Goal: Task Accomplishment & Management: Complete application form

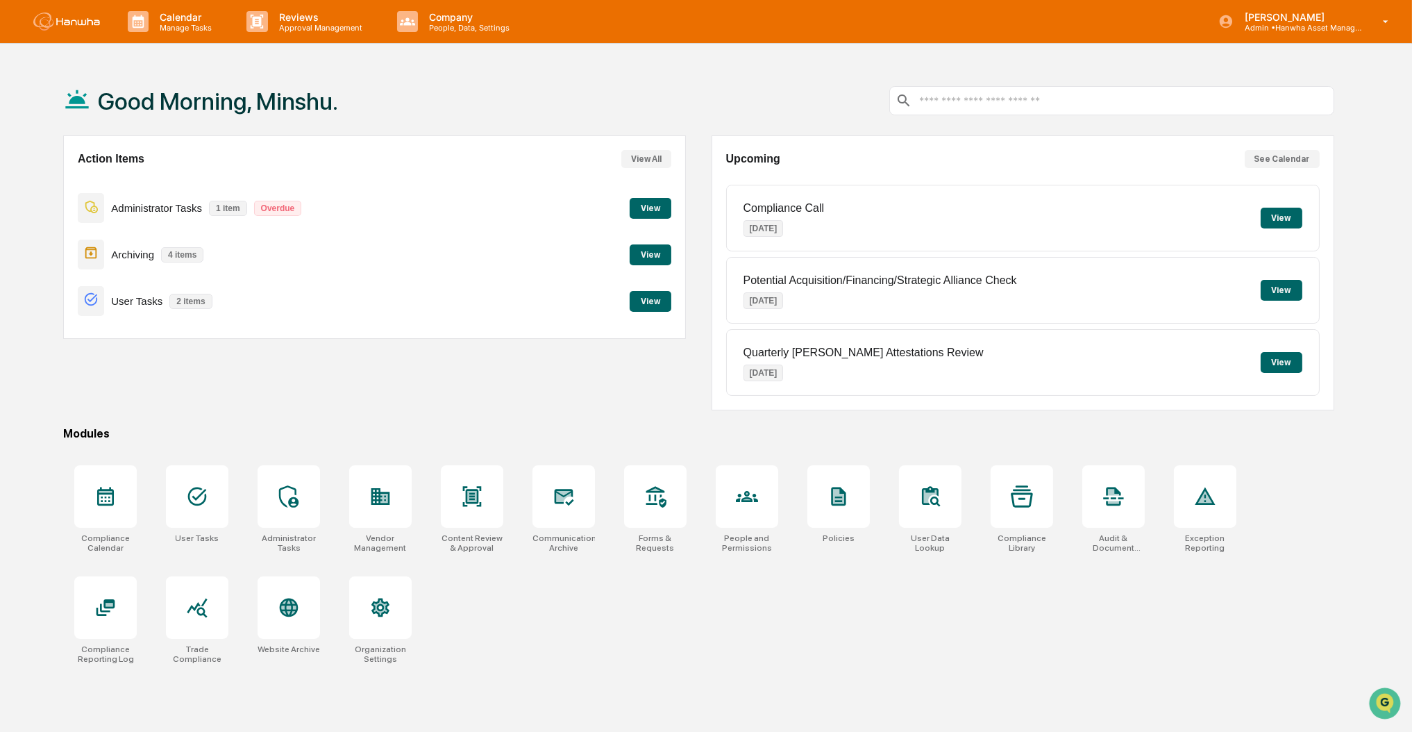
click at [657, 205] on button "View" at bounding box center [651, 208] width 42 height 21
click at [648, 307] on button "View" at bounding box center [651, 301] width 42 height 21
click at [647, 219] on div "Administrator Tasks 1 item Overdue View" at bounding box center [374, 208] width 593 height 47
click at [651, 209] on button "View" at bounding box center [651, 208] width 42 height 21
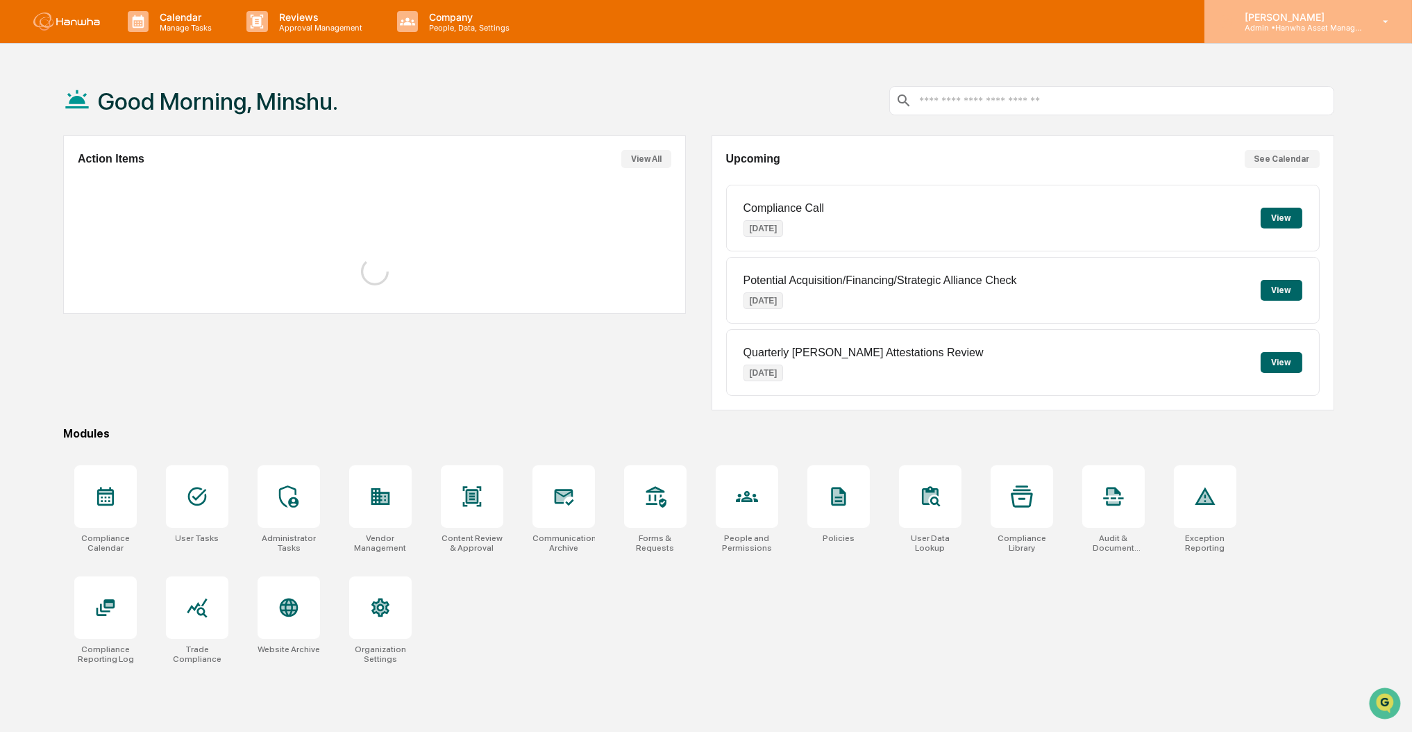
click at [1253, 20] on p "[PERSON_NAME]" at bounding box center [1298, 17] width 129 height 12
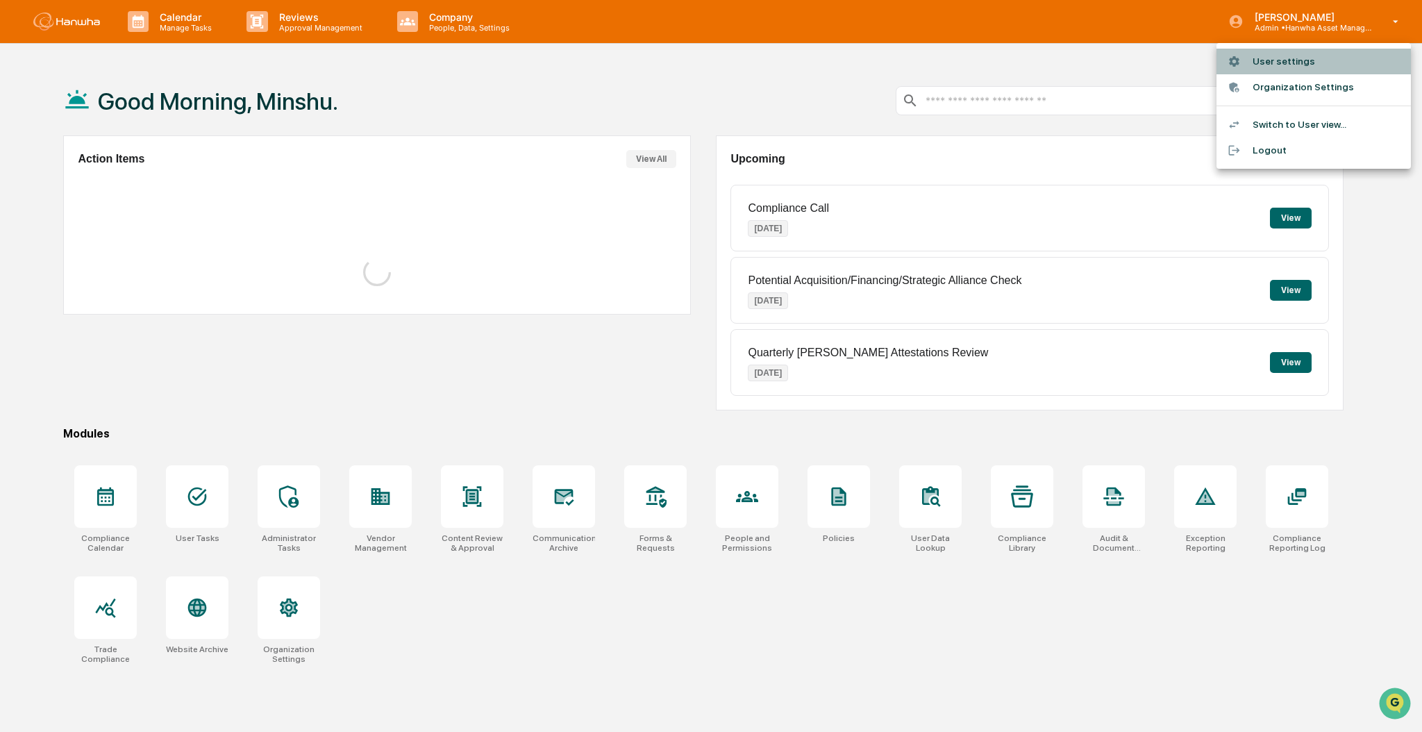
click at [1268, 62] on li "User settings" at bounding box center [1313, 62] width 194 height 26
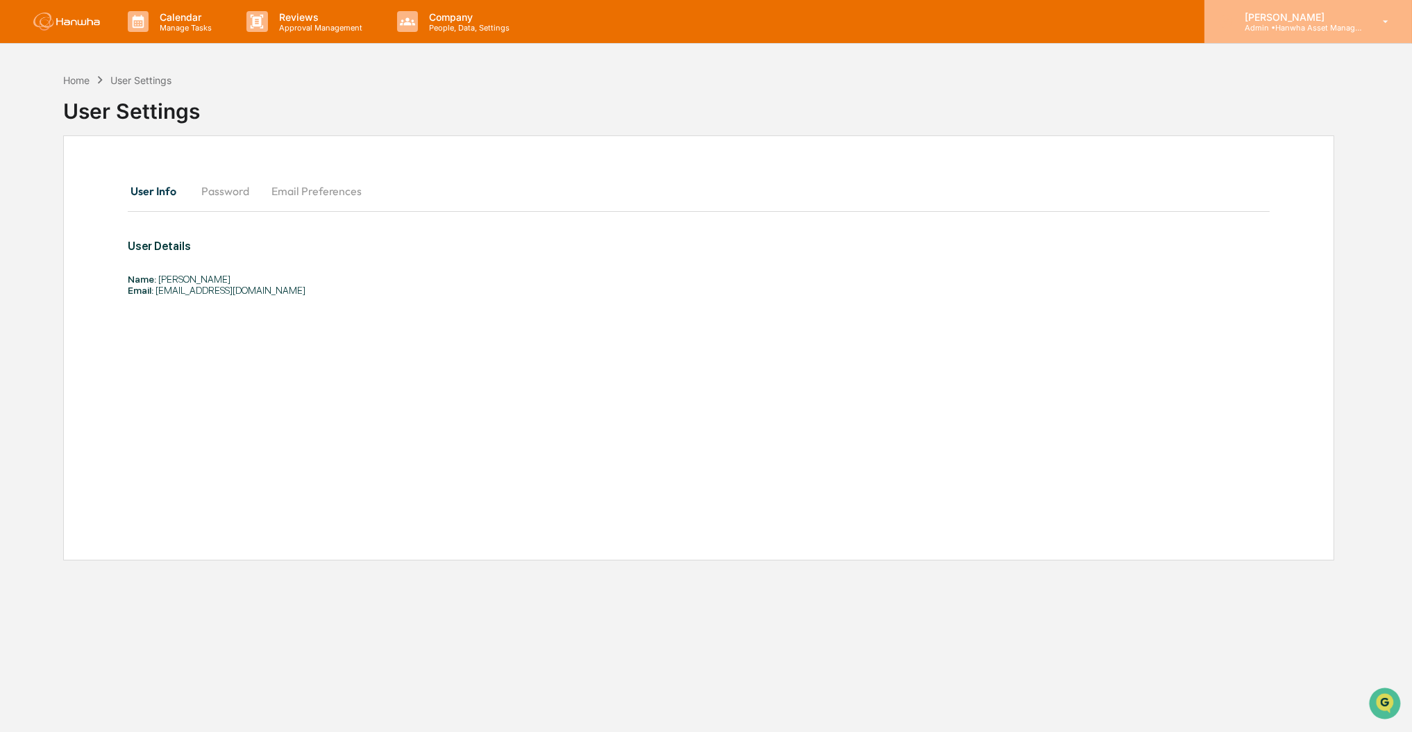
click at [1280, 28] on p "Admin • Hanwha Asset Management (USA) Ltd." at bounding box center [1298, 28] width 129 height 10
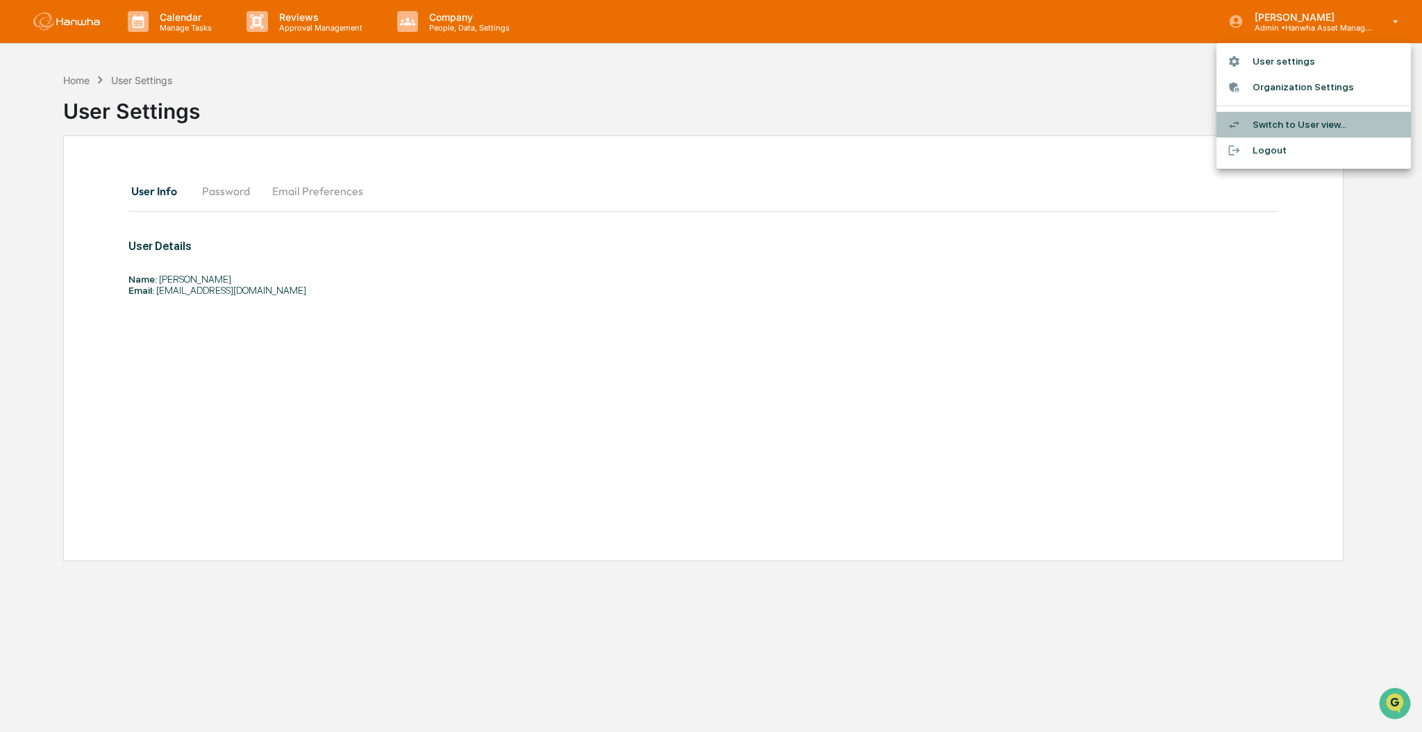
click at [1279, 126] on li "Switch to User view..." at bounding box center [1313, 125] width 194 height 26
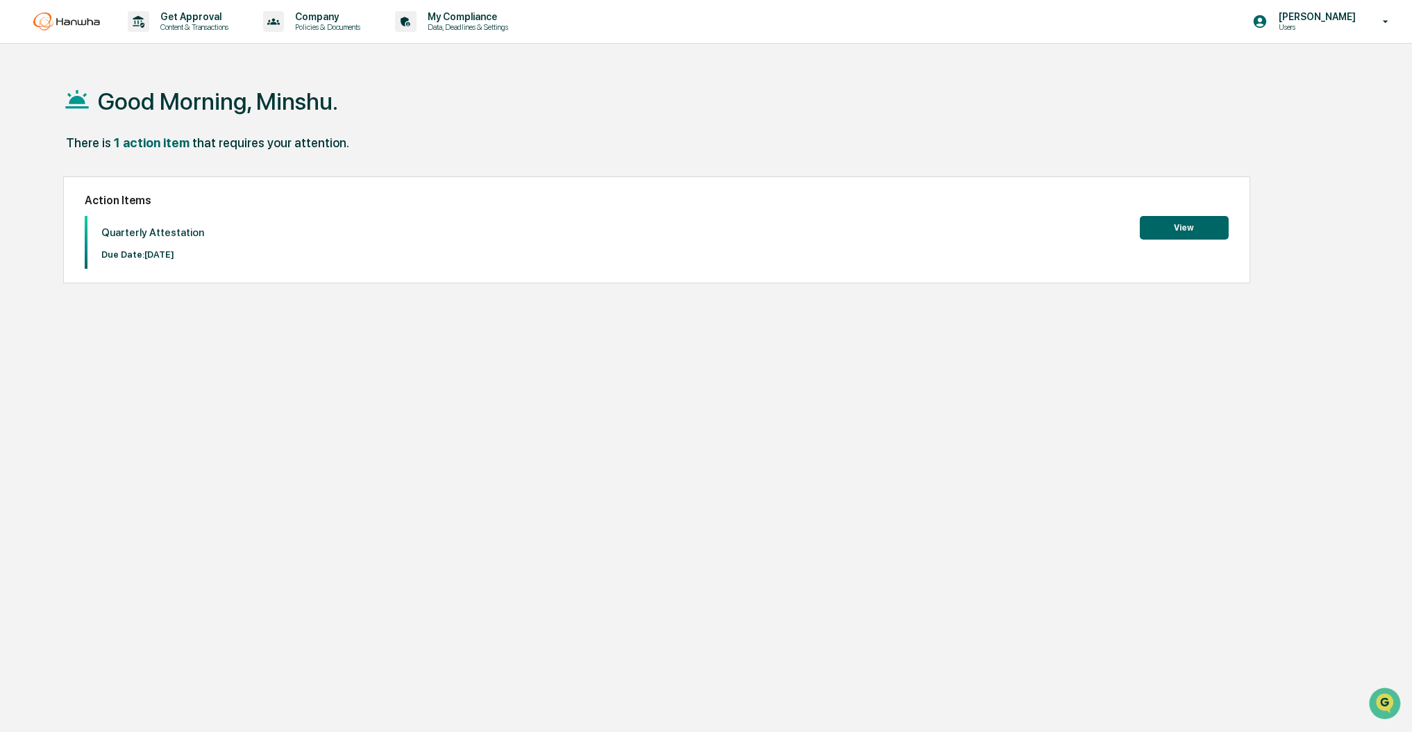
click at [1206, 221] on button "View" at bounding box center [1184, 228] width 89 height 24
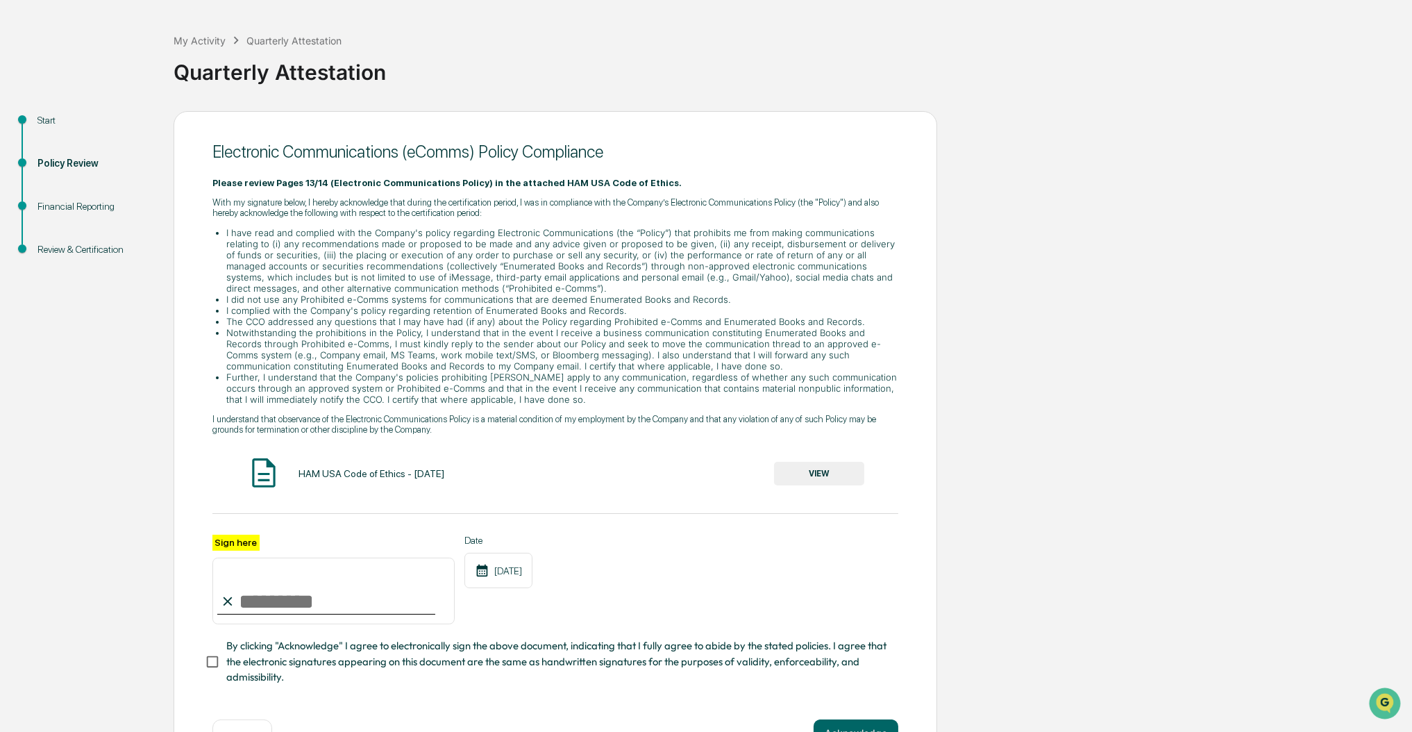
scroll to position [109, 0]
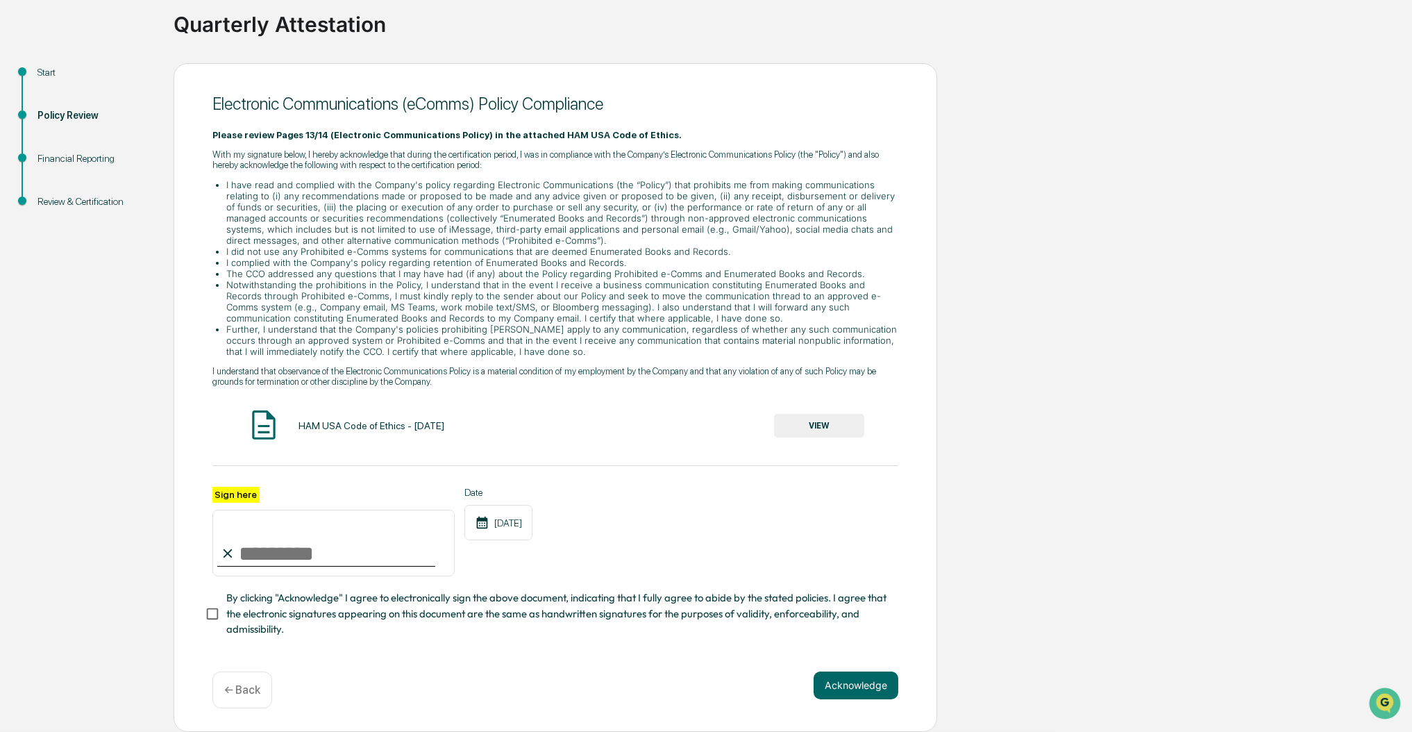
click at [314, 547] on input "Sign here" at bounding box center [333, 543] width 242 height 67
type input "**********"
click at [850, 696] on button "Acknowledge" at bounding box center [856, 685] width 85 height 28
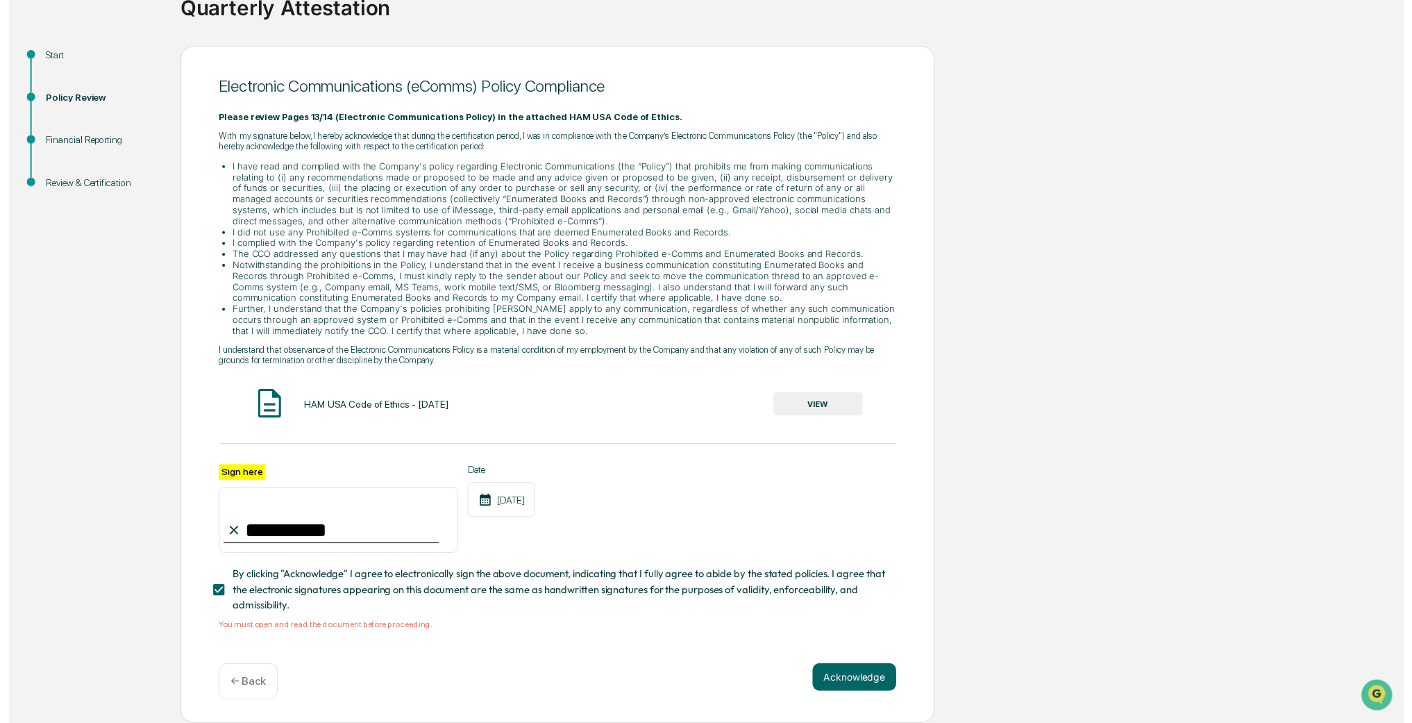
scroll to position [126, 0]
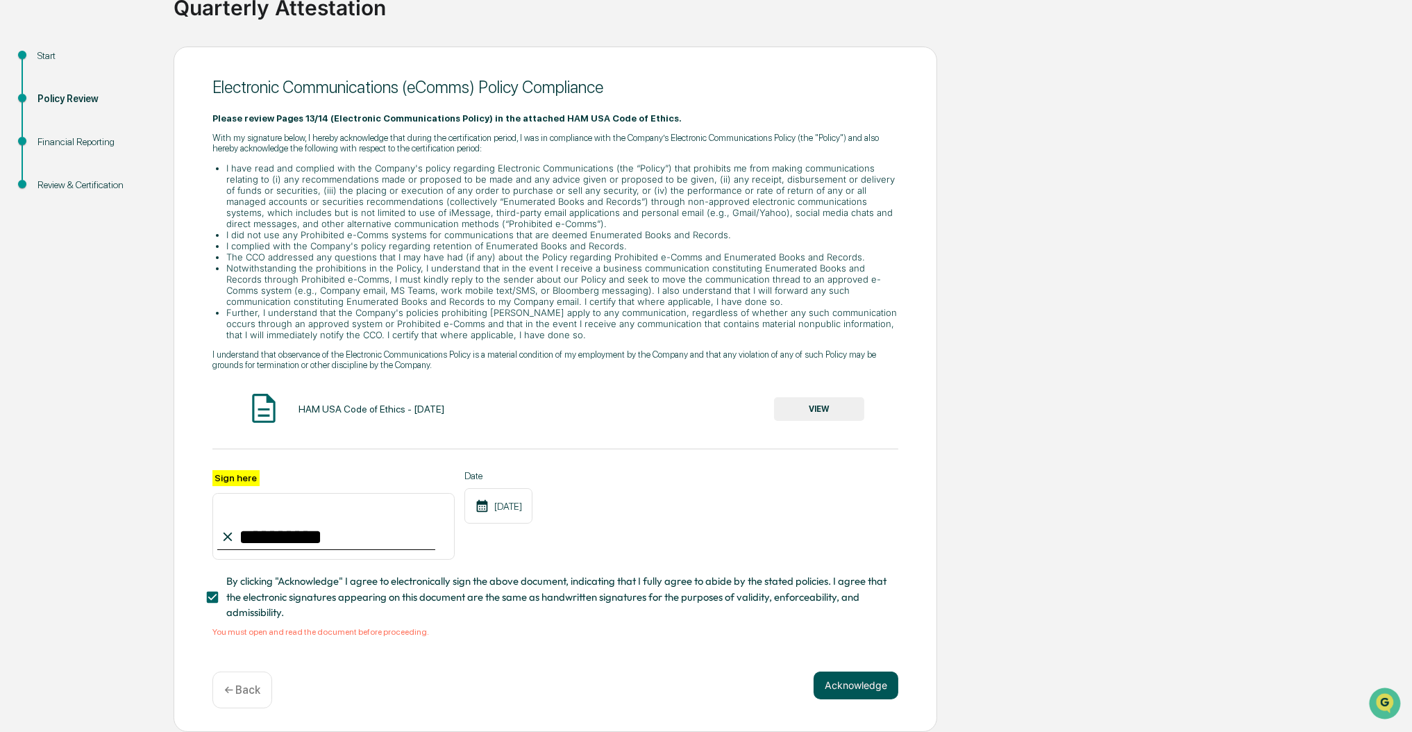
click at [836, 689] on button "Acknowledge" at bounding box center [856, 685] width 85 height 28
click at [806, 411] on button "VIEW" at bounding box center [819, 409] width 90 height 24
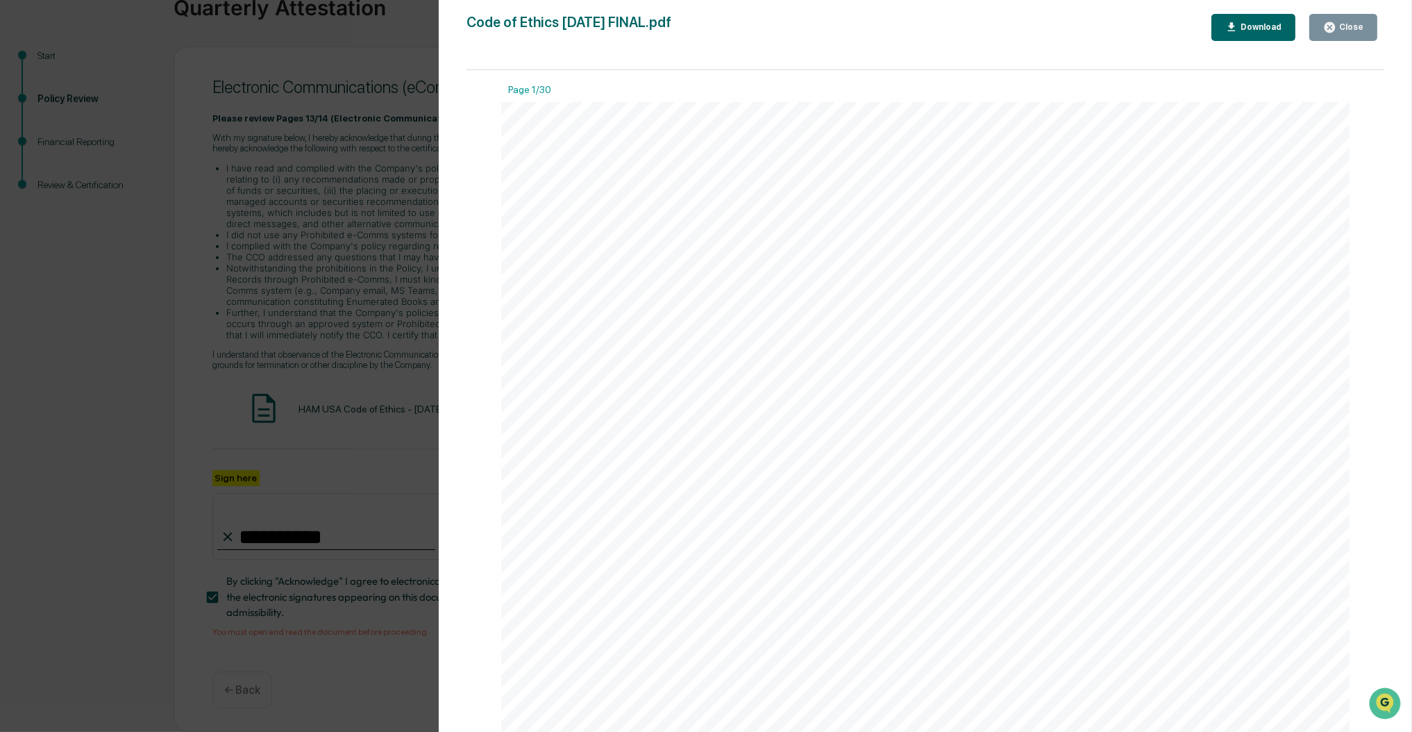
click at [1349, 33] on button "Close" at bounding box center [1343, 27] width 68 height 27
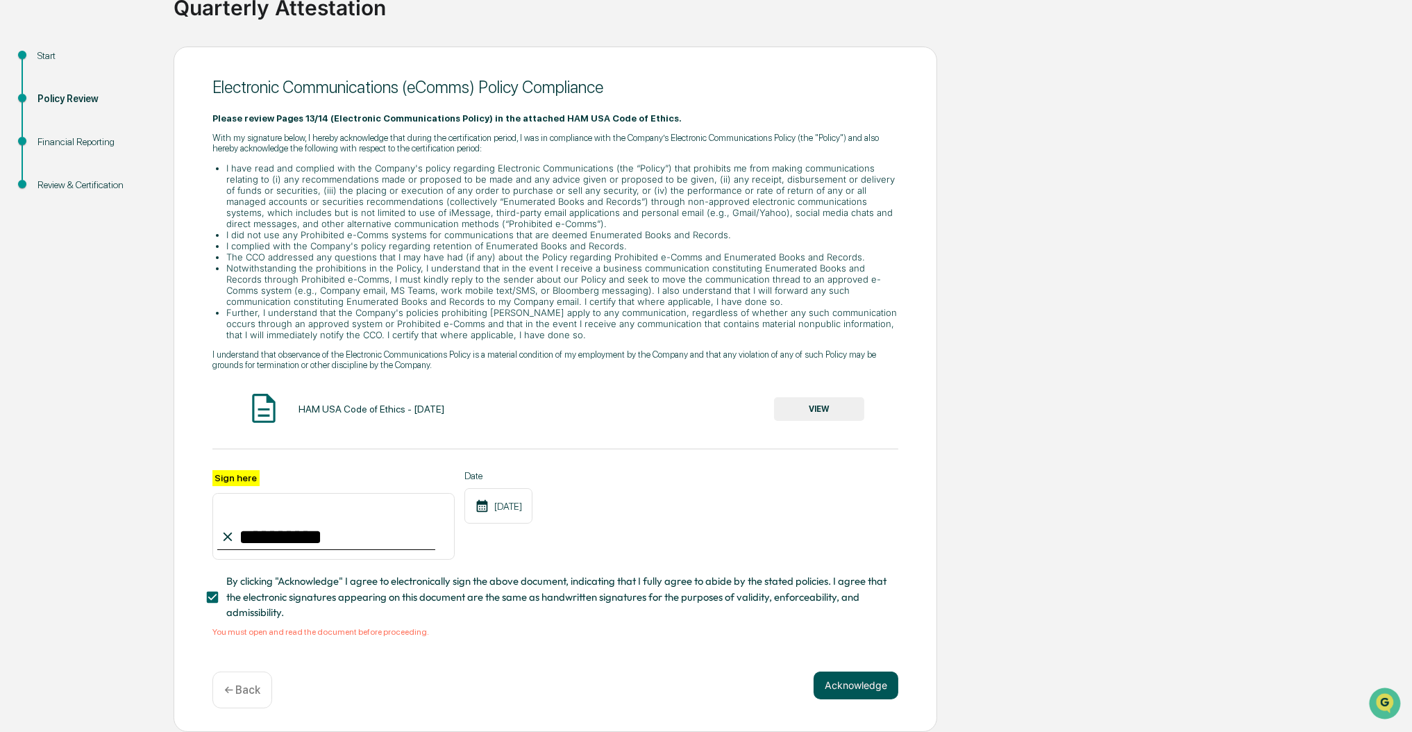
click at [856, 689] on button "Acknowledge" at bounding box center [856, 685] width 85 height 28
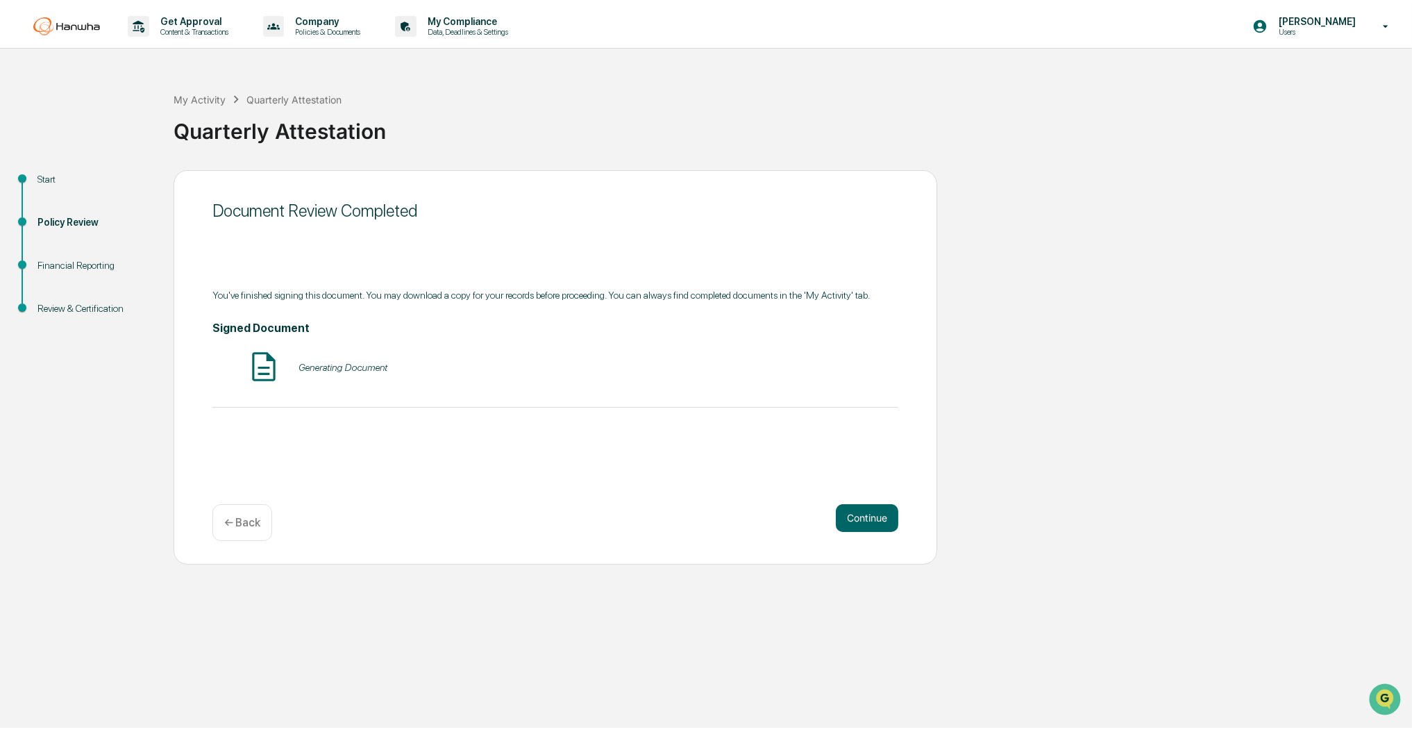
scroll to position [0, 0]
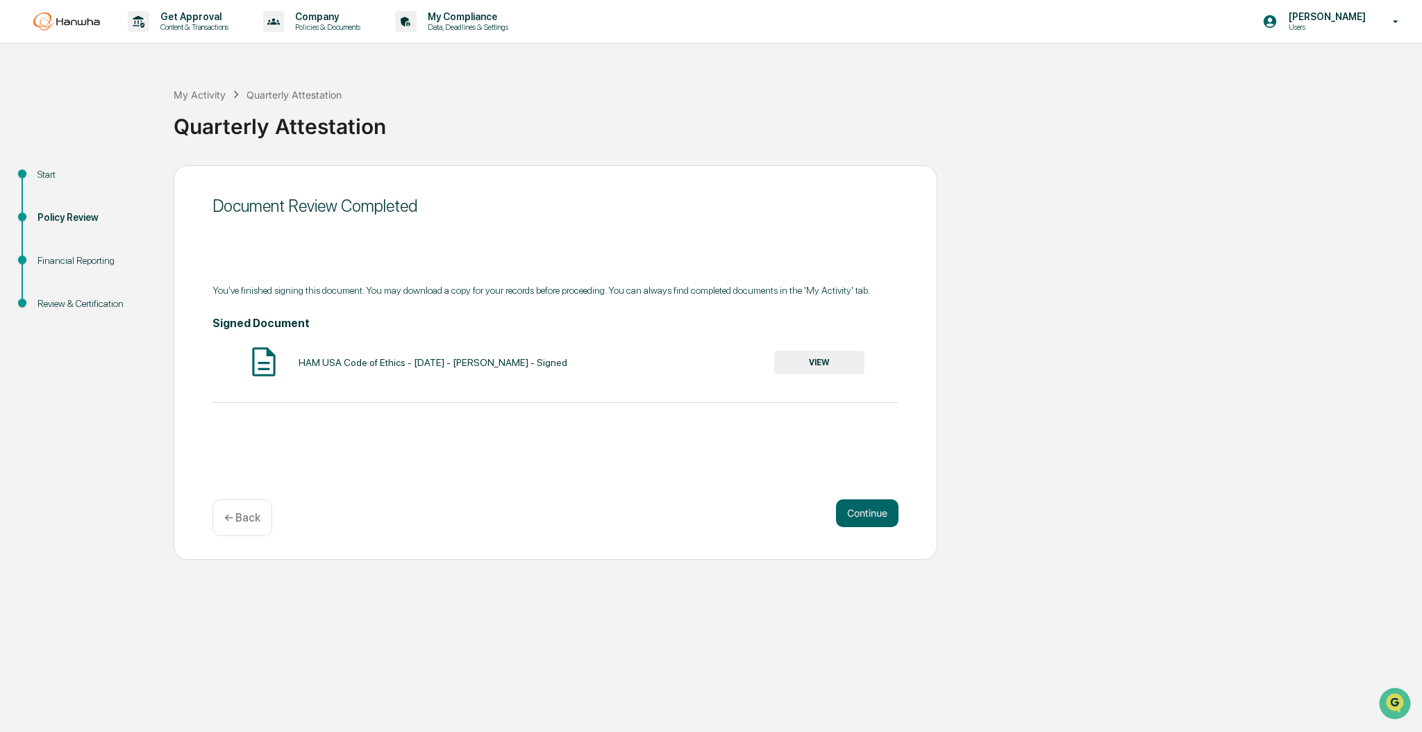
click at [250, 521] on p "← Back" at bounding box center [242, 517] width 36 height 13
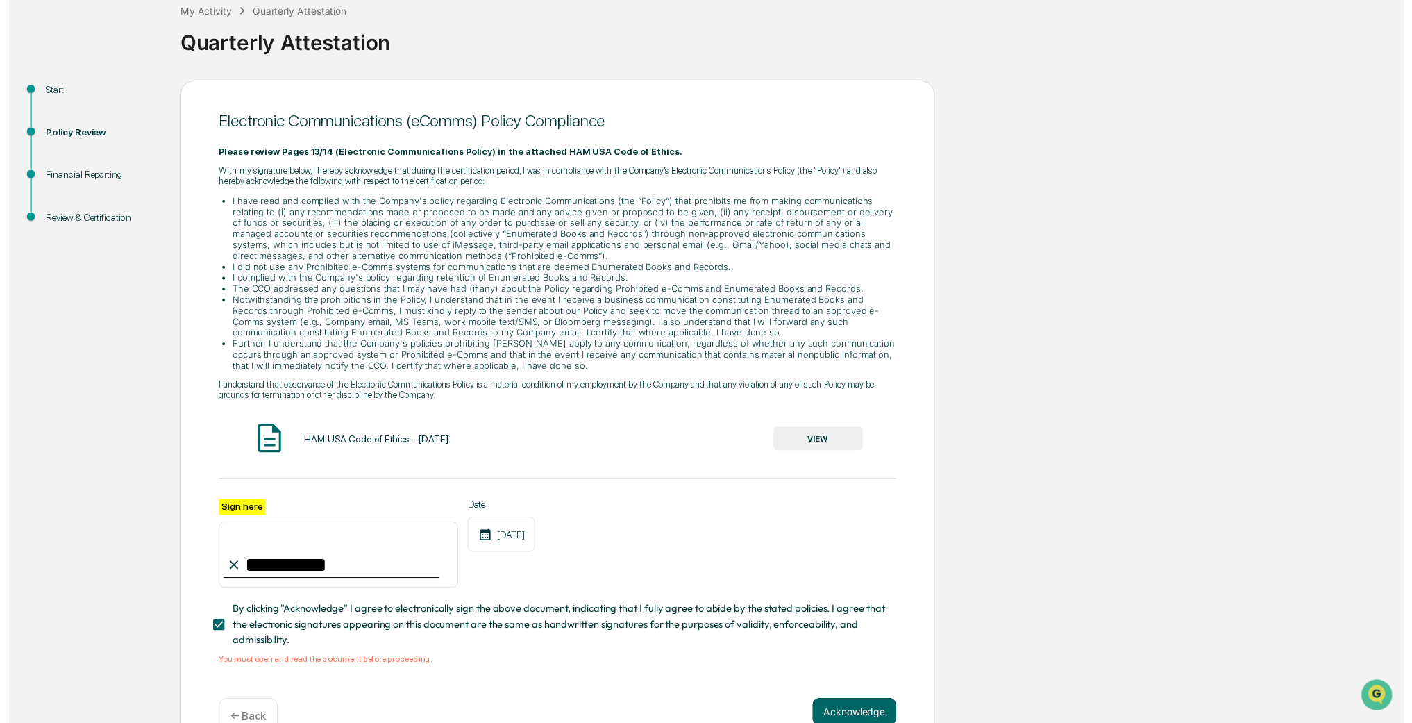
scroll to position [126, 0]
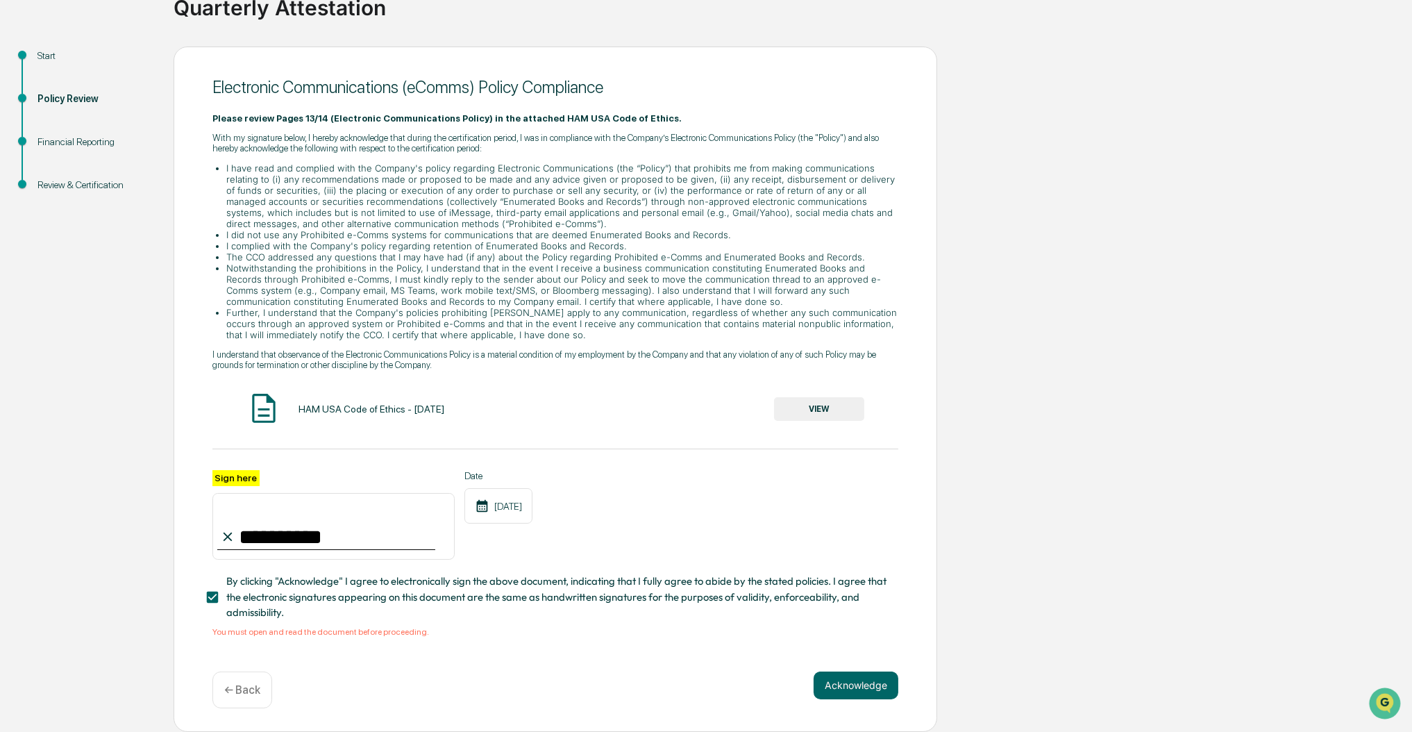
click at [261, 692] on div "← Back" at bounding box center [242, 689] width 60 height 37
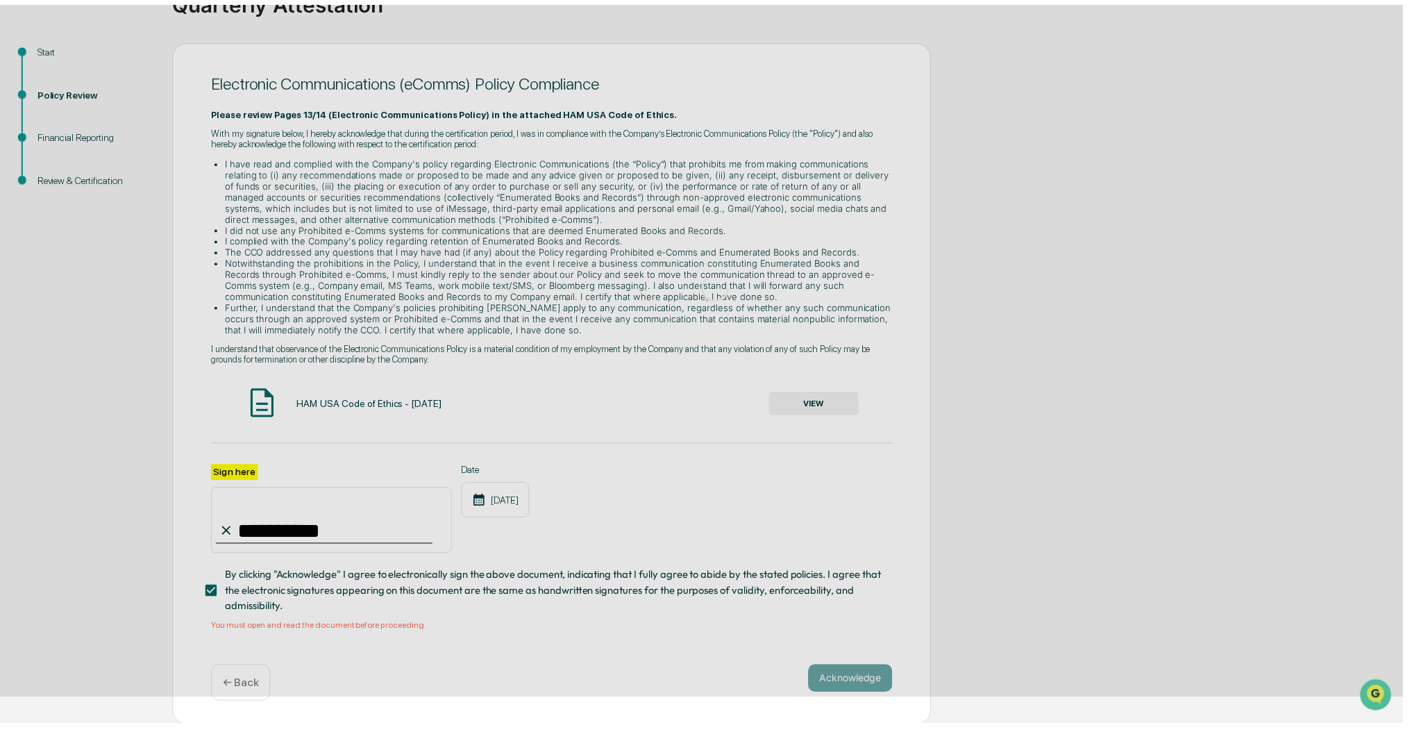
scroll to position [0, 0]
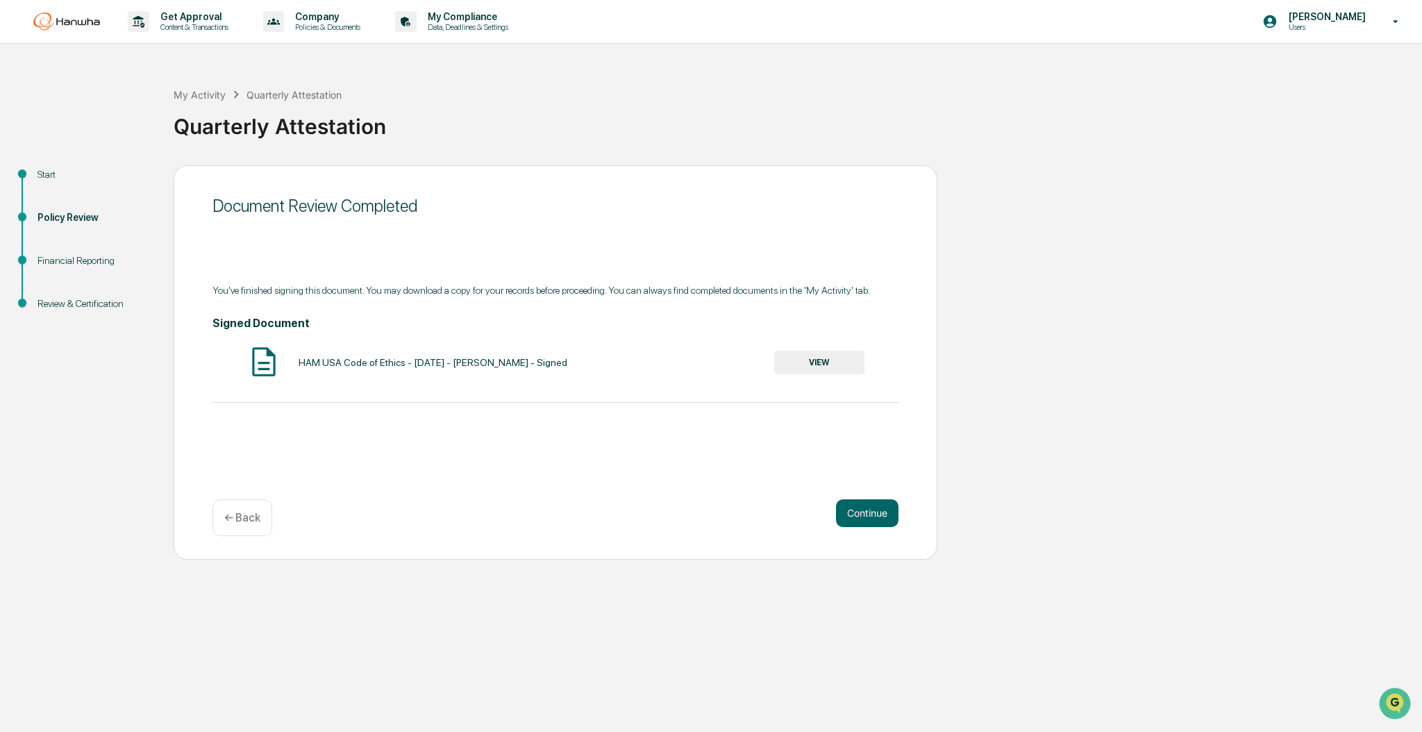
click at [239, 514] on p "← Back" at bounding box center [242, 517] width 36 height 13
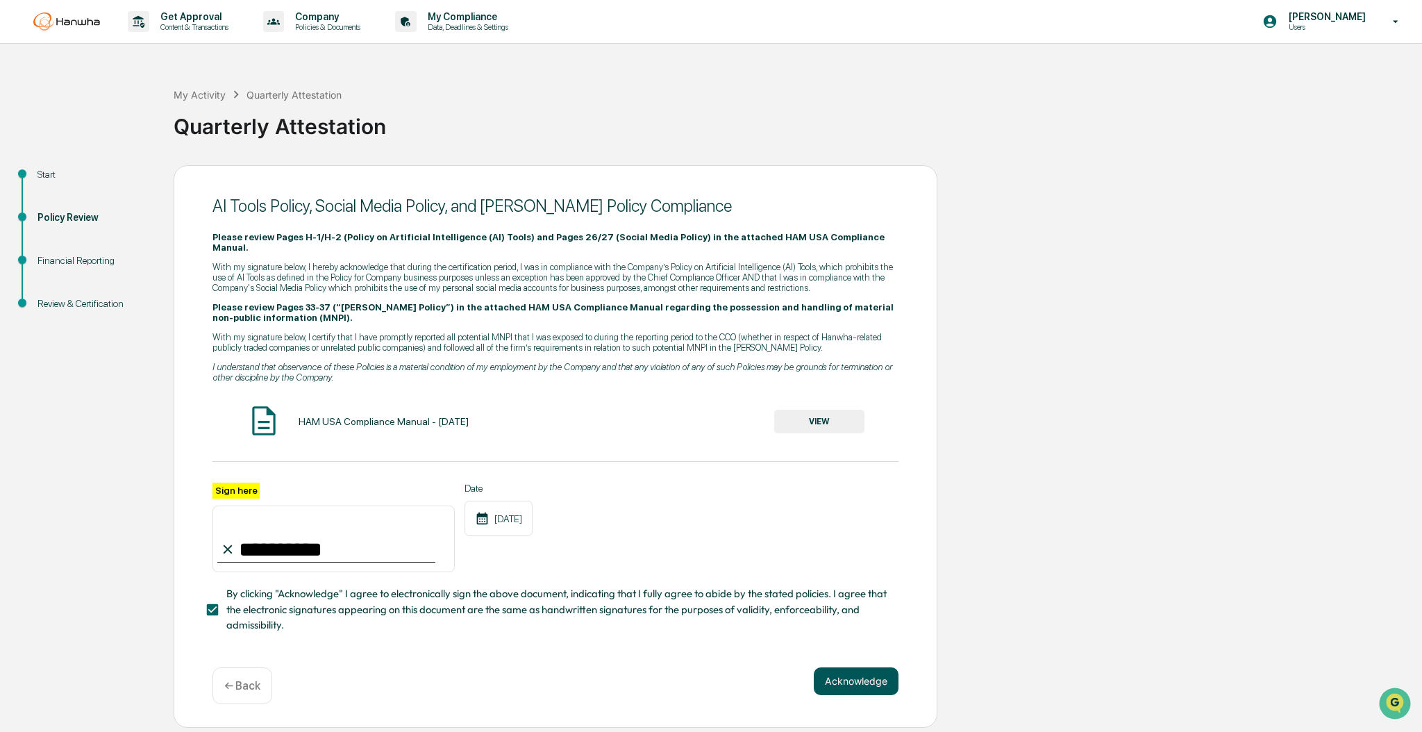
click at [873, 671] on button "Acknowledge" at bounding box center [856, 681] width 85 height 28
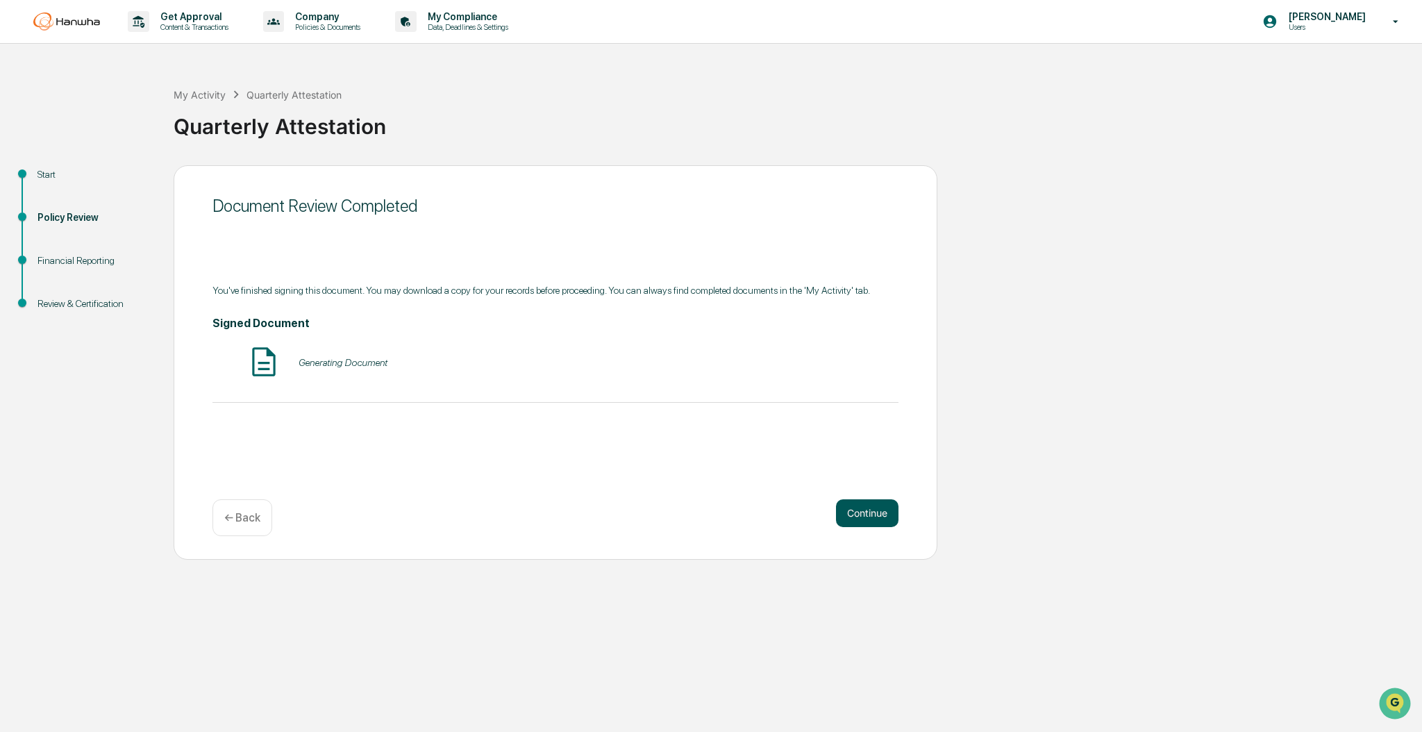
click at [874, 516] on button "Continue" at bounding box center [867, 513] width 62 height 28
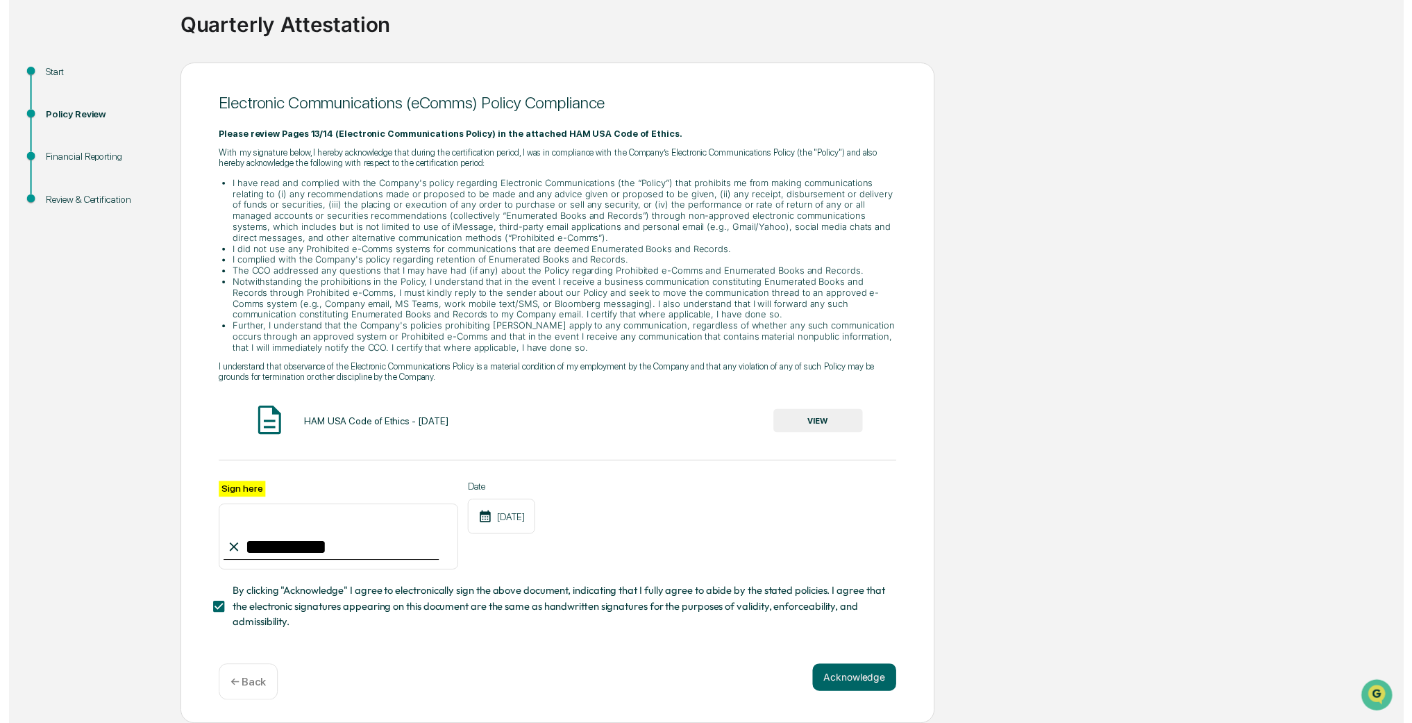
scroll to position [109, 0]
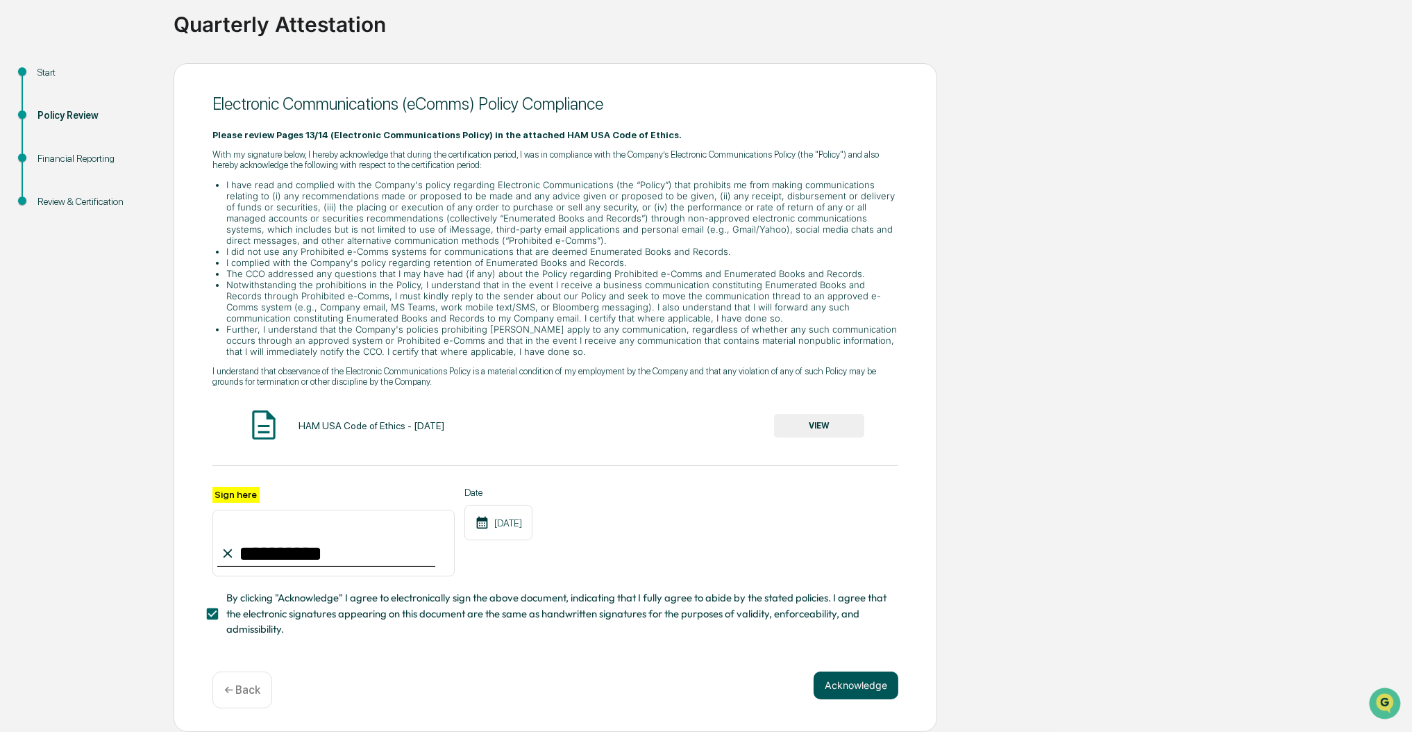
click at [859, 693] on button "Acknowledge" at bounding box center [856, 685] width 85 height 28
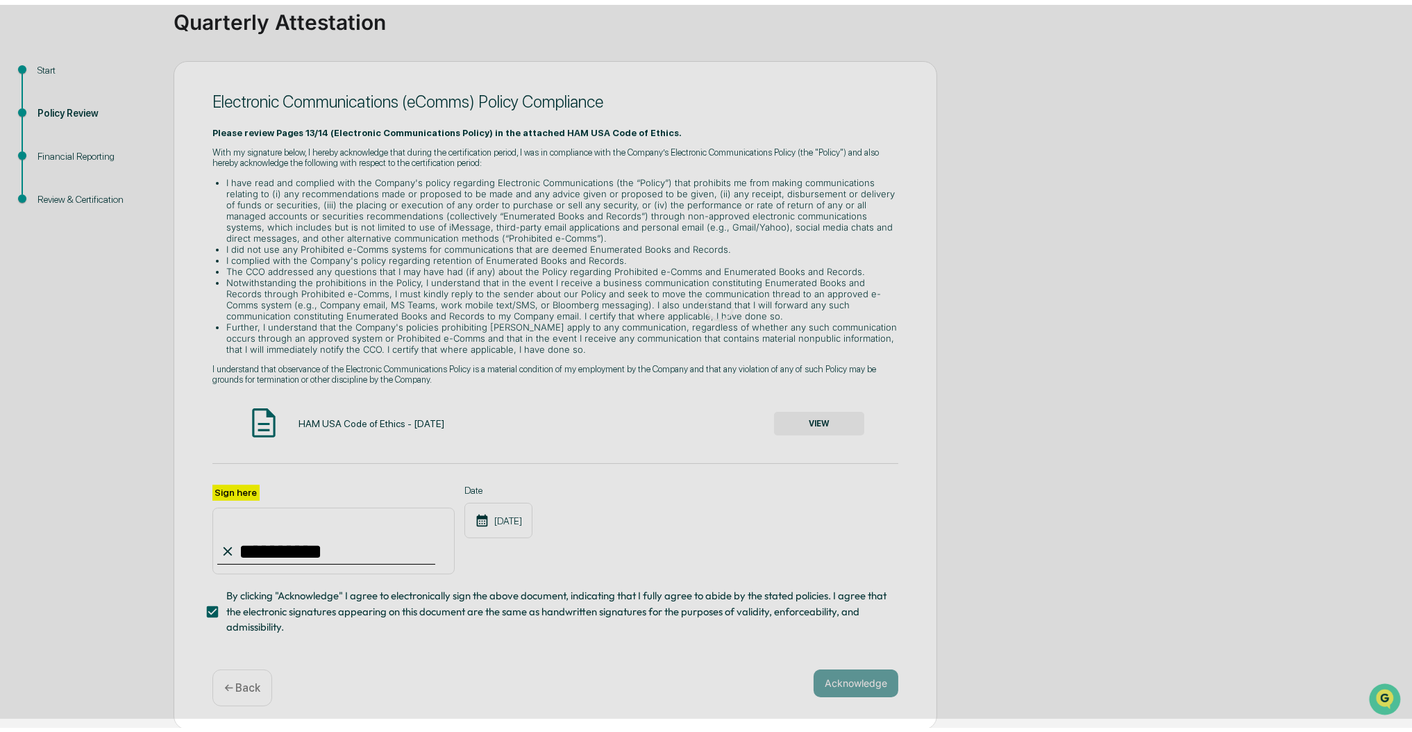
scroll to position [0, 0]
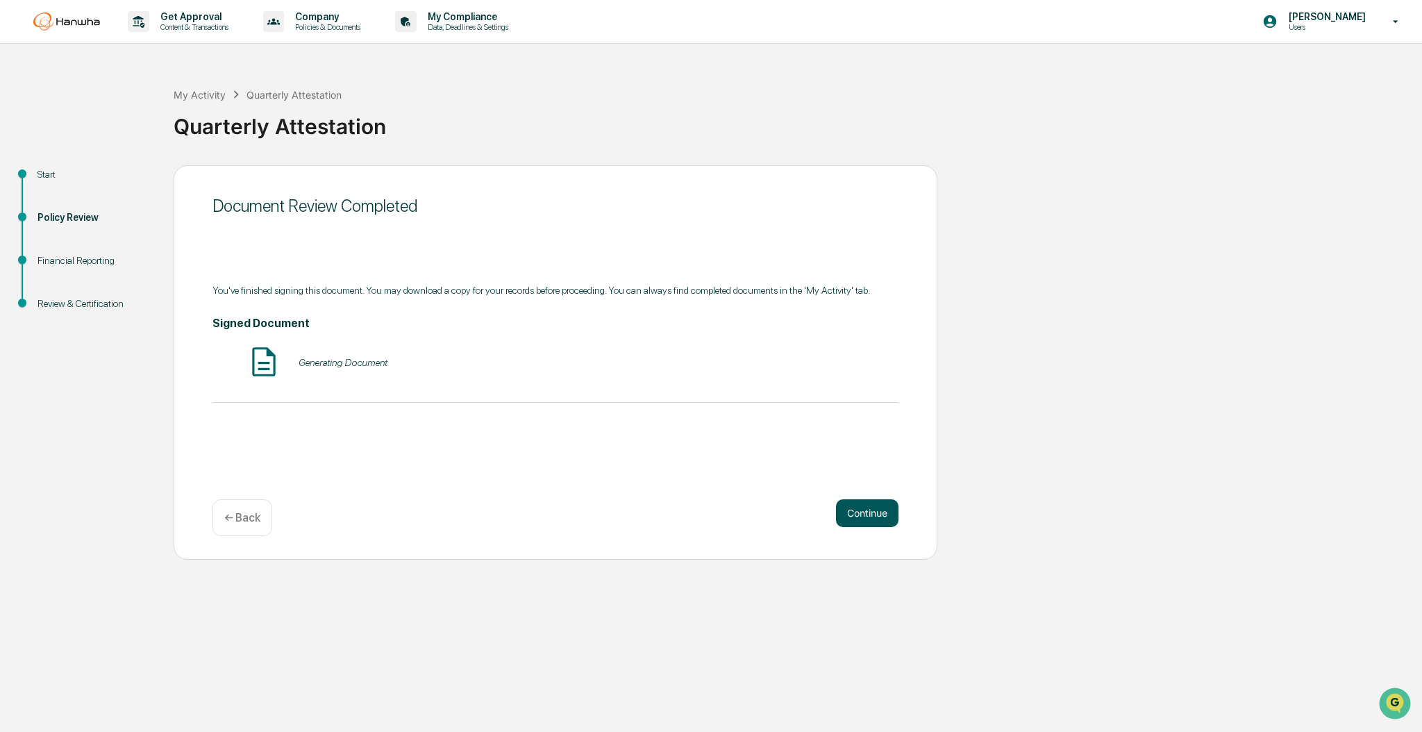
click at [863, 516] on button "Continue" at bounding box center [867, 513] width 62 height 28
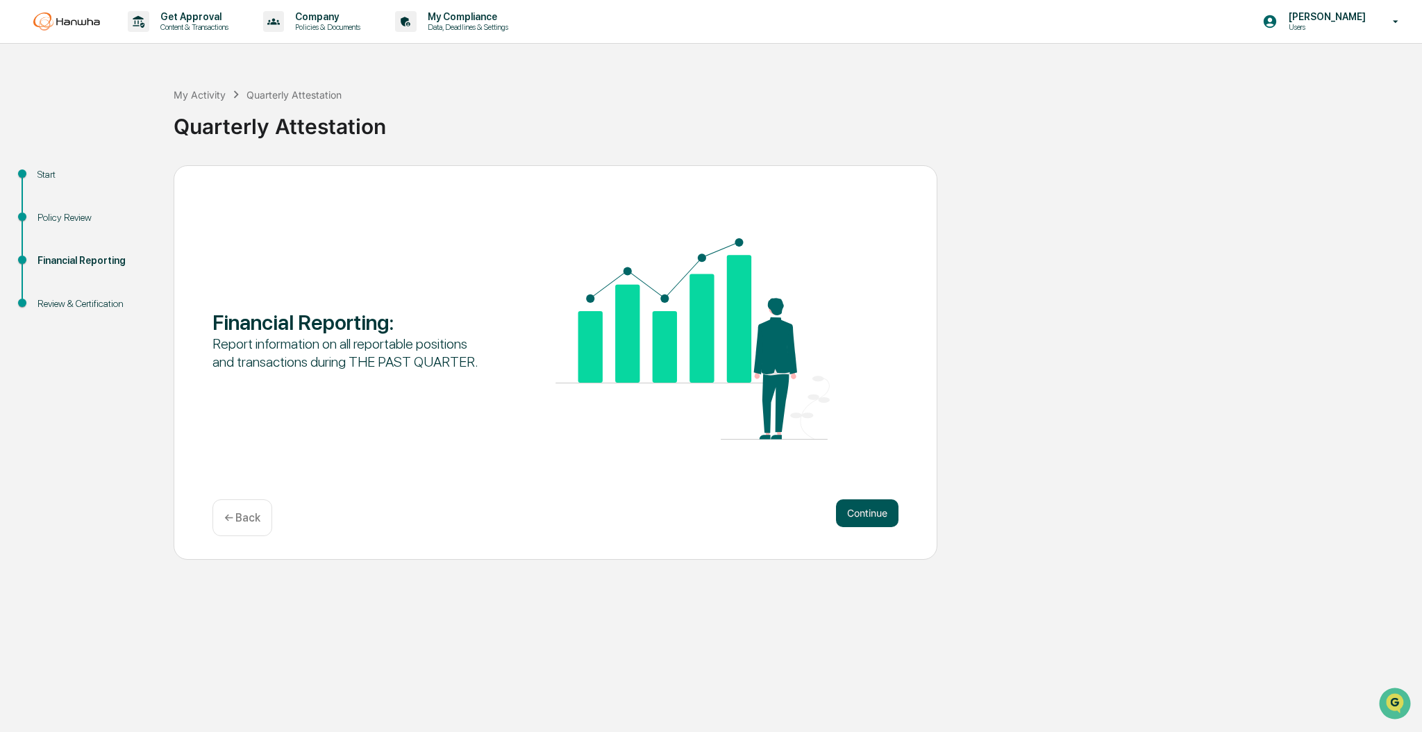
click at [856, 511] on button "Continue" at bounding box center [867, 513] width 62 height 28
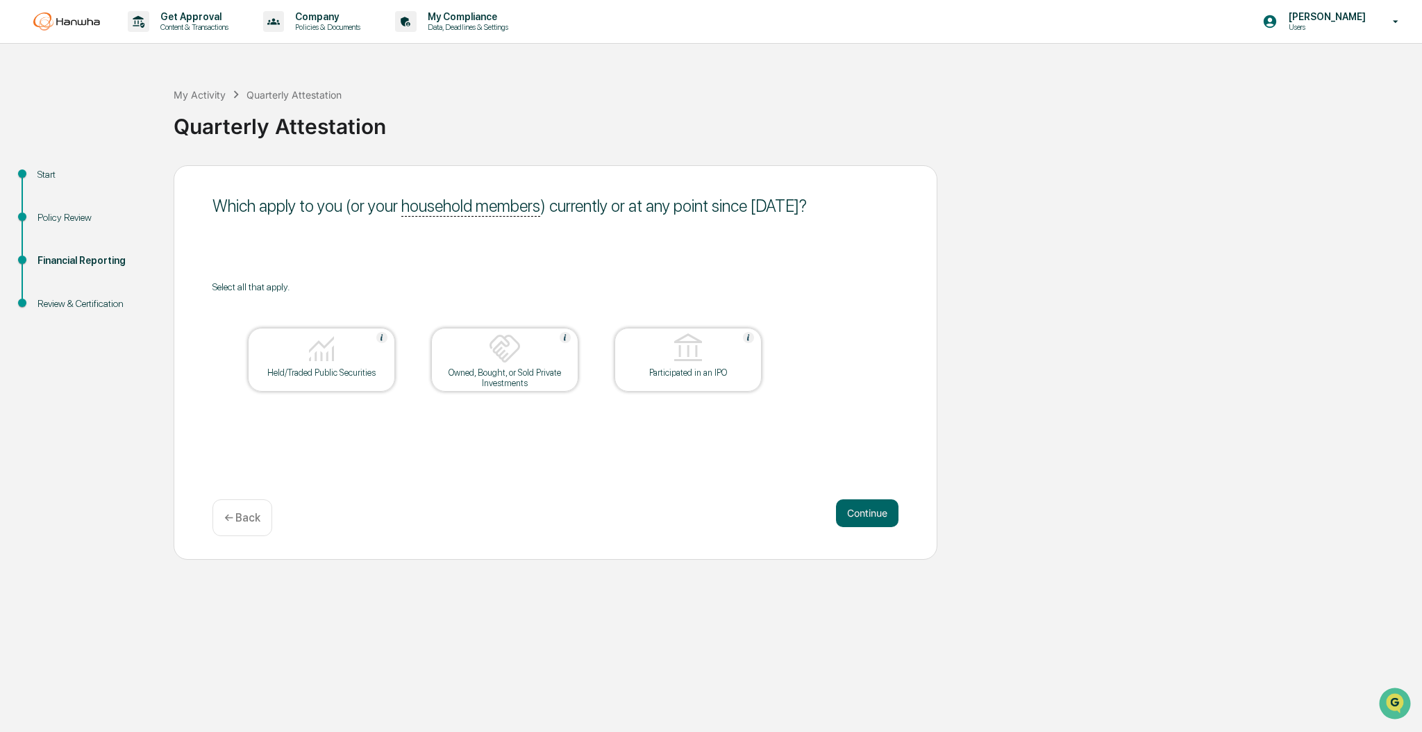
click at [307, 338] on img at bounding box center [321, 348] width 33 height 33
click at [880, 515] on button "Continue" at bounding box center [867, 513] width 62 height 28
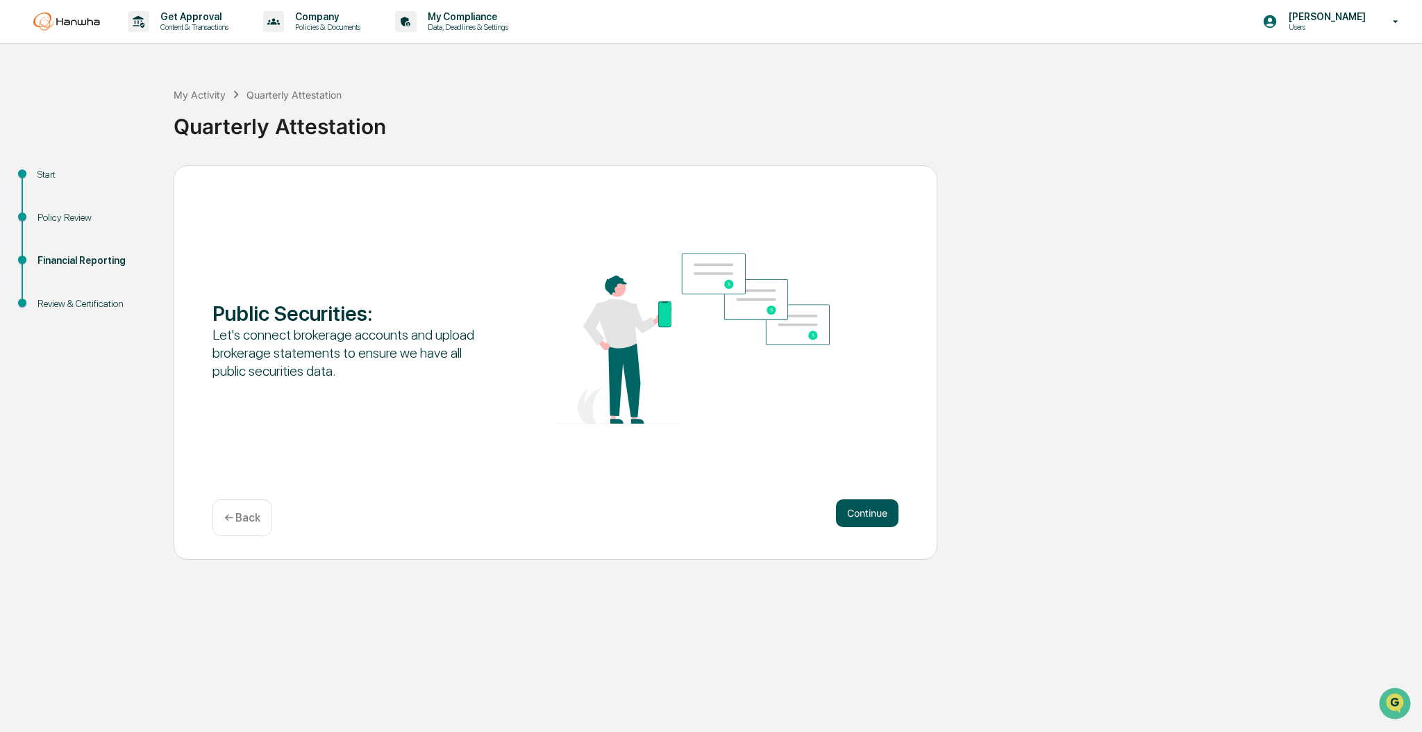
click at [859, 514] on button "Continue" at bounding box center [867, 513] width 62 height 28
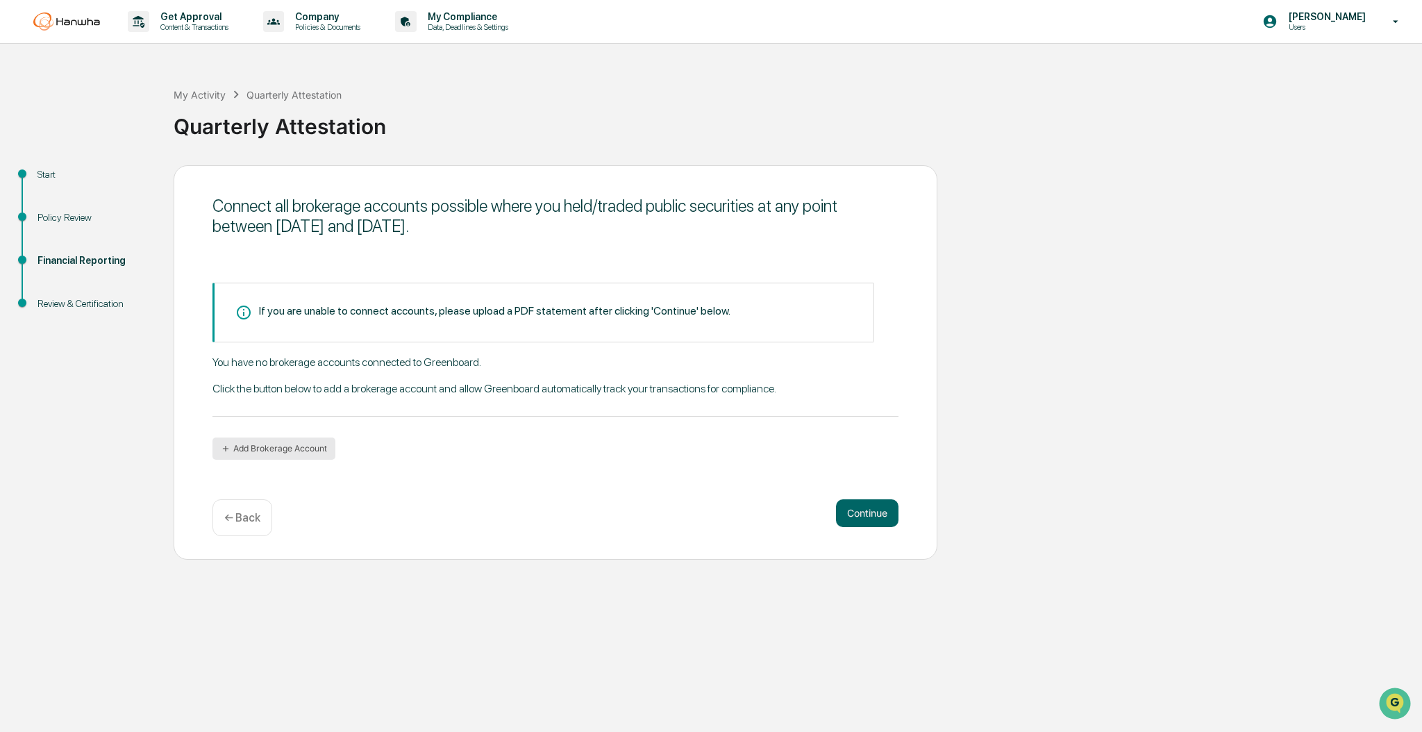
click at [293, 449] on button "Add Brokerage Account" at bounding box center [273, 448] width 123 height 22
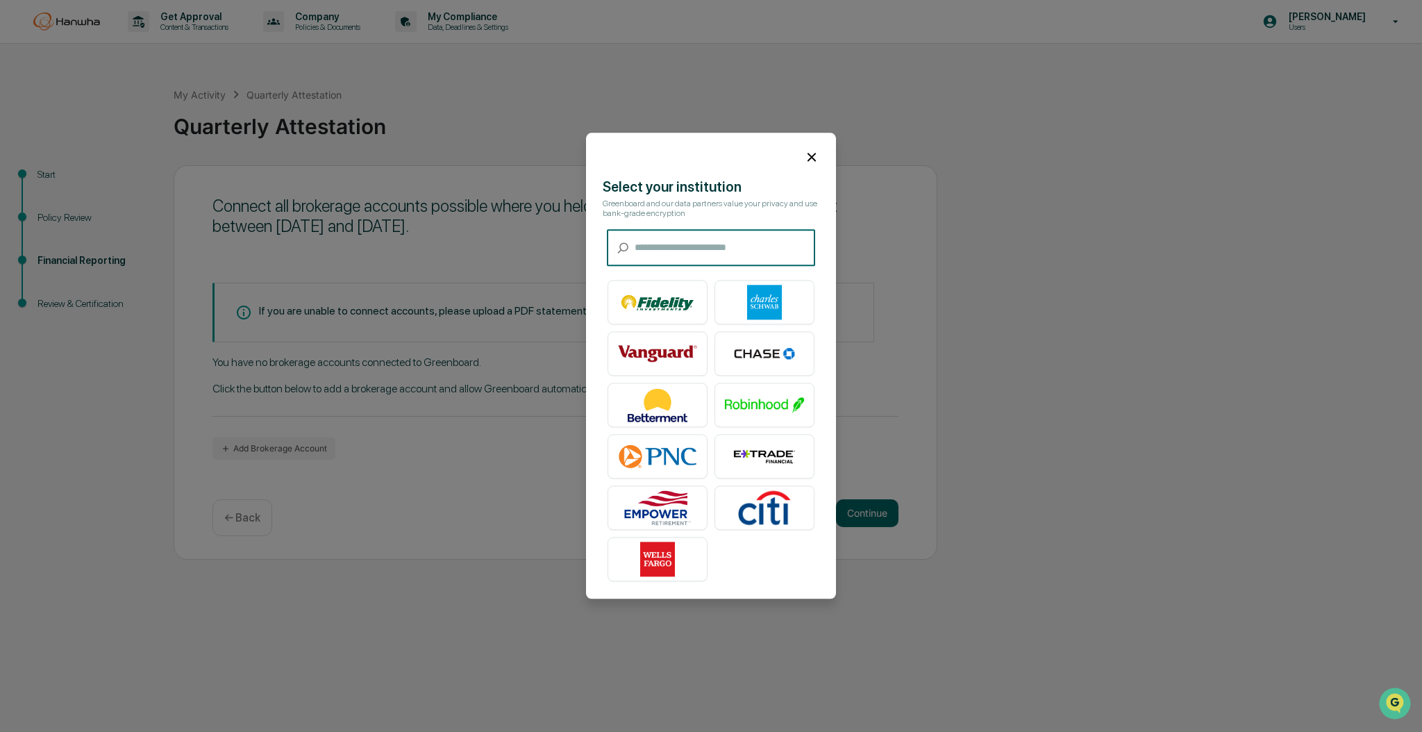
click at [805, 153] on icon at bounding box center [811, 156] width 15 height 15
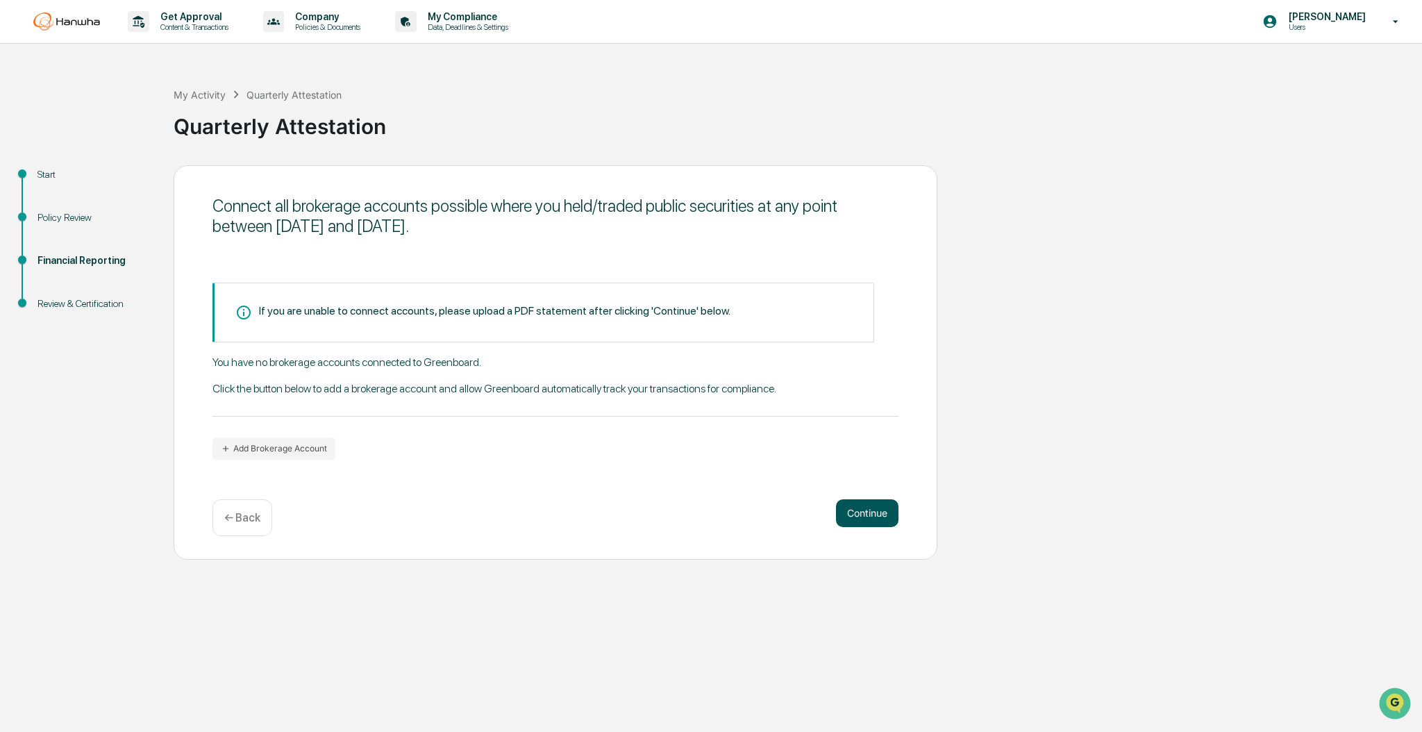
click at [870, 512] on button "Continue" at bounding box center [867, 513] width 62 height 28
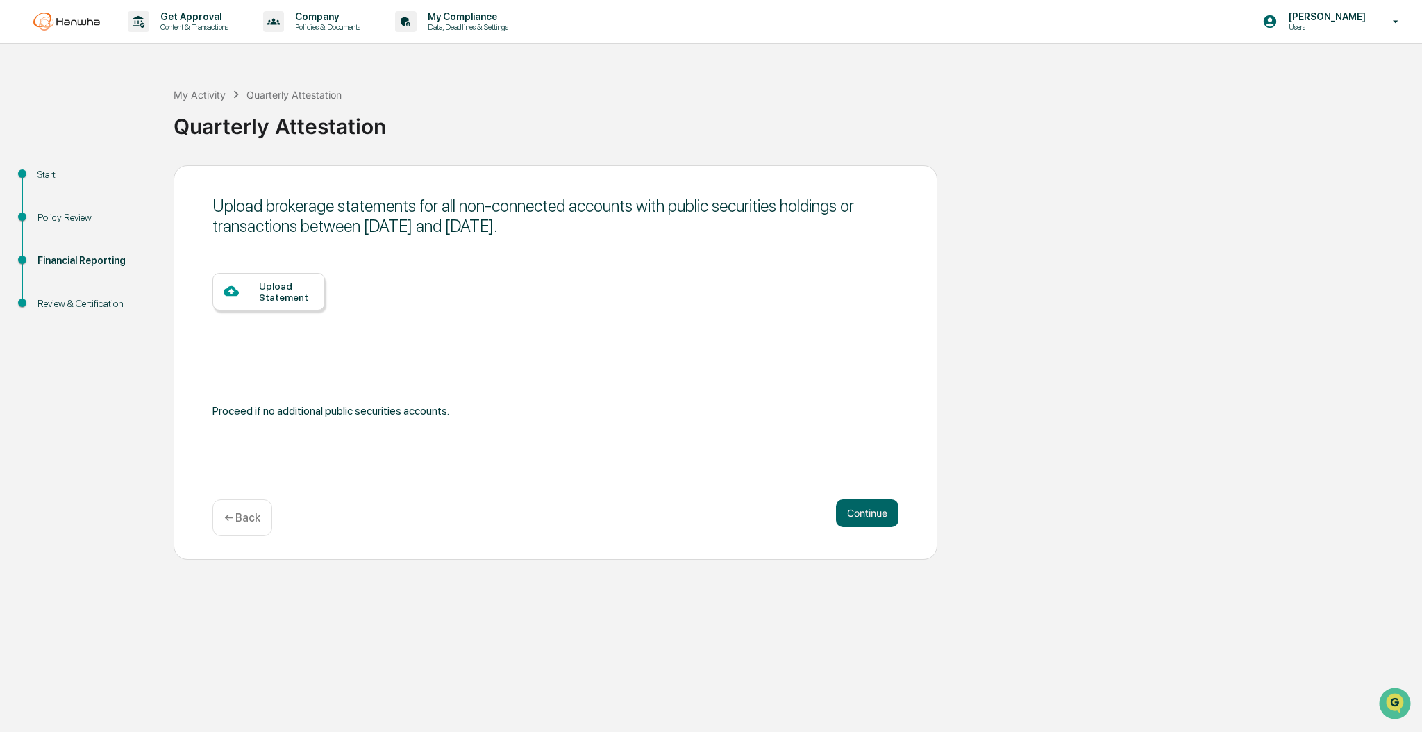
click at [290, 276] on div "Upload Statement" at bounding box center [268, 291] width 112 height 37
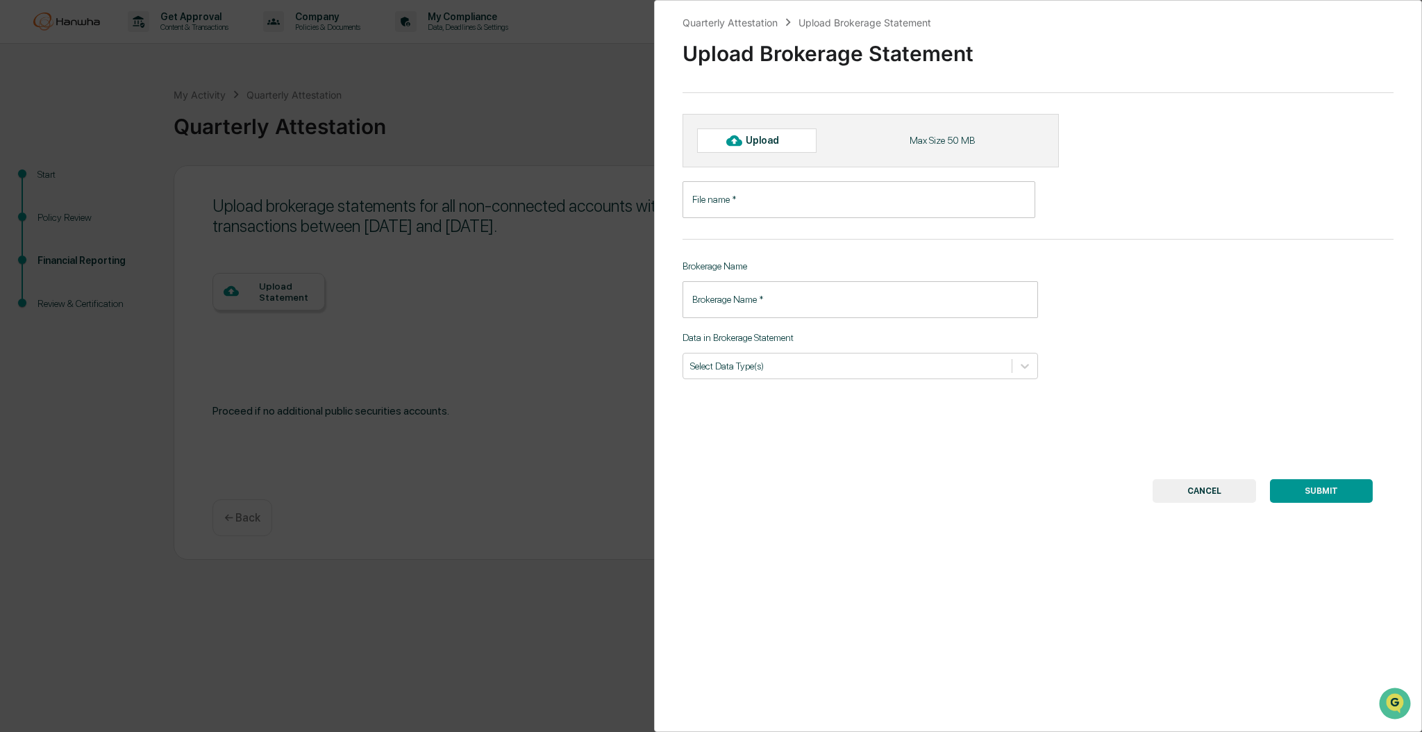
click at [771, 142] on div "Upload" at bounding box center [768, 140] width 45 height 11
type input "**********"
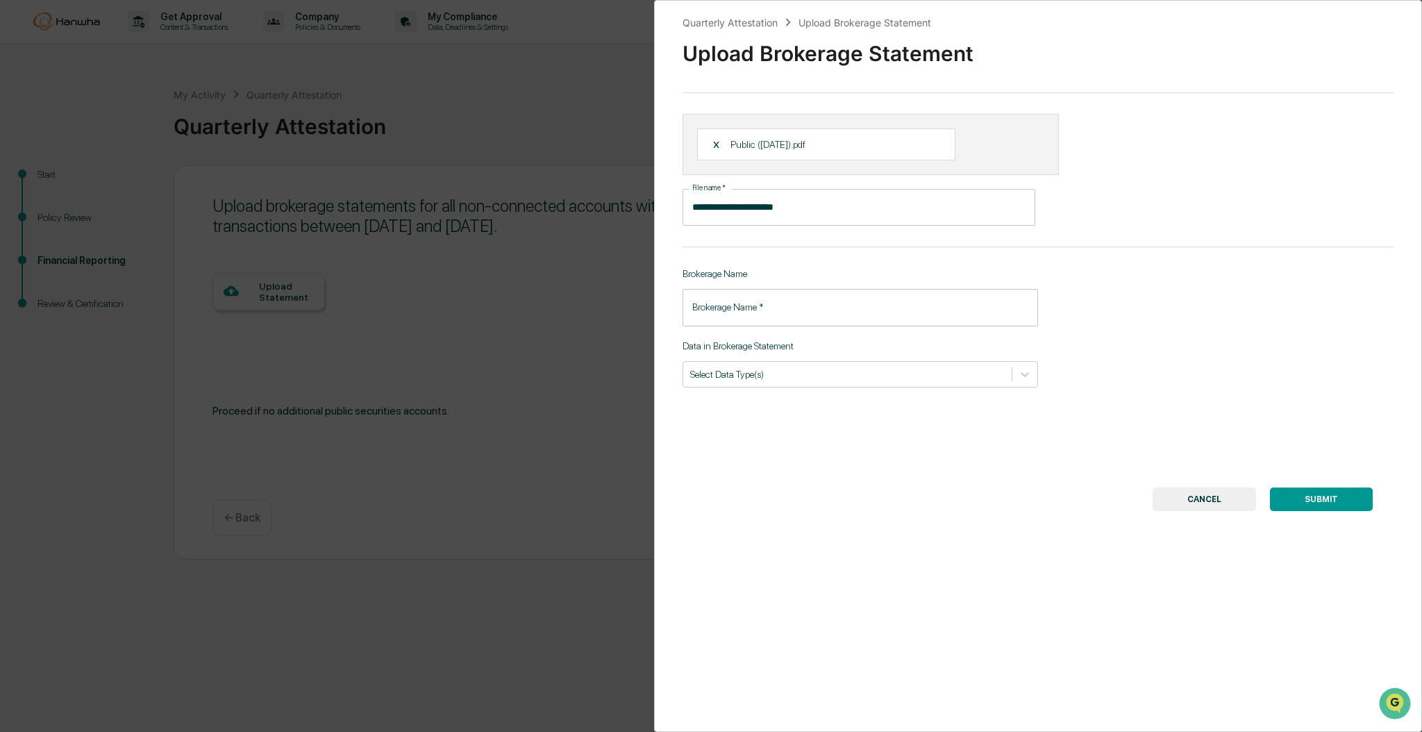
click at [822, 307] on input "Brokerage Name   *" at bounding box center [859, 307] width 355 height 37
type input "**********"
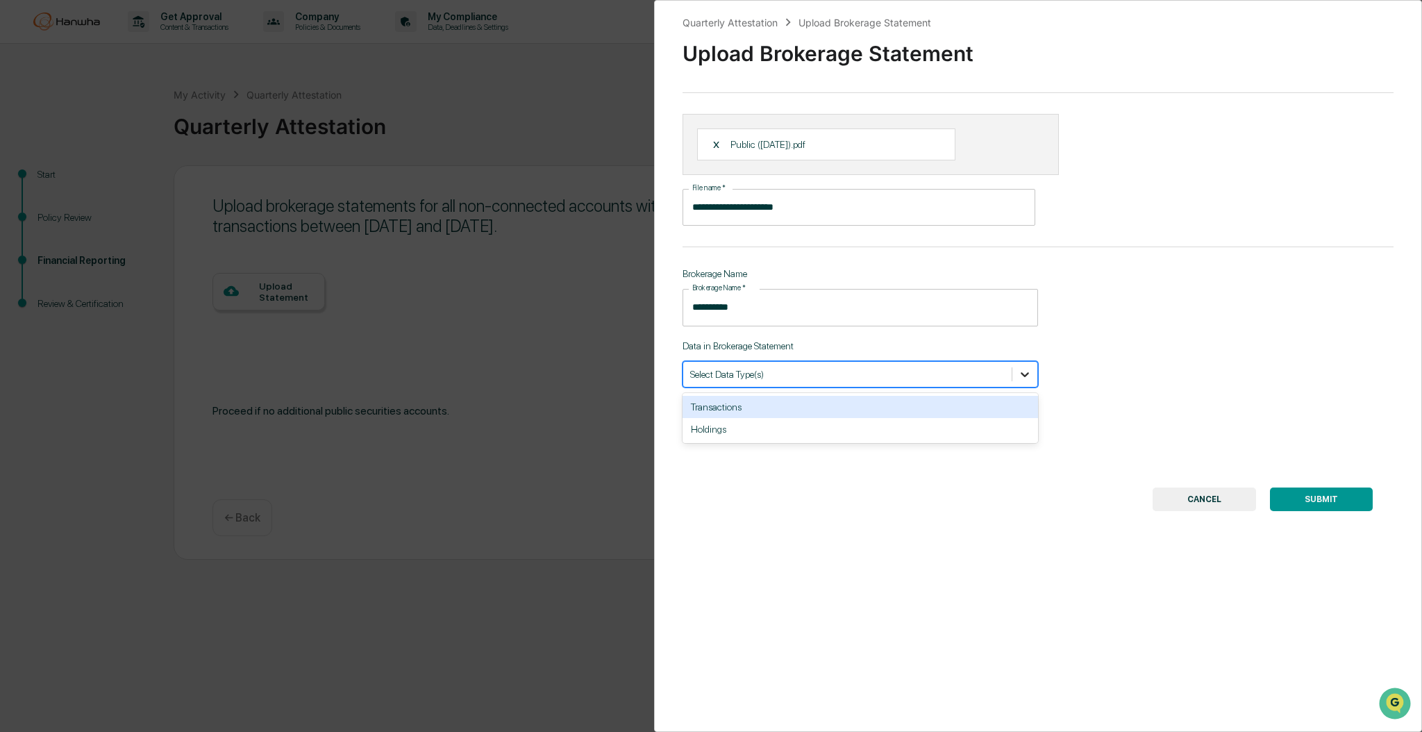
click at [1018, 375] on icon at bounding box center [1025, 374] width 14 height 14
click at [836, 399] on div "Transactions" at bounding box center [859, 407] width 355 height 22
click at [809, 407] on div "Holdings" at bounding box center [859, 407] width 355 height 22
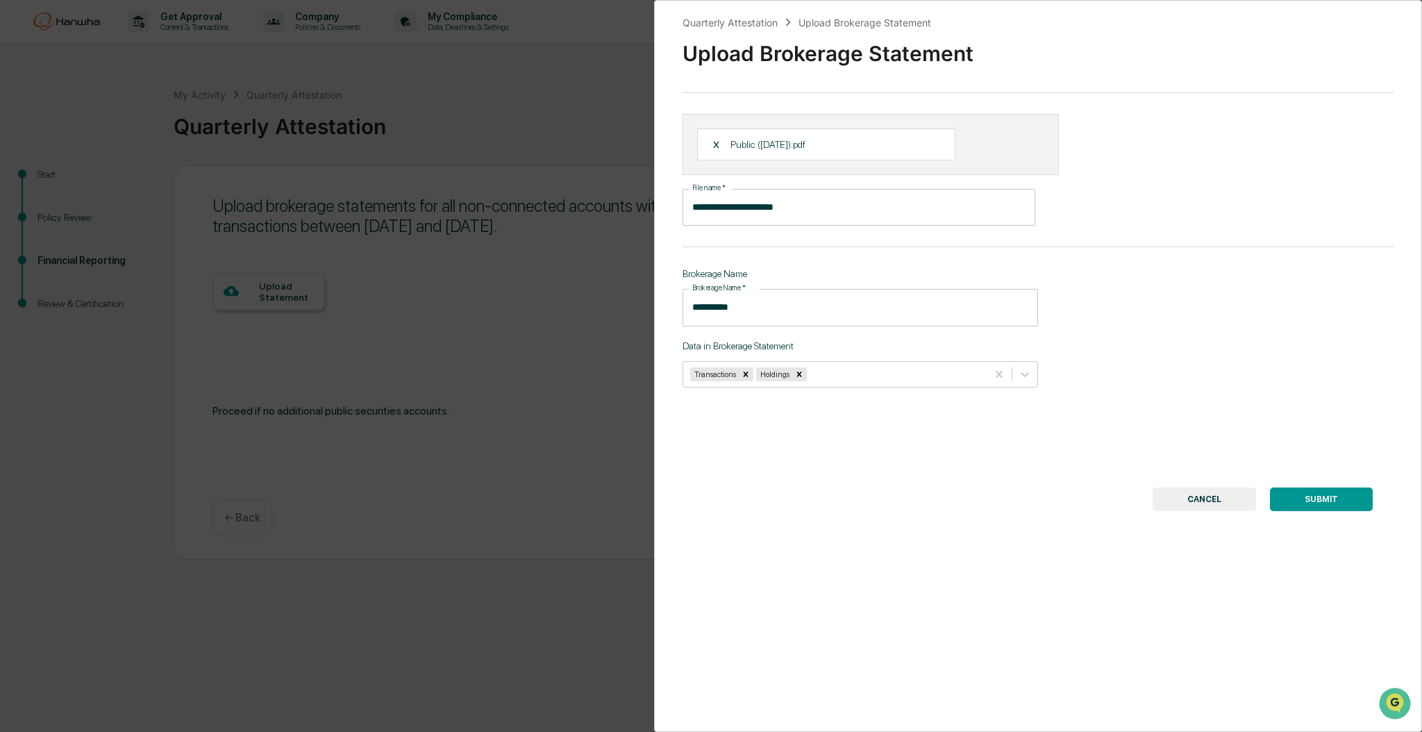
click at [1320, 499] on button "SUBMIT" at bounding box center [1321, 499] width 103 height 24
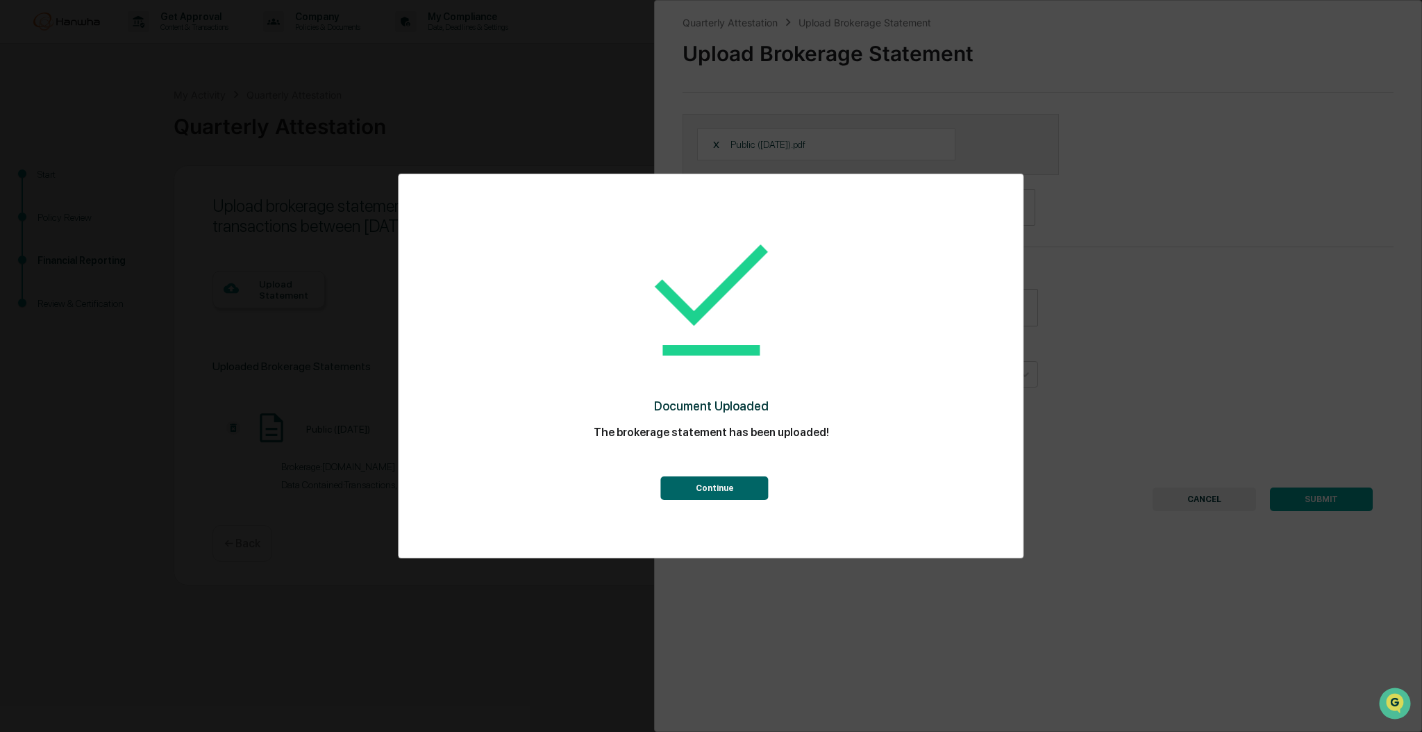
click at [712, 494] on button "Continue" at bounding box center [715, 488] width 108 height 24
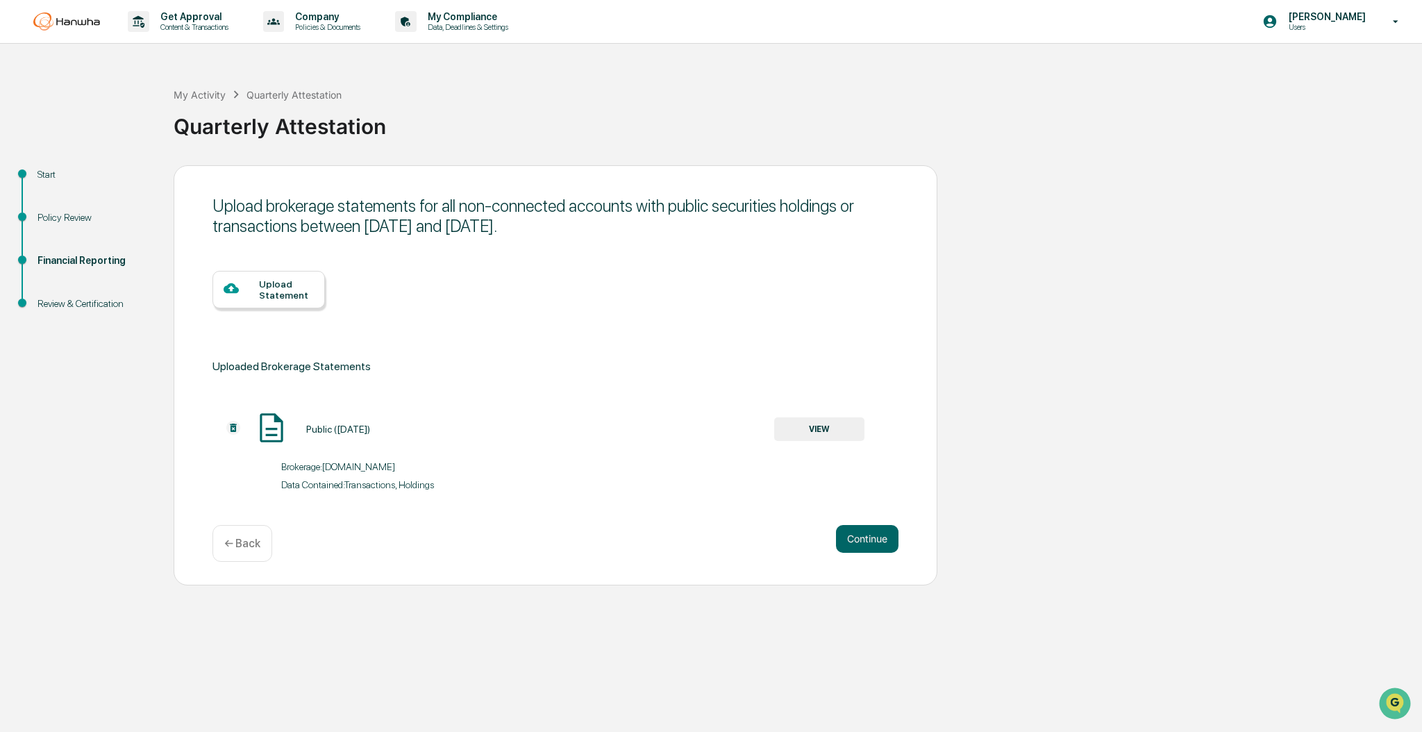
click at [262, 284] on div "Upload Statement" at bounding box center [286, 289] width 55 height 22
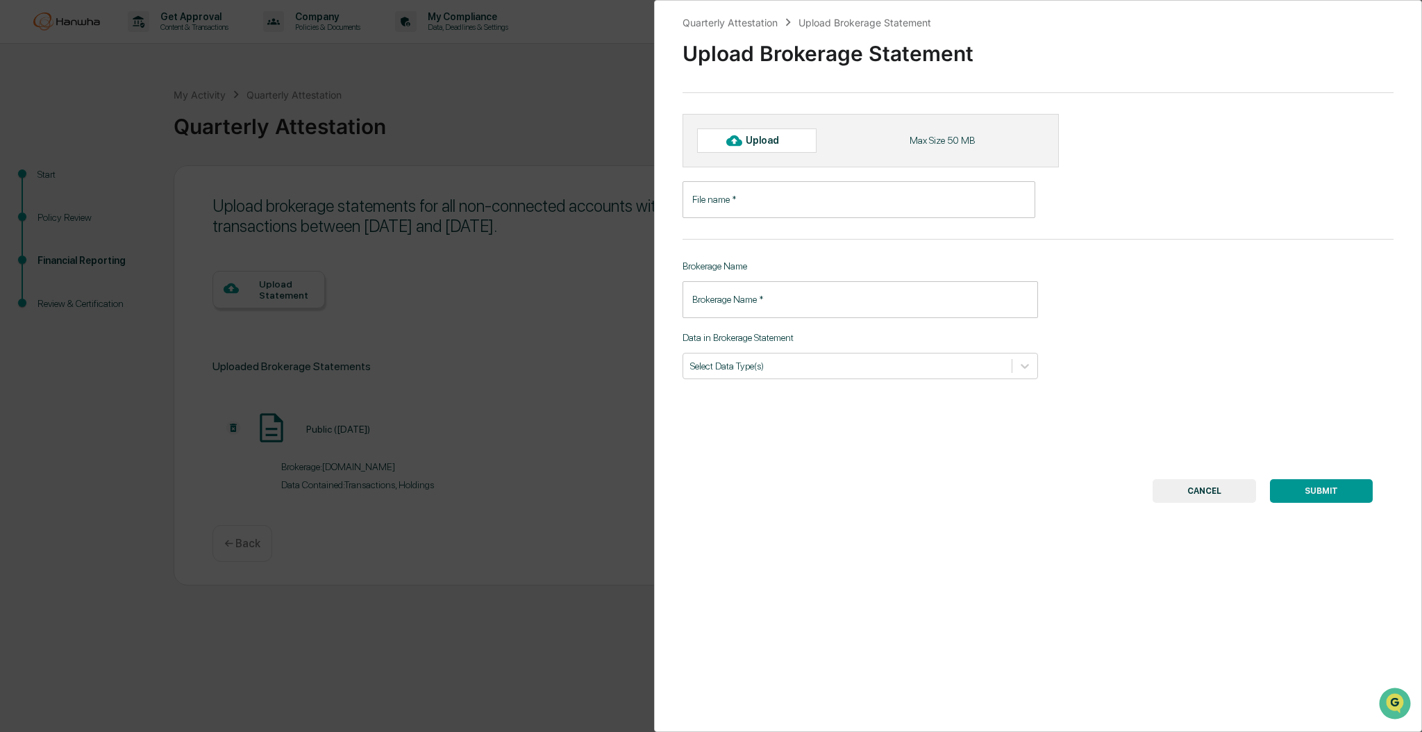
click at [784, 146] on div "Upload" at bounding box center [756, 140] width 119 height 24
type input "**********"
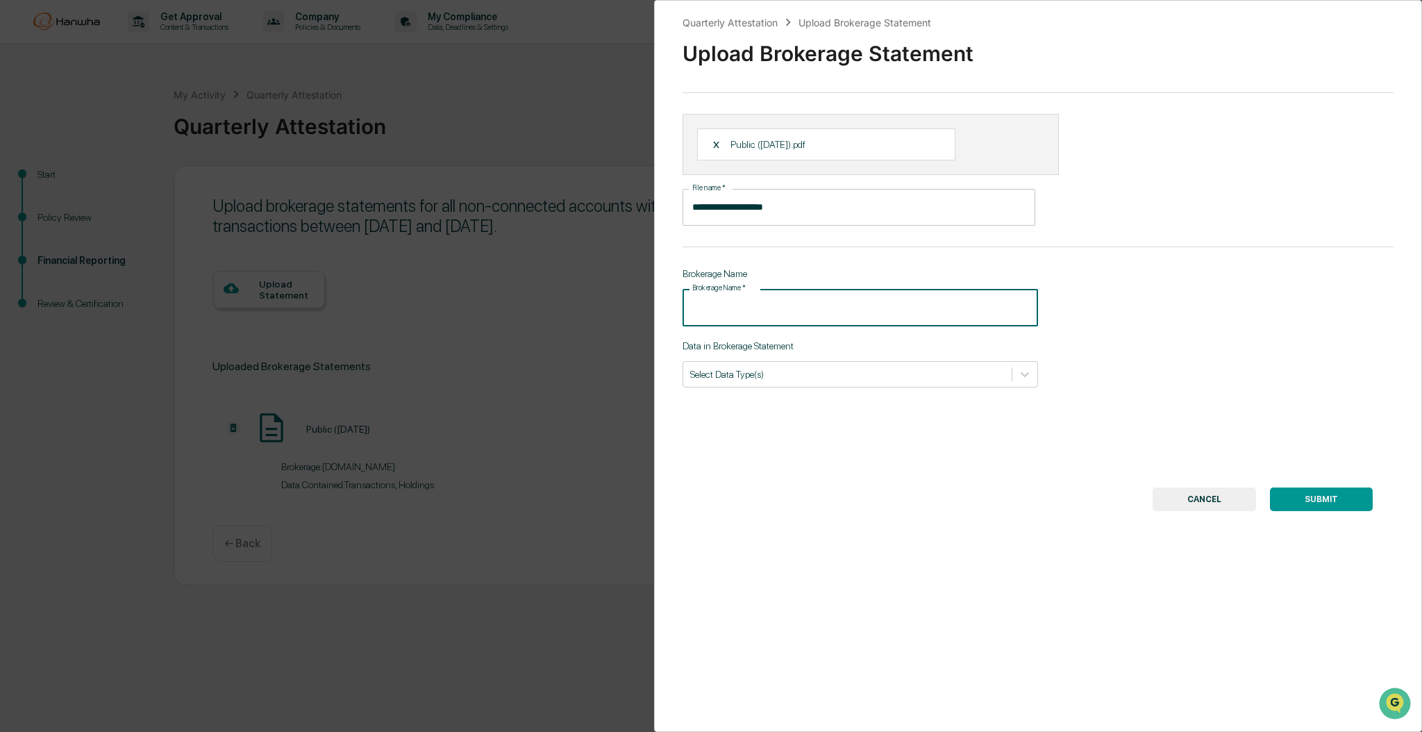
click at [818, 301] on input "Brokerage Name   *" at bounding box center [859, 307] width 355 height 37
type input "**********"
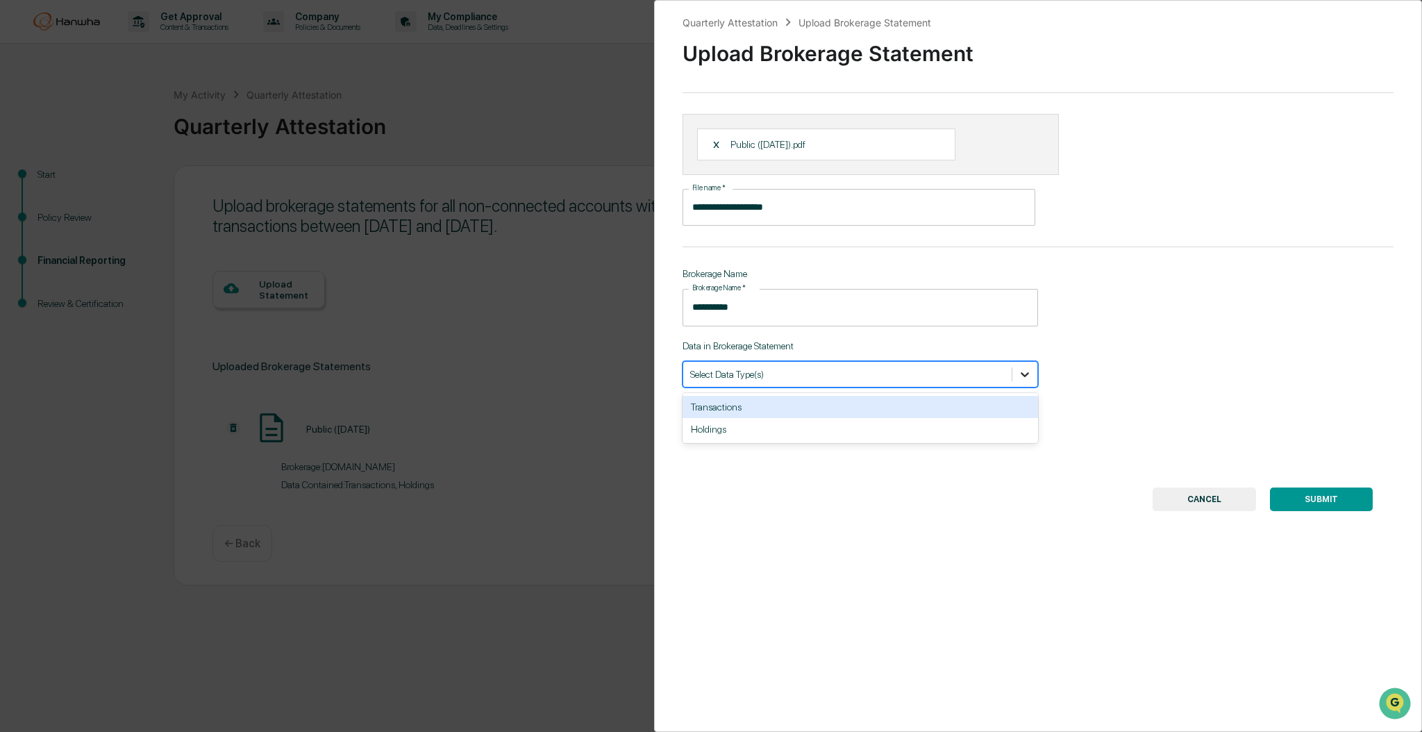
click at [1031, 378] on div at bounding box center [1024, 374] width 25 height 25
click at [831, 414] on div "Transactions" at bounding box center [859, 407] width 355 height 22
click at [1027, 376] on div at bounding box center [1024, 374] width 25 height 25
click at [1024, 381] on icon at bounding box center [1025, 374] width 14 height 14
click at [873, 407] on div "Holdings" at bounding box center [859, 407] width 355 height 22
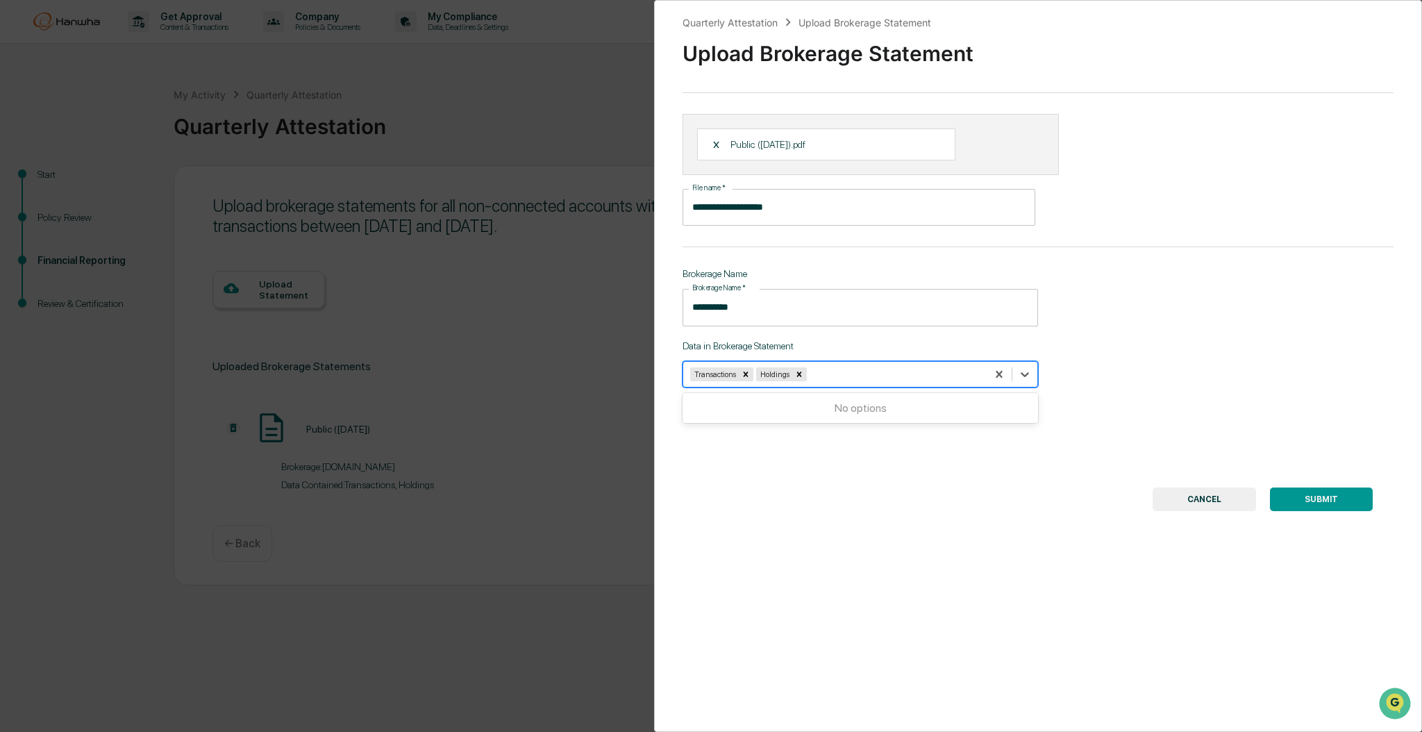
click at [1319, 498] on button "SUBMIT" at bounding box center [1321, 499] width 103 height 24
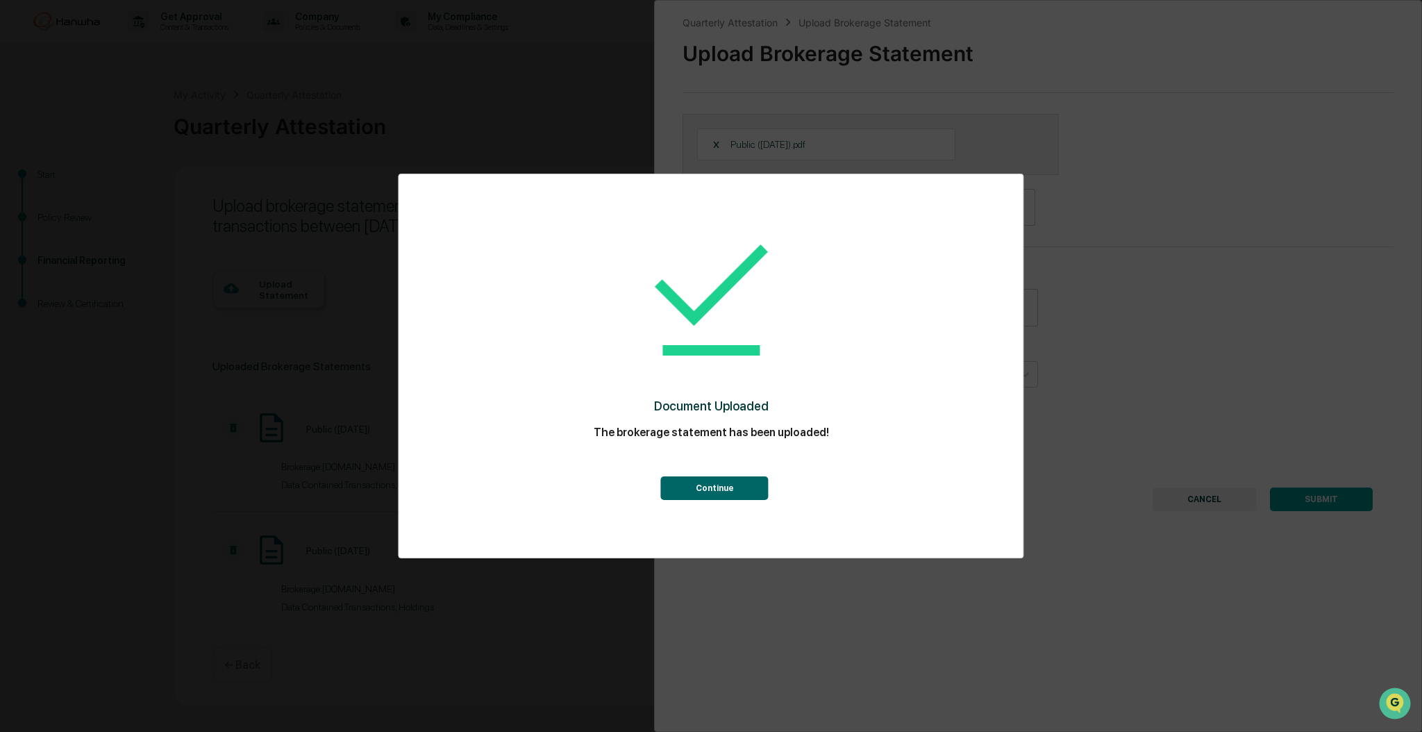
click at [701, 480] on button "Continue" at bounding box center [715, 488] width 108 height 24
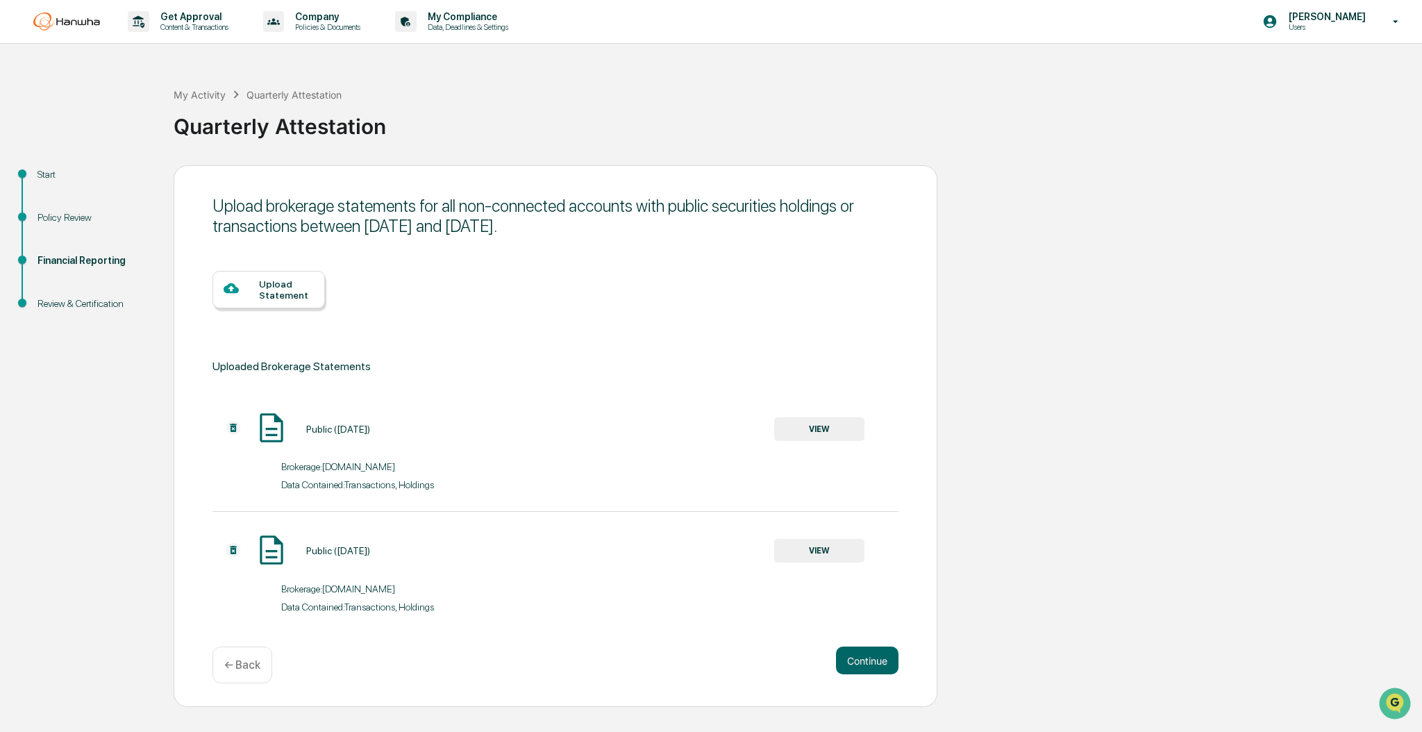
click at [285, 294] on div "Upload Statement" at bounding box center [286, 289] width 55 height 22
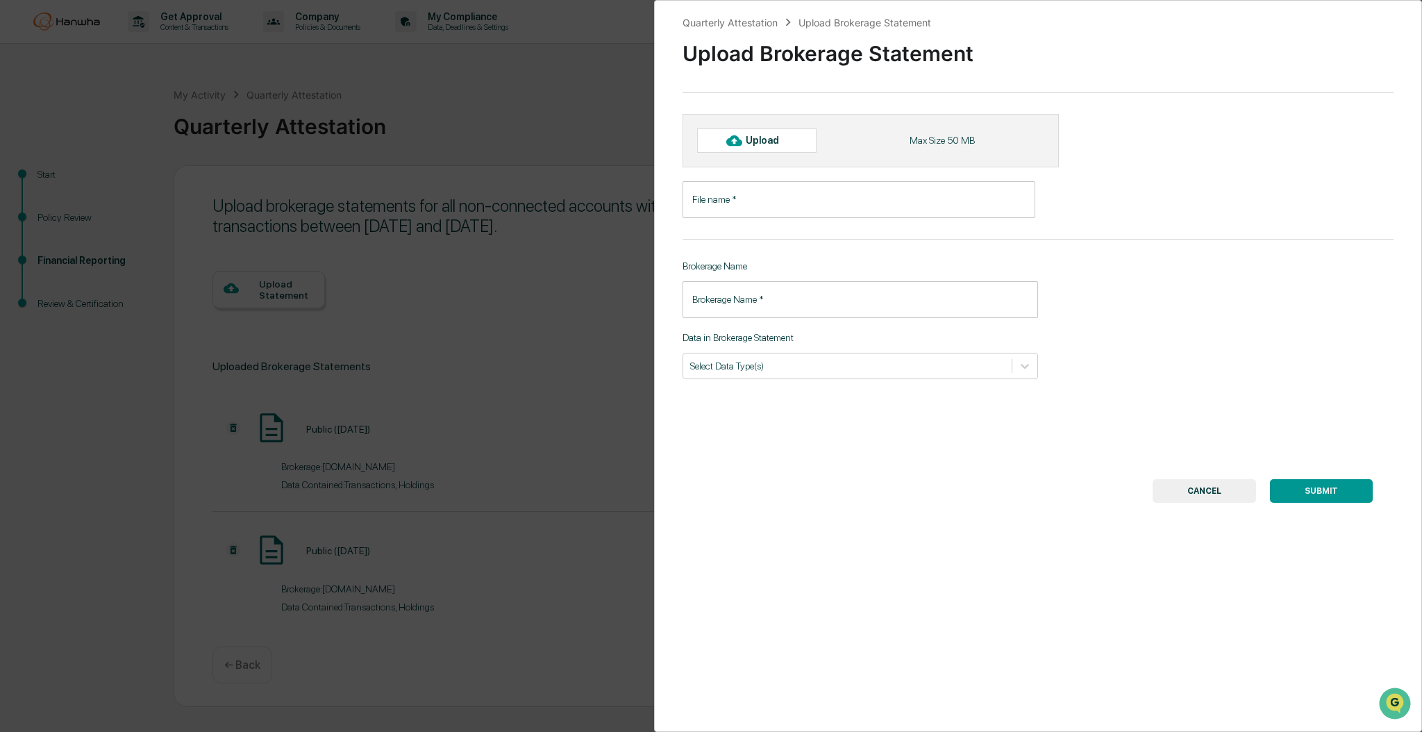
click at [760, 133] on div "Upload" at bounding box center [756, 140] width 119 height 24
type input "**********"
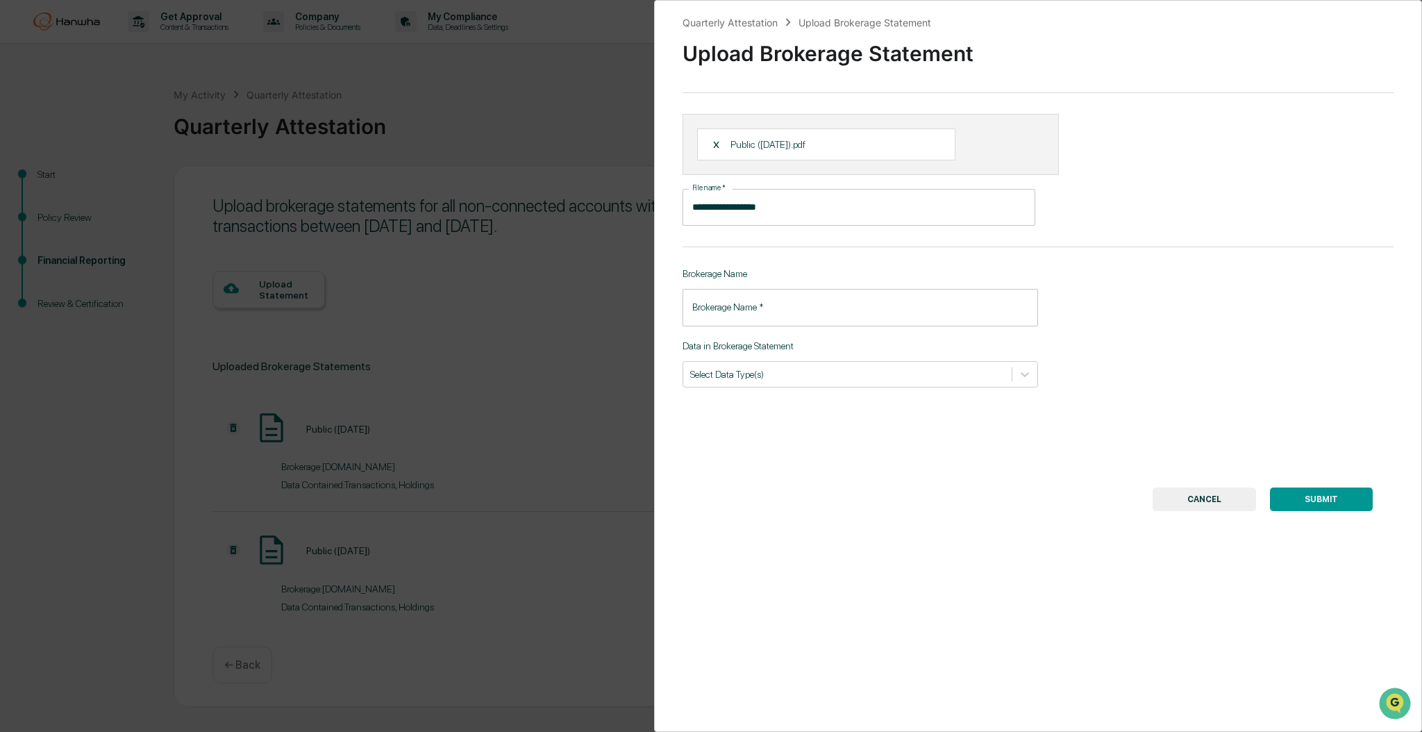
click at [947, 310] on input "Brokerage Name   *" at bounding box center [859, 307] width 355 height 37
type input "**********"
click at [1025, 371] on icon at bounding box center [1025, 374] width 14 height 14
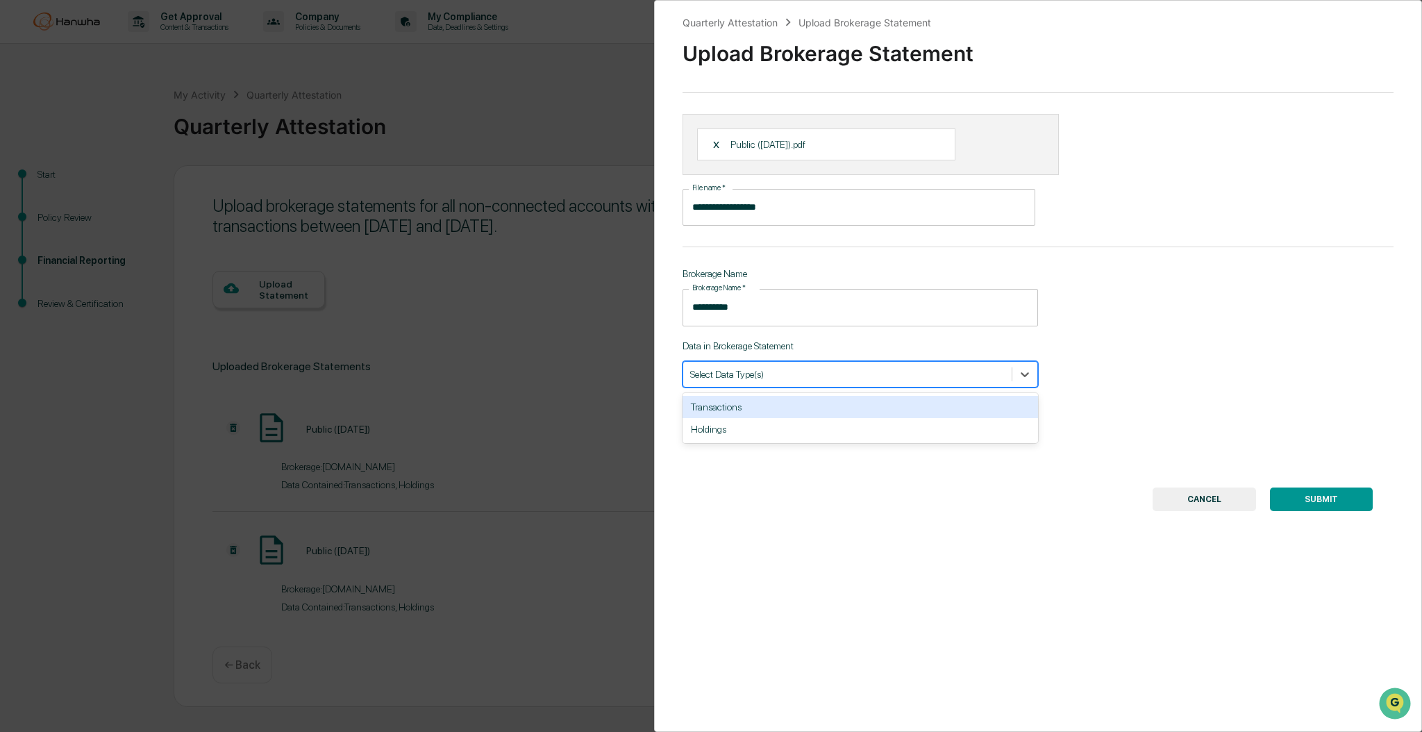
click at [875, 397] on div "Transactions" at bounding box center [859, 407] width 355 height 22
click at [1031, 367] on div at bounding box center [1024, 374] width 25 height 25
click at [1028, 373] on div at bounding box center [1024, 374] width 25 height 25
click at [983, 407] on div "Holdings" at bounding box center [859, 407] width 355 height 22
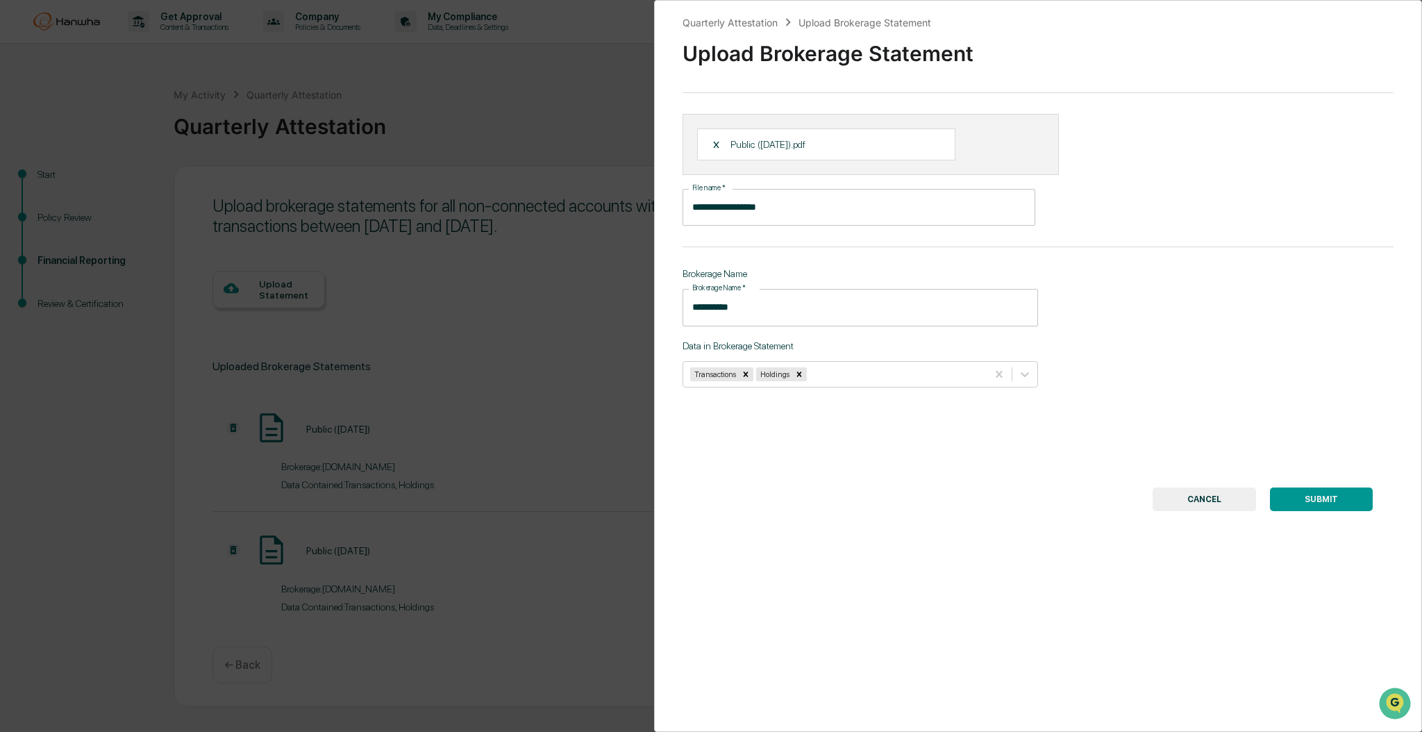
click at [1331, 503] on button "SUBMIT" at bounding box center [1321, 499] width 103 height 24
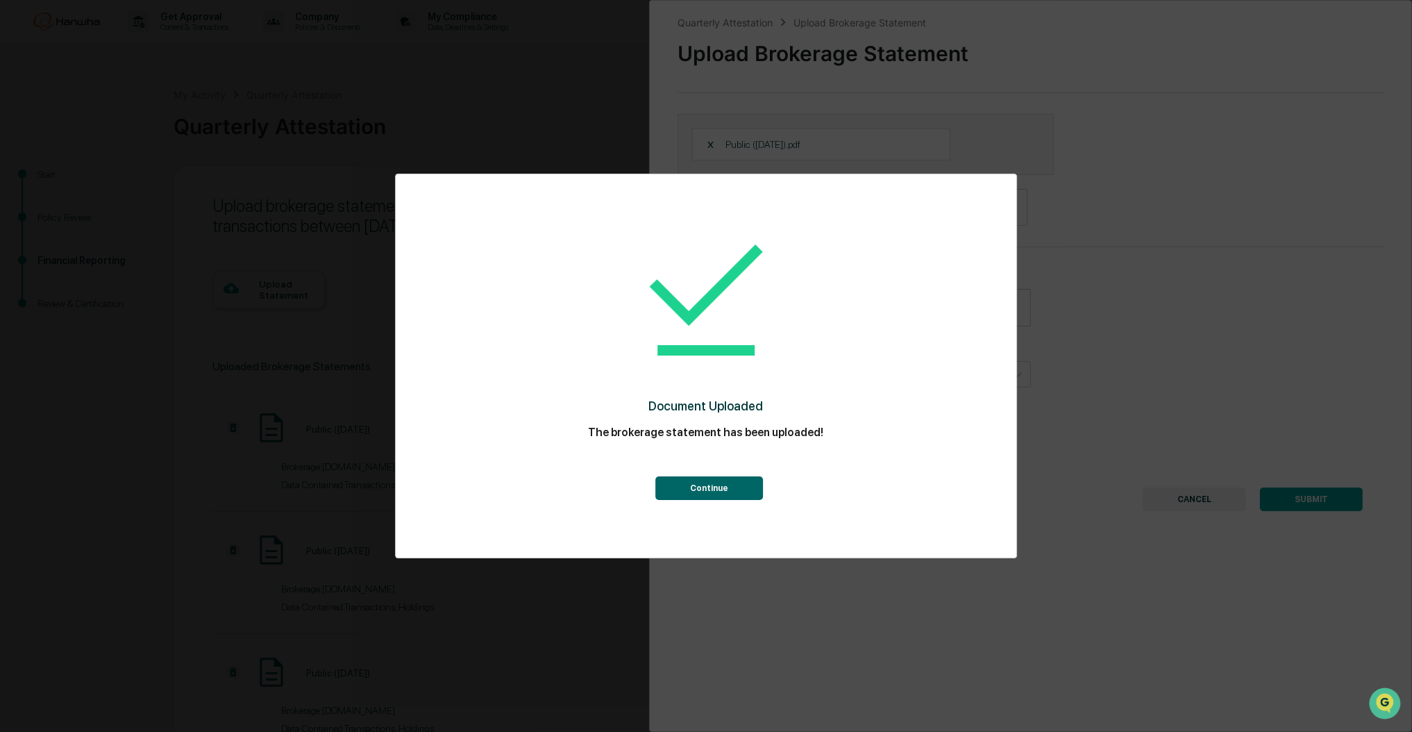
click at [707, 485] on button "Continue" at bounding box center [710, 488] width 108 height 24
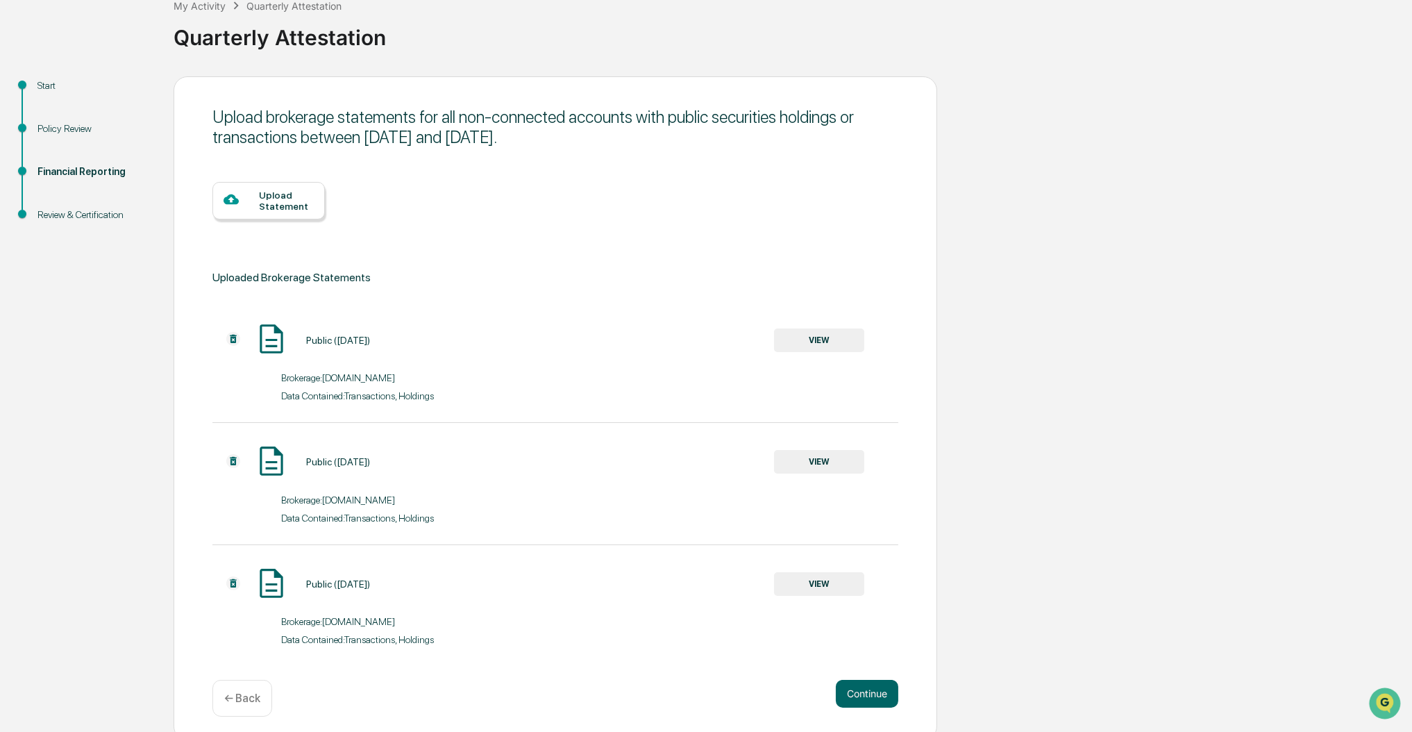
scroll to position [96, 0]
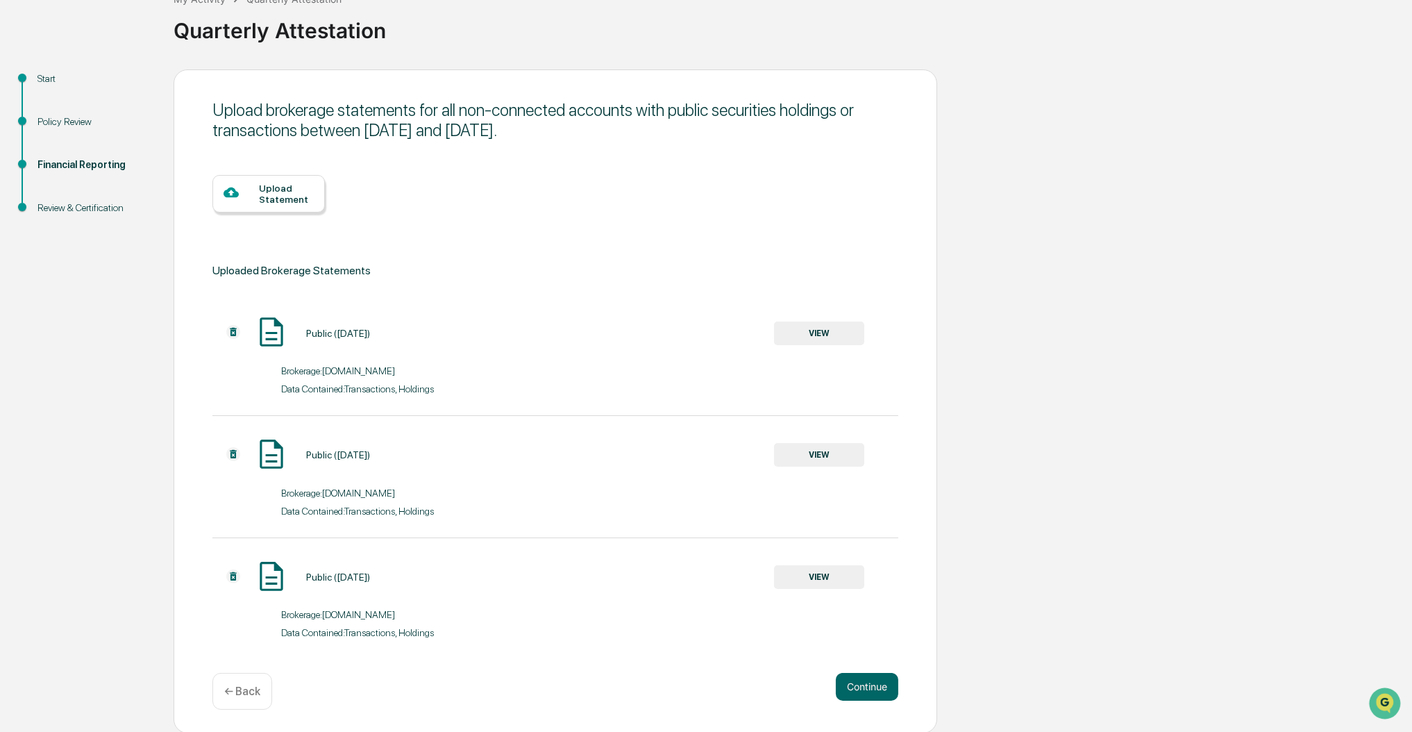
click at [276, 195] on div "Upload Statement" at bounding box center [286, 194] width 55 height 22
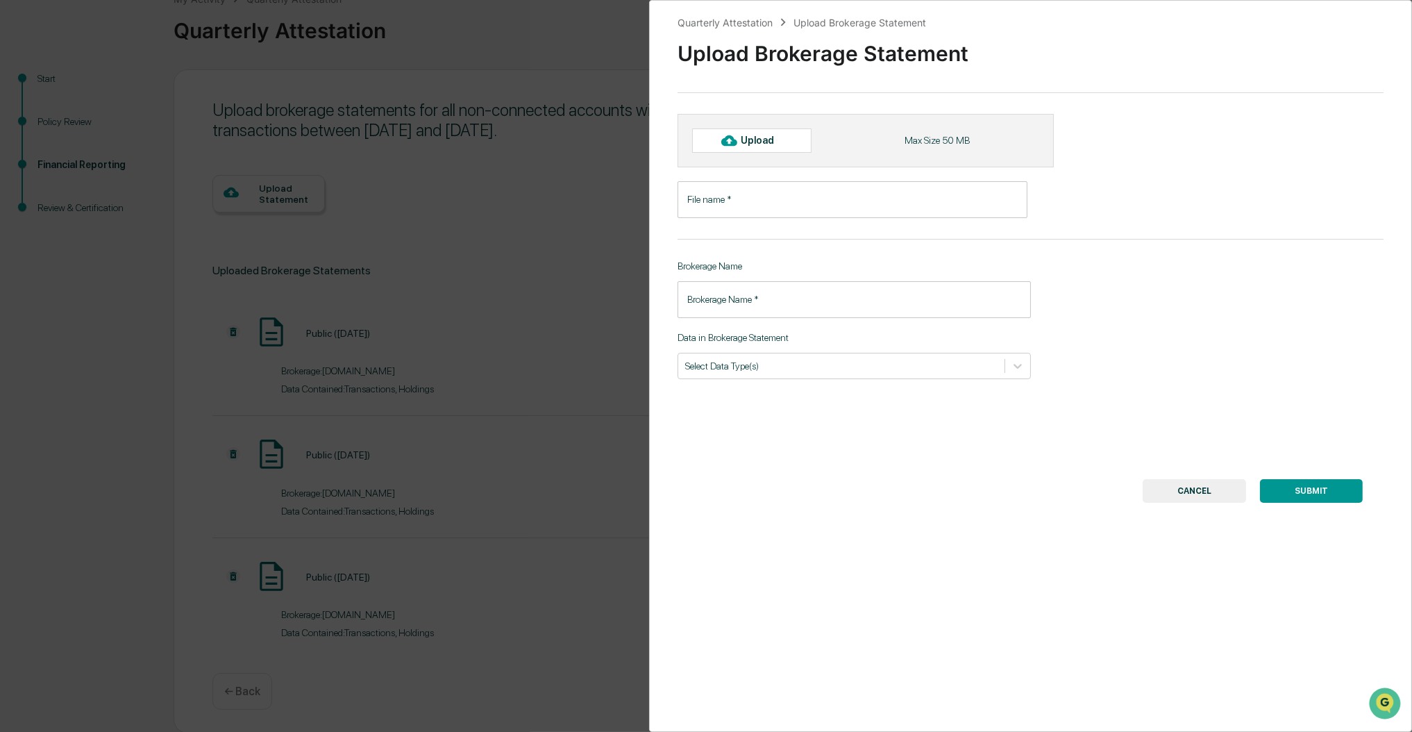
click at [750, 141] on div "Upload" at bounding box center [763, 140] width 45 height 11
type input "**********"
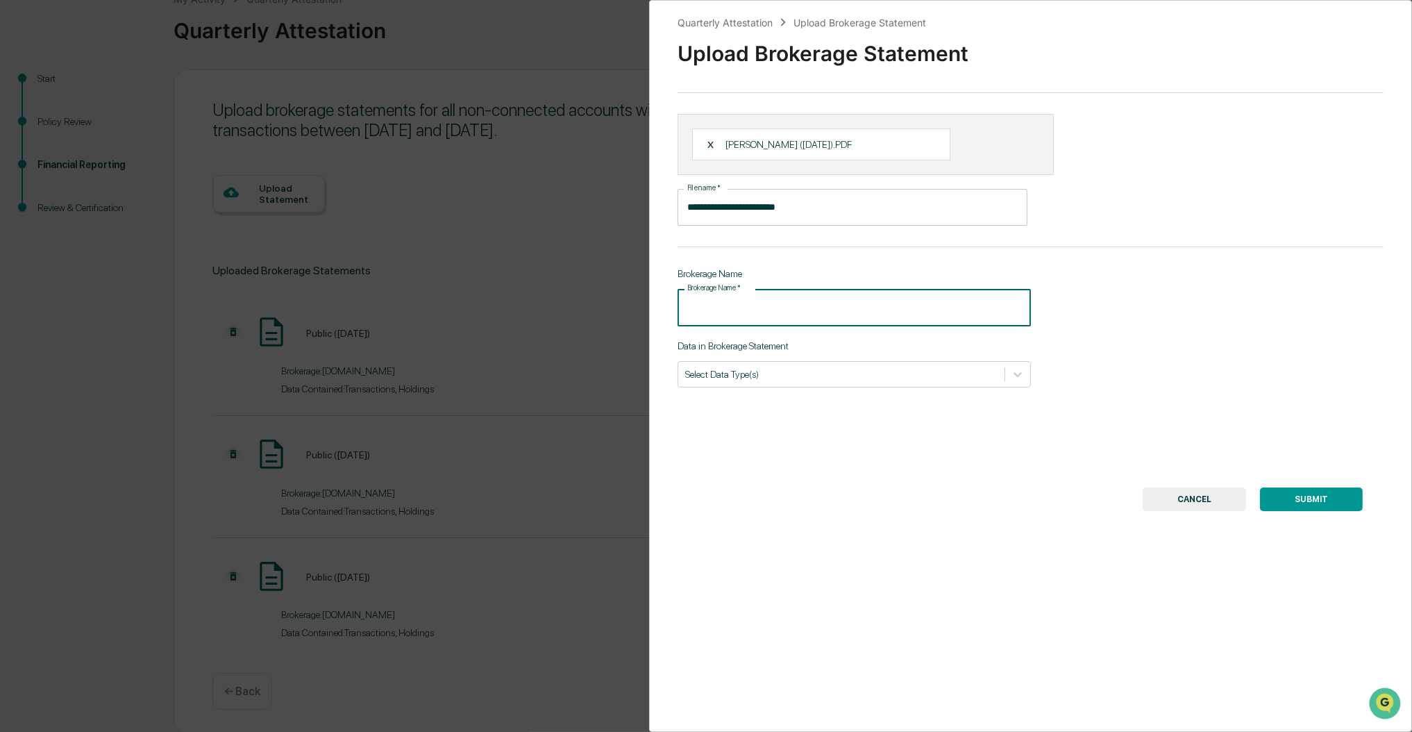
click at [800, 303] on input "Brokerage Name   *" at bounding box center [853, 307] width 353 height 37
type input "******"
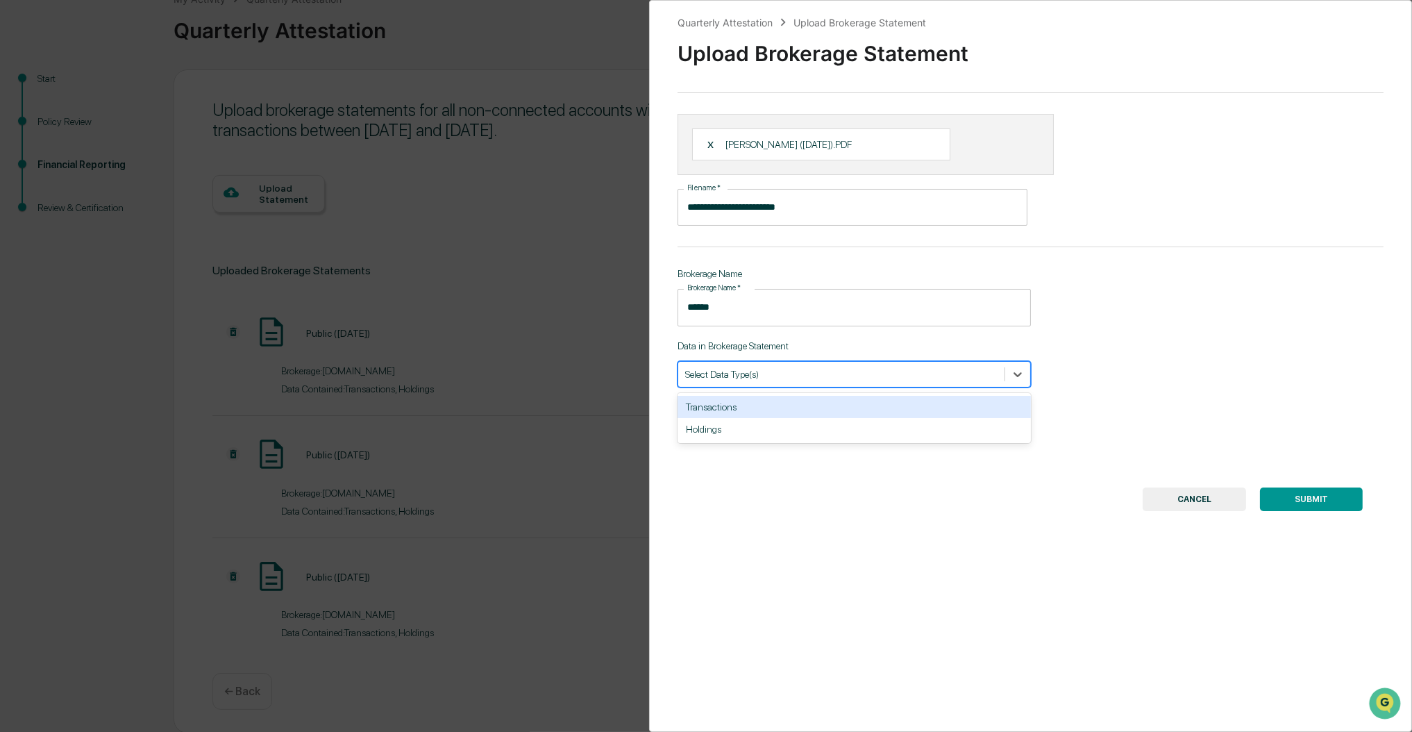
click at [863, 377] on div at bounding box center [841, 373] width 312 height 13
click at [809, 409] on div "Transactions" at bounding box center [853, 407] width 353 height 22
click at [851, 376] on div at bounding box center [861, 373] width 221 height 13
click at [1025, 381] on div at bounding box center [1017, 374] width 25 height 25
click at [952, 408] on div "Holdings" at bounding box center [853, 407] width 353 height 22
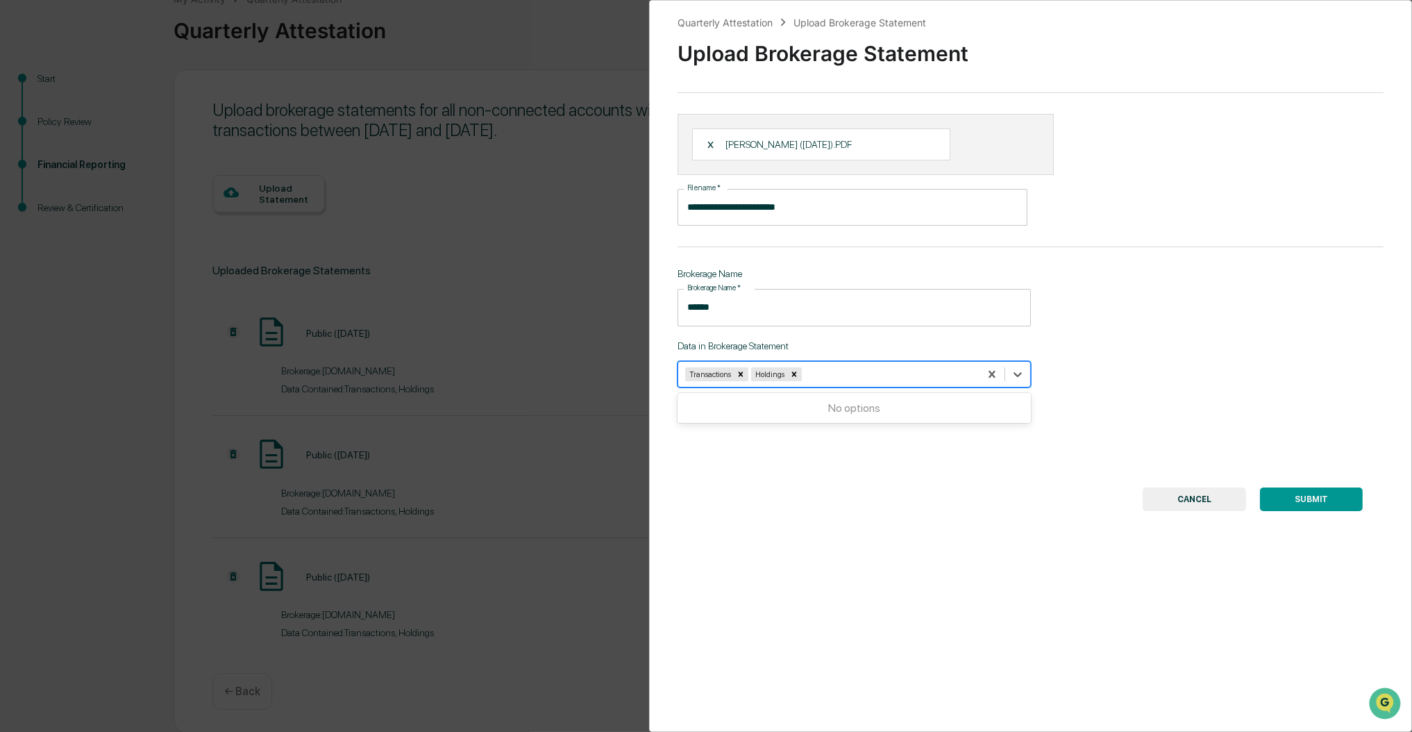
click at [1313, 497] on button "SUBMIT" at bounding box center [1311, 499] width 103 height 24
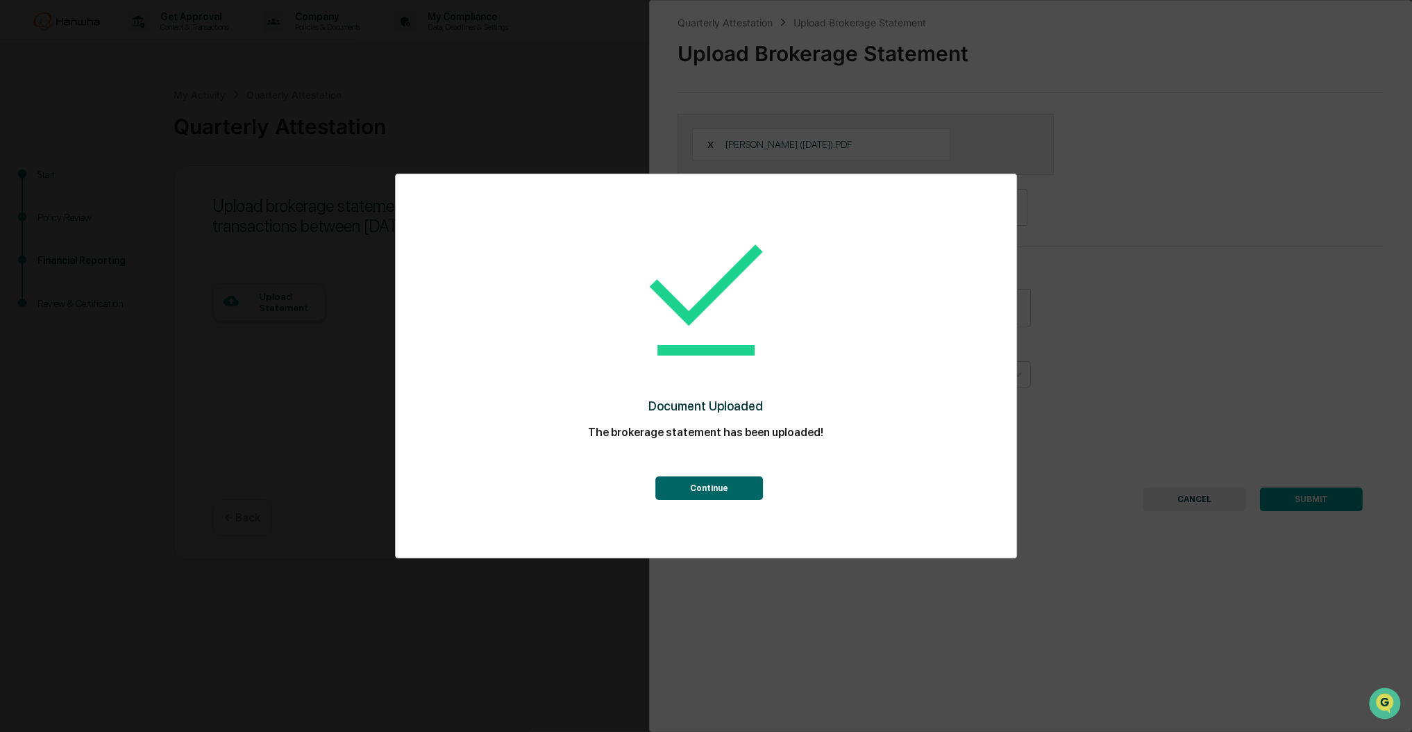
scroll to position [0, 0]
click at [719, 491] on button "Continue" at bounding box center [710, 488] width 108 height 24
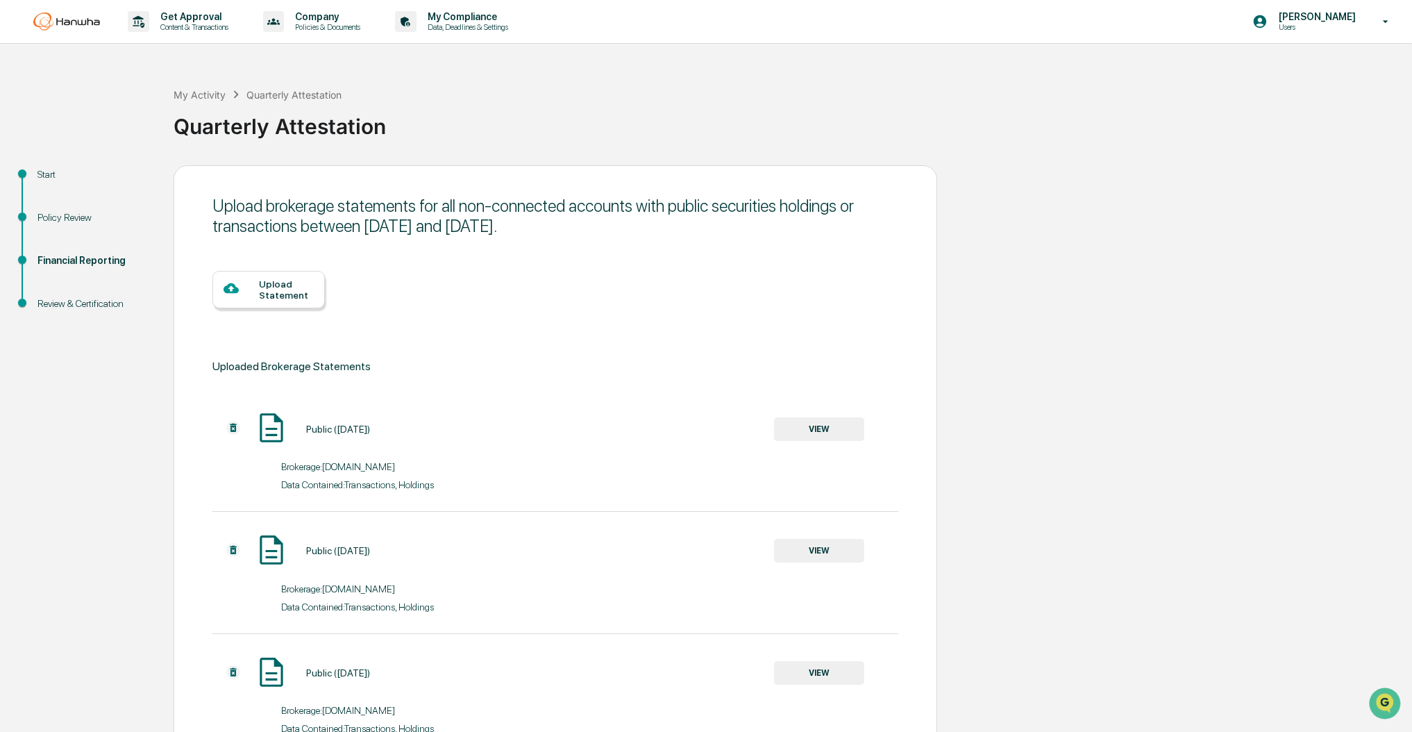
click at [279, 289] on div "Upload Statement" at bounding box center [286, 289] width 55 height 22
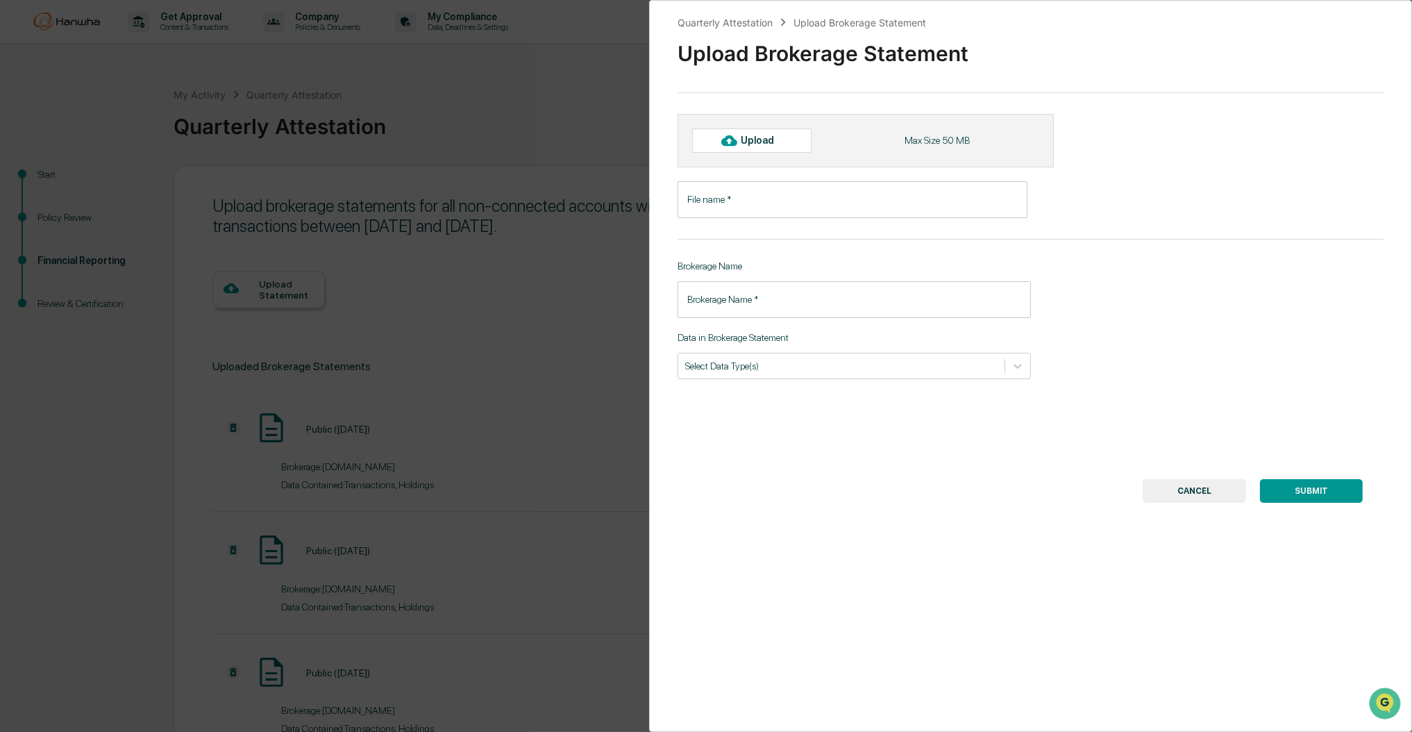
click at [756, 145] on div "Upload" at bounding box center [763, 140] width 45 height 11
type input "**********"
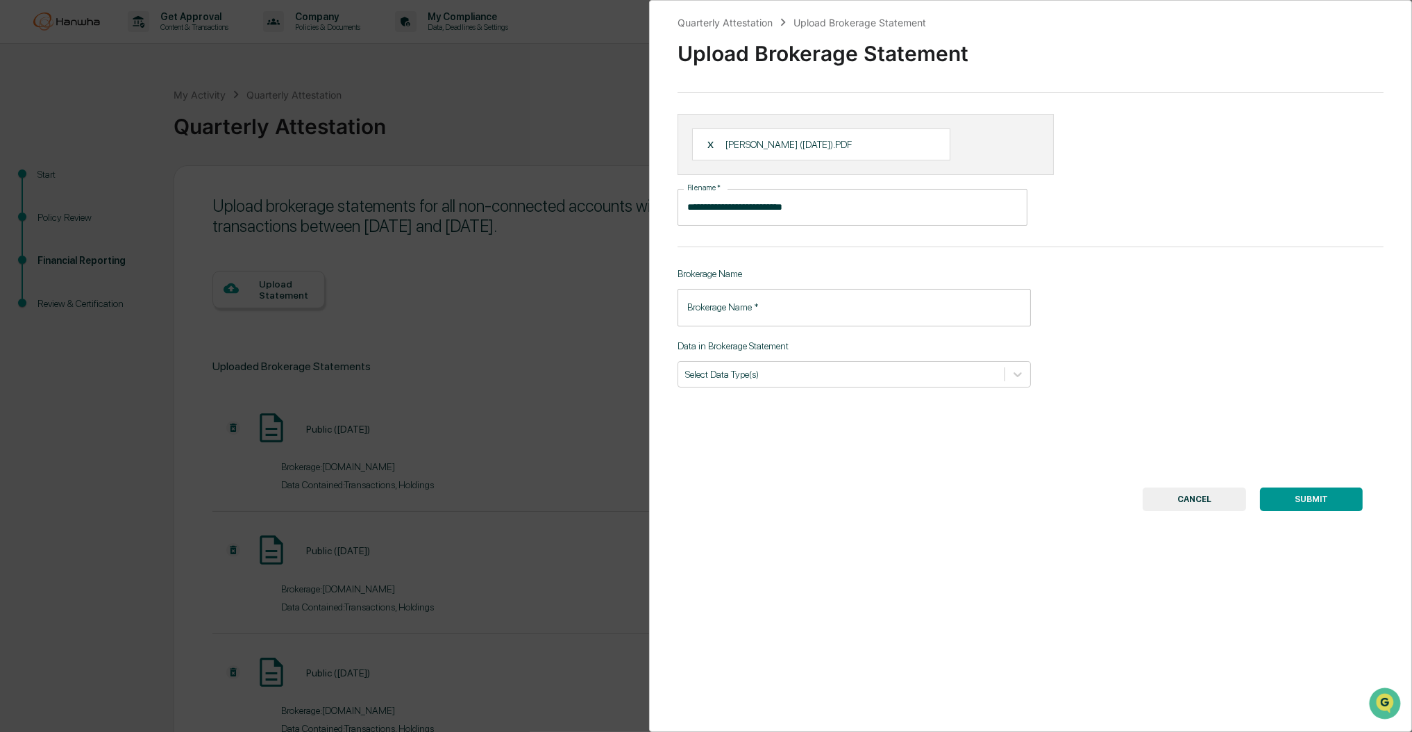
click at [835, 304] on input "Brokerage Name   *" at bounding box center [853, 307] width 353 height 37
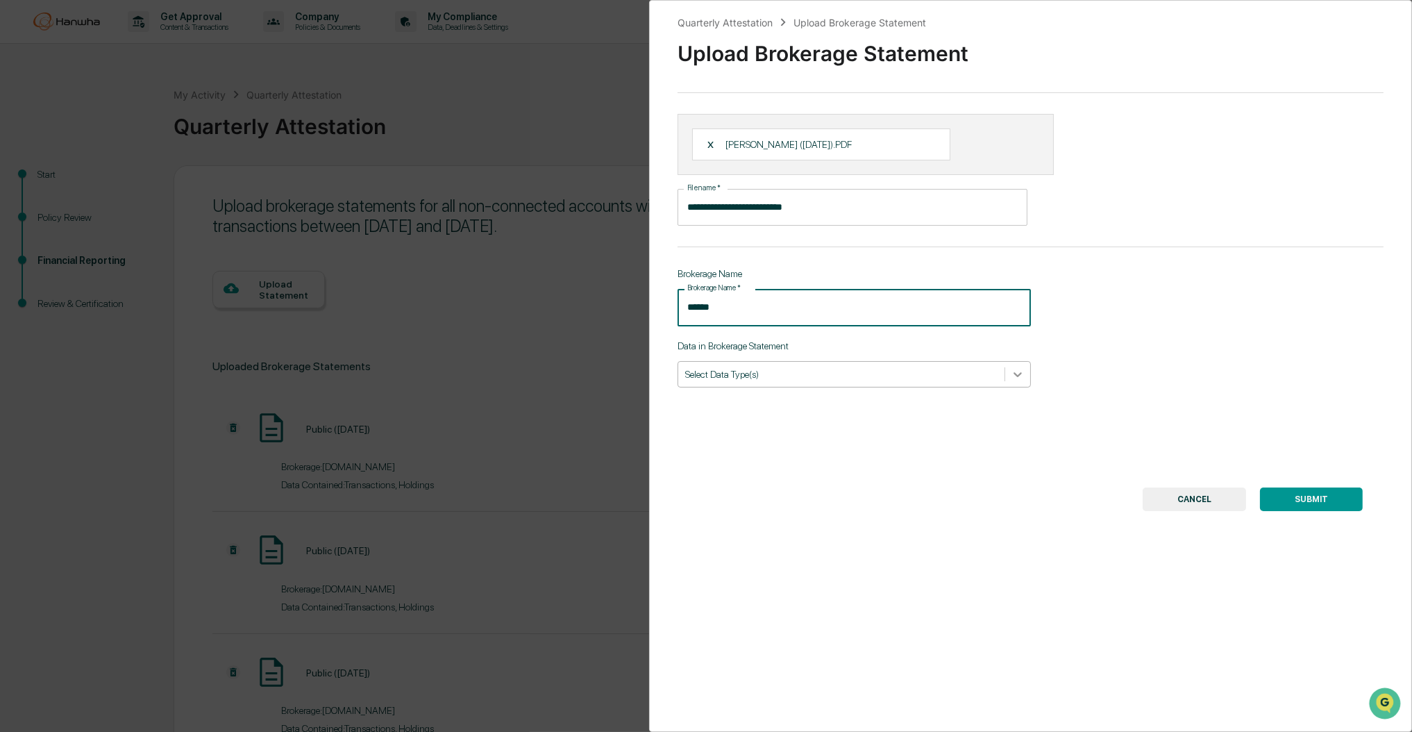
type input "******"
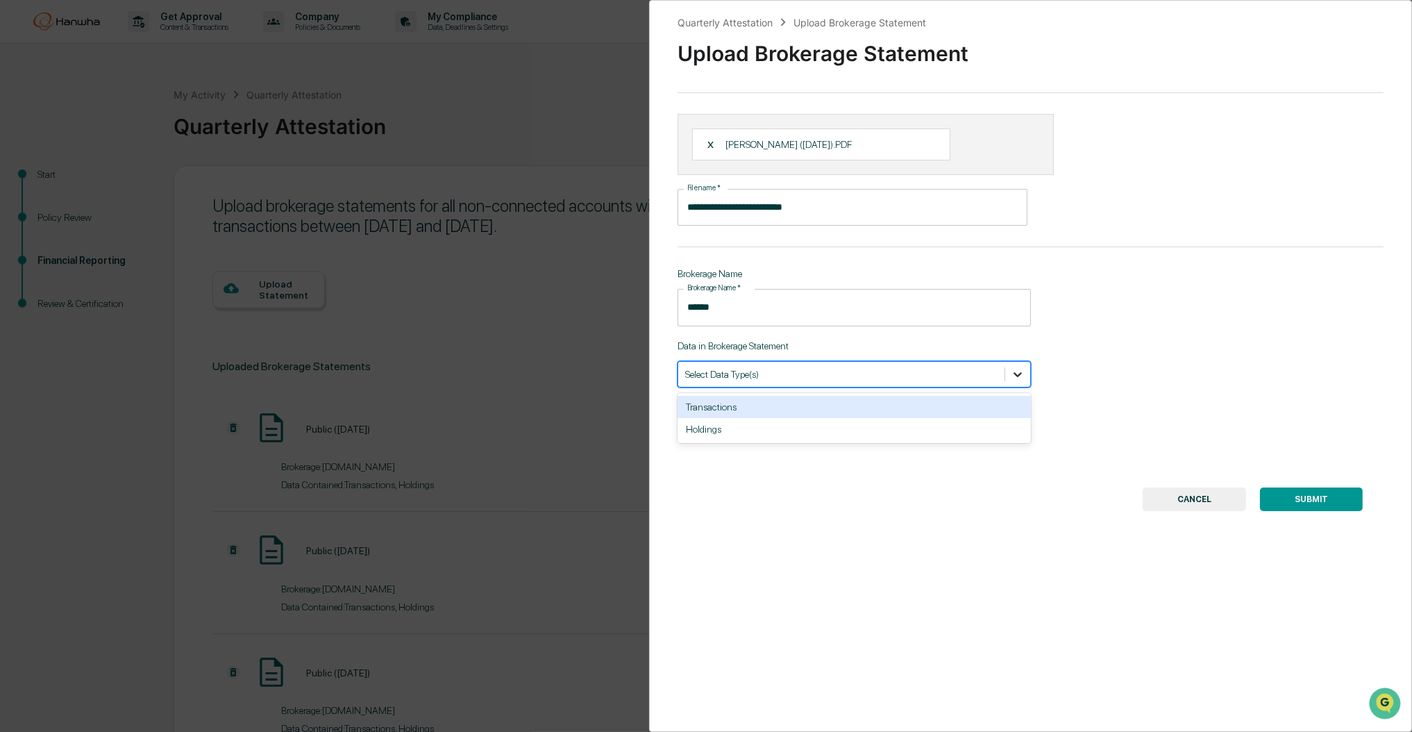
click at [1023, 378] on div at bounding box center [1017, 374] width 25 height 25
click at [882, 414] on div "Transactions" at bounding box center [853, 407] width 353 height 22
click at [1015, 376] on icon at bounding box center [1018, 374] width 14 height 14
click at [1013, 378] on icon at bounding box center [1018, 374] width 14 height 14
click at [979, 405] on div "Holdings" at bounding box center [853, 407] width 353 height 22
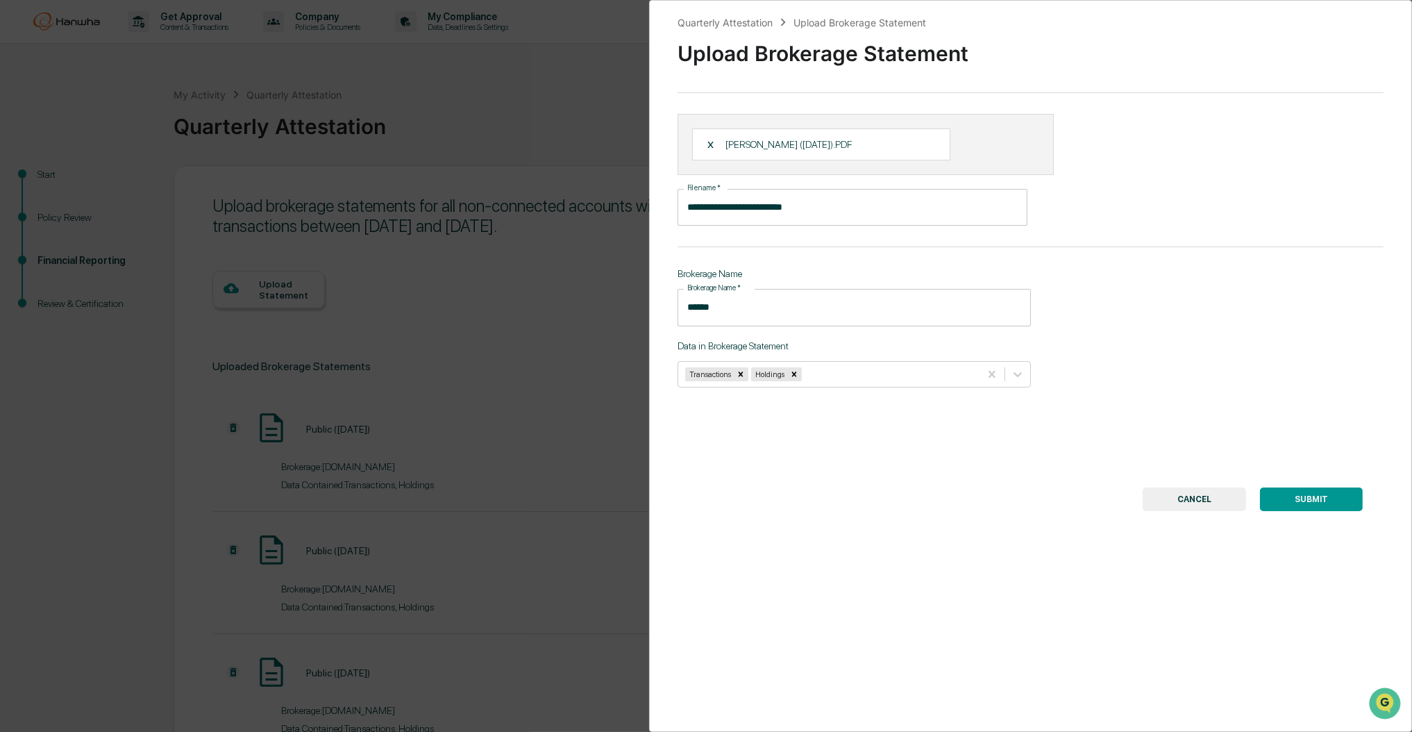
click at [1287, 496] on button "SUBMIT" at bounding box center [1311, 499] width 103 height 24
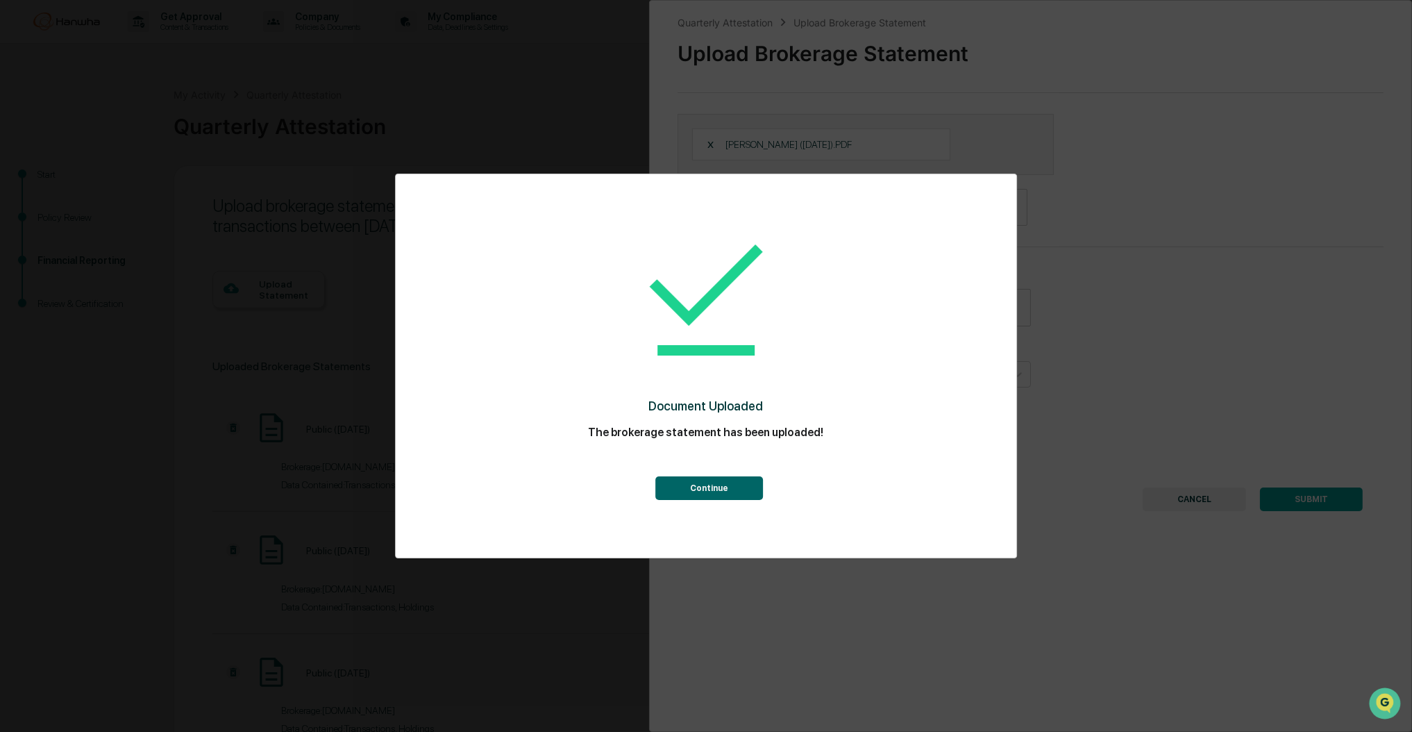
click at [712, 487] on button "Continue" at bounding box center [710, 488] width 108 height 24
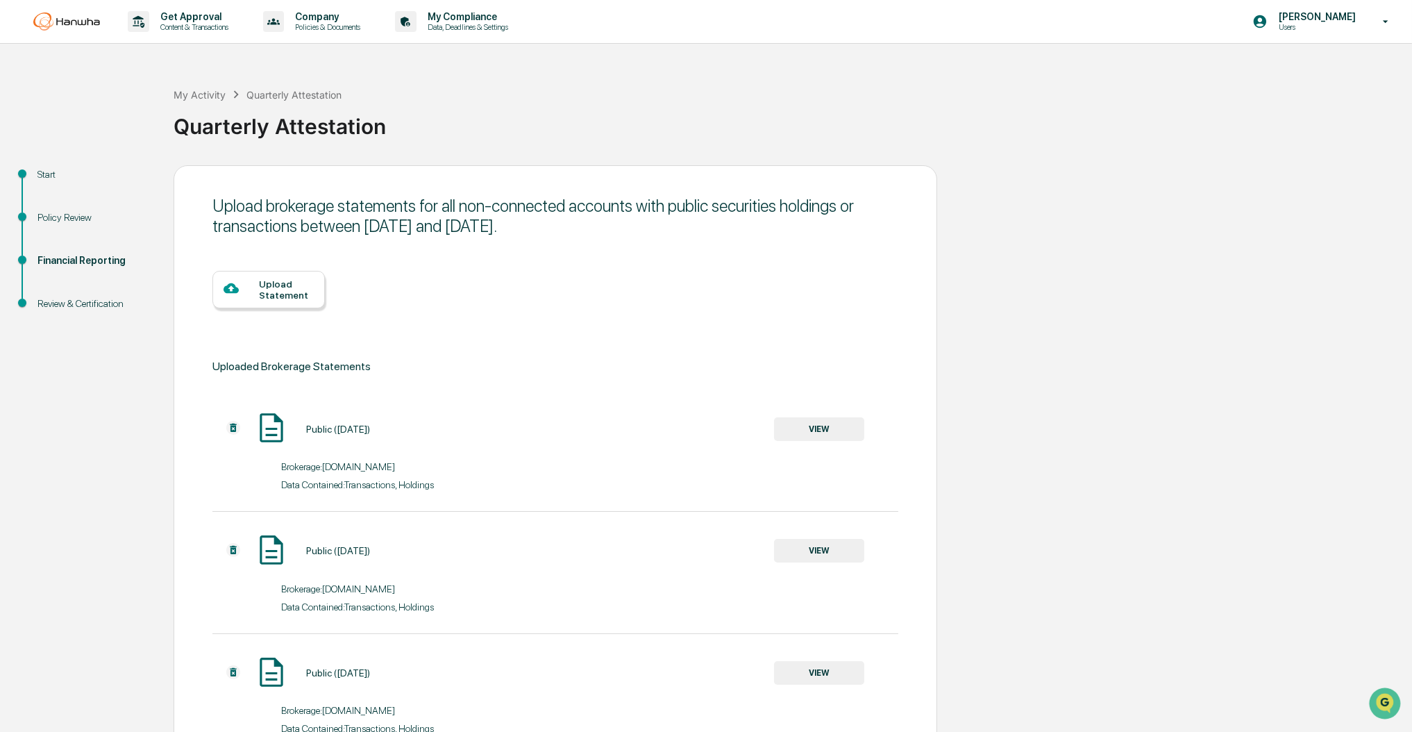
click at [273, 283] on div "Upload Statement" at bounding box center [286, 289] width 55 height 22
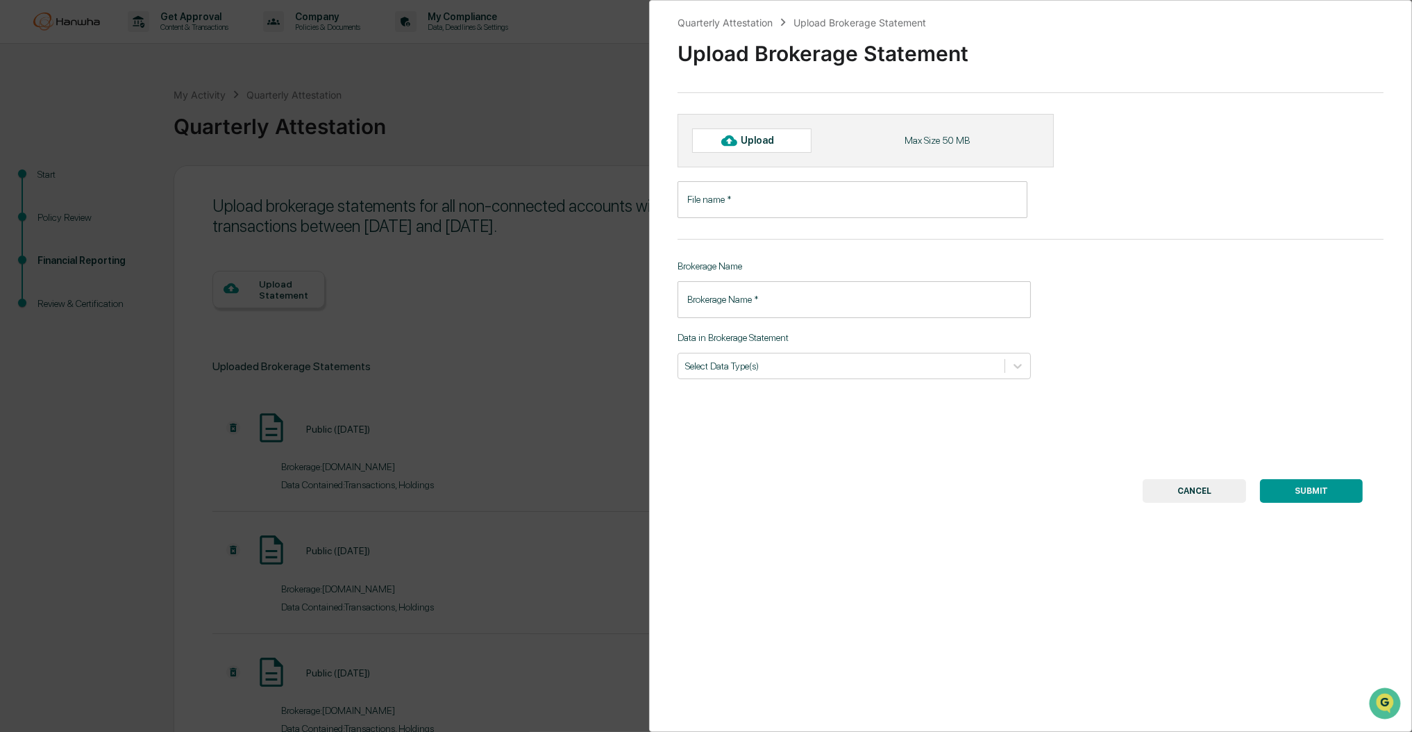
click at [748, 143] on div "Upload" at bounding box center [763, 140] width 45 height 11
type input "**********"
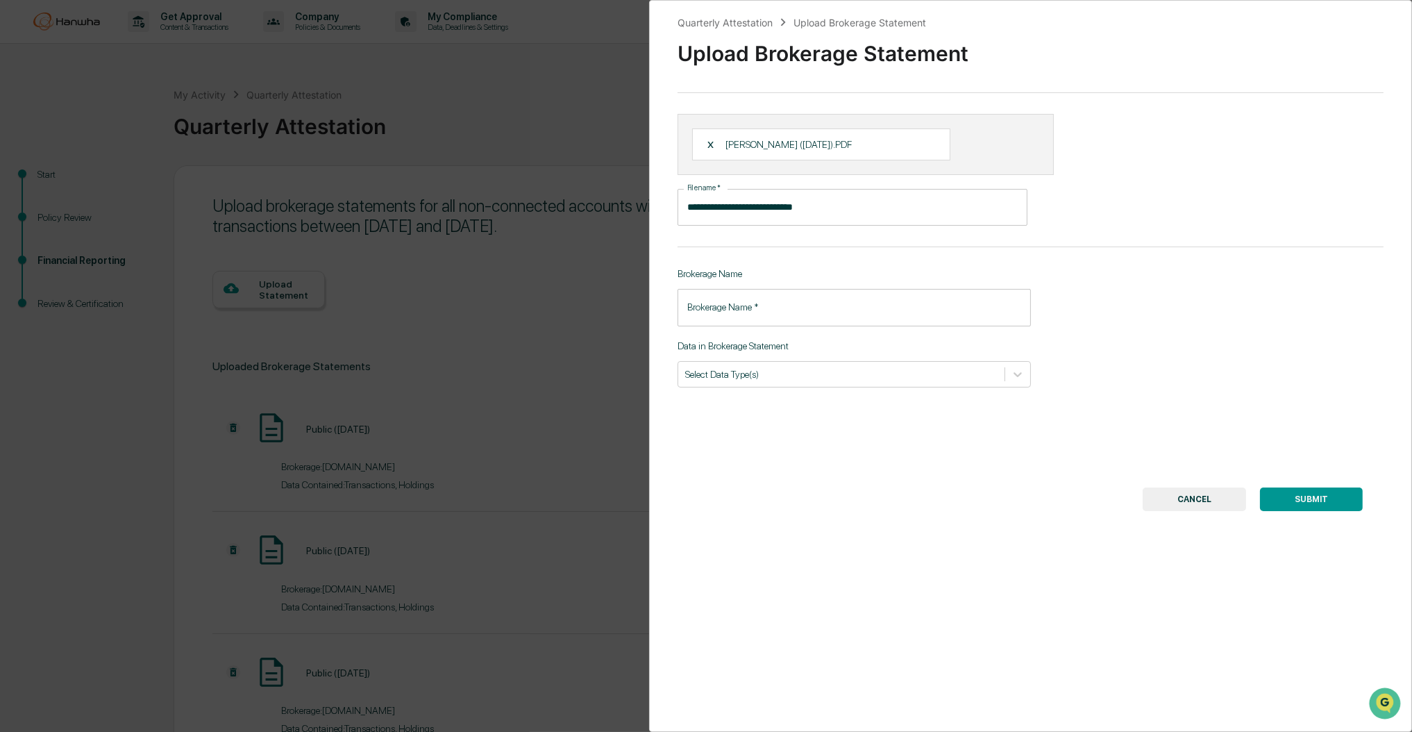
click at [780, 282] on div "Brokerage Name Brokerage Name   * Brokerage Name   *" at bounding box center [853, 297] width 353 height 58
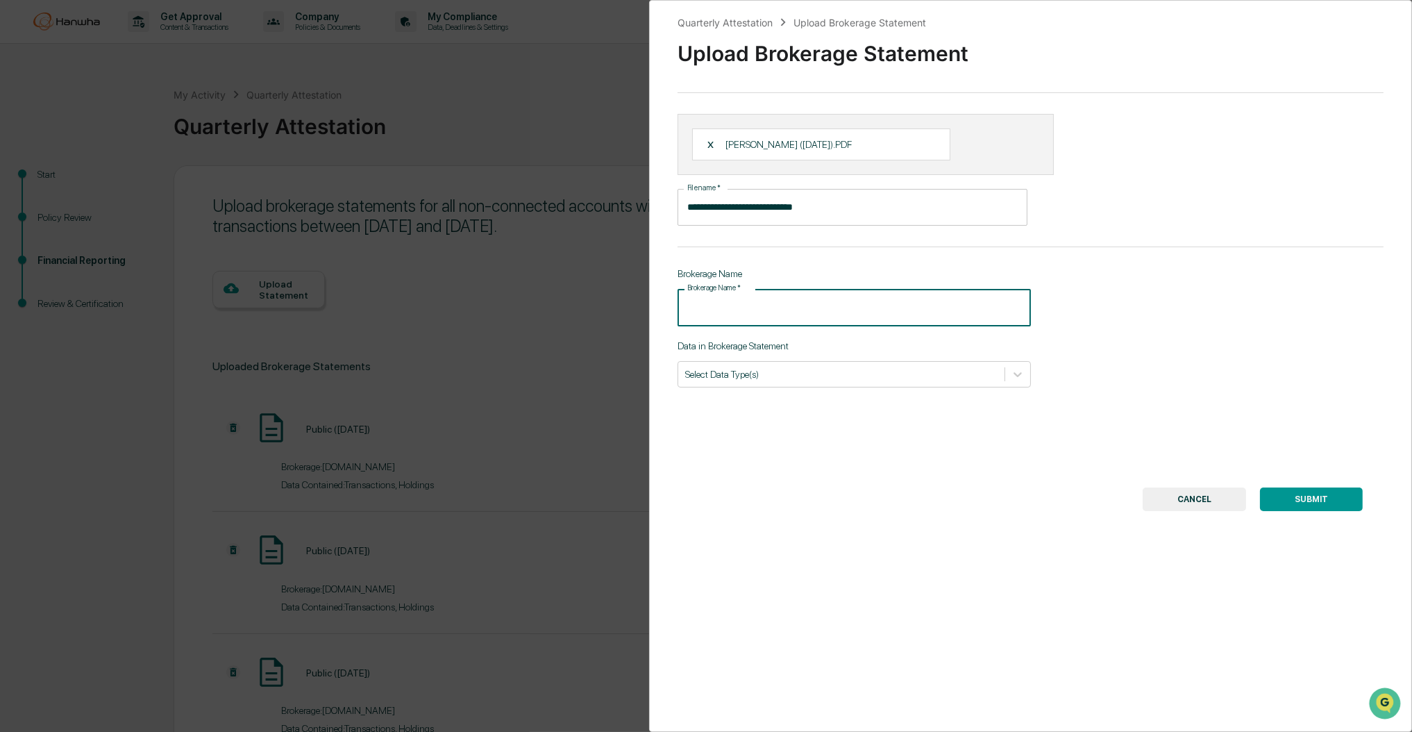
drag, startPoint x: 791, startPoint y: 298, endPoint x: 798, endPoint y: 293, distance: 9.4
click at [793, 298] on input "Brokerage Name   *" at bounding box center [853, 307] width 353 height 37
type input "******"
click at [1025, 365] on div at bounding box center [1017, 374] width 25 height 25
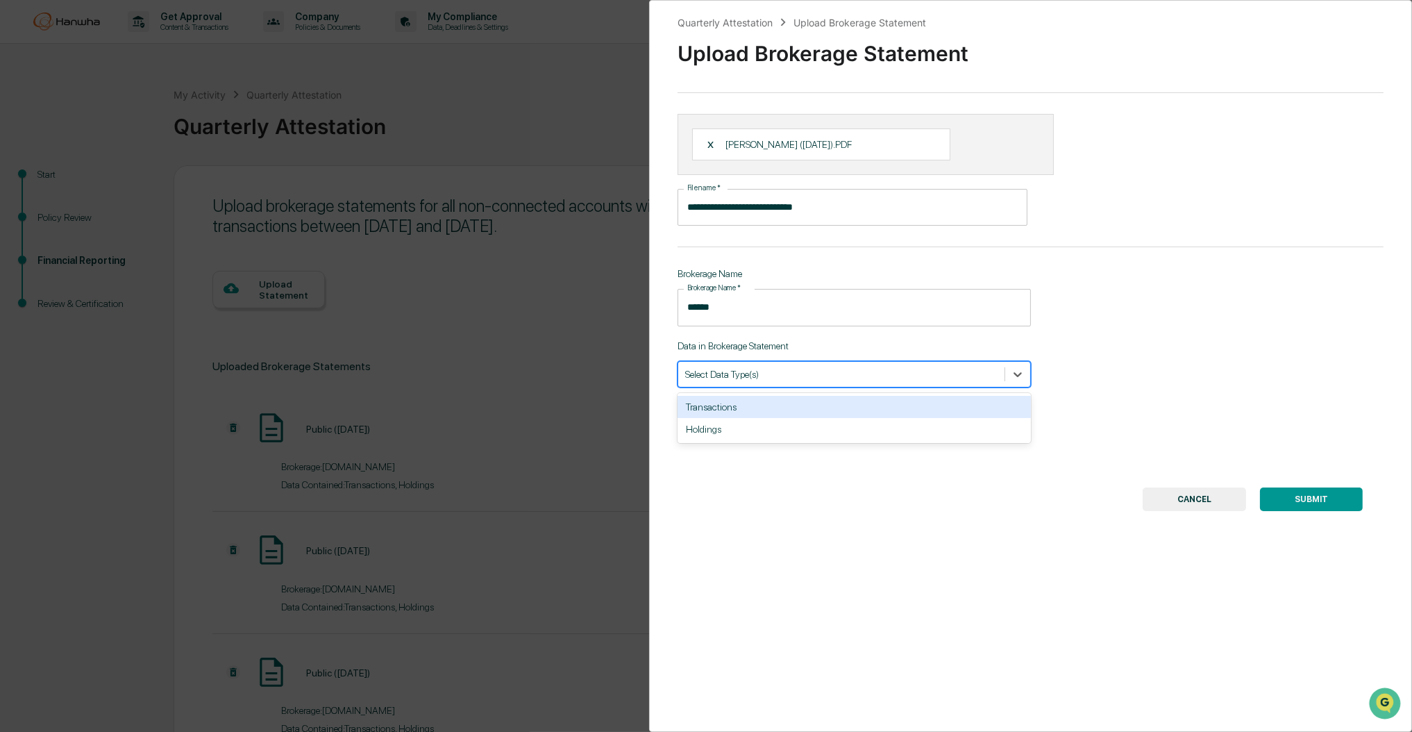
drag, startPoint x: 918, startPoint y: 399, endPoint x: 928, endPoint y: 398, distance: 9.7
click at [918, 398] on div "Transactions" at bounding box center [853, 407] width 353 height 22
click at [1011, 372] on icon at bounding box center [1018, 374] width 14 height 14
click at [1011, 378] on icon at bounding box center [1018, 374] width 14 height 14
click at [977, 404] on div "Holdings" at bounding box center [853, 407] width 353 height 22
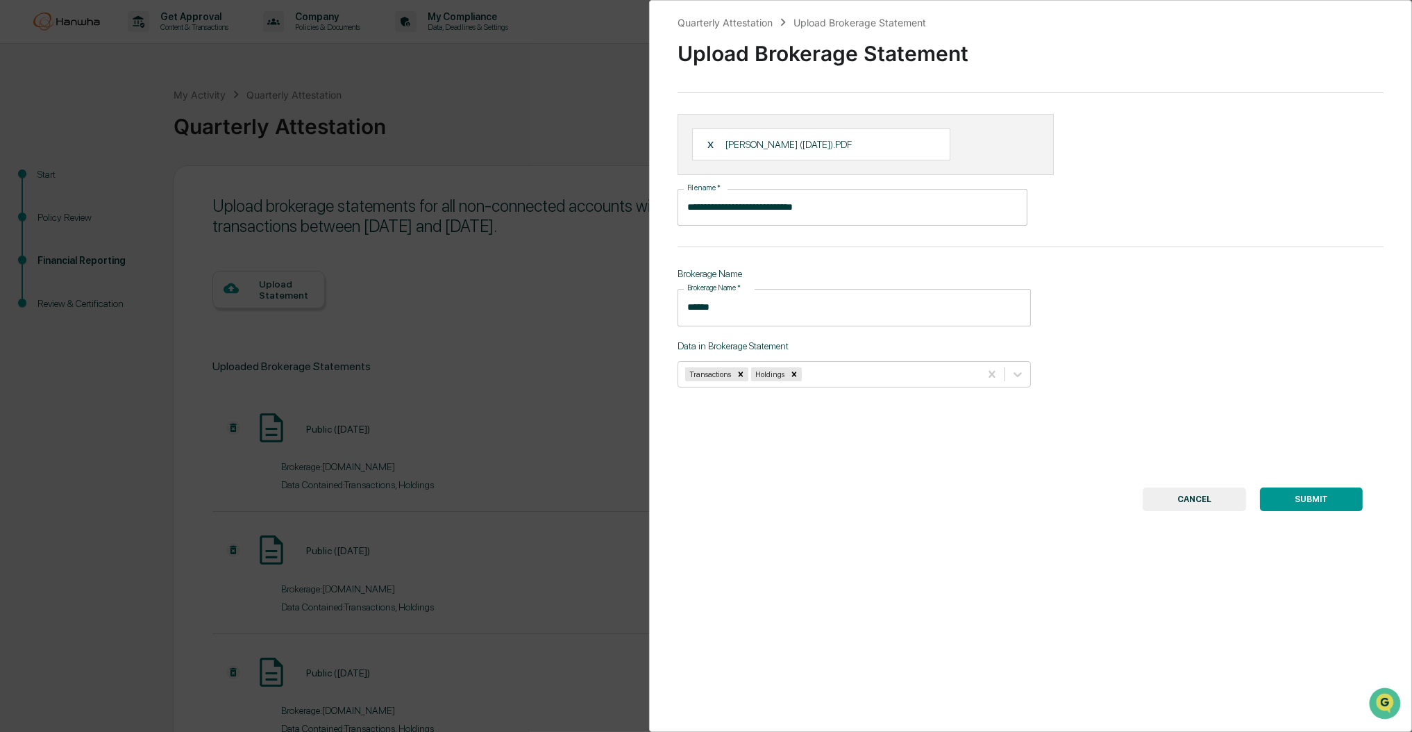
click at [1296, 500] on button "SUBMIT" at bounding box center [1311, 499] width 103 height 24
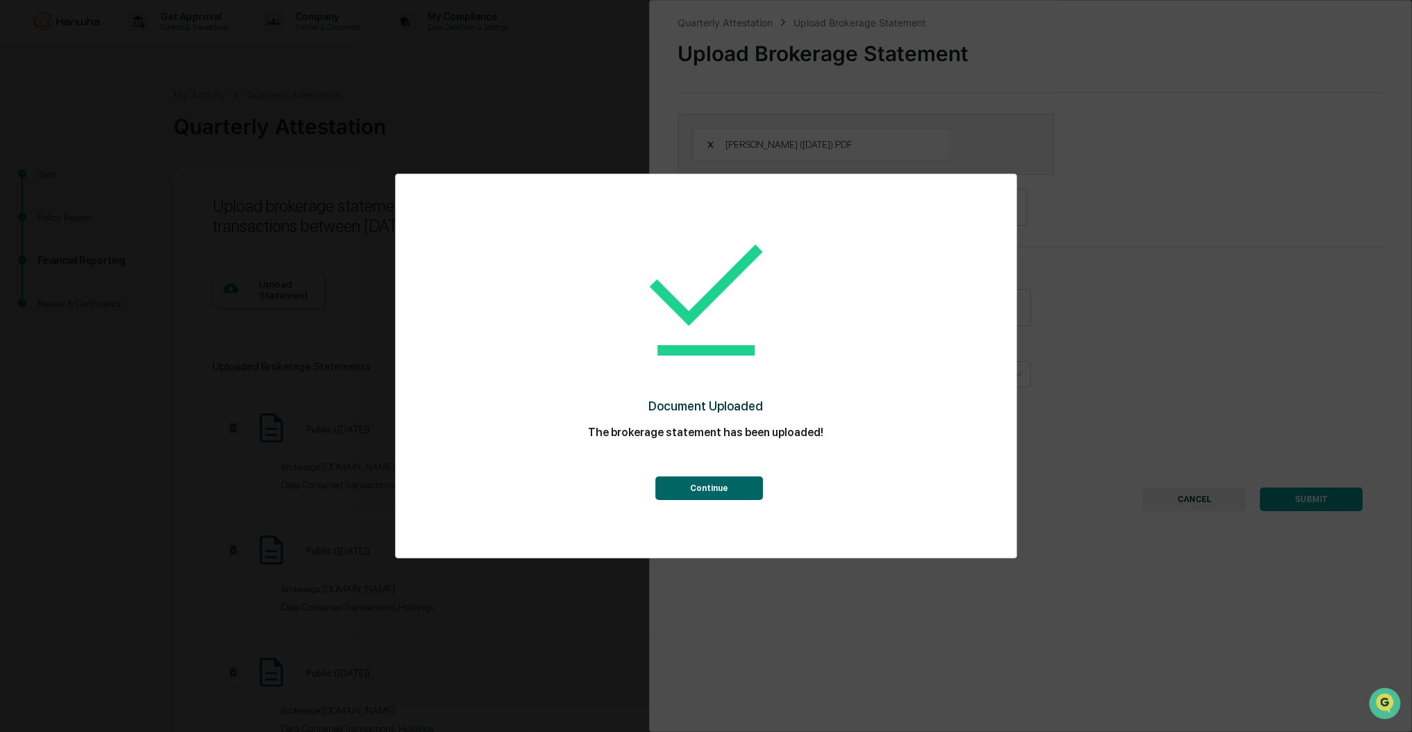
click at [730, 482] on button "Continue" at bounding box center [710, 488] width 108 height 24
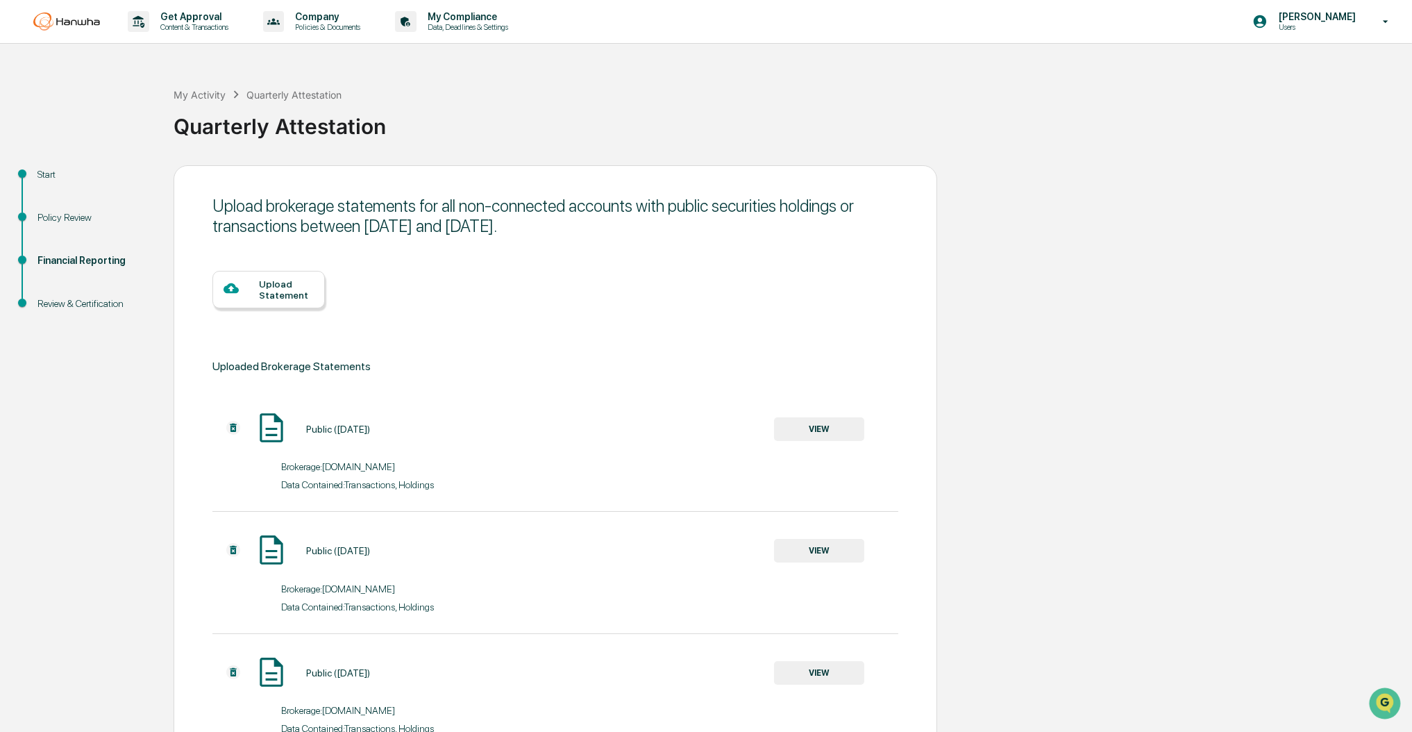
click at [292, 284] on div "Upload Statement" at bounding box center [286, 289] width 55 height 22
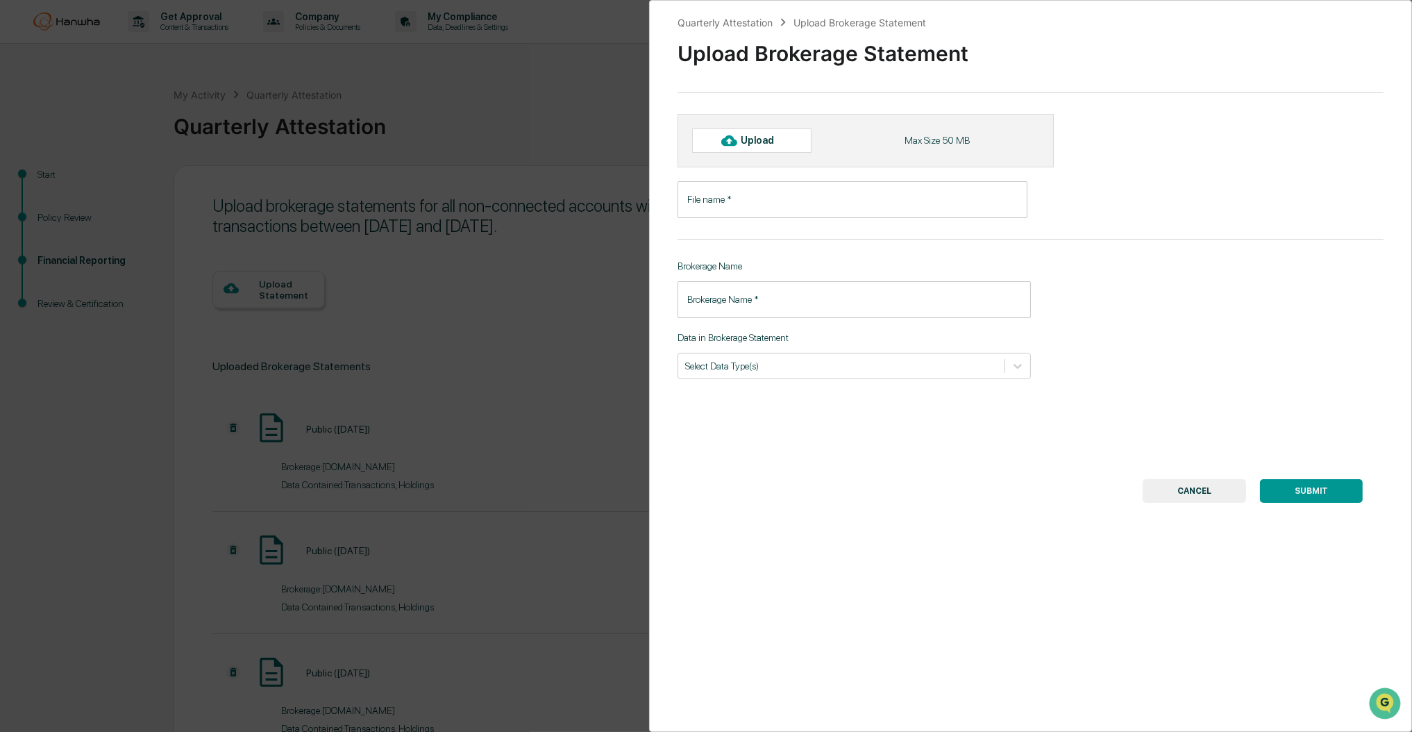
click at [786, 142] on div "Upload" at bounding box center [751, 140] width 119 height 24
type input "**********"
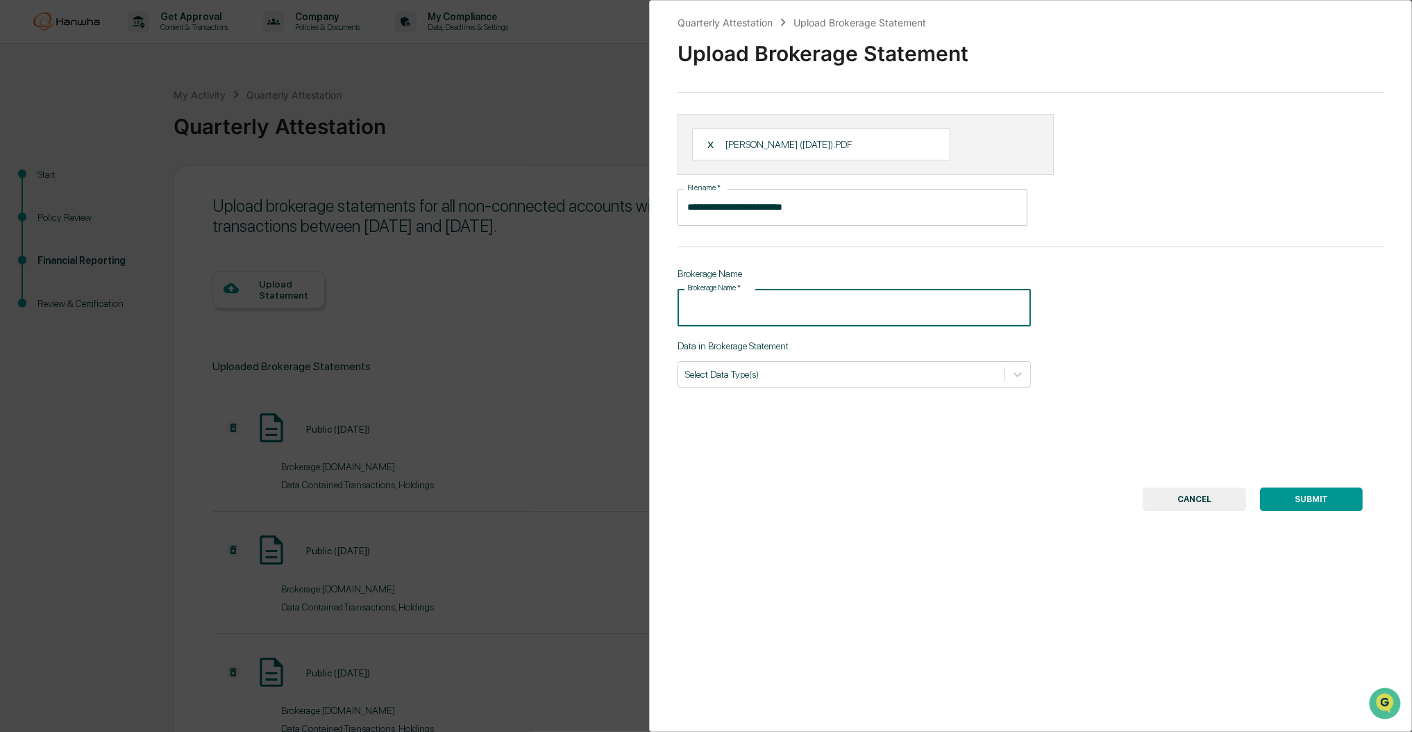
click at [785, 307] on input "Brokerage Name   *" at bounding box center [853, 307] width 353 height 37
type input "******"
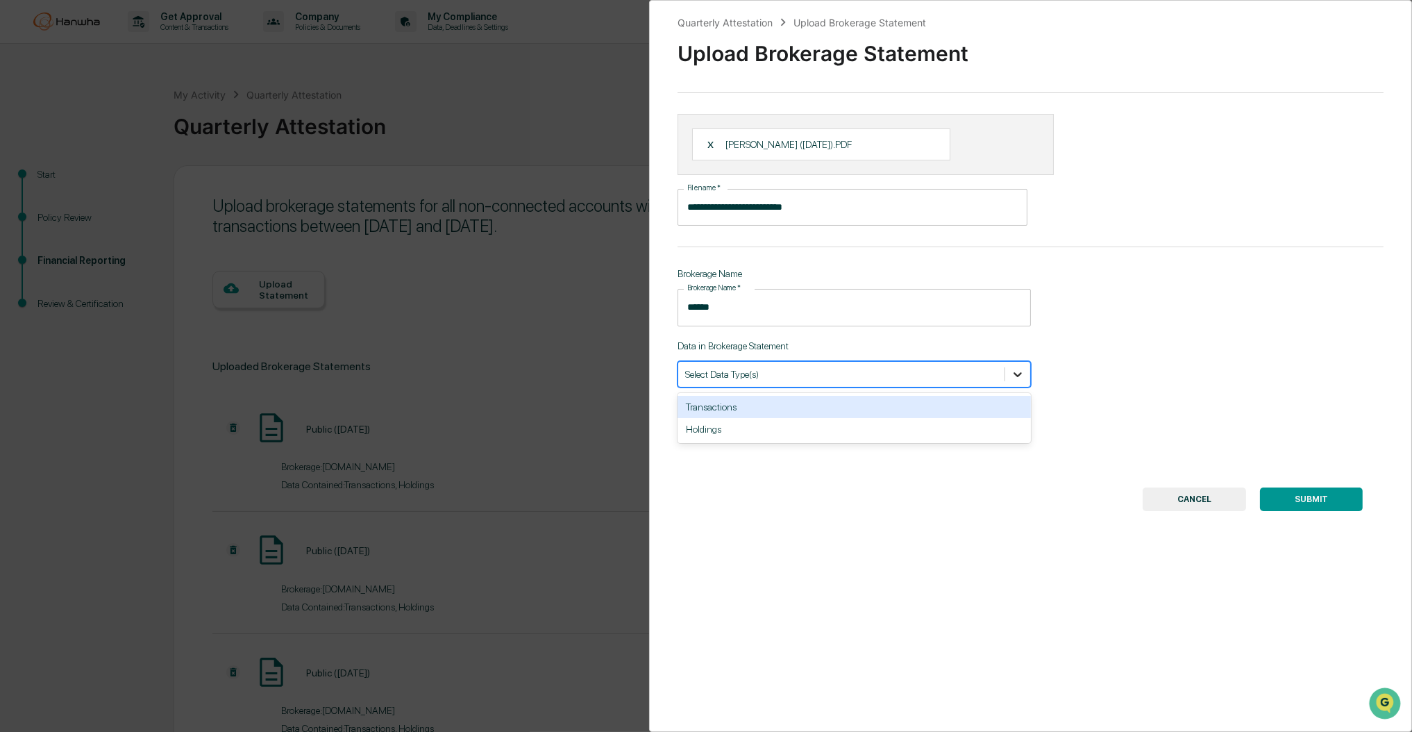
click at [1016, 371] on icon at bounding box center [1018, 374] width 14 height 14
click at [836, 412] on div "Transactions" at bounding box center [853, 407] width 353 height 22
drag, startPoint x: 1020, startPoint y: 373, endPoint x: 984, endPoint y: 388, distance: 38.3
click at [1019, 372] on div at bounding box center [1017, 374] width 25 height 25
click at [1015, 375] on icon at bounding box center [1018, 374] width 14 height 14
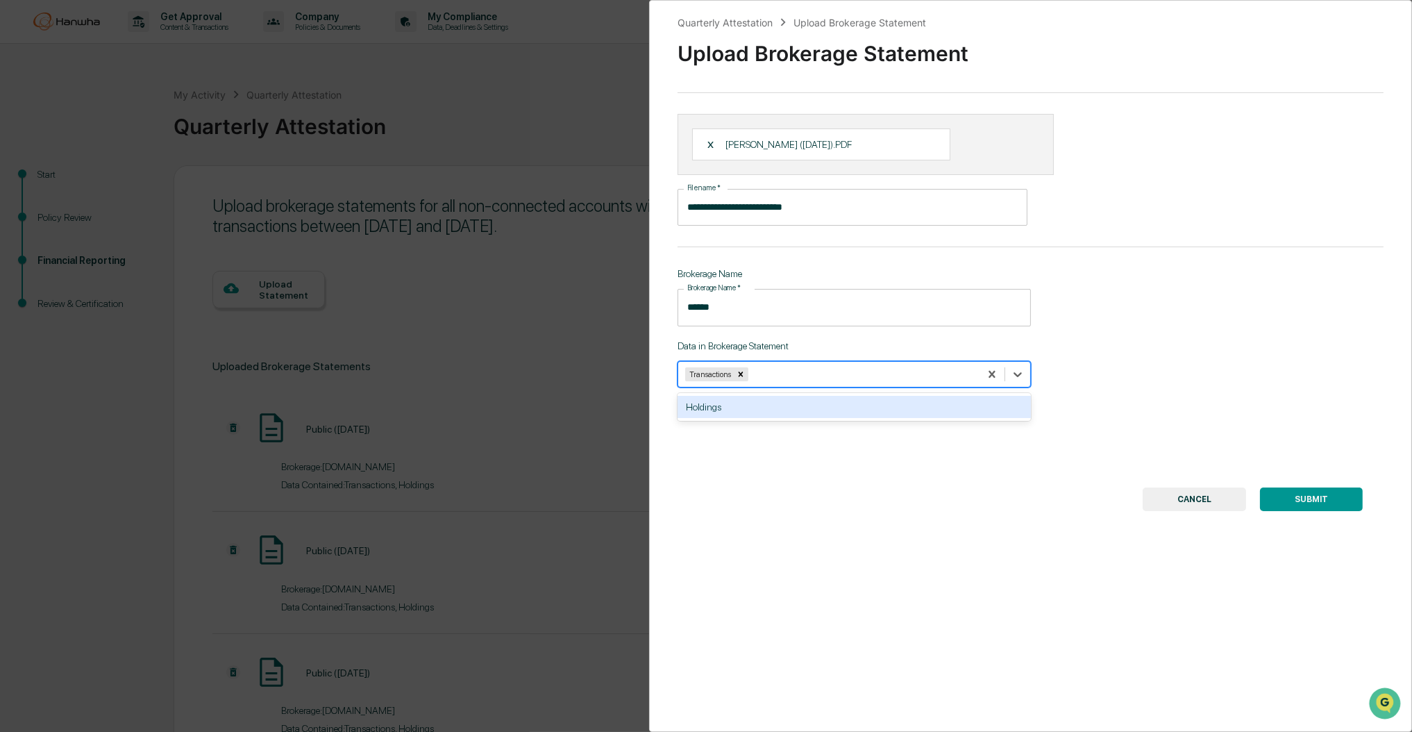
drag, startPoint x: 927, startPoint y: 403, endPoint x: 1108, endPoint y: 449, distance: 186.2
click at [928, 403] on div "Holdings" at bounding box center [853, 407] width 353 height 22
click at [1317, 500] on button "SUBMIT" at bounding box center [1311, 499] width 103 height 24
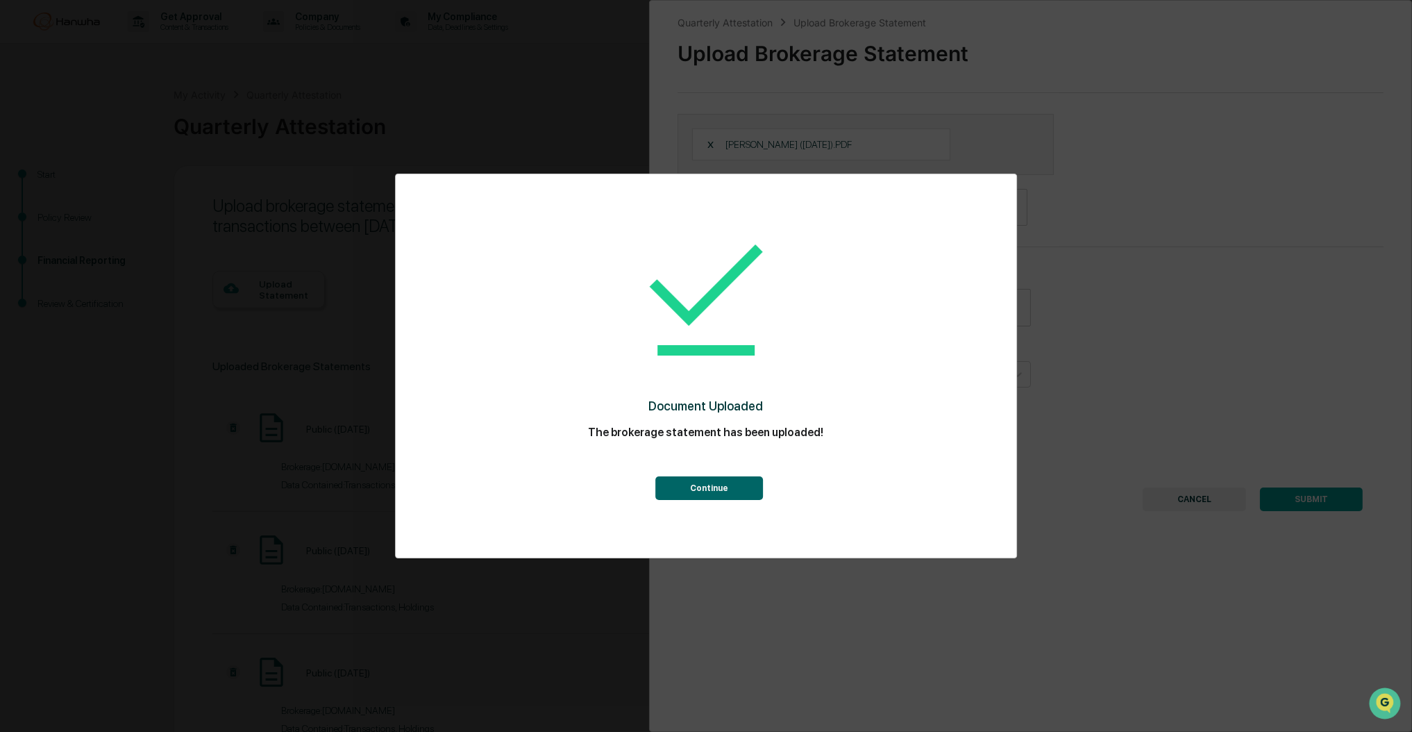
click at [716, 482] on button "Continue" at bounding box center [710, 488] width 108 height 24
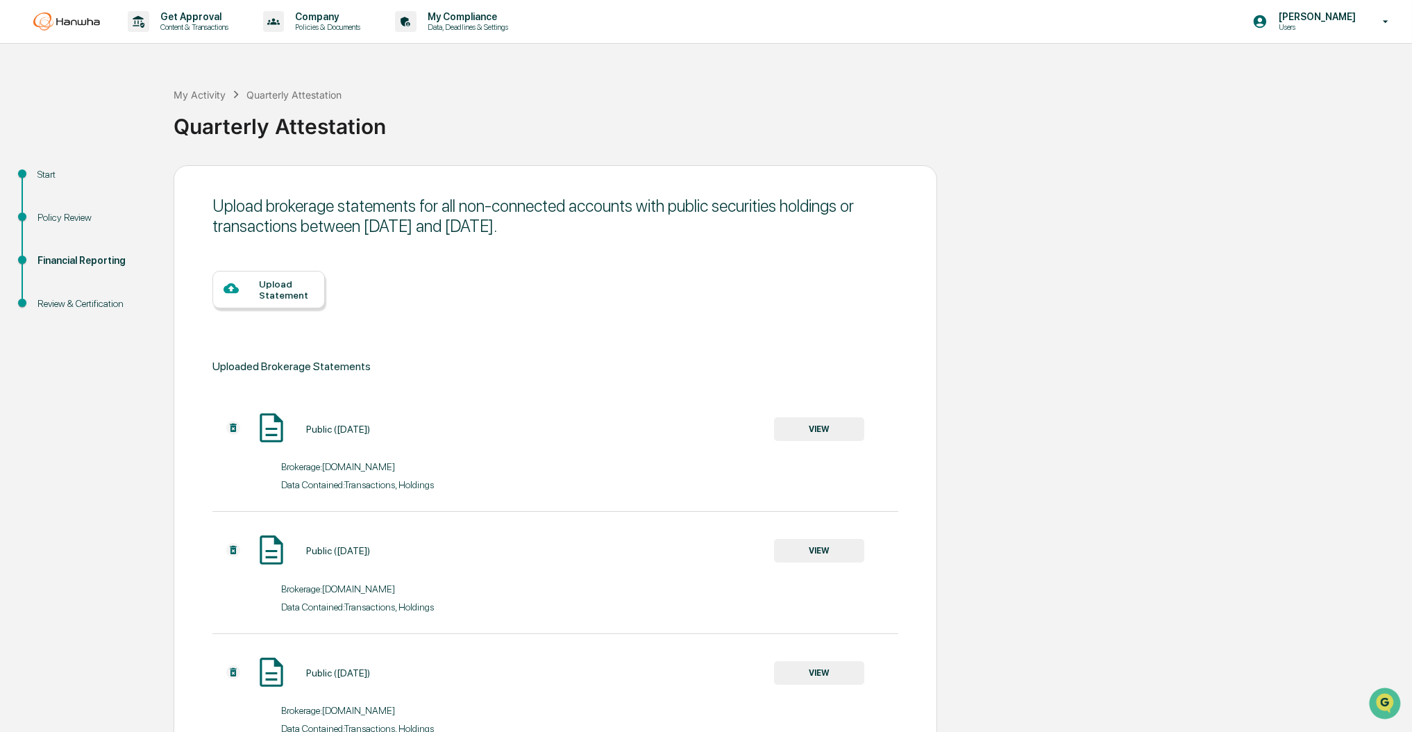
click at [251, 278] on div "Upload Statement" at bounding box center [268, 289] width 112 height 37
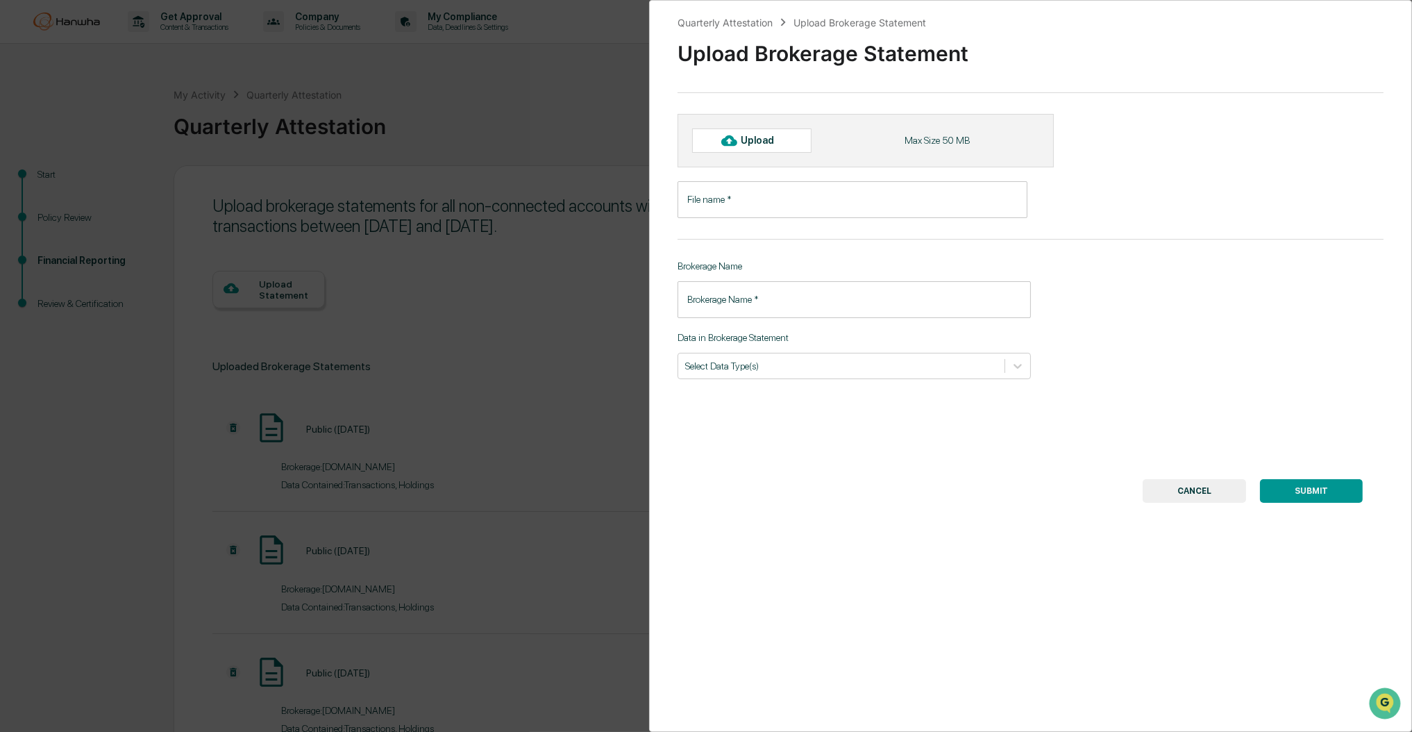
click at [743, 149] on div "Upload" at bounding box center [751, 140] width 119 height 24
type input "**********"
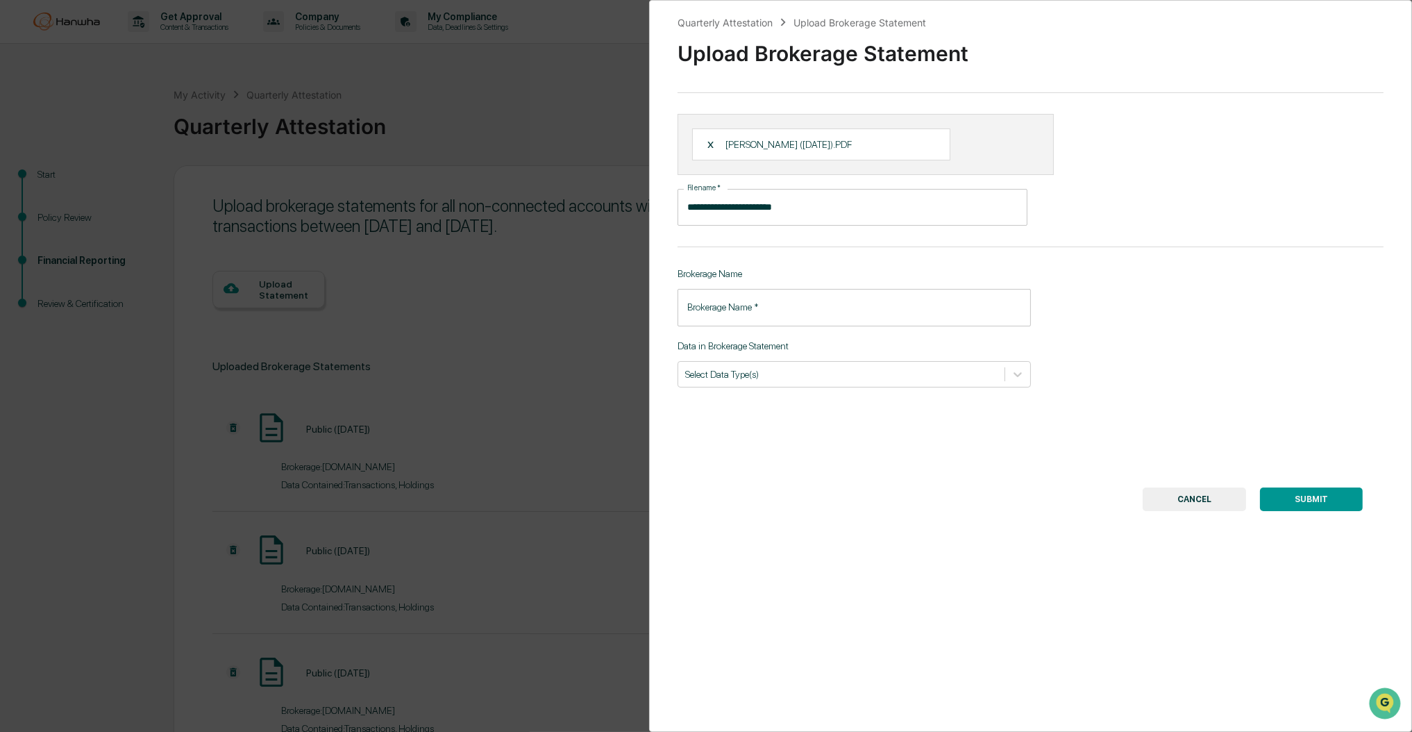
click at [789, 308] on input "Brokerage Name   *" at bounding box center [853, 307] width 353 height 37
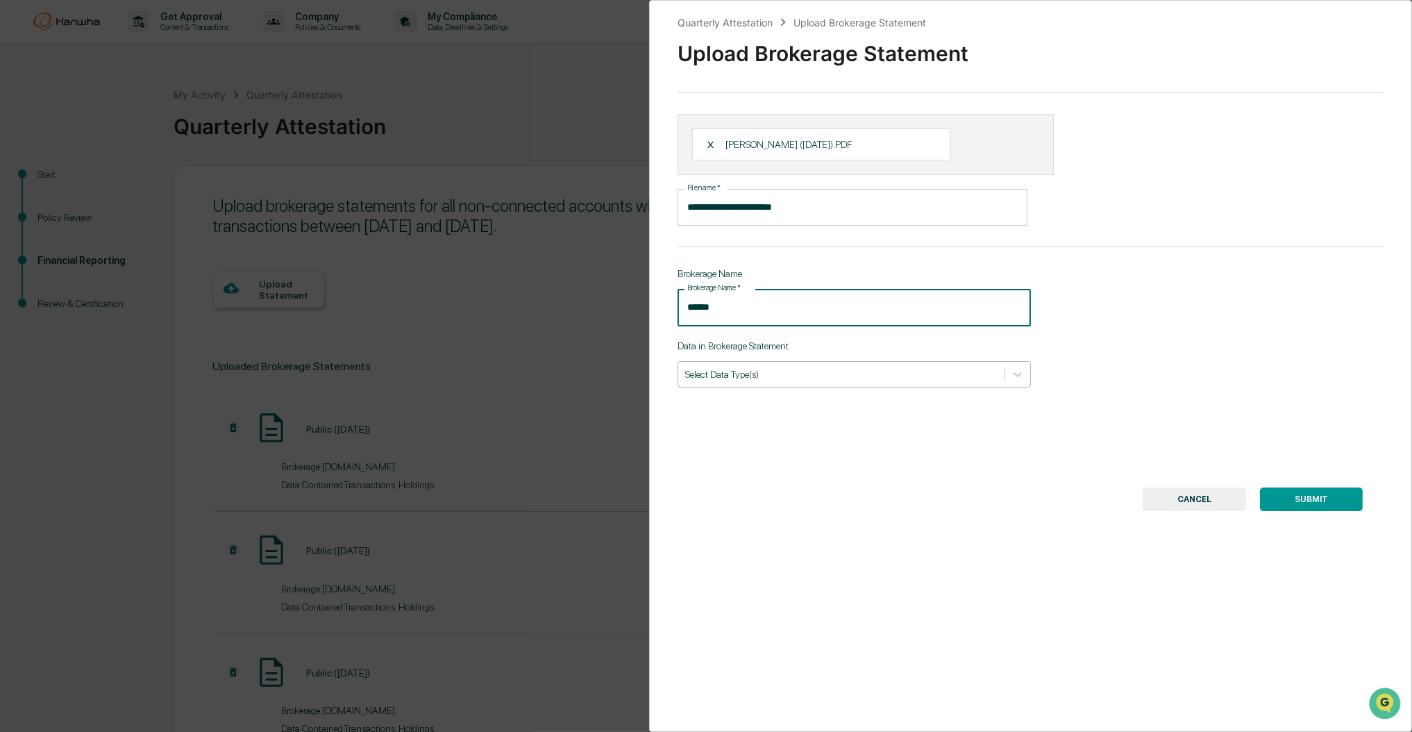
type input "******"
click at [828, 378] on div at bounding box center [841, 373] width 312 height 13
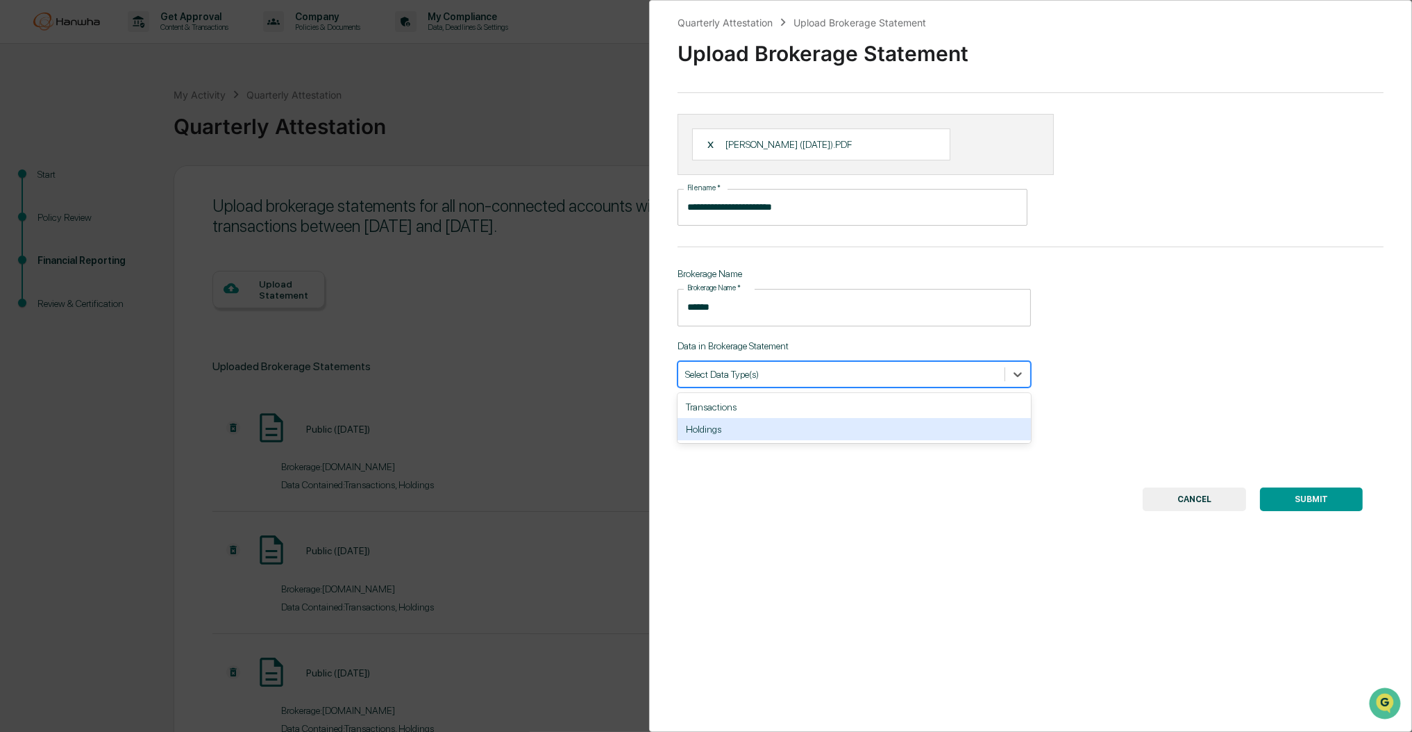
click at [759, 426] on div "Holdings" at bounding box center [853, 429] width 353 height 22
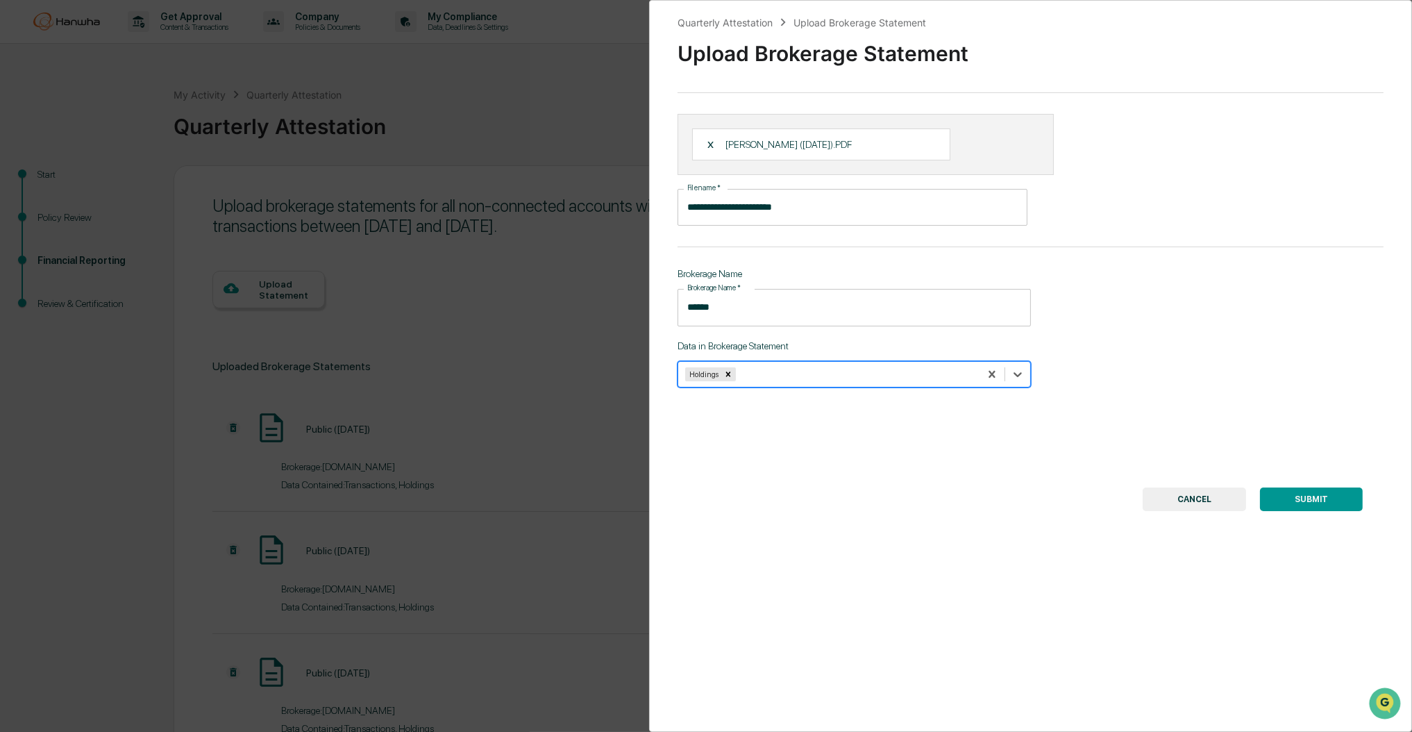
click at [775, 376] on div at bounding box center [856, 373] width 234 height 13
click at [823, 375] on div at bounding box center [856, 373] width 234 height 13
click at [805, 407] on div "Transactions" at bounding box center [853, 407] width 353 height 22
click at [1298, 505] on button "SUBMIT" at bounding box center [1311, 499] width 103 height 24
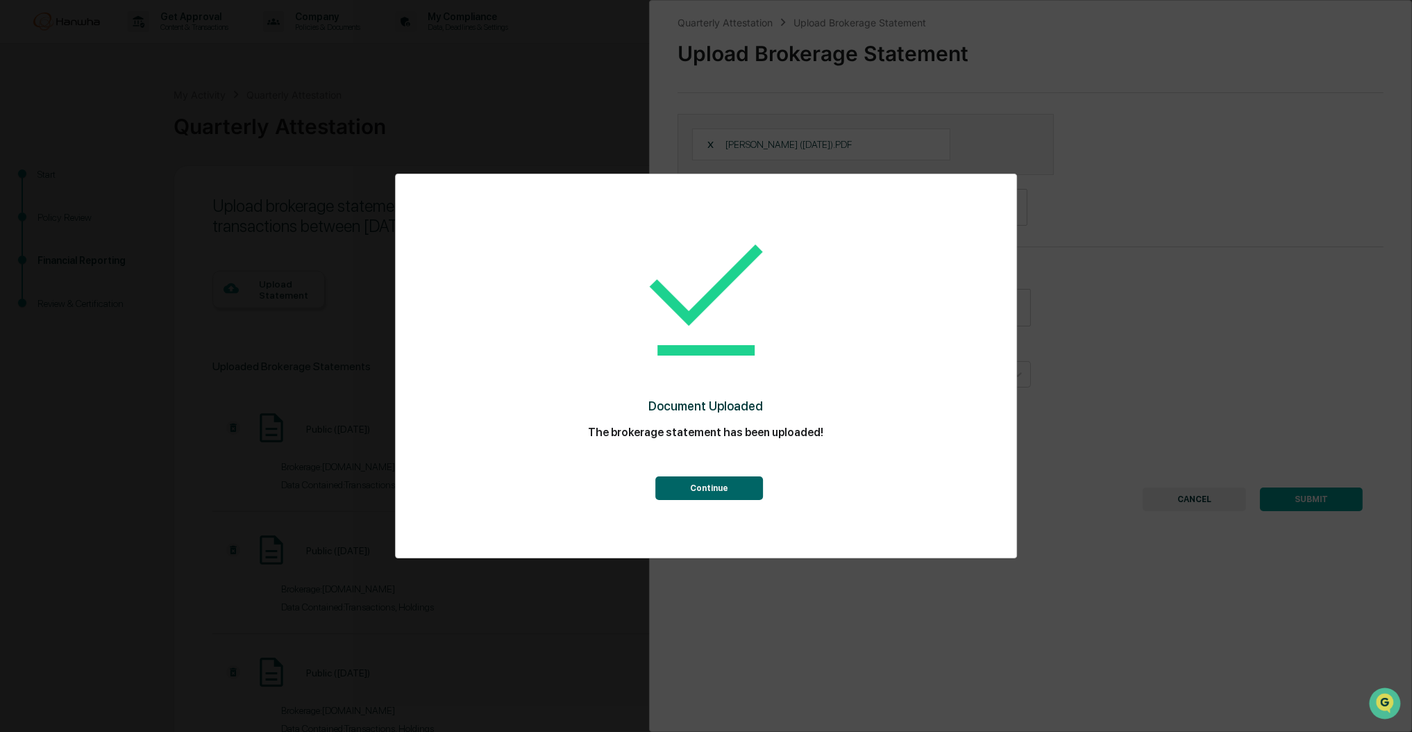
click at [718, 483] on button "Continue" at bounding box center [710, 488] width 108 height 24
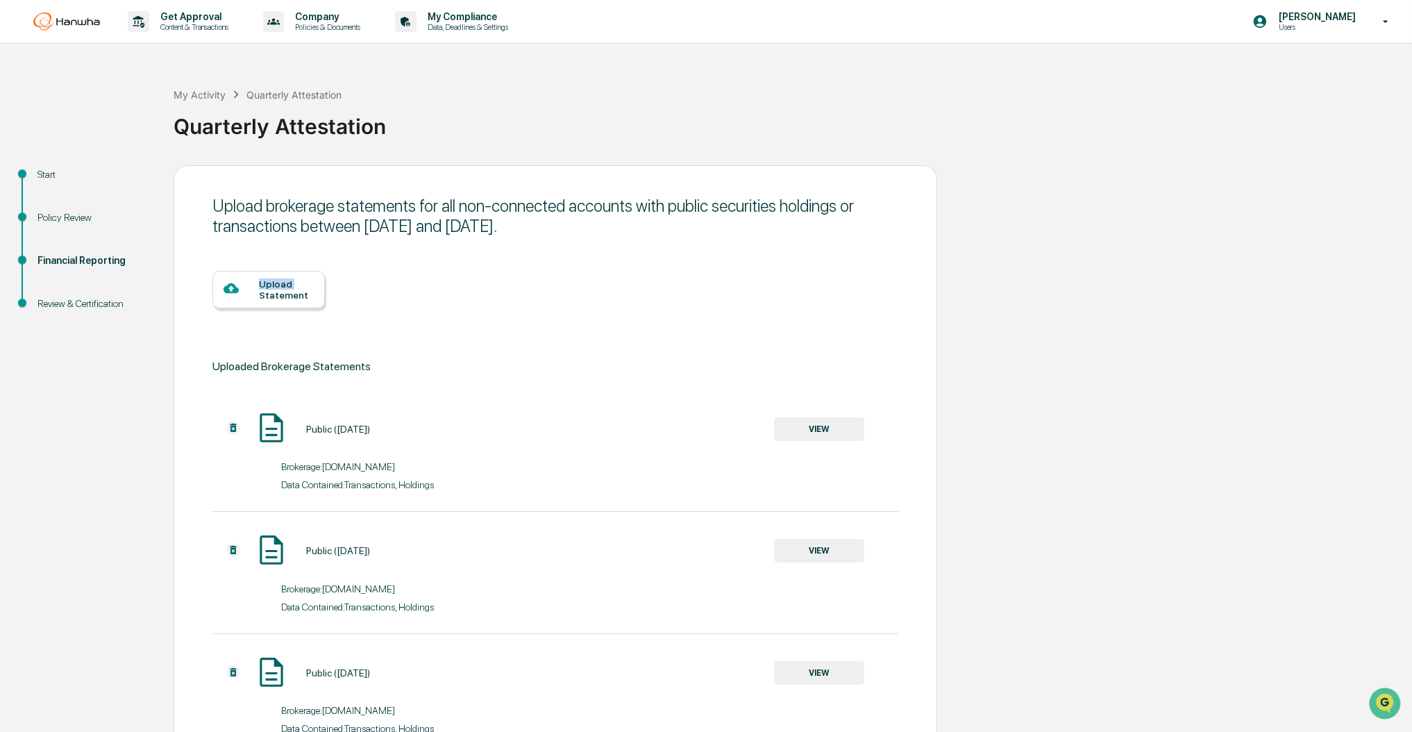
click at [260, 287] on div "Upload Statement" at bounding box center [286, 289] width 55 height 22
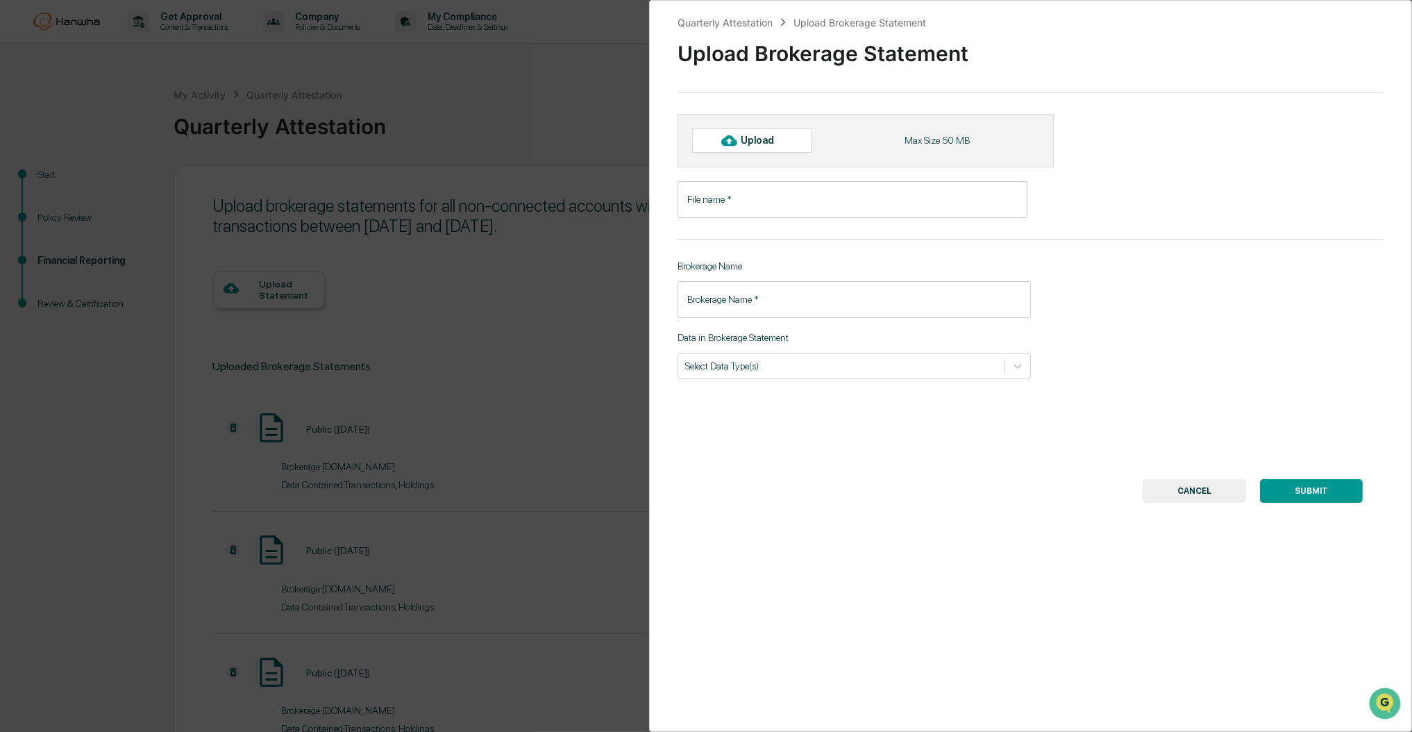
click at [757, 148] on div "Upload" at bounding box center [751, 140] width 119 height 24
type input "**********"
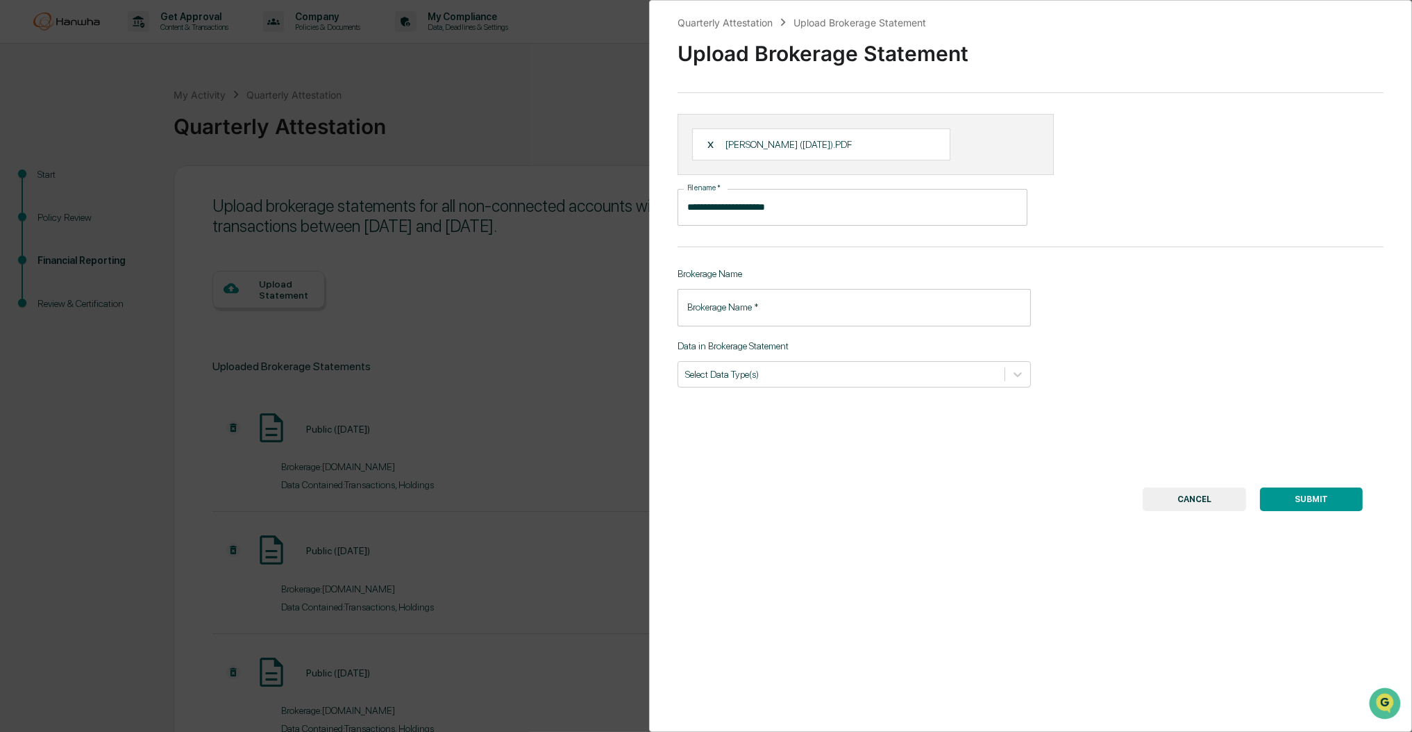
click at [820, 299] on input "Brokerage Name   *" at bounding box center [853, 307] width 353 height 37
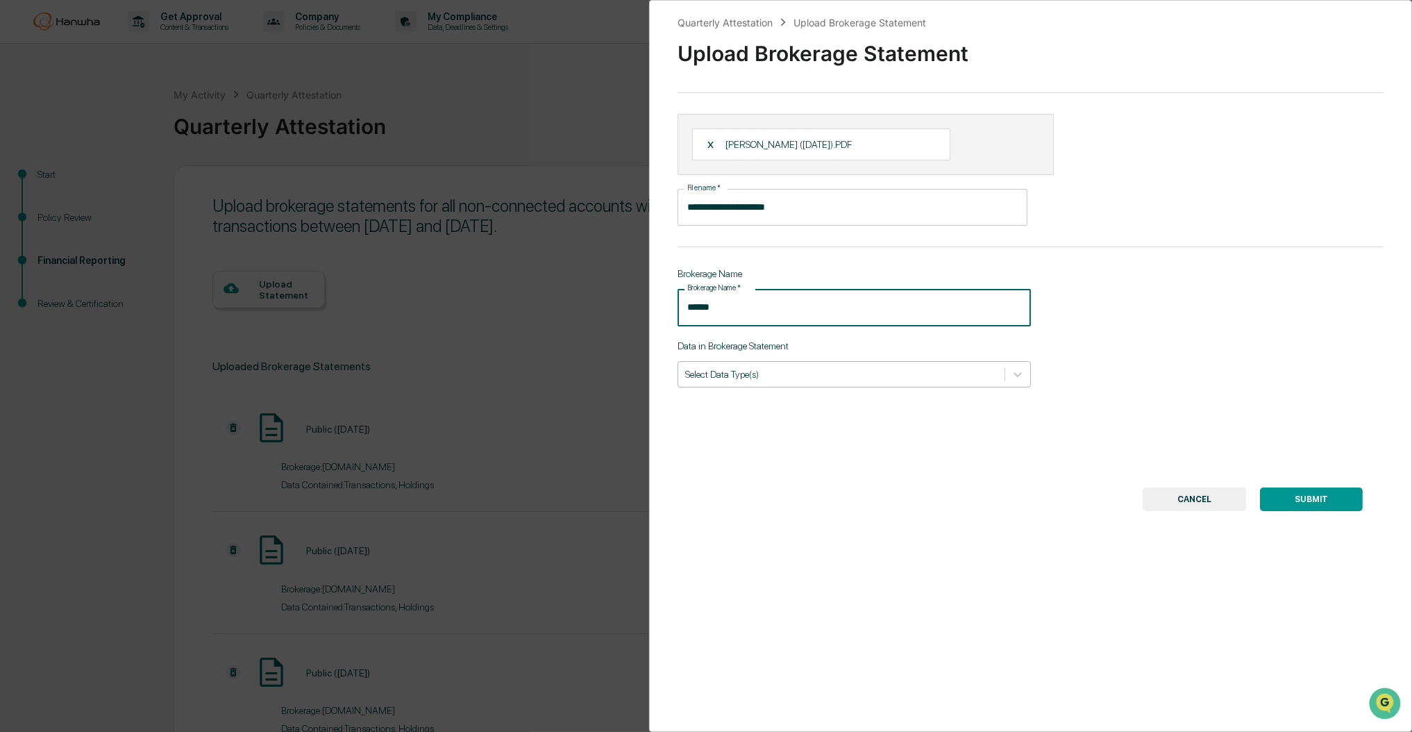
type input "******"
click at [890, 378] on div at bounding box center [841, 373] width 312 height 13
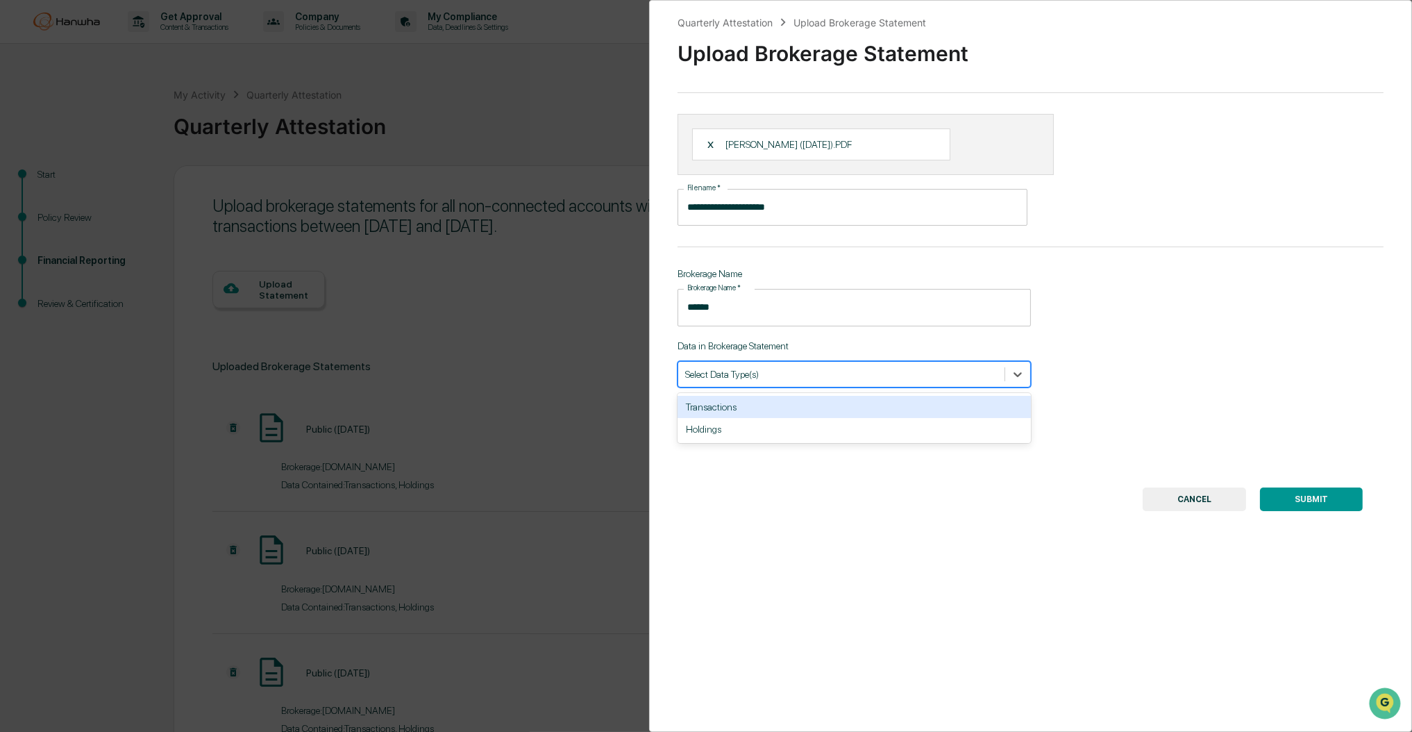
click at [869, 414] on div "Transactions" at bounding box center [853, 407] width 353 height 22
click at [857, 373] on div at bounding box center [861, 373] width 221 height 13
click at [856, 370] on div at bounding box center [861, 373] width 221 height 13
click at [864, 406] on div "Holdings" at bounding box center [853, 407] width 353 height 22
click at [1311, 506] on button "SUBMIT" at bounding box center [1311, 499] width 103 height 24
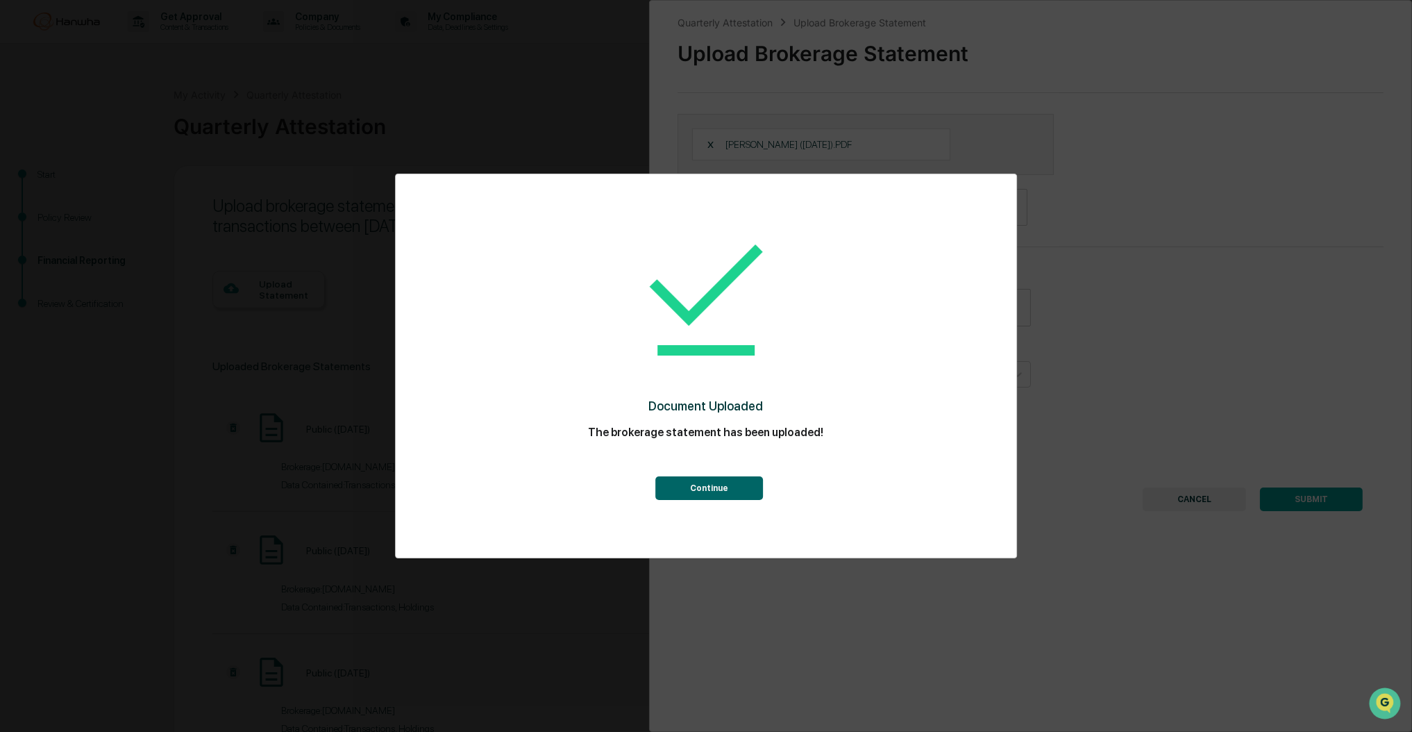
click at [727, 480] on button "Continue" at bounding box center [710, 488] width 108 height 24
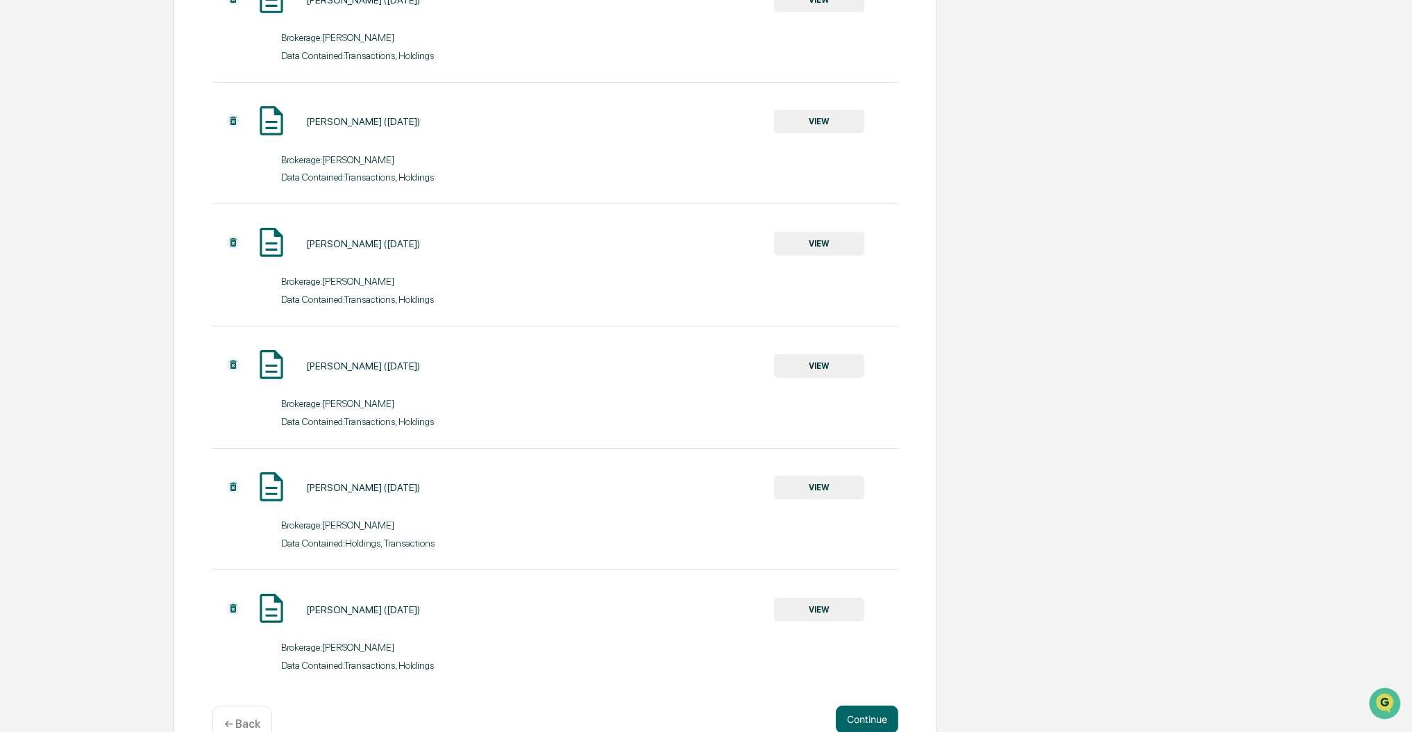
scroll to position [828, 0]
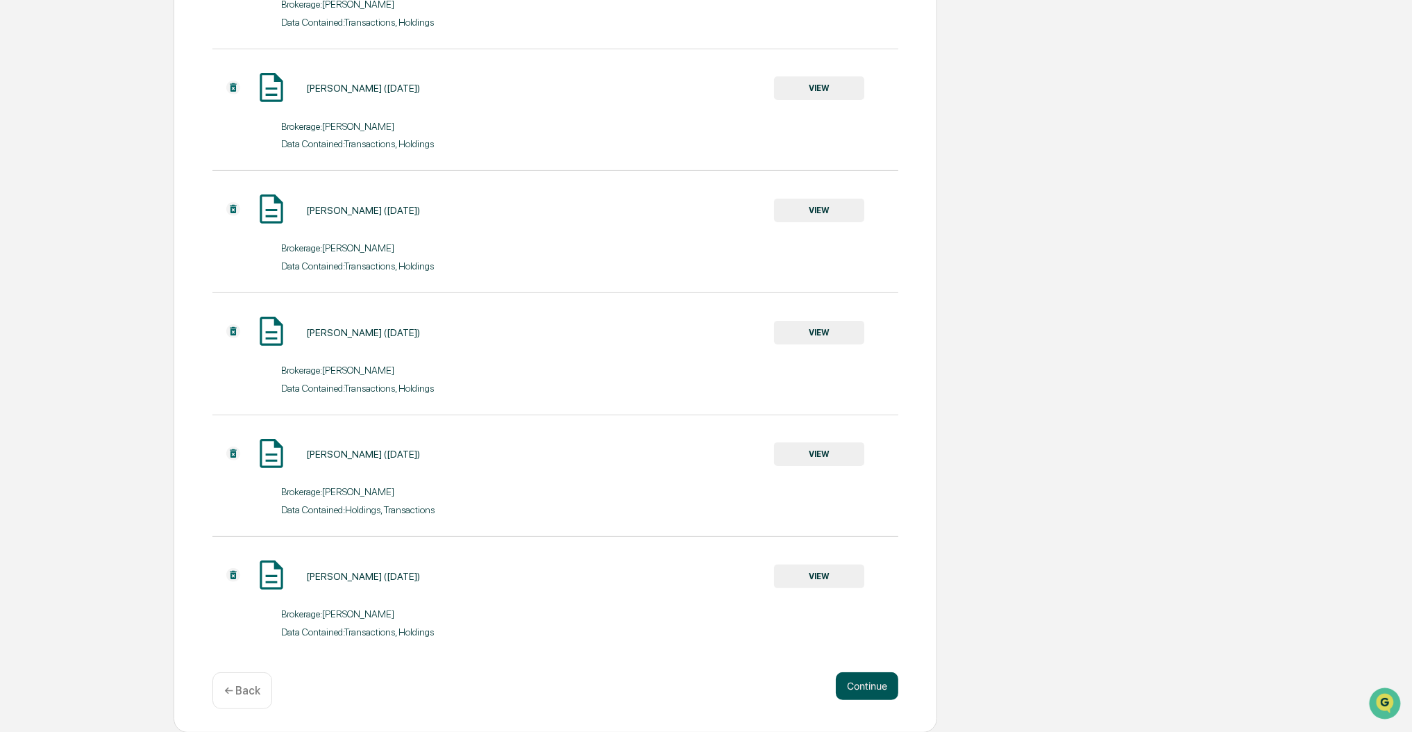
click at [864, 682] on button "Continue" at bounding box center [867, 686] width 62 height 28
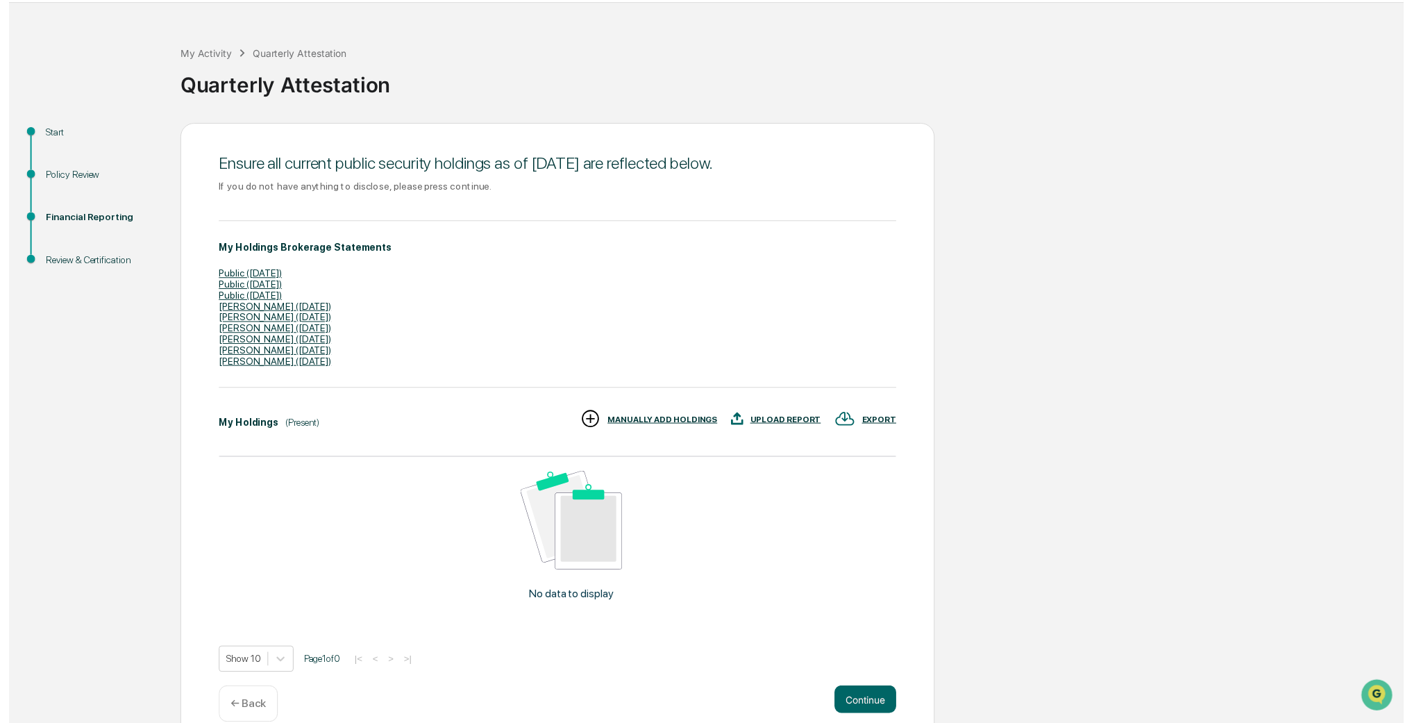
scroll to position [62, 0]
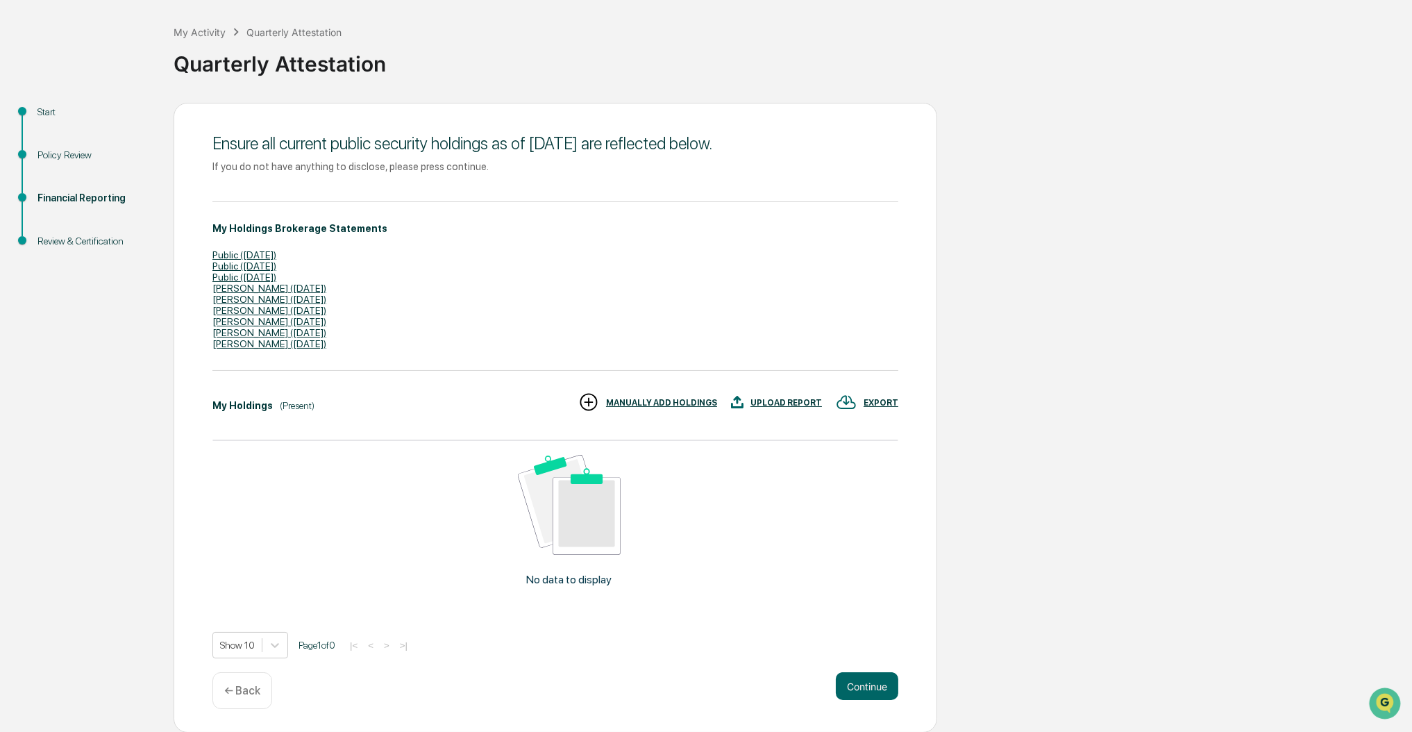
click at [676, 400] on div "MANUALLY ADD HOLDINGS" at bounding box center [661, 403] width 111 height 10
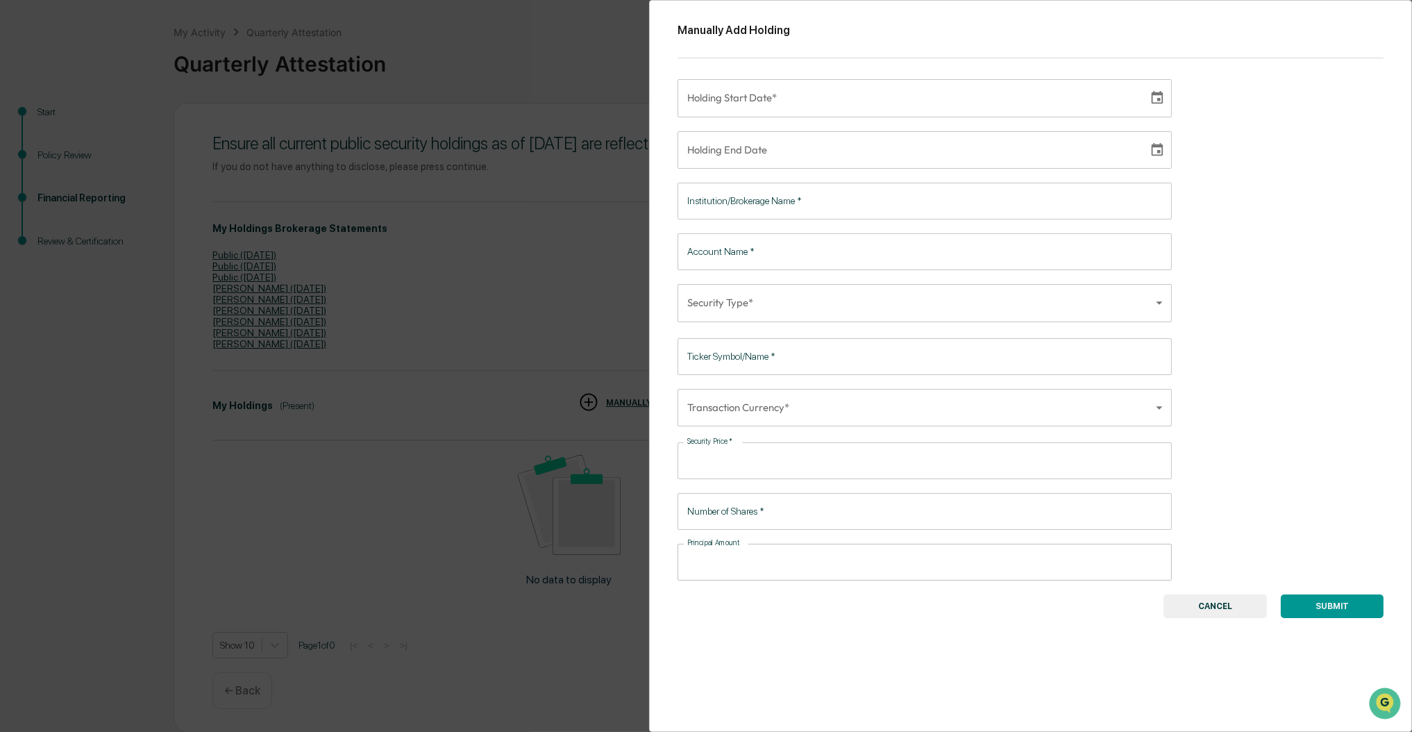
click at [1198, 606] on button "CANCEL" at bounding box center [1214, 606] width 103 height 24
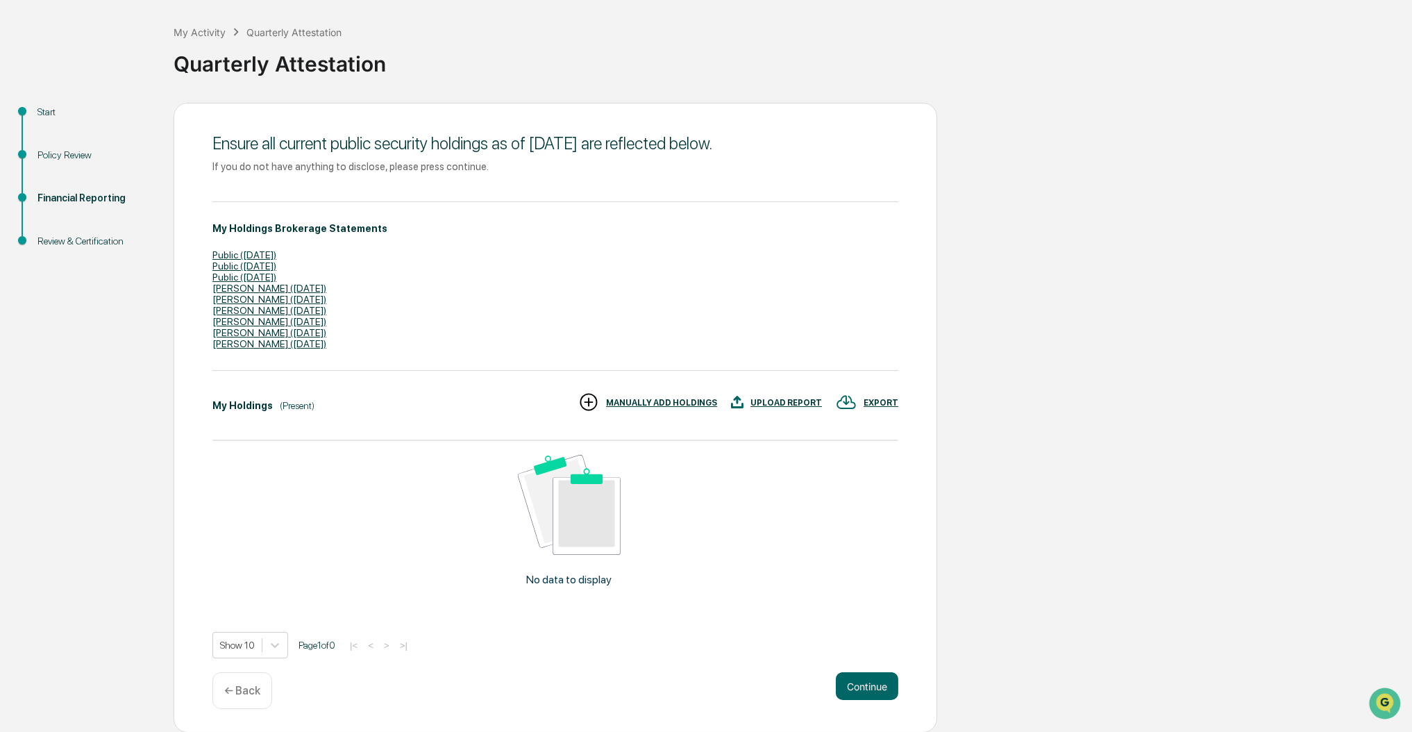
click at [784, 400] on div "UPLOAD REPORT" at bounding box center [785, 403] width 71 height 10
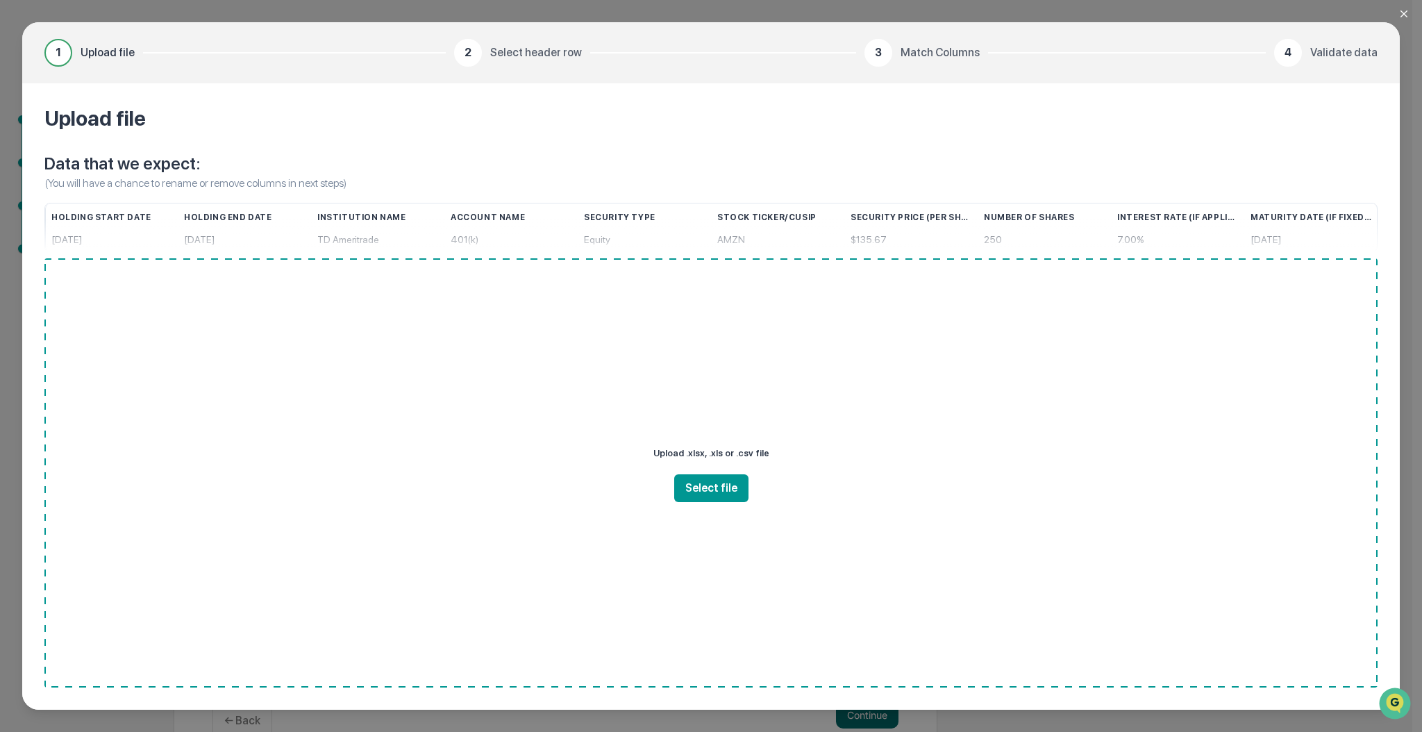
click at [1404, 11] on icon "Close modal" at bounding box center [1403, 13] width 11 height 11
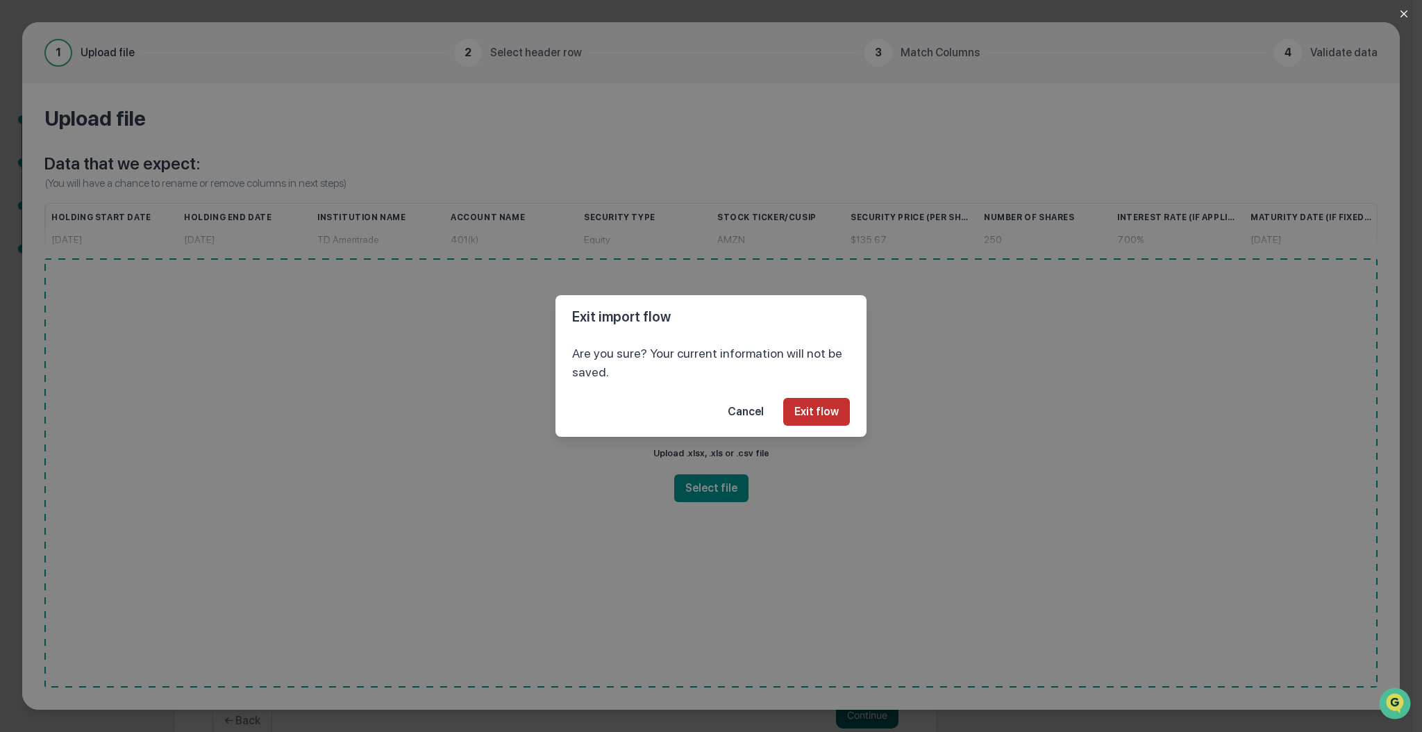
click at [818, 414] on button "Exit flow" at bounding box center [816, 412] width 67 height 28
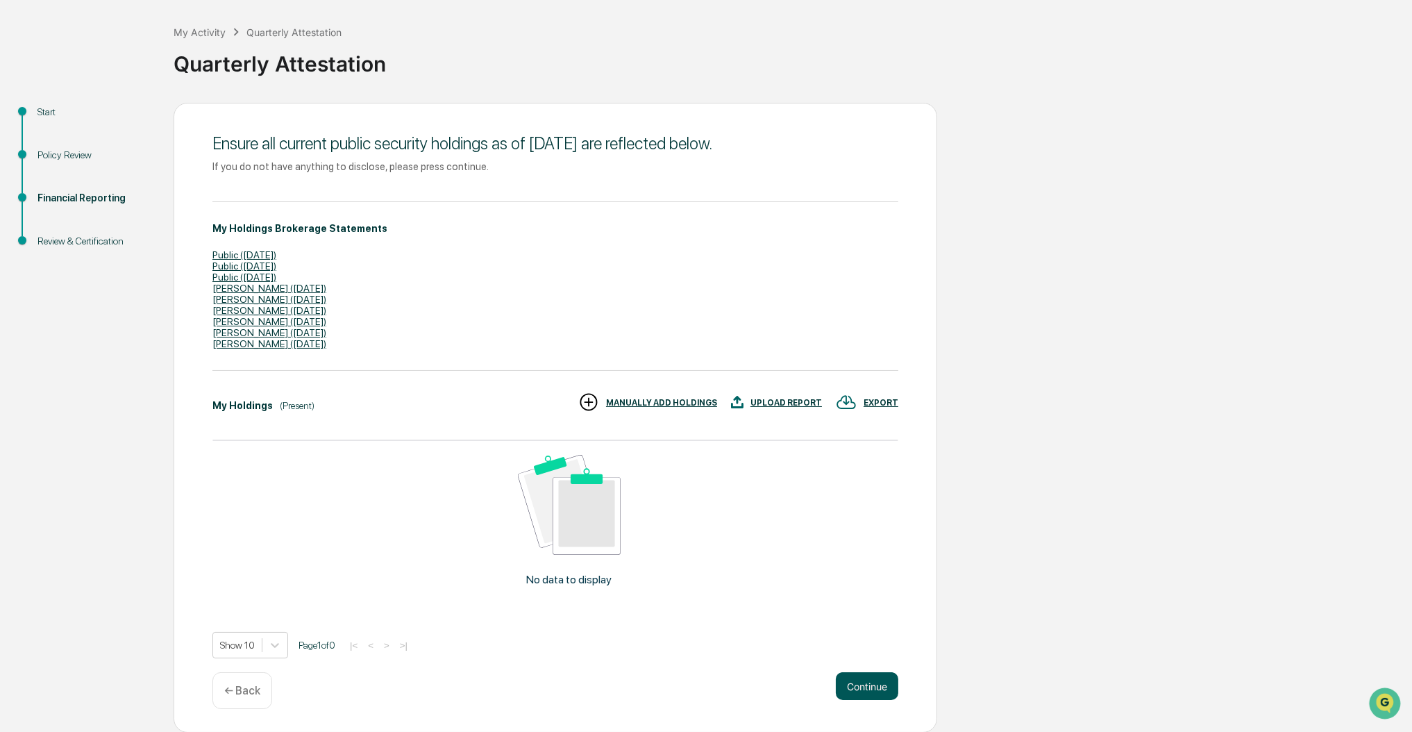
click at [864, 687] on button "Continue" at bounding box center [867, 686] width 62 height 28
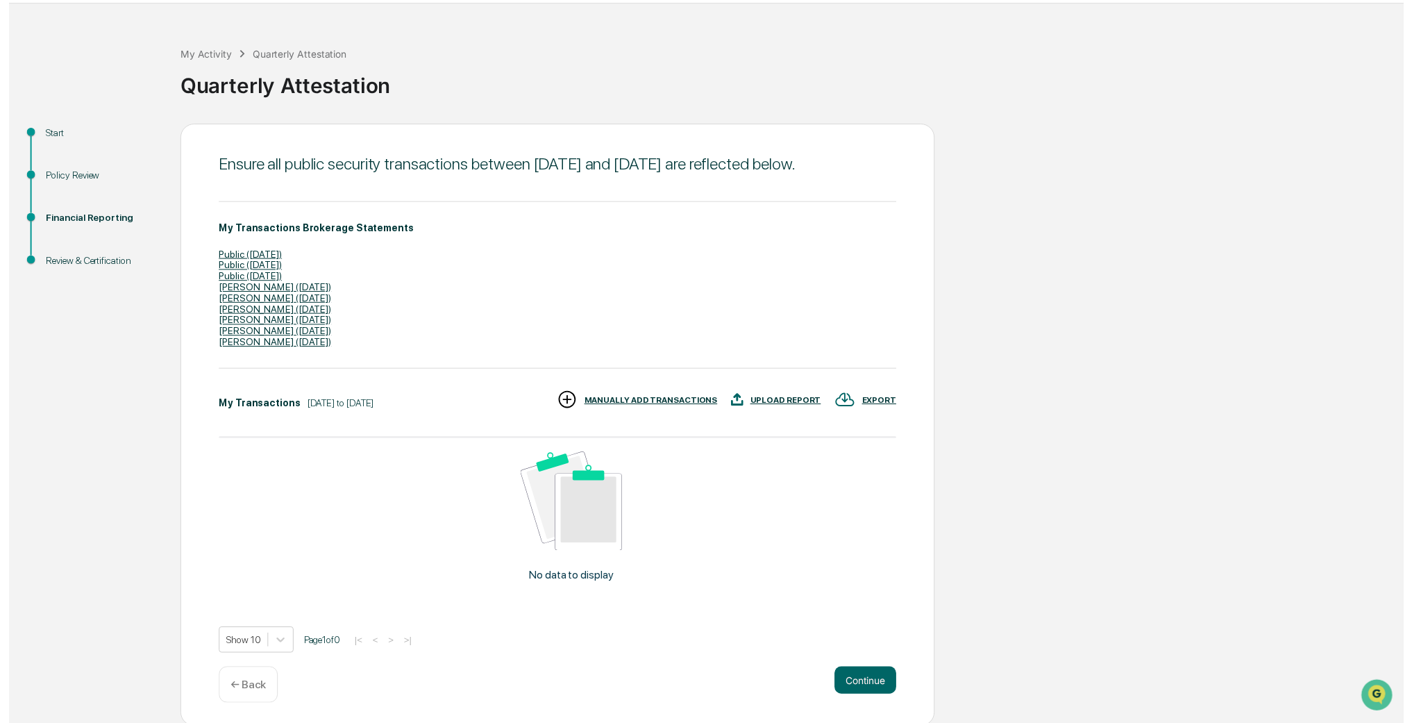
scroll to position [62, 0]
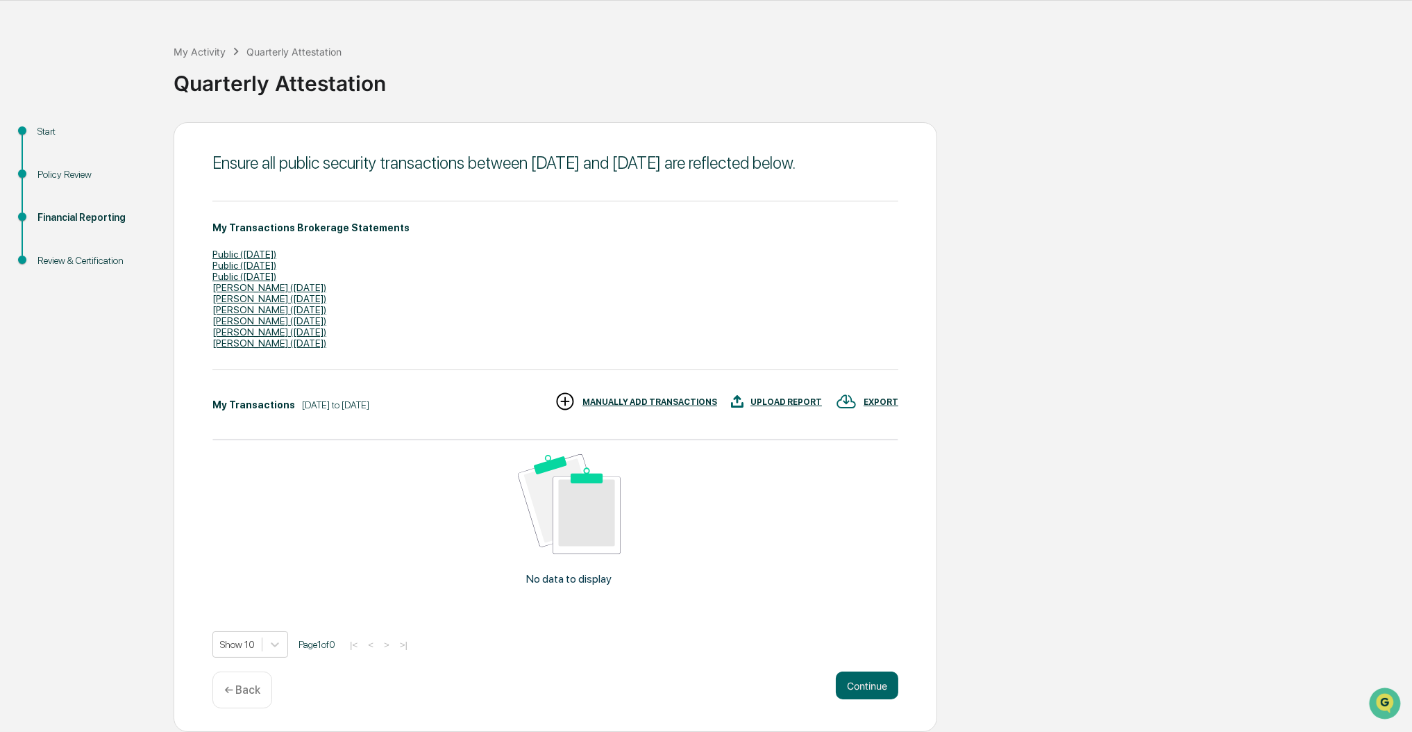
click at [242, 684] on p "← Back" at bounding box center [242, 689] width 36 height 13
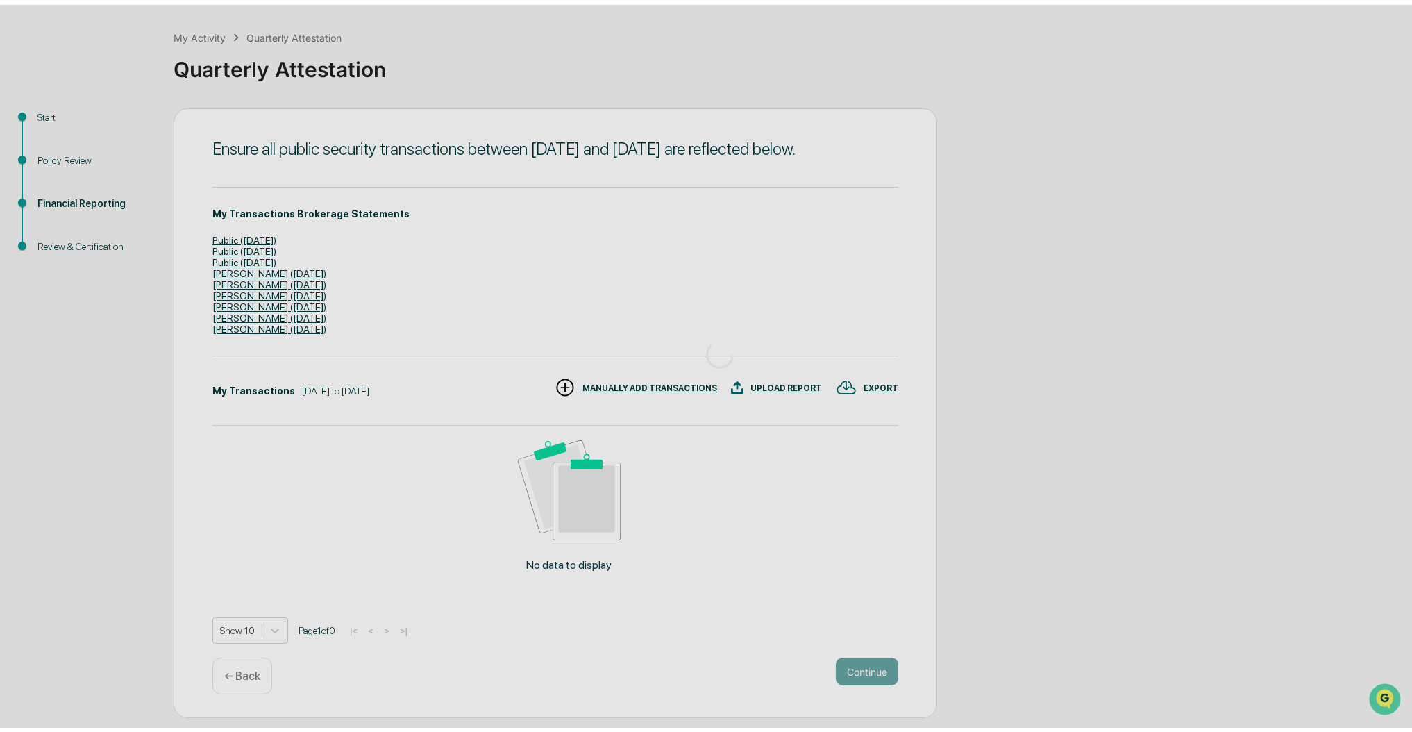
scroll to position [0, 0]
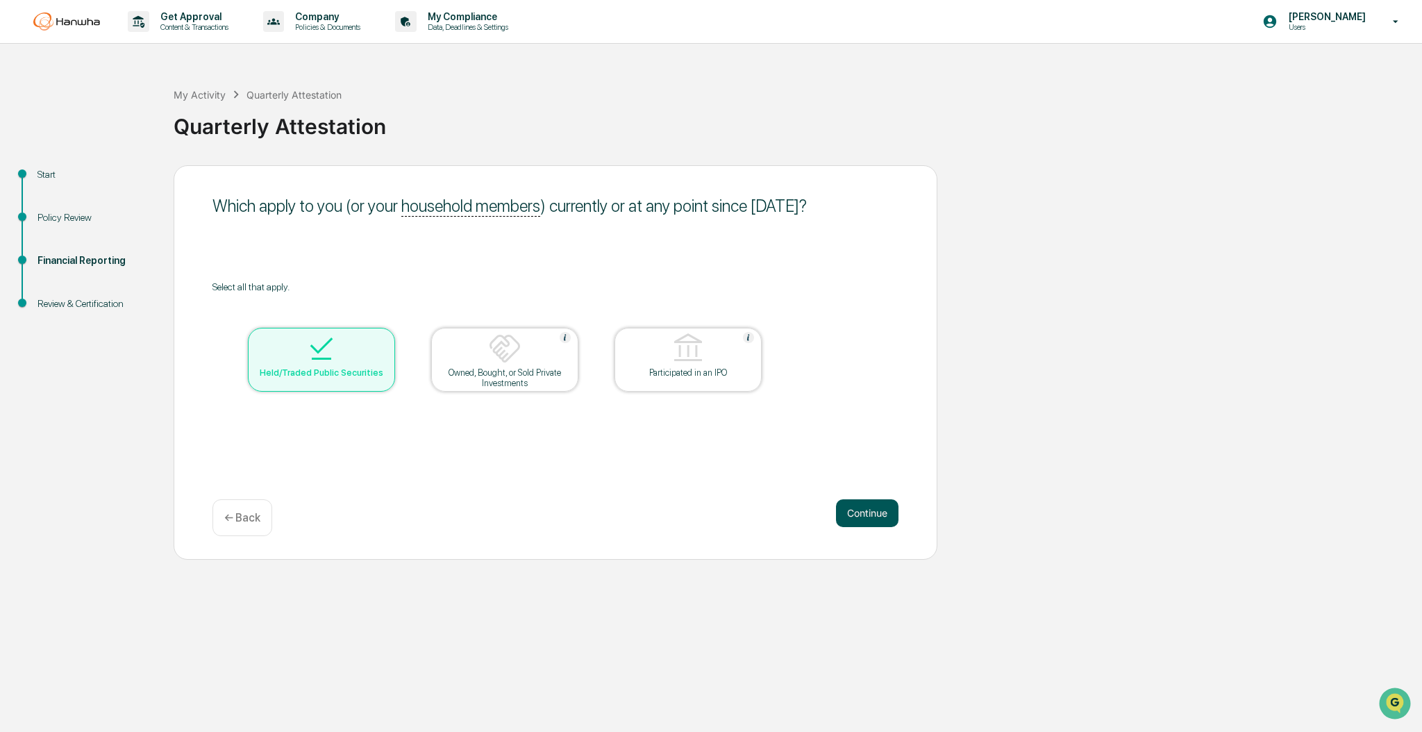
click at [870, 507] on button "Continue" at bounding box center [867, 513] width 62 height 28
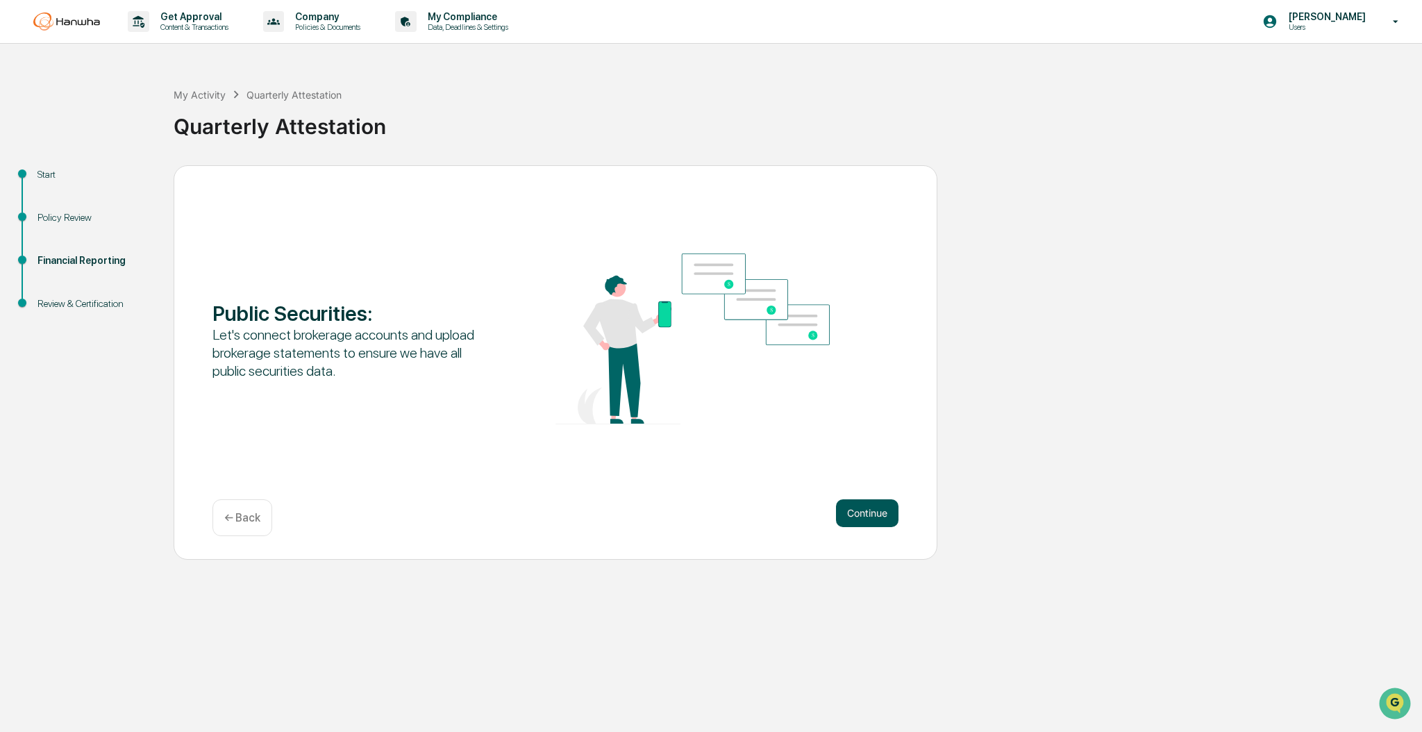
click at [870, 507] on button "Continue" at bounding box center [867, 513] width 62 height 28
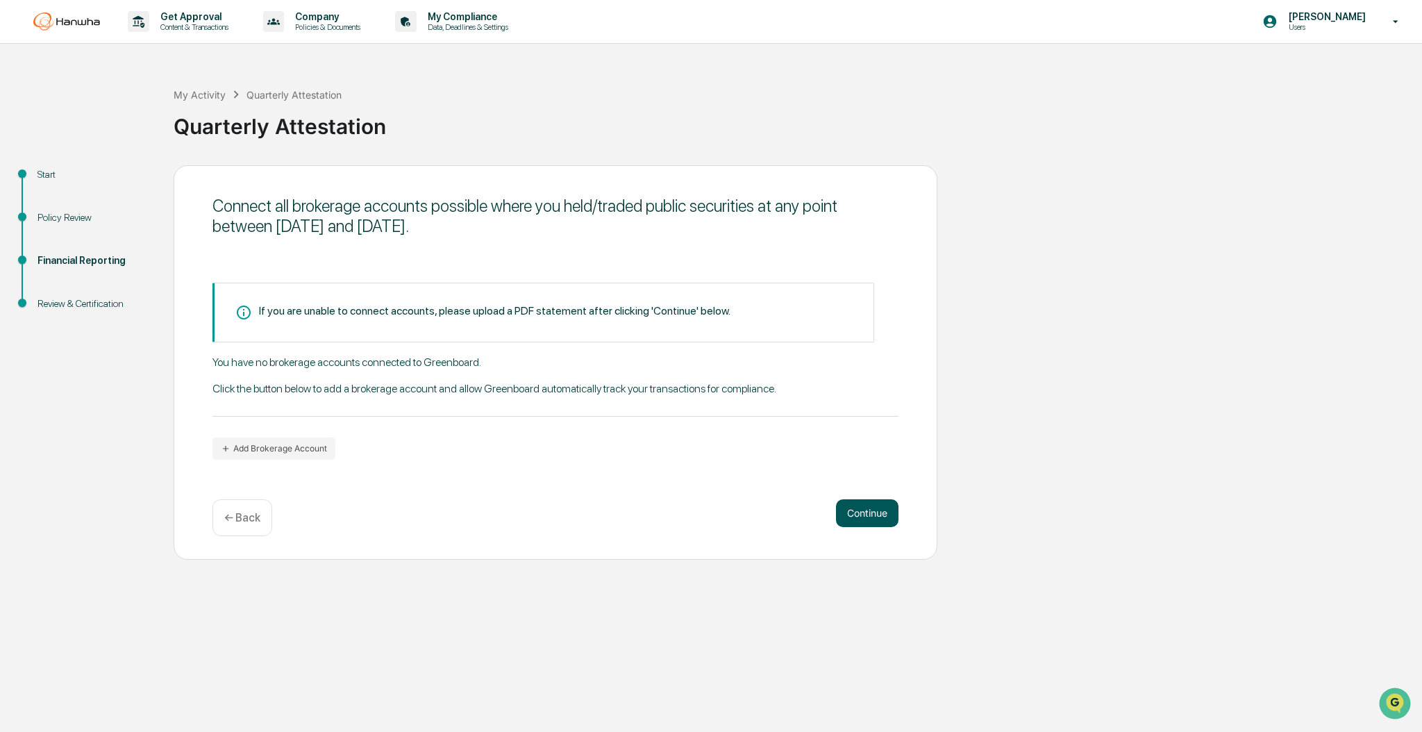
click at [874, 514] on button "Continue" at bounding box center [867, 513] width 62 height 28
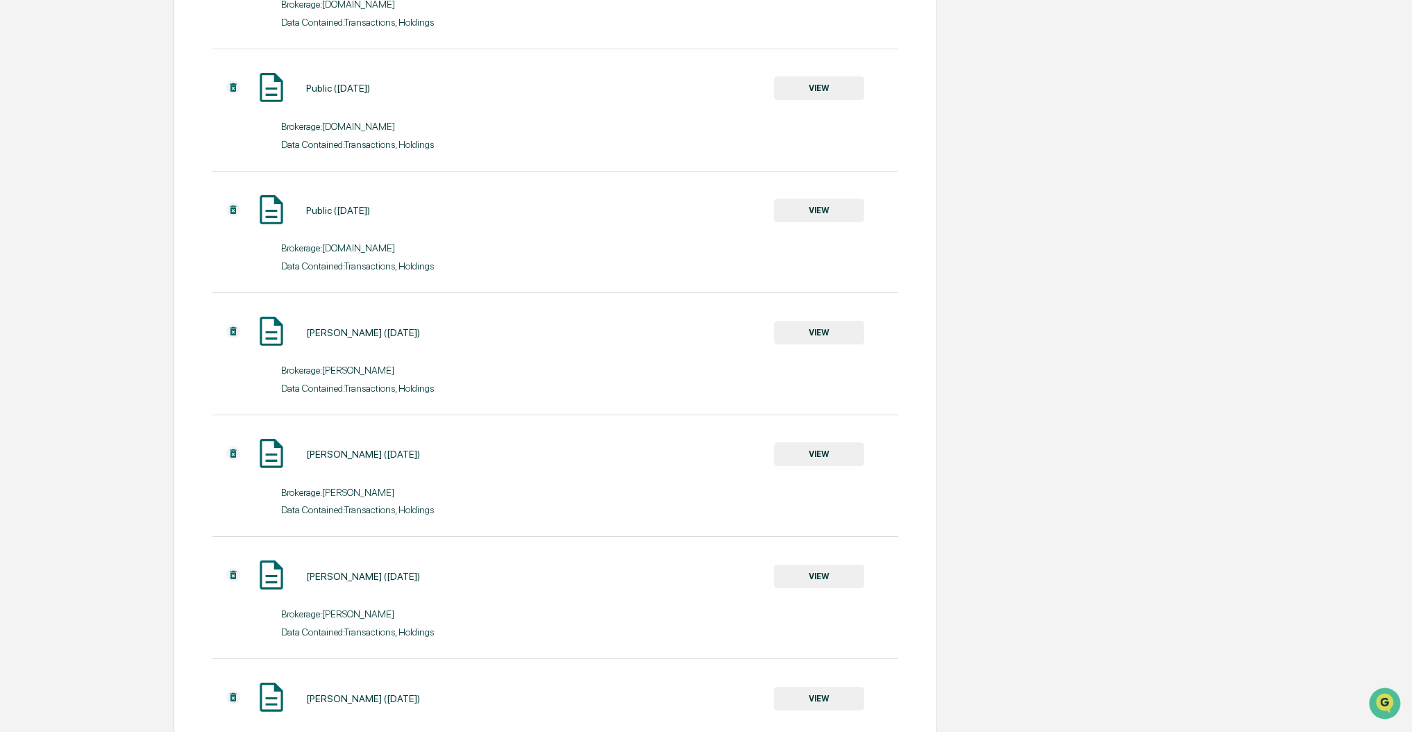
scroll to position [828, 0]
click at [882, 693] on button "Continue" at bounding box center [867, 686] width 62 height 28
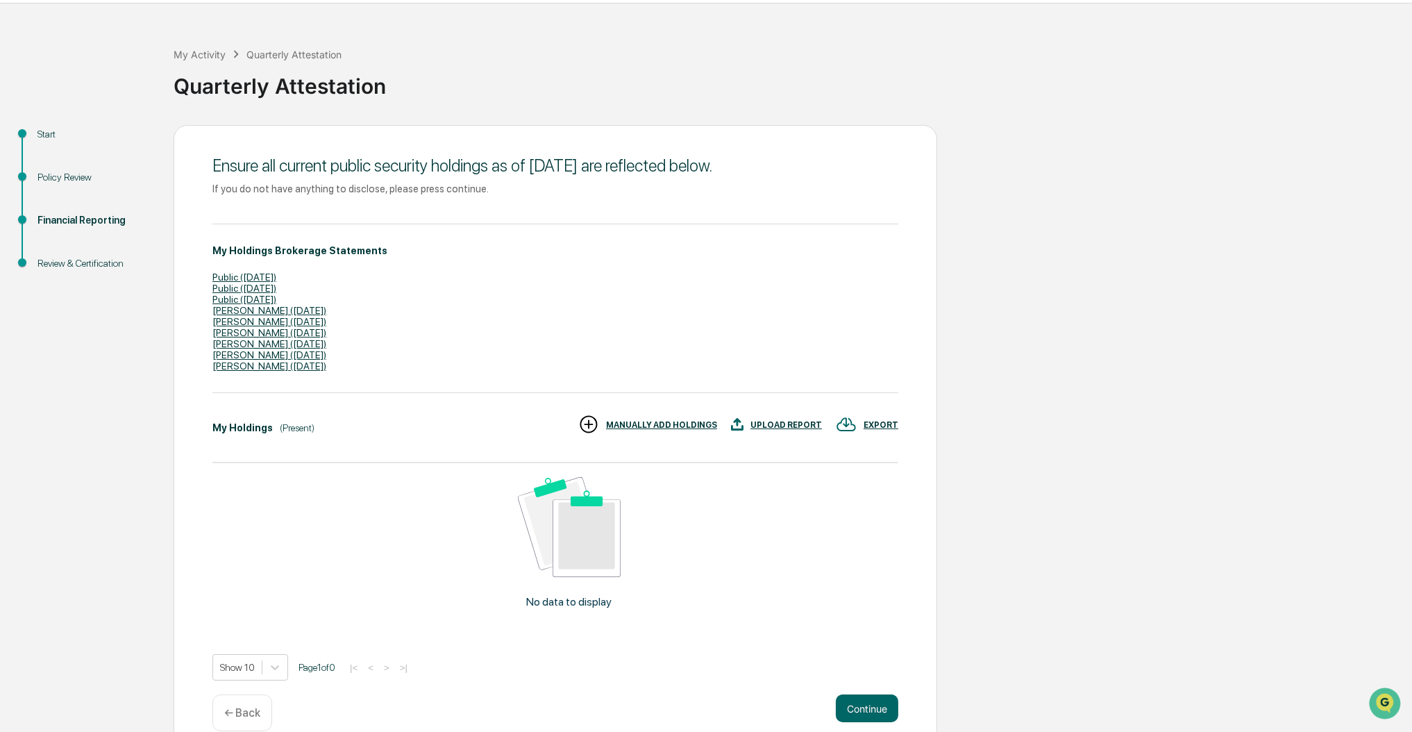
scroll to position [62, 0]
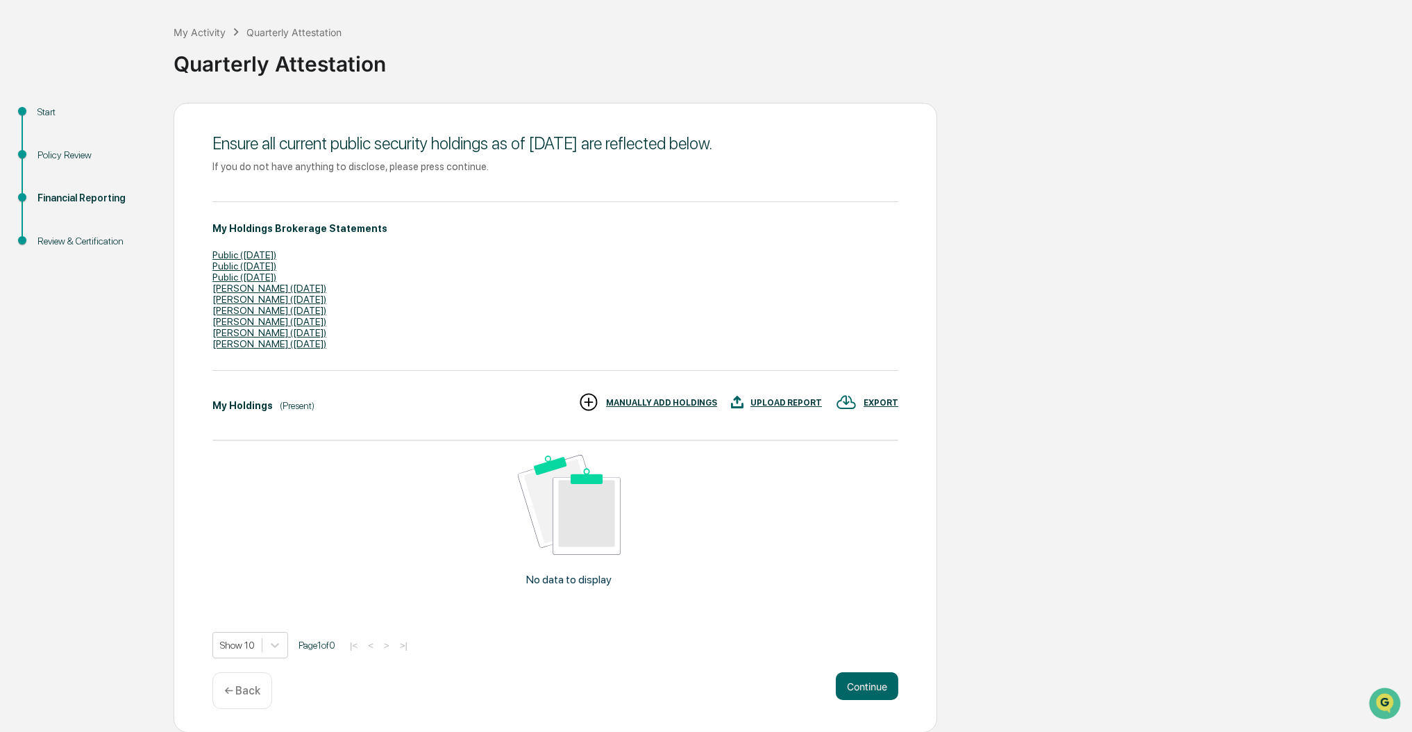
drag, startPoint x: 342, startPoint y: 448, endPoint x: 361, endPoint y: 442, distance: 19.8
click at [346, 447] on div "No data to display" at bounding box center [569, 526] width 714 height 171
click at [398, 405] on div "My Holdings (Present) EXPORT UPLOAD REPORT MANUALLY ADD HOLDINGS" at bounding box center [555, 405] width 686 height 28
click at [794, 407] on div "UPLOAD REPORT" at bounding box center [785, 403] width 71 height 10
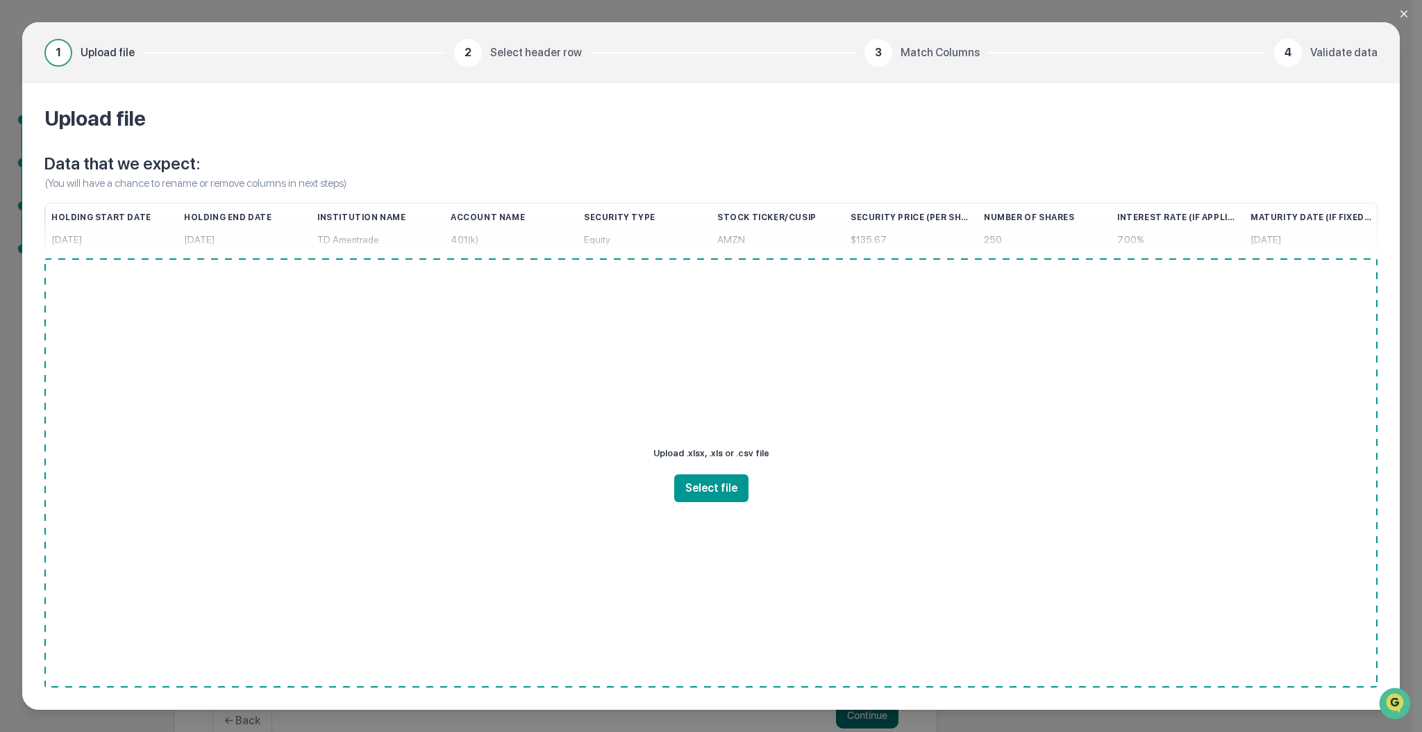
click at [1395, 12] on div "1 Upload file 2 Select header row 3 Match Columns 4 Validate data Upload file D…" at bounding box center [711, 366] width 1422 height 732
click at [1404, 9] on icon "Close modal" at bounding box center [1403, 13] width 11 height 11
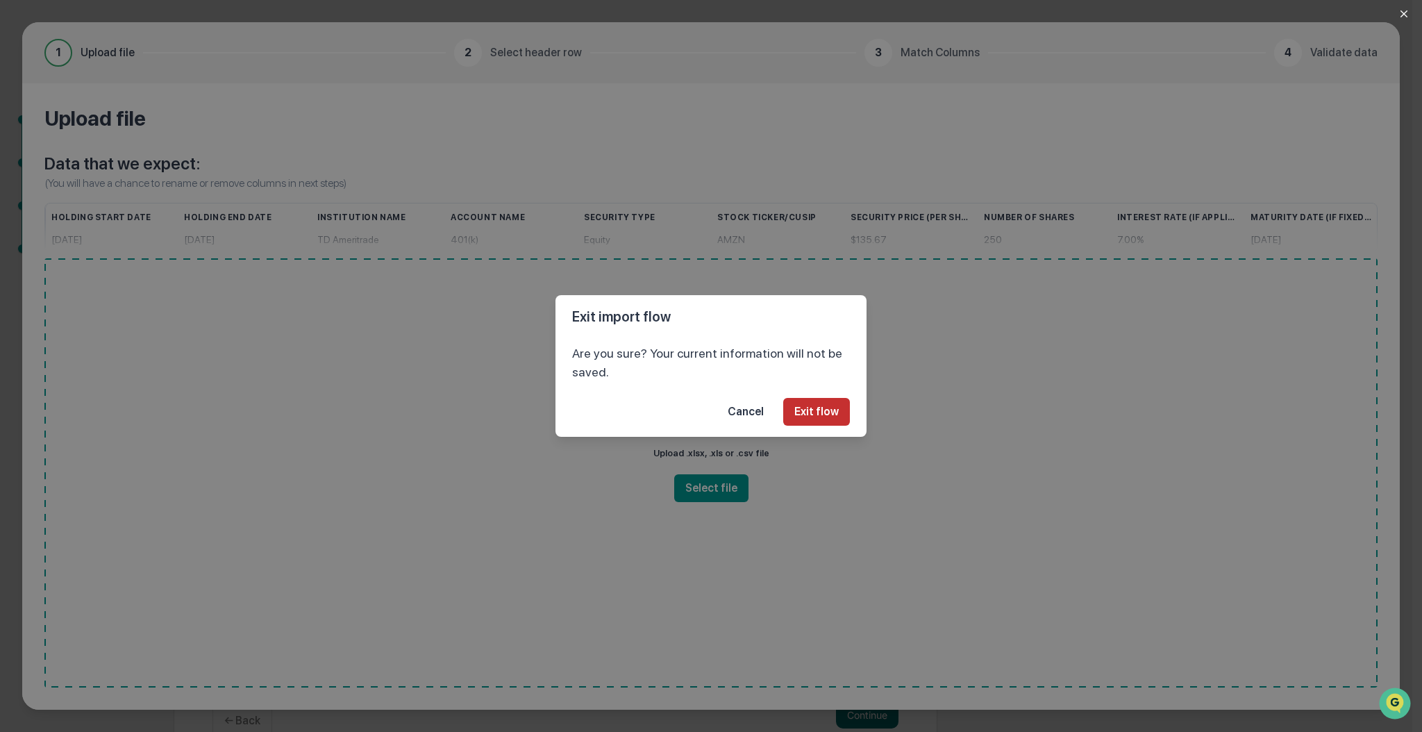
click at [820, 417] on button "Exit flow" at bounding box center [816, 412] width 67 height 28
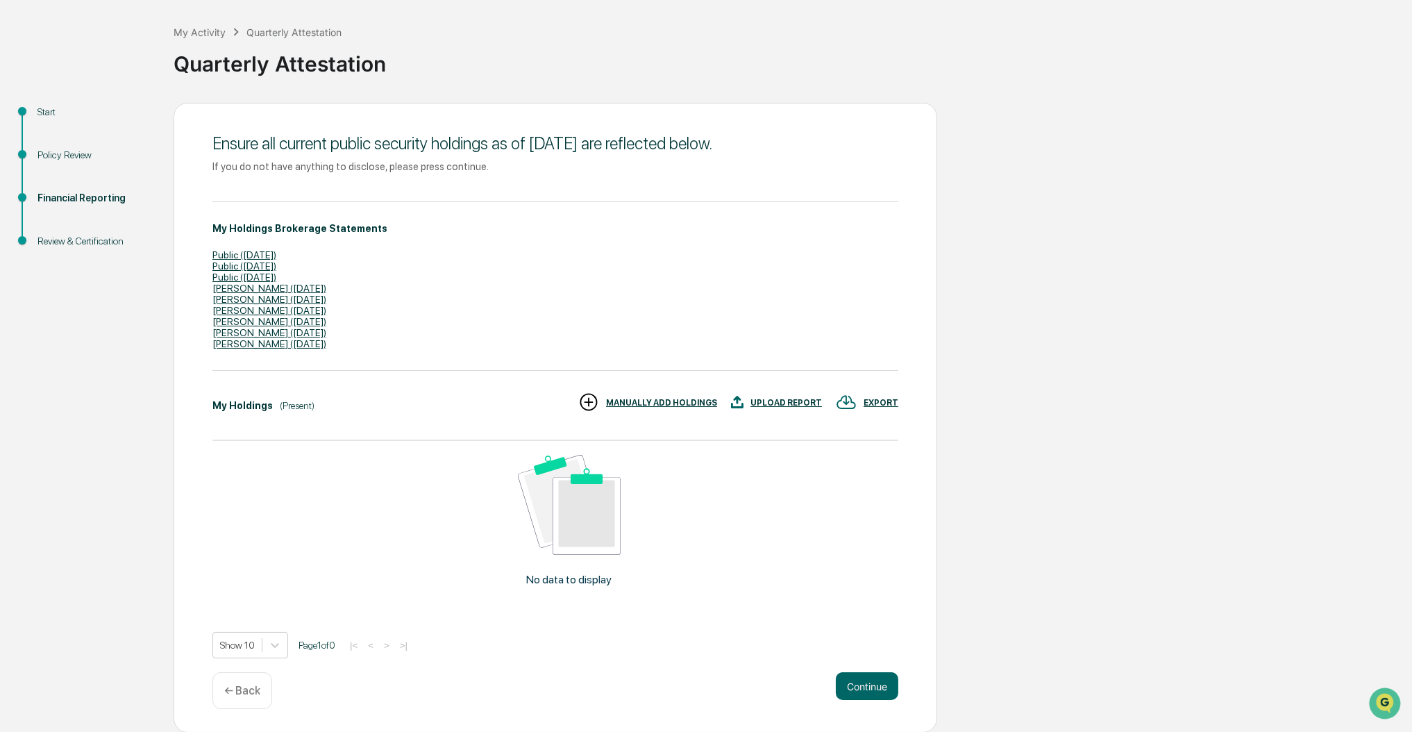
click at [882, 399] on div "EXPORT" at bounding box center [881, 403] width 35 height 10
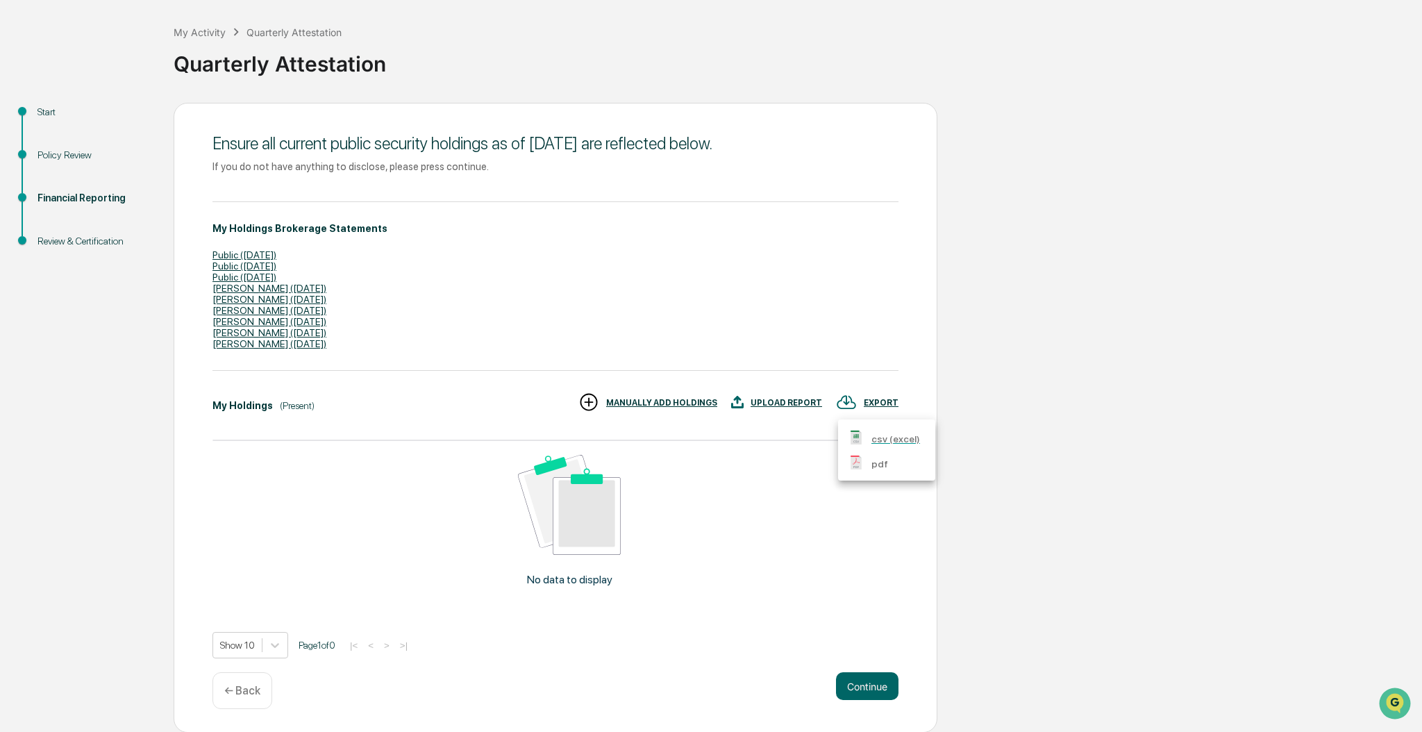
click at [1070, 416] on div at bounding box center [711, 366] width 1422 height 732
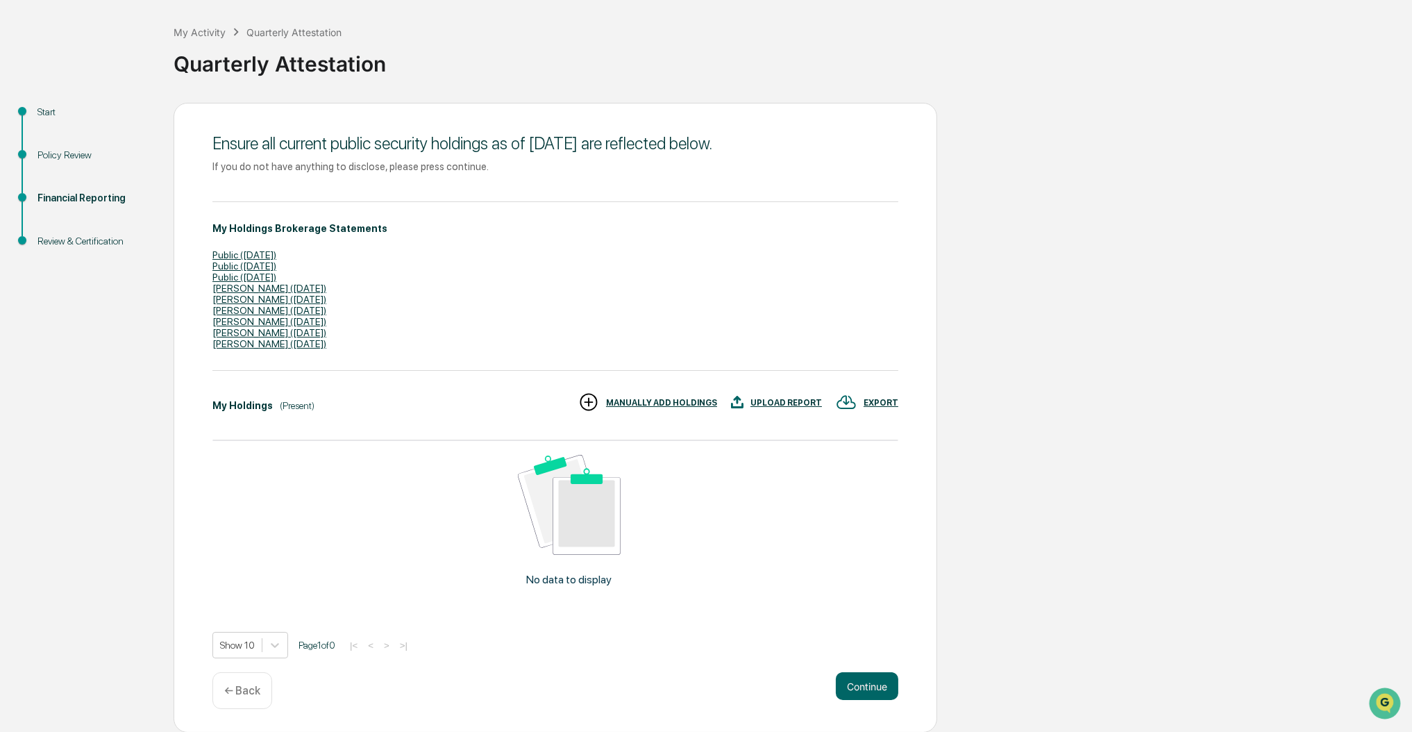
click at [664, 398] on div "MANUALLY ADD HOLDINGS" at bounding box center [661, 403] width 111 height 10
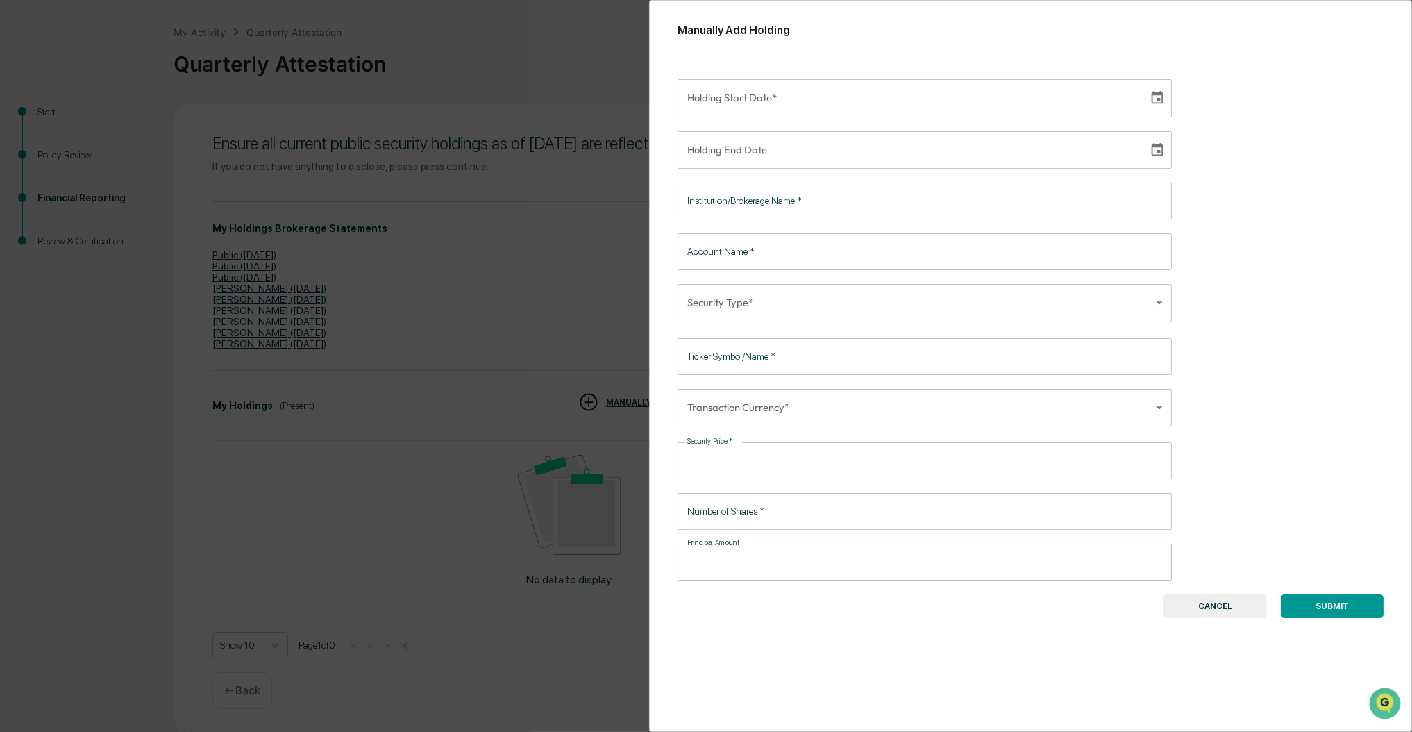
click at [1214, 605] on button "CANCEL" at bounding box center [1214, 606] width 103 height 24
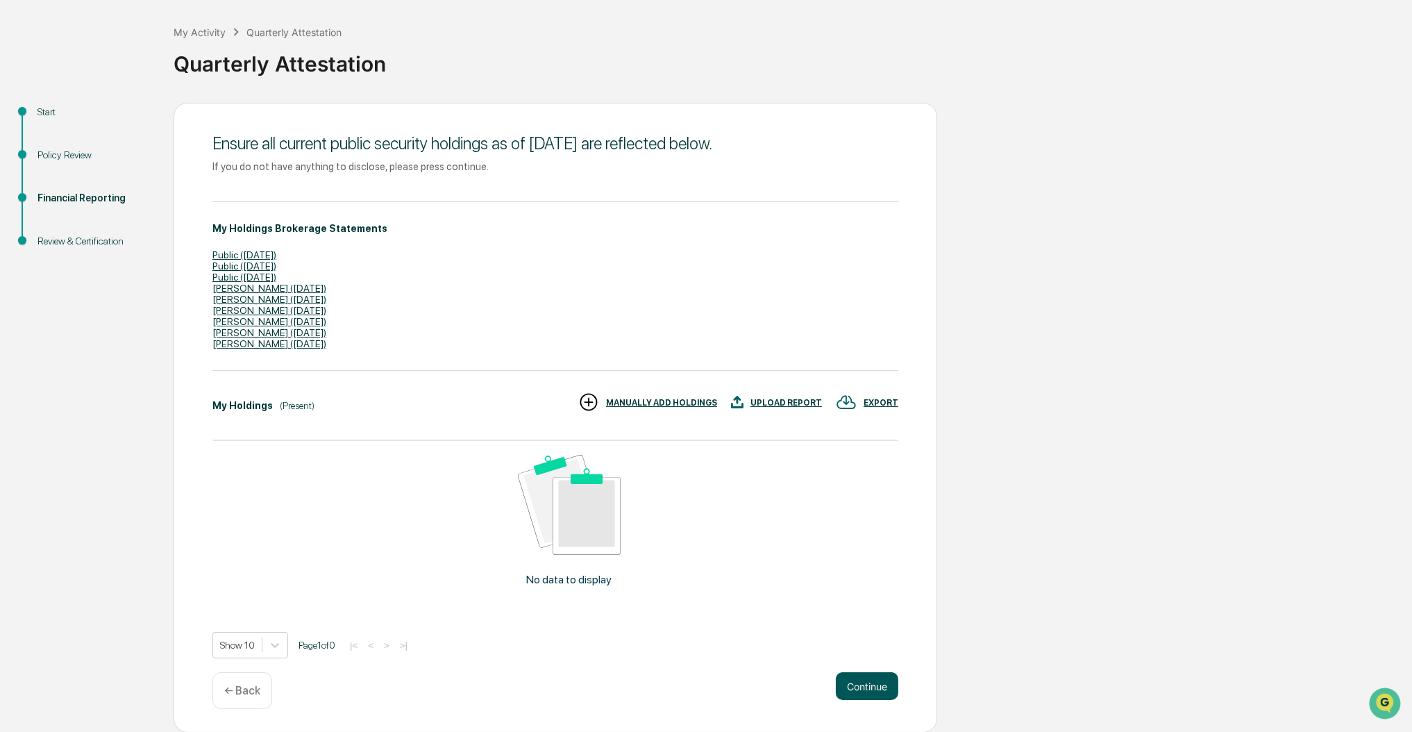
click at [863, 679] on button "Continue" at bounding box center [867, 686] width 62 height 28
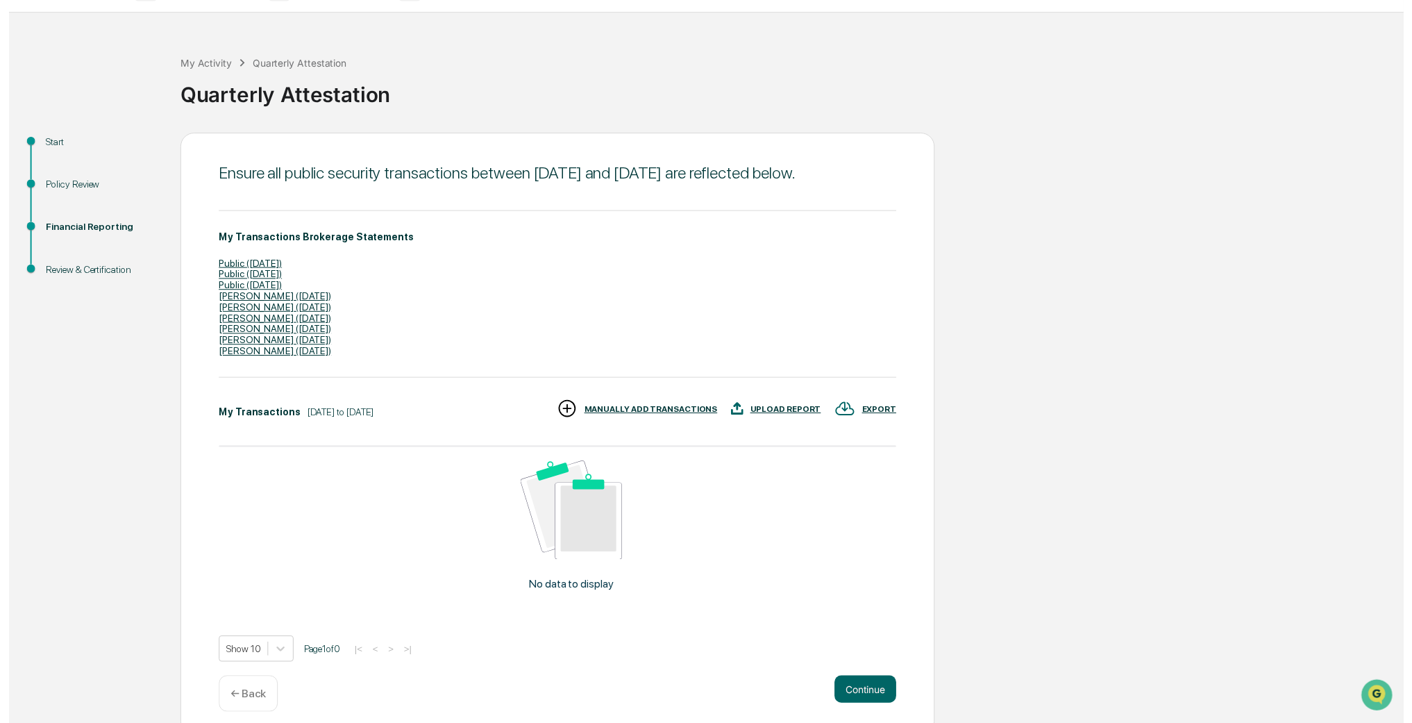
scroll to position [62, 0]
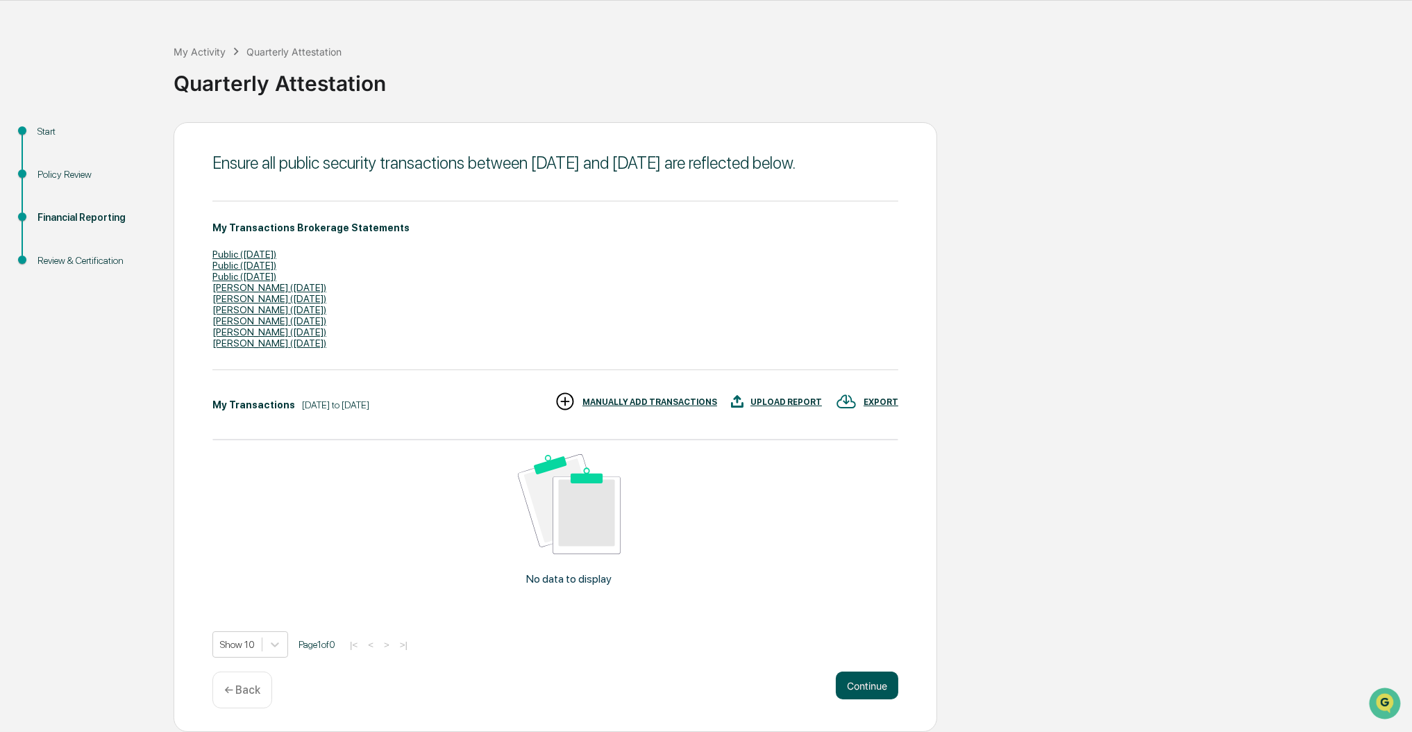
click at [872, 677] on button "Continue" at bounding box center [867, 685] width 62 height 28
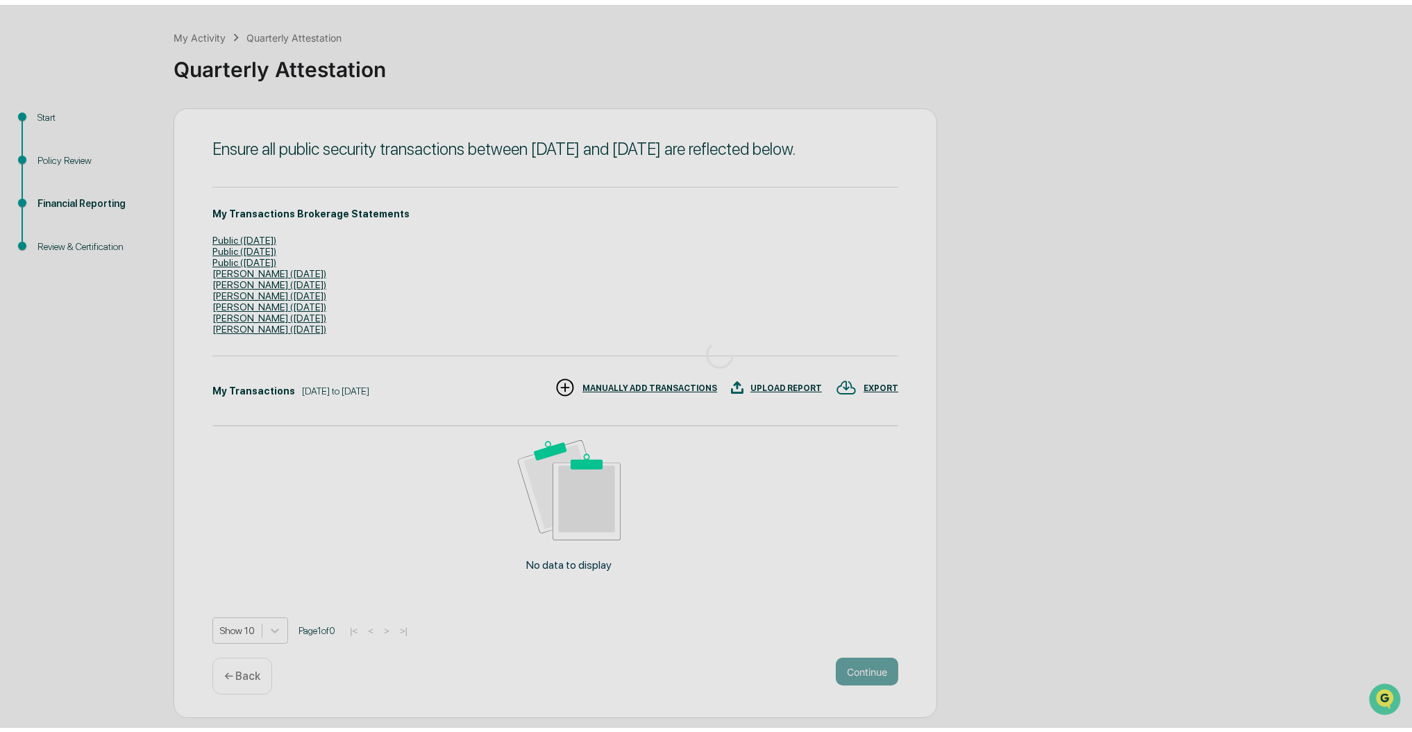
scroll to position [0, 0]
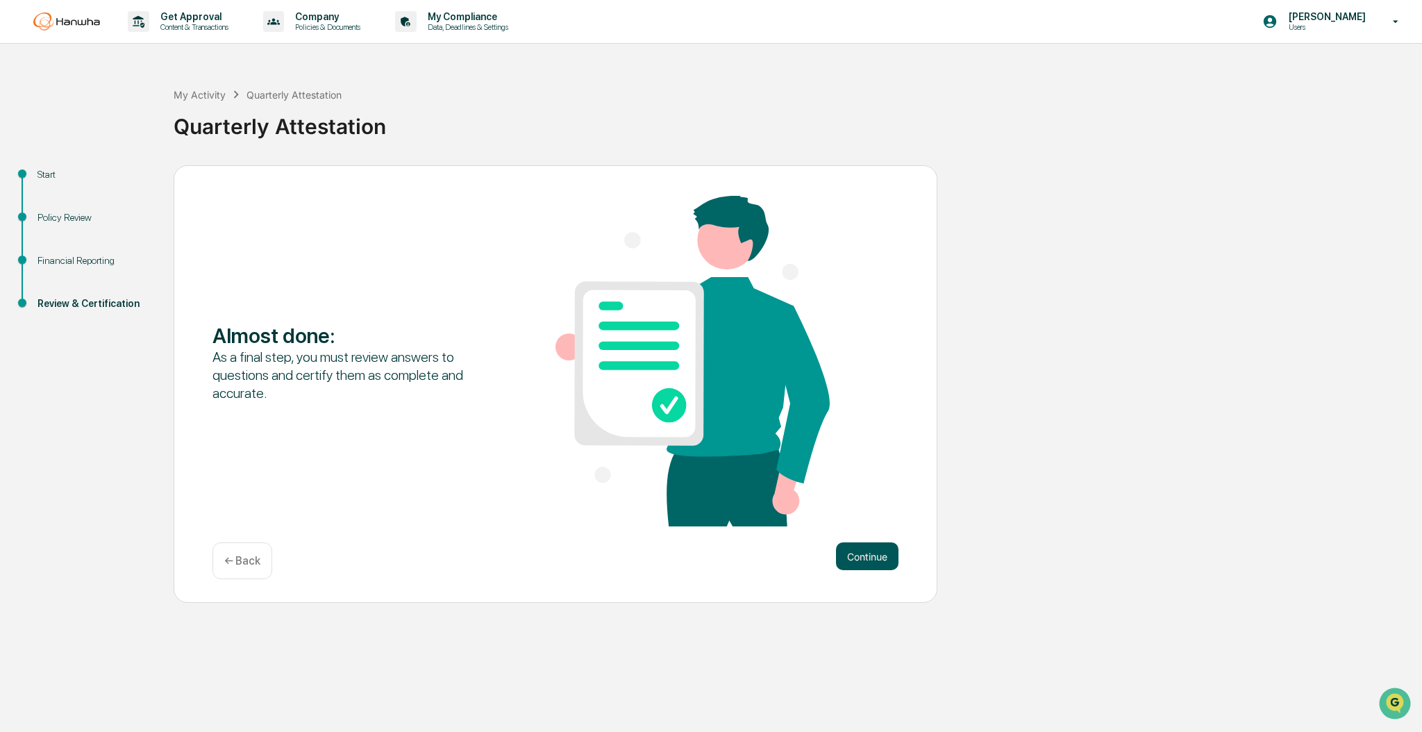
click at [877, 556] on button "Continue" at bounding box center [867, 556] width 62 height 28
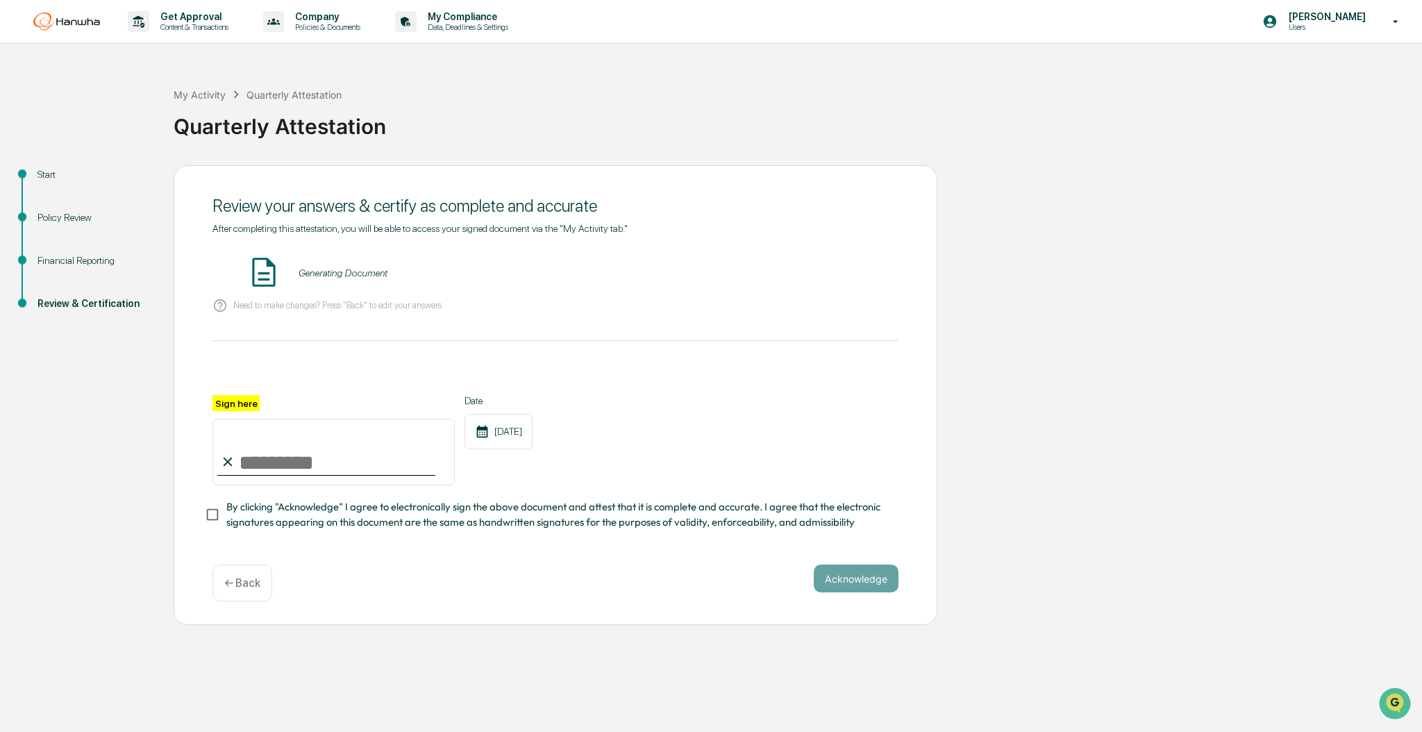
click at [248, 576] on div "← Back" at bounding box center [242, 582] width 60 height 37
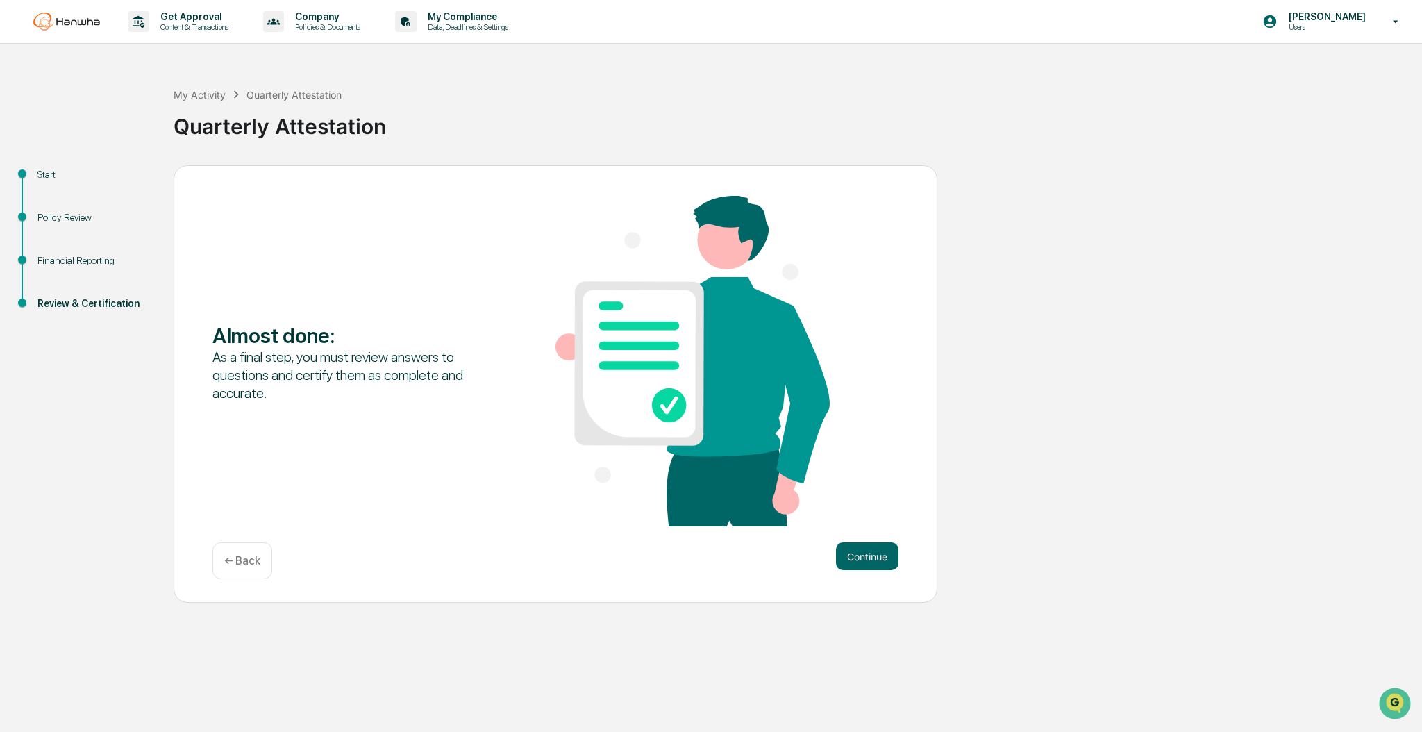
click at [242, 562] on p "← Back" at bounding box center [242, 560] width 36 height 13
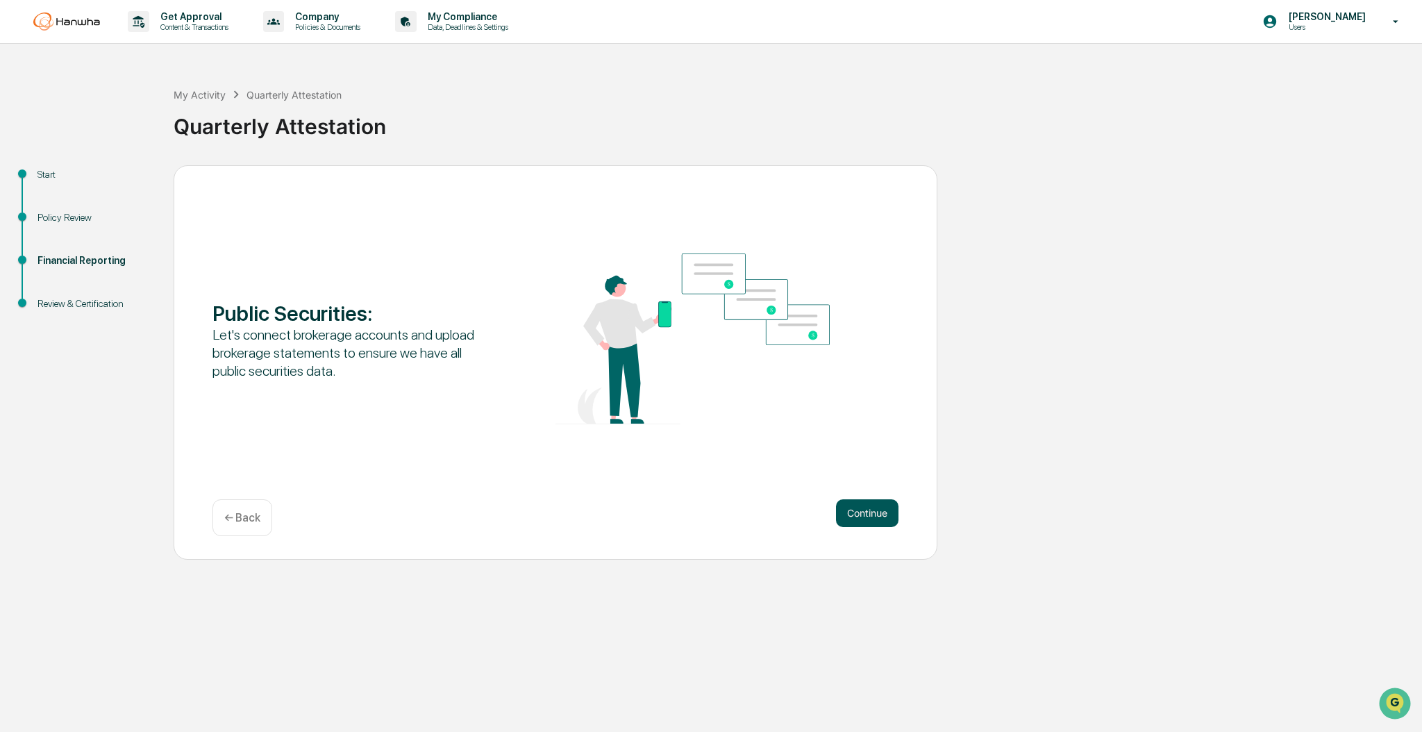
click at [884, 515] on button "Continue" at bounding box center [867, 513] width 62 height 28
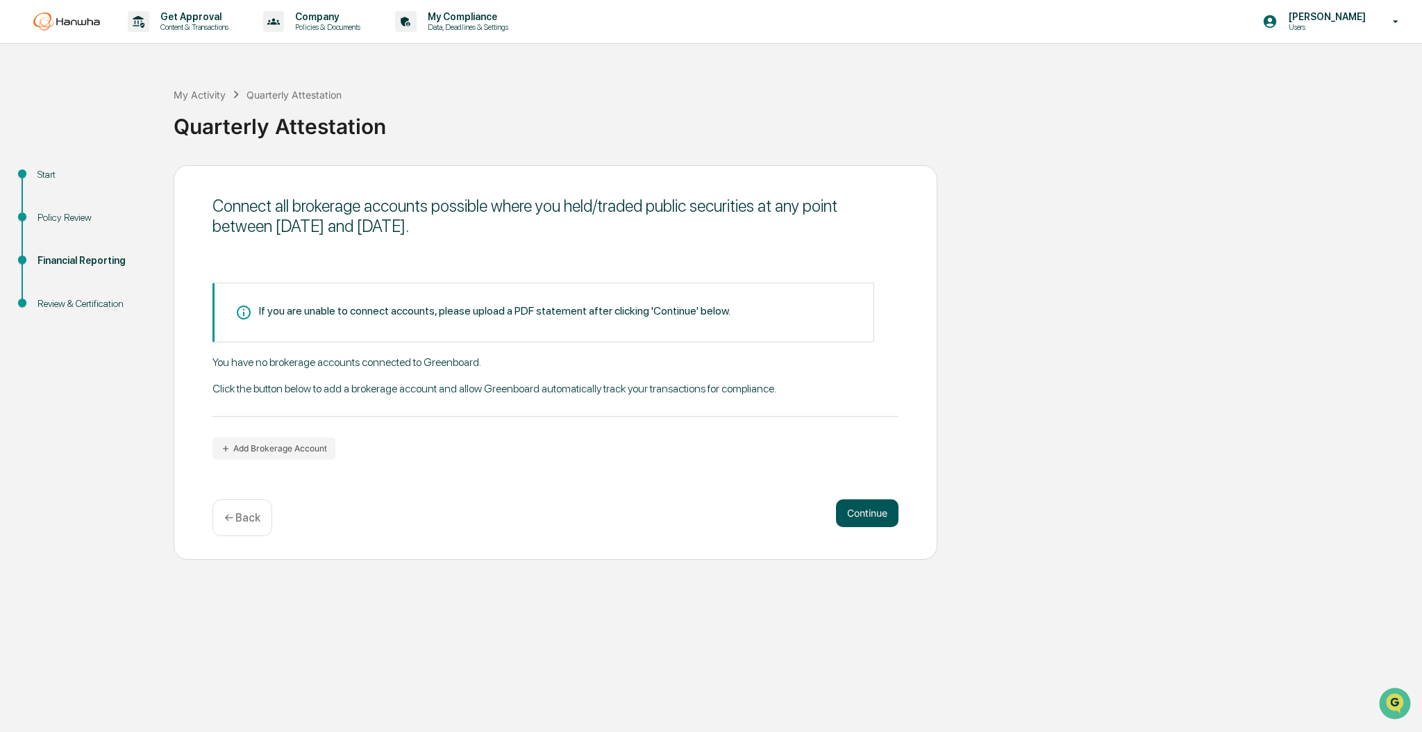
click at [884, 516] on button "Continue" at bounding box center [867, 513] width 62 height 28
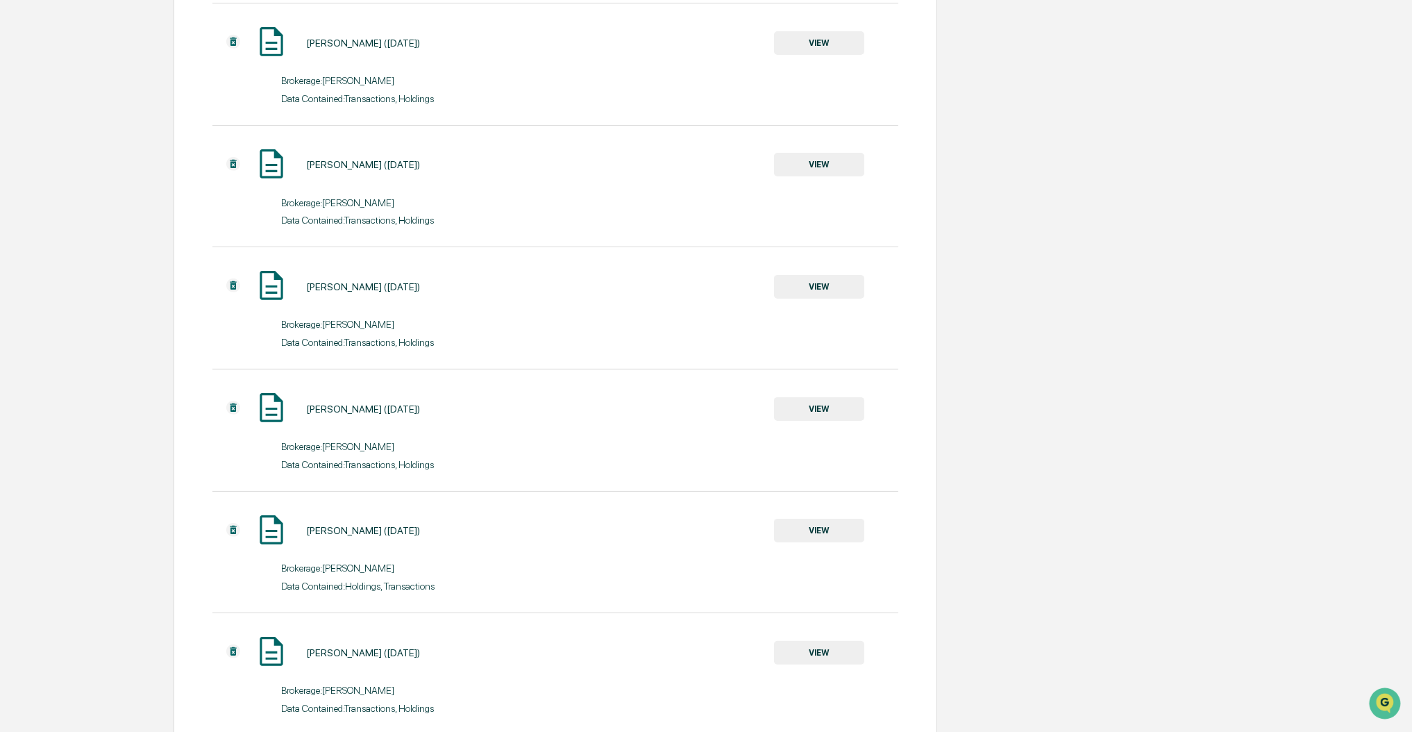
scroll to position [828, 0]
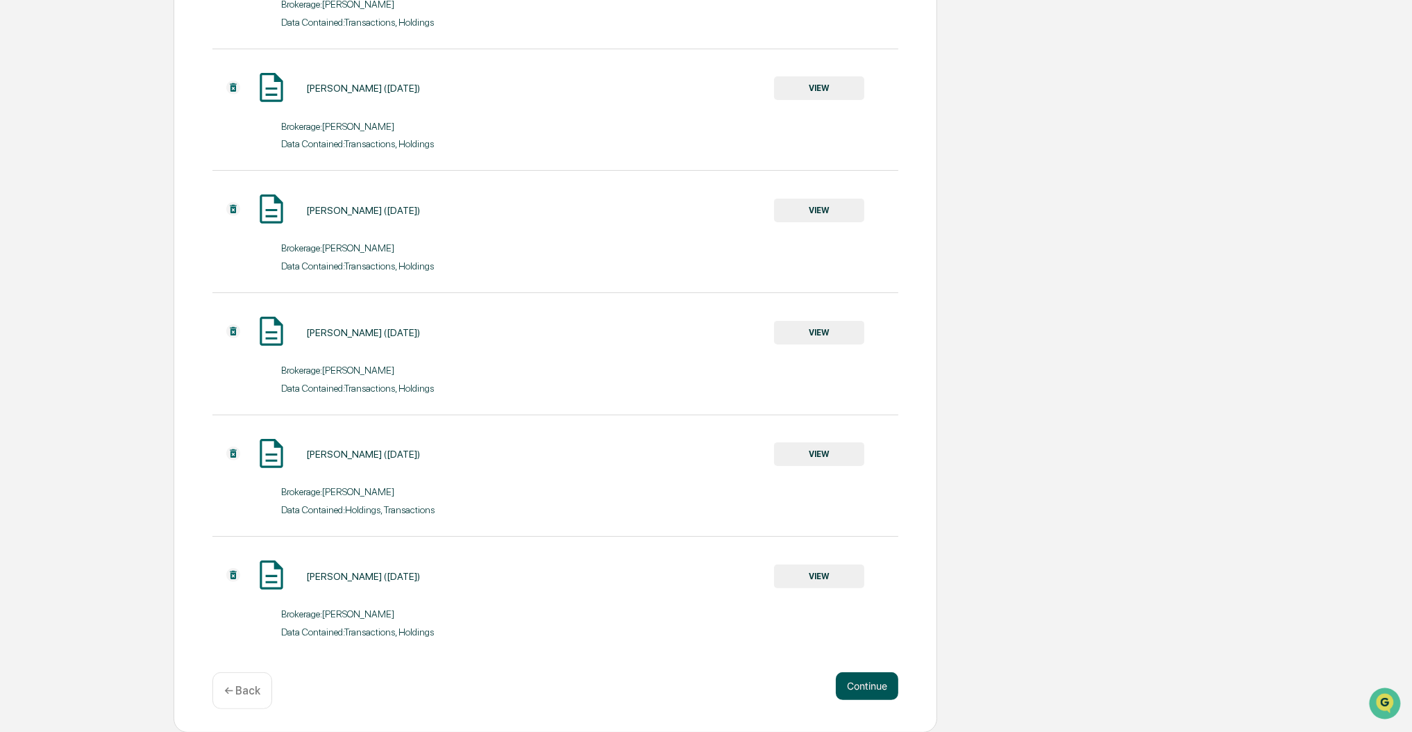
click at [871, 684] on button "Continue" at bounding box center [867, 686] width 62 height 28
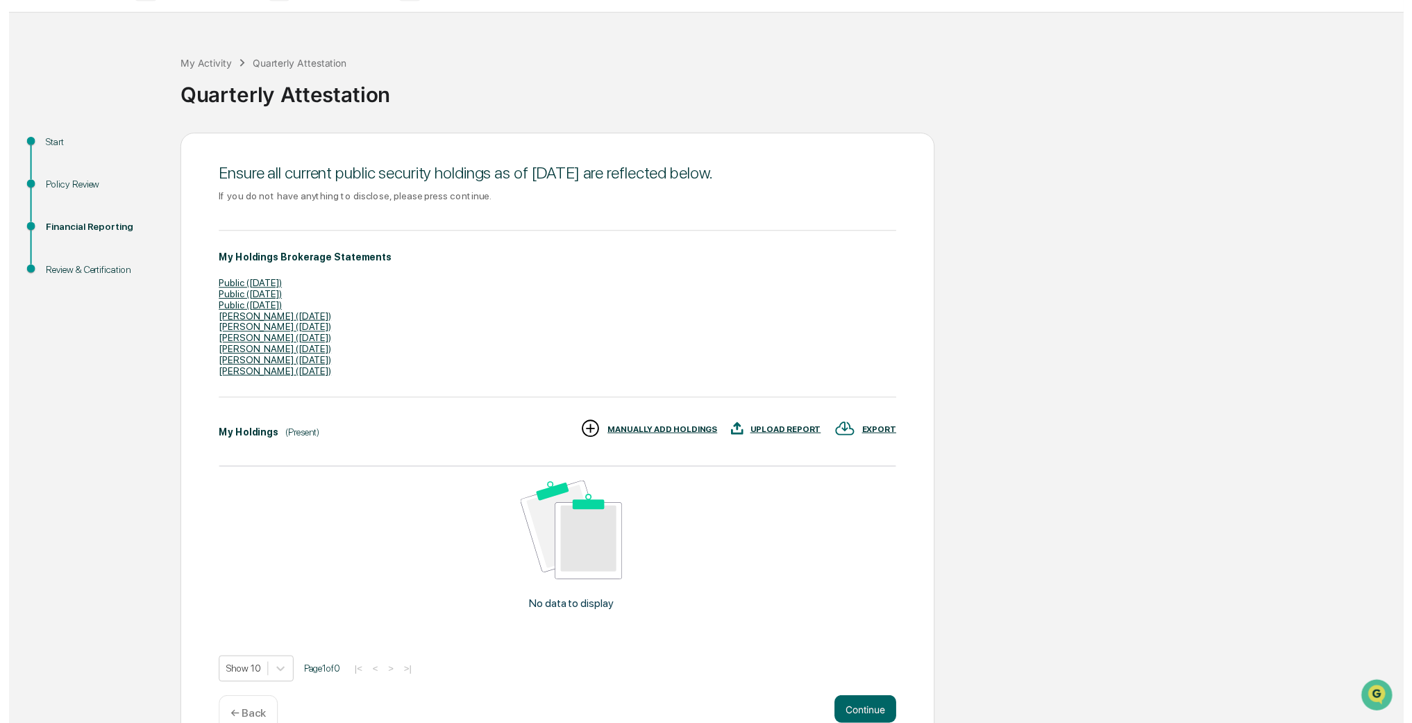
scroll to position [62, 0]
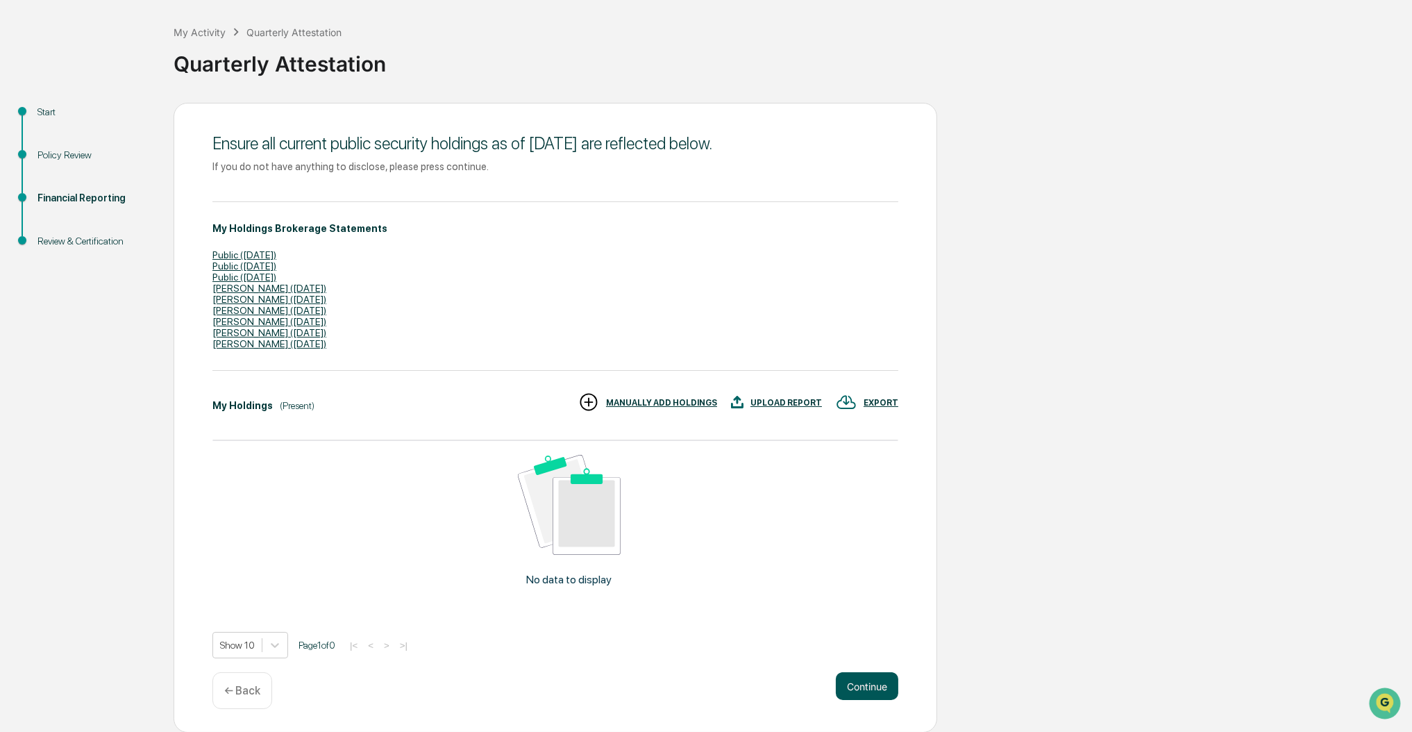
click at [883, 685] on button "Continue" at bounding box center [867, 686] width 62 height 28
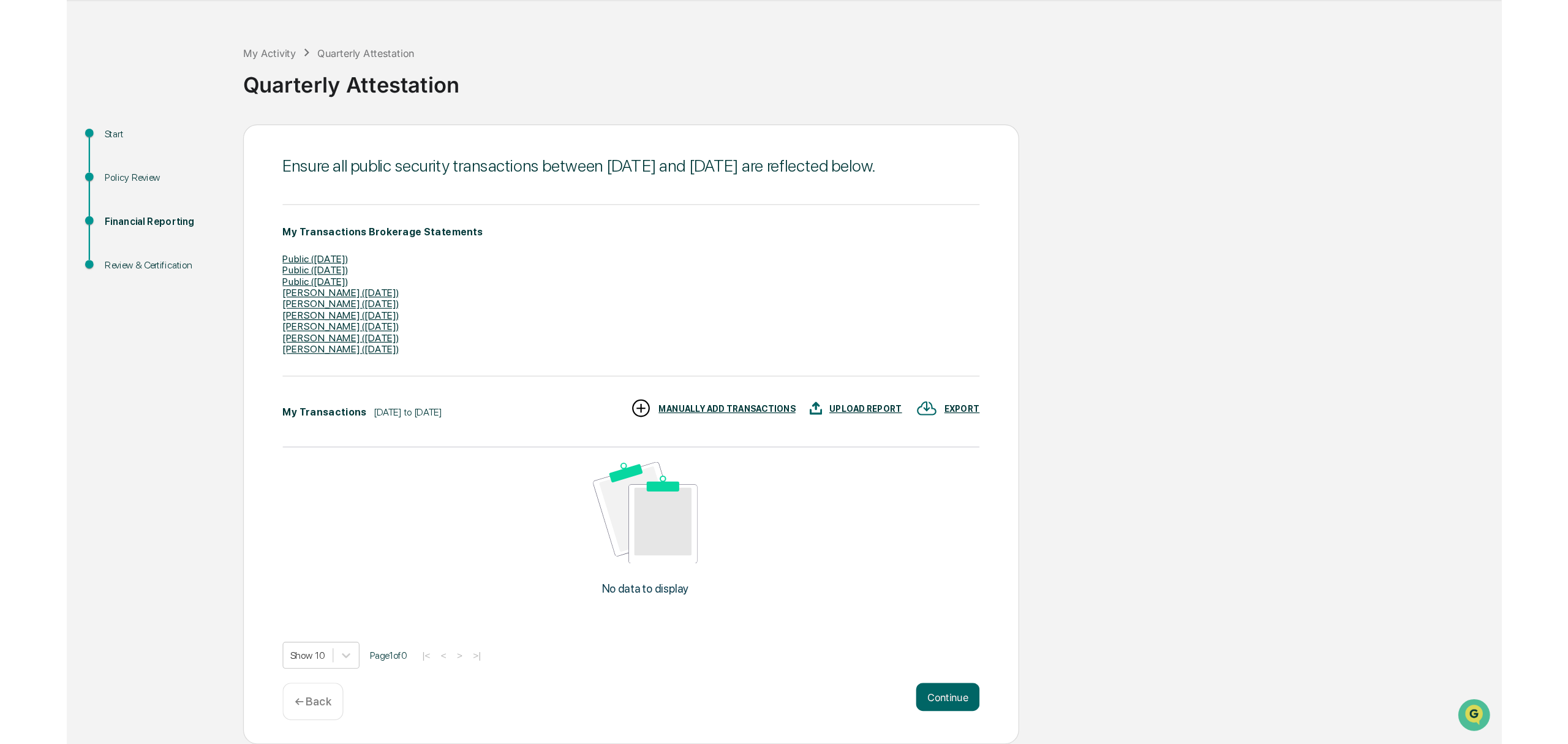
scroll to position [0, 0]
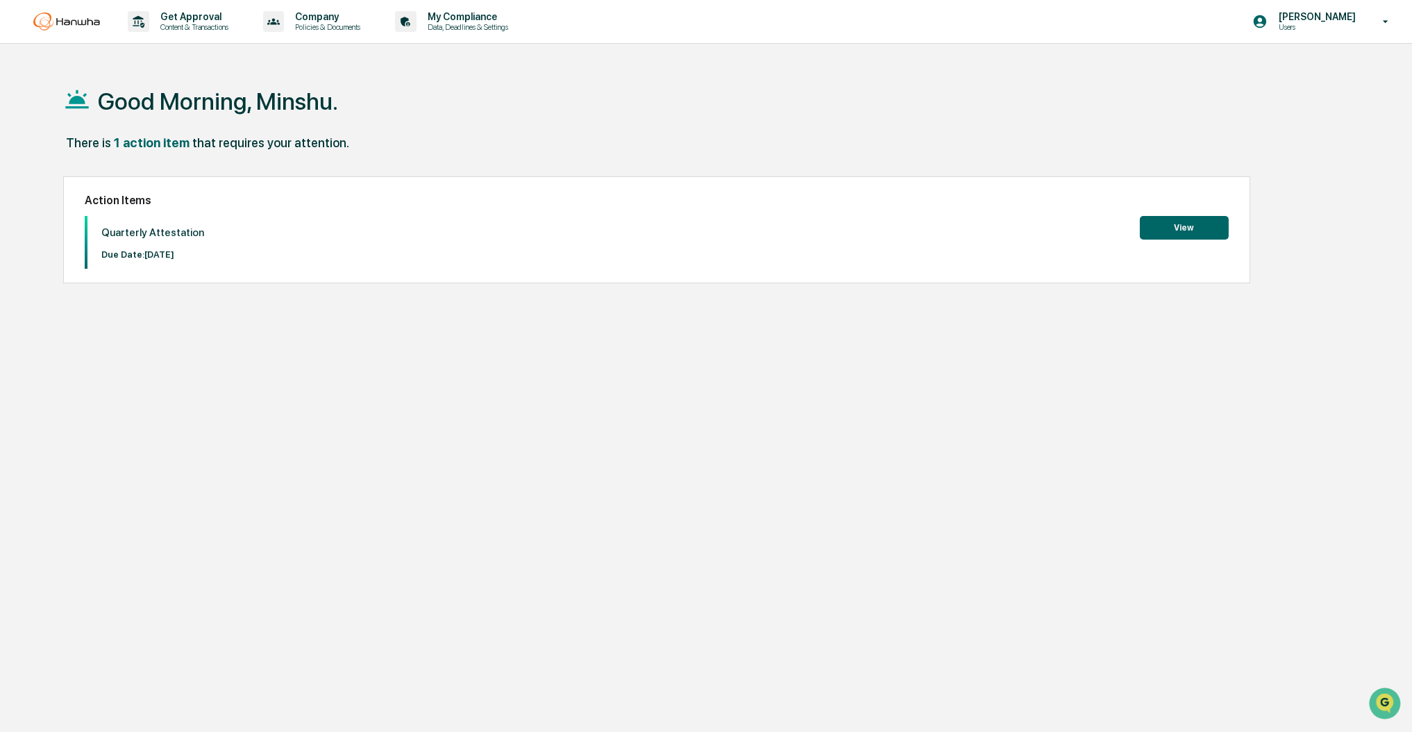
drag, startPoint x: 1322, startPoint y: 23, endPoint x: 1326, endPoint y: 59, distance: 36.3
click at [1323, 22] on p "Users" at bounding box center [1315, 27] width 95 height 10
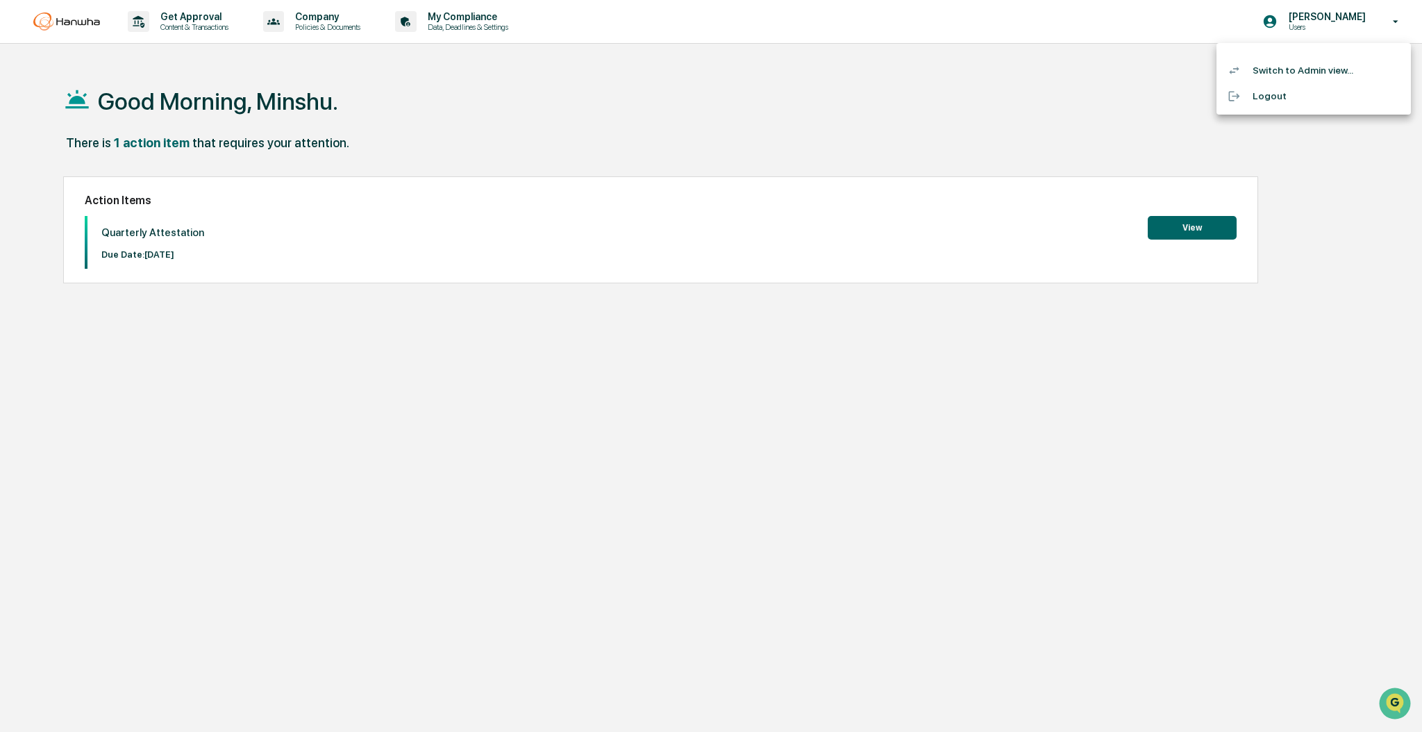
click at [1284, 65] on li "Switch to Admin view..." at bounding box center [1313, 71] width 194 height 26
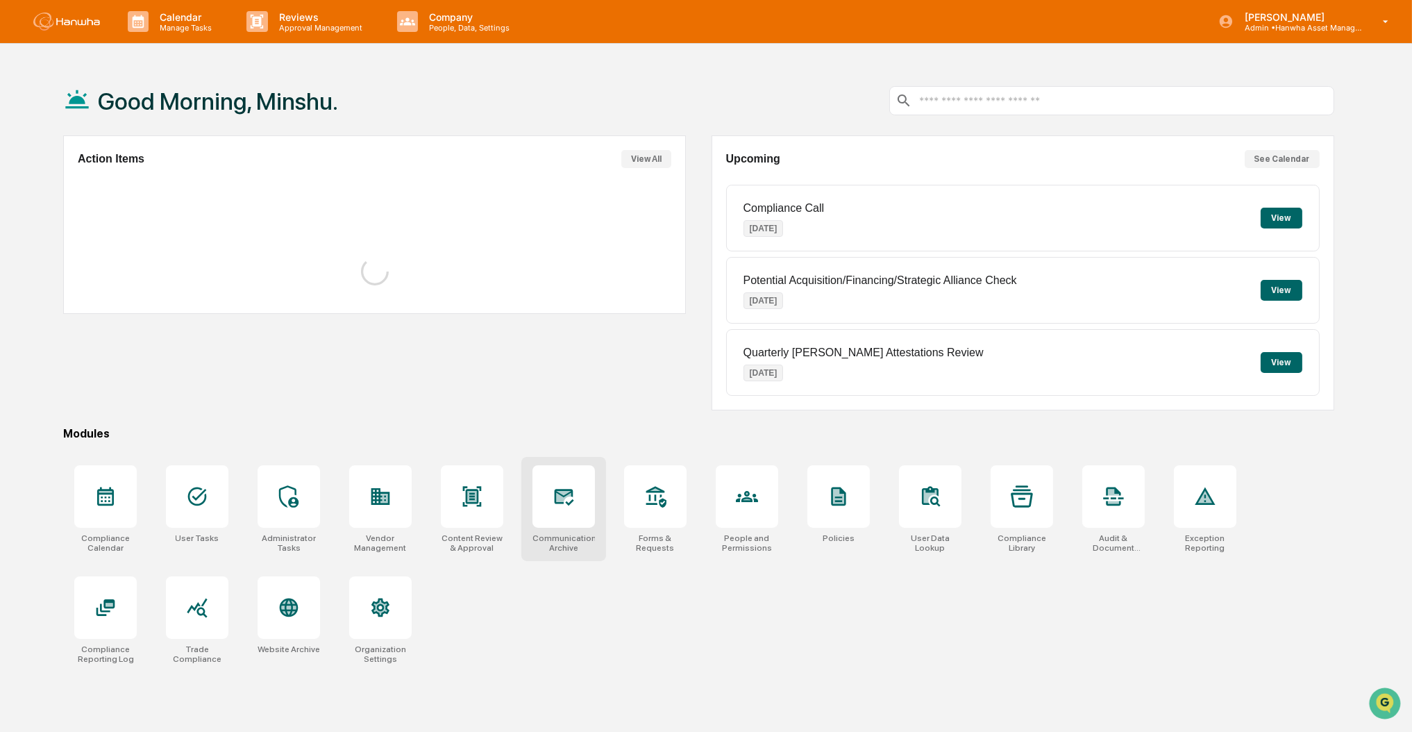
click at [573, 503] on icon at bounding box center [564, 496] width 22 height 22
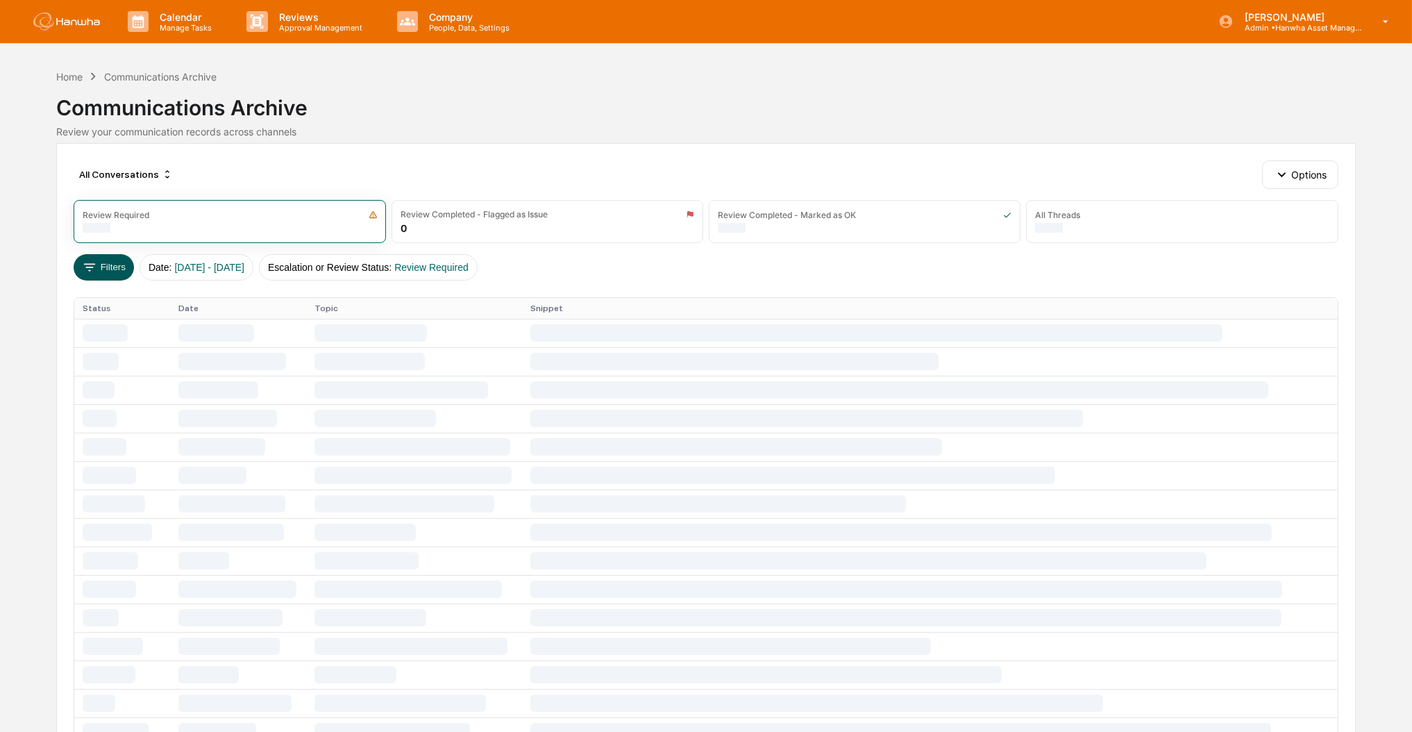
click at [107, 267] on button "Filters" at bounding box center [104, 267] width 60 height 26
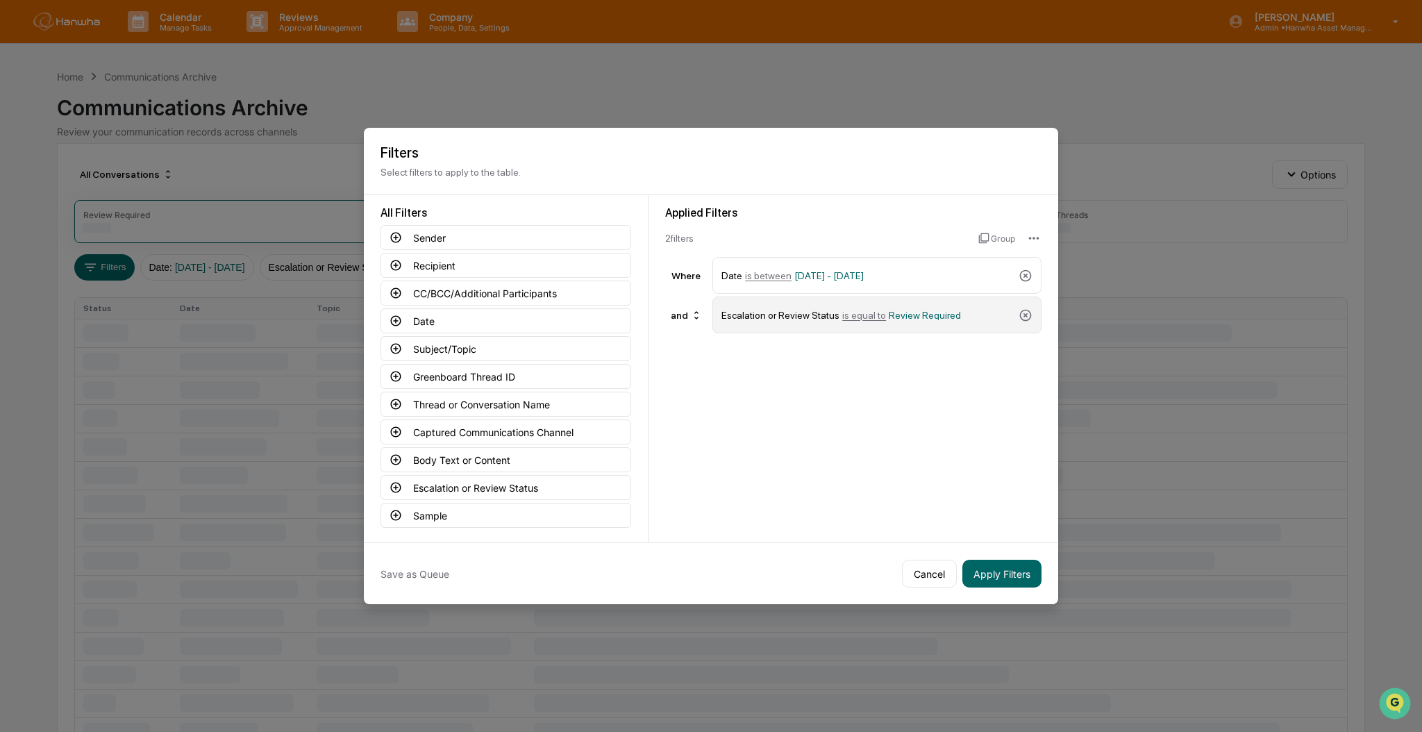
click at [1032, 307] on div "Escalation or Review Status is equal to Review Required" at bounding box center [876, 314] width 329 height 37
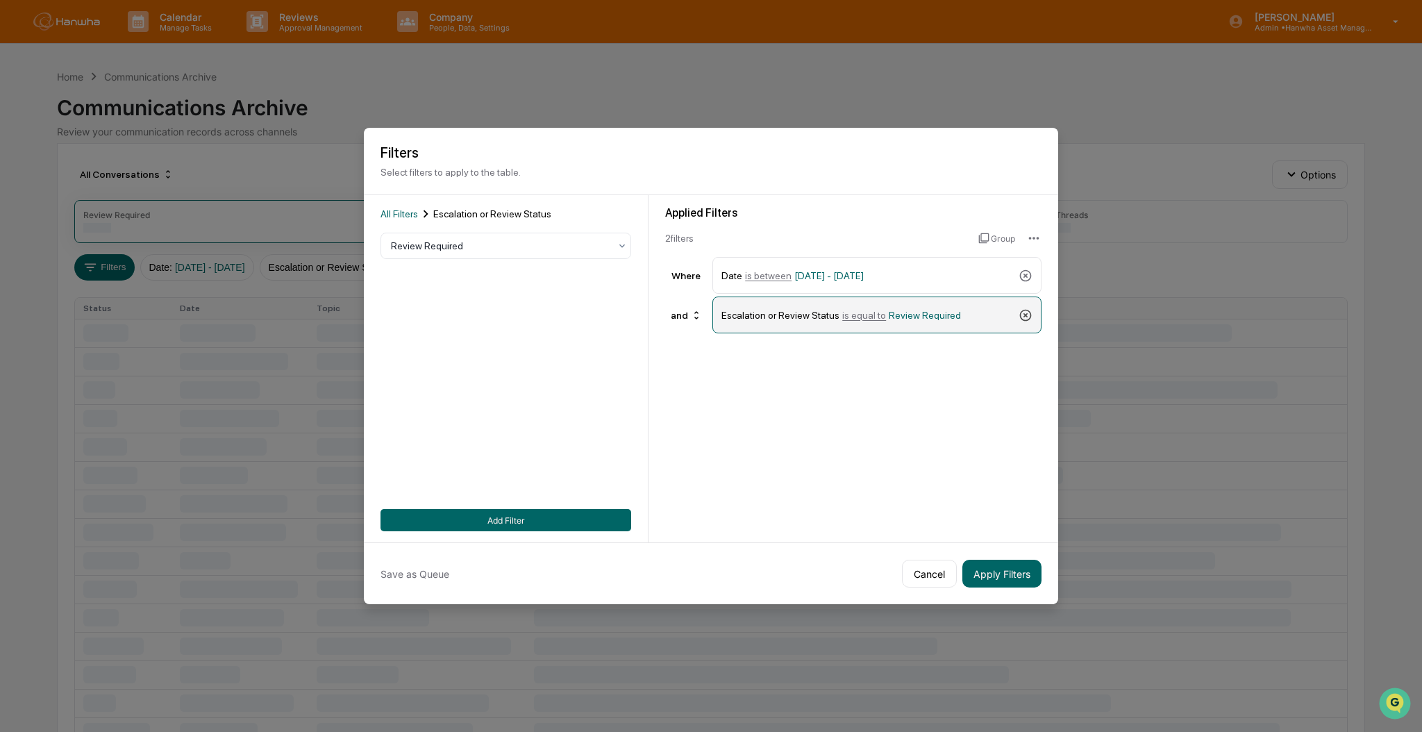
click at [1022, 310] on icon at bounding box center [1025, 315] width 14 height 14
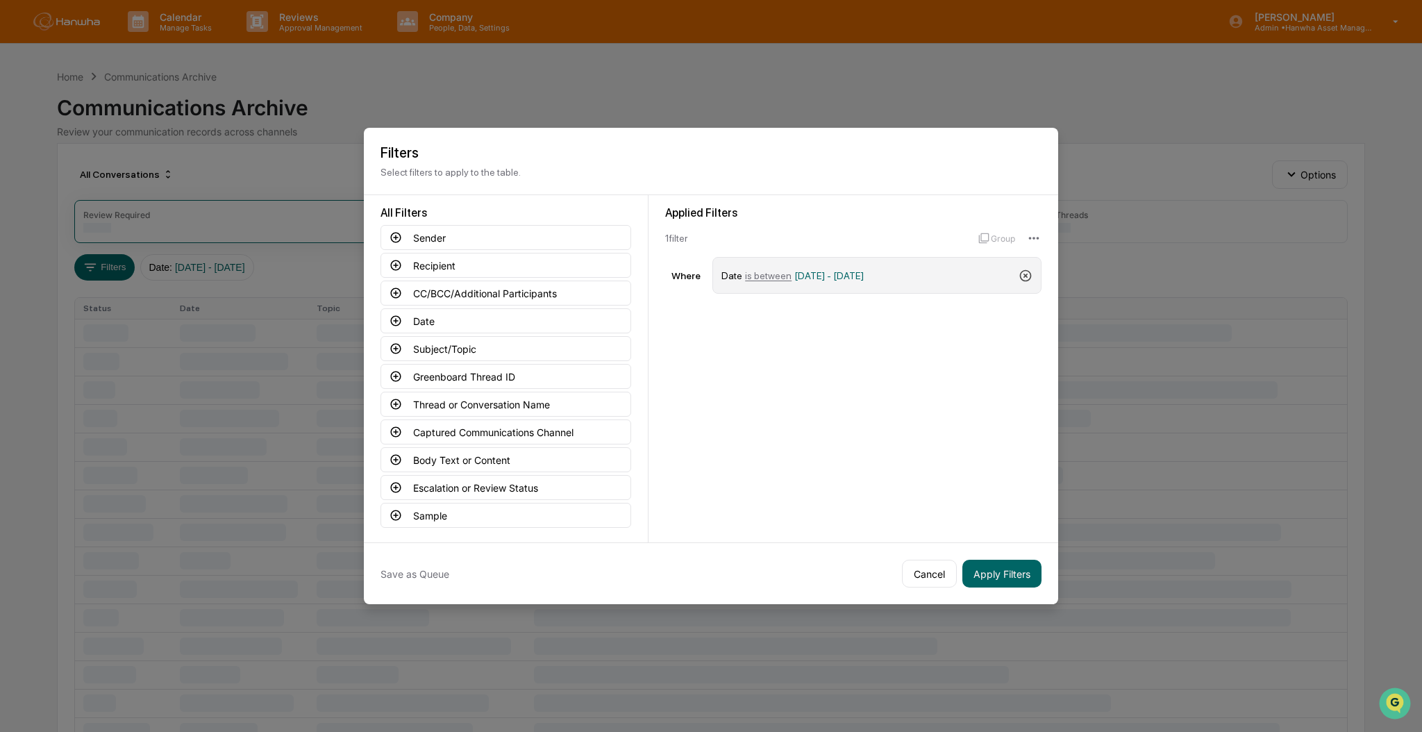
drag, startPoint x: 1018, startPoint y: 274, endPoint x: 923, endPoint y: 282, distance: 95.4
click at [1018, 273] on icon at bounding box center [1025, 276] width 14 height 14
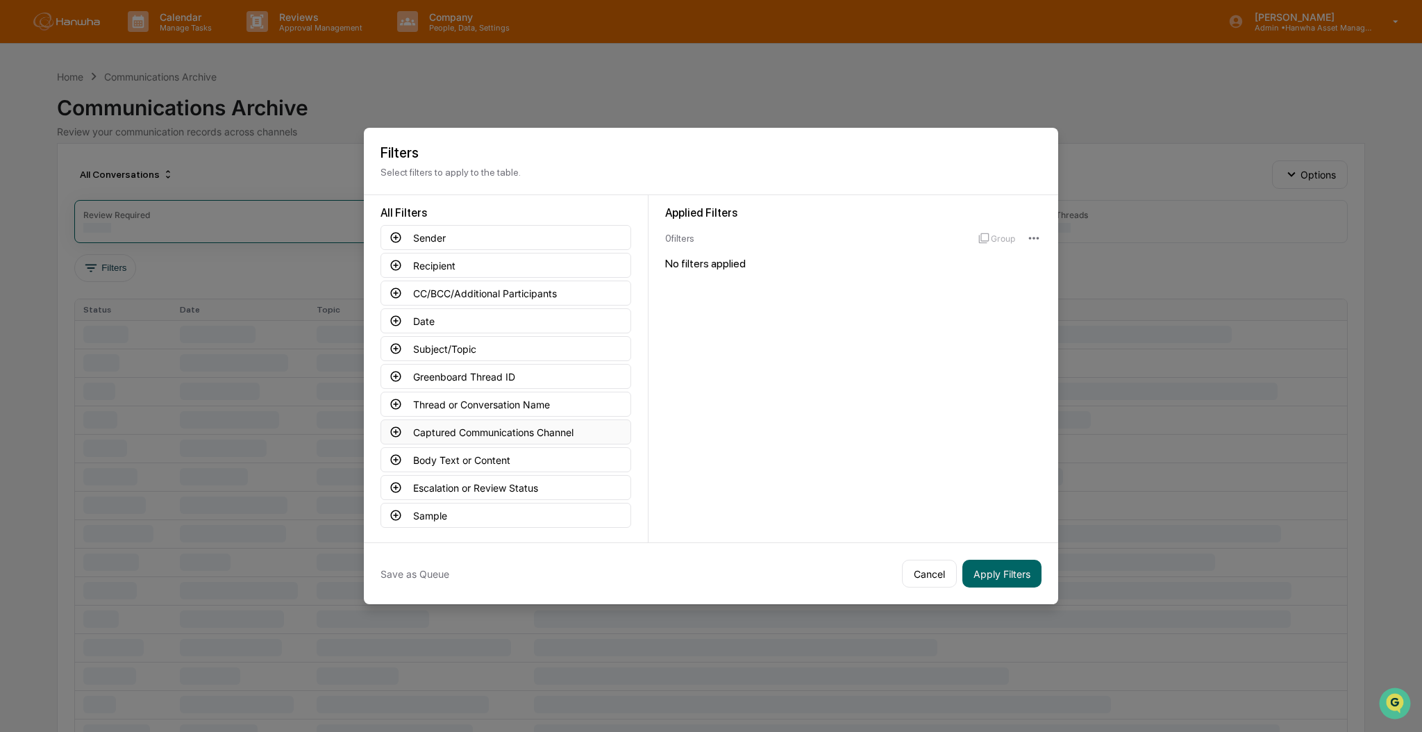
click at [493, 422] on button "Captured Communications Channel" at bounding box center [505, 431] width 251 height 25
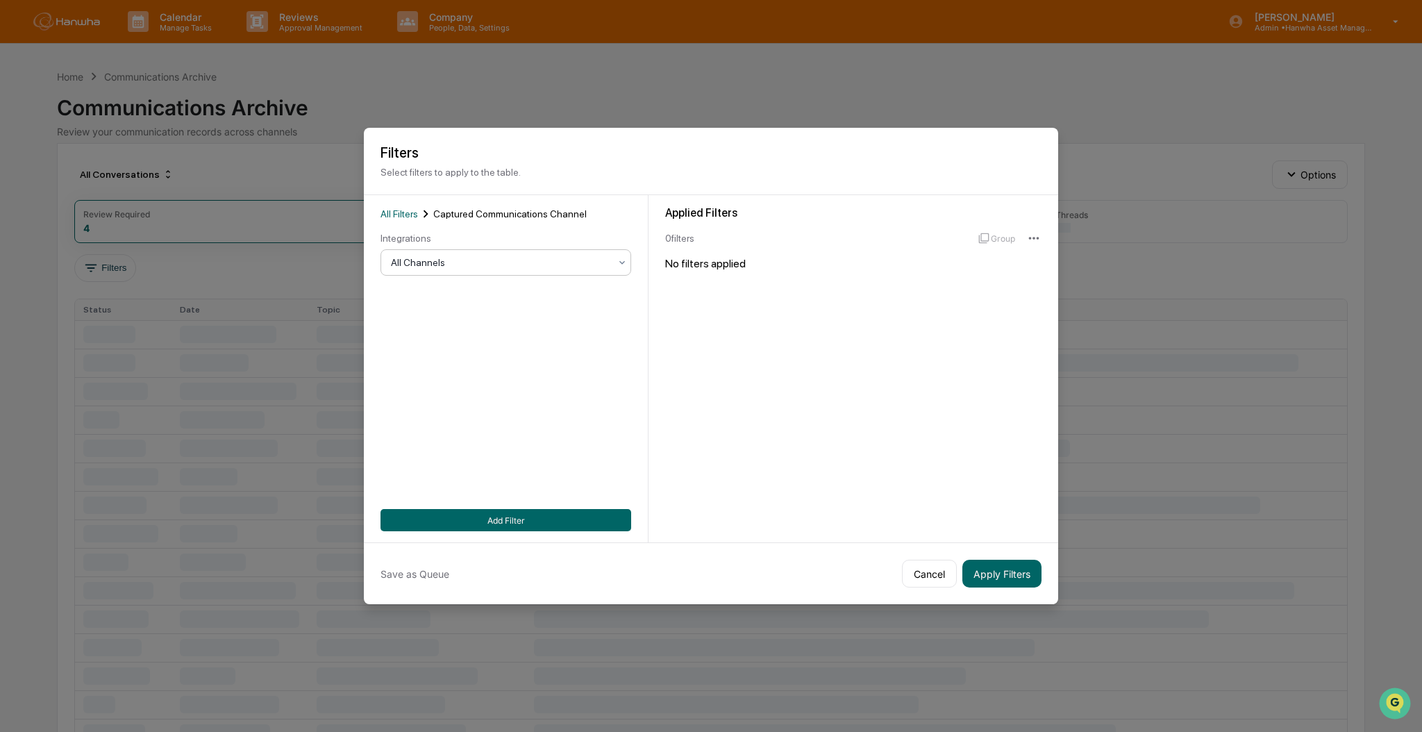
click at [528, 267] on div "All Channels" at bounding box center [500, 262] width 233 height 19
click at [450, 350] on div "SMS" at bounding box center [500, 347] width 249 height 28
click at [548, 516] on button "Add Filter" at bounding box center [505, 520] width 251 height 22
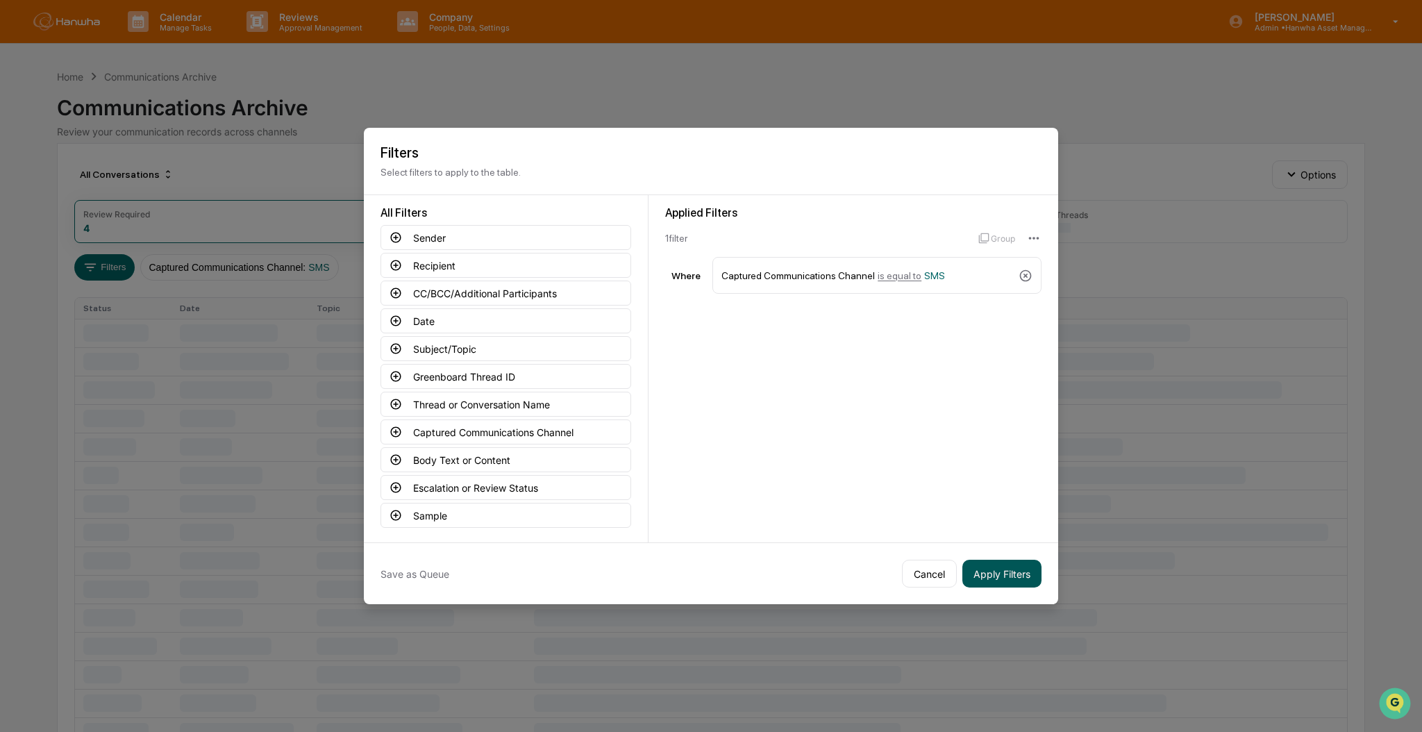
click at [991, 565] on button "Apply Filters" at bounding box center [1001, 573] width 79 height 28
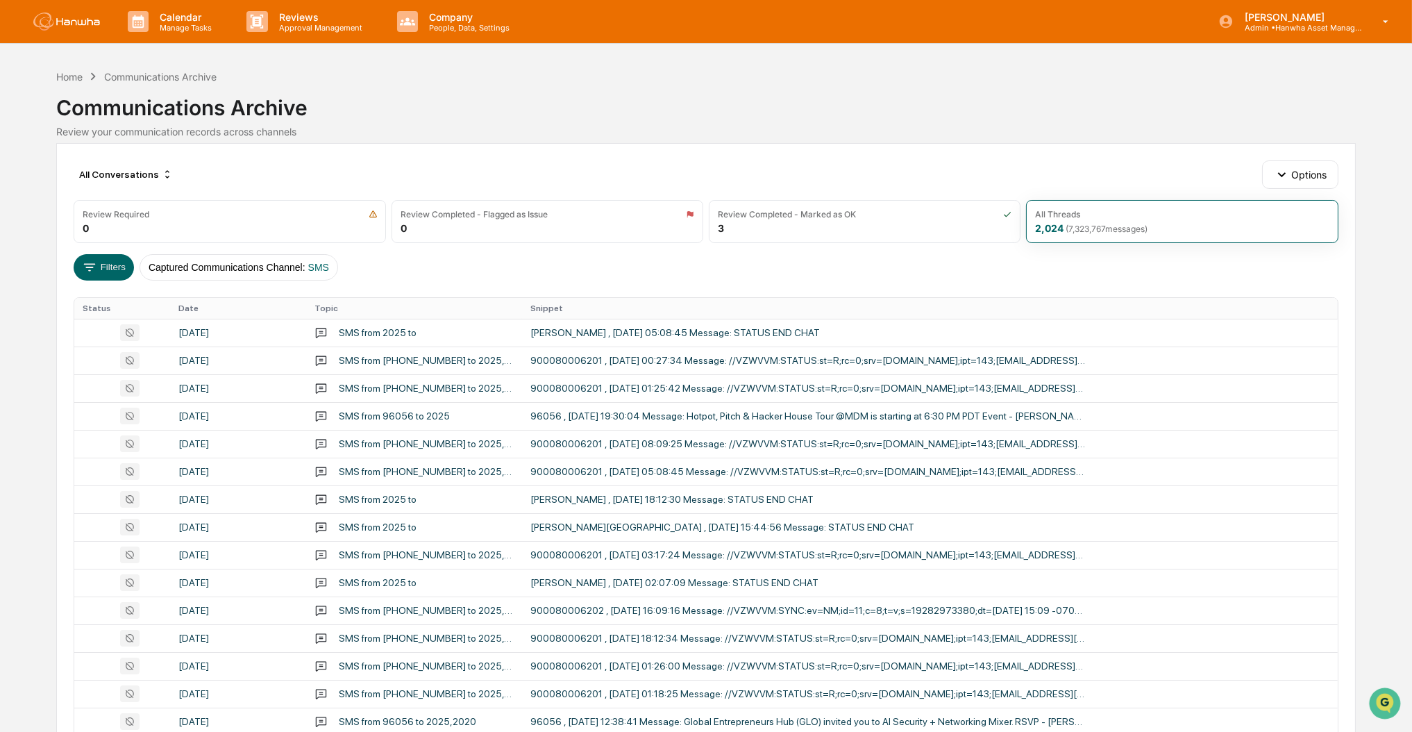
click at [1372, 582] on div "Calendar Manage Tasks Reviews Approval Management Company People, Data, Setting…" at bounding box center [706, 546] width 1412 height 1092
